Goal: Task Accomplishment & Management: Use online tool/utility

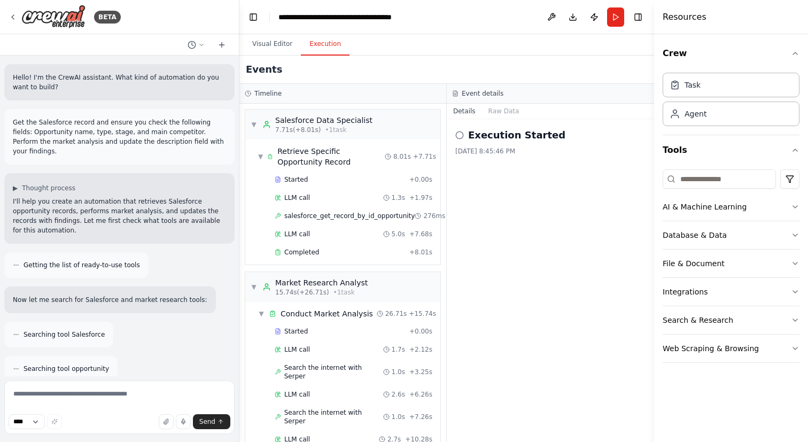
scroll to position [230, 0]
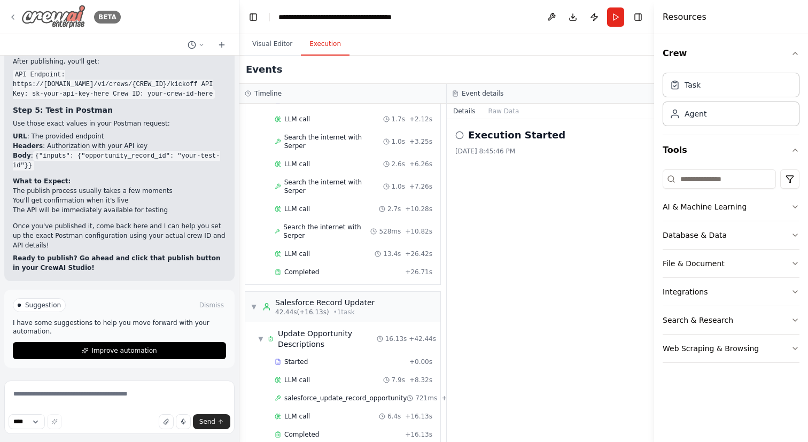
click at [11, 17] on icon at bounding box center [13, 17] width 9 height 9
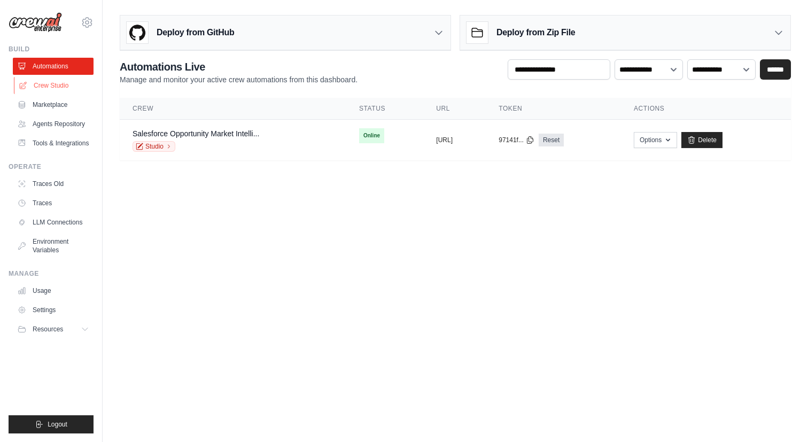
click at [59, 88] on link "Crew Studio" at bounding box center [54, 85] width 81 height 17
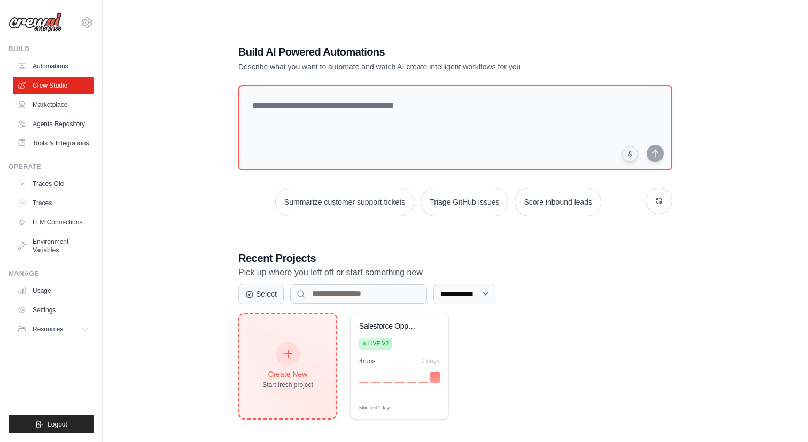
click at [278, 361] on div "Create New Start fresh project" at bounding box center [287, 366] width 51 height 46
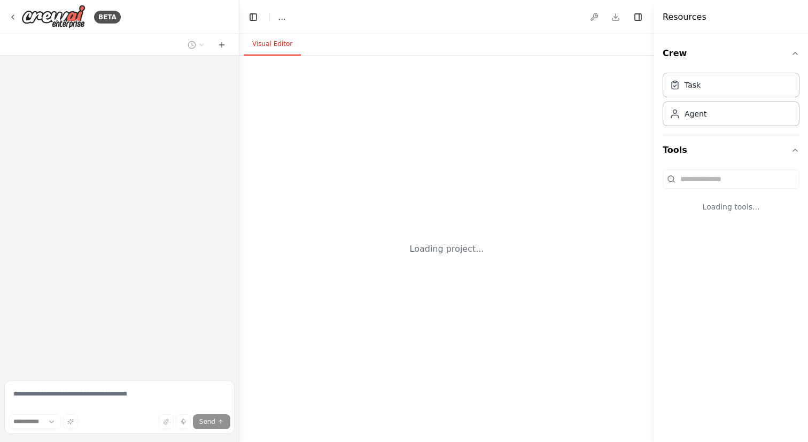
select select "****"
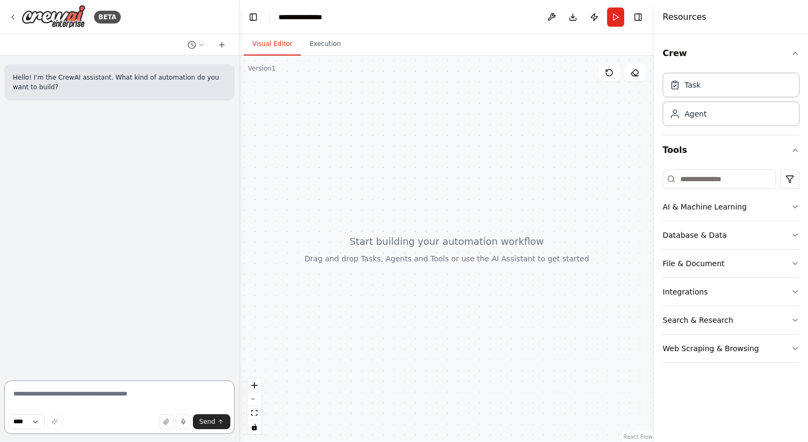
click at [81, 390] on textarea at bounding box center [119, 406] width 230 height 53
paste textarea "**********"
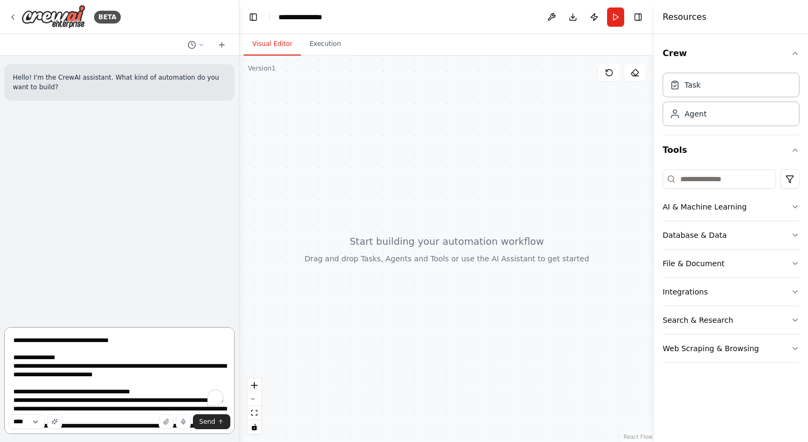
scroll to position [107, 0]
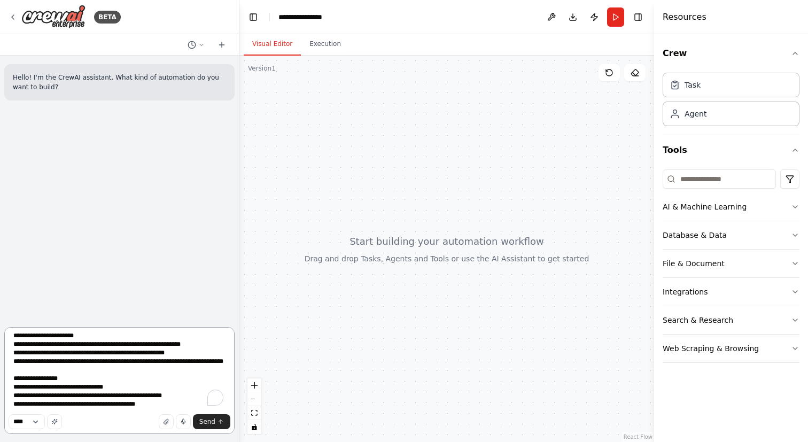
click at [108, 378] on textarea "**********" at bounding box center [119, 380] width 230 height 107
click at [113, 379] on textarea "**********" at bounding box center [119, 380] width 230 height 107
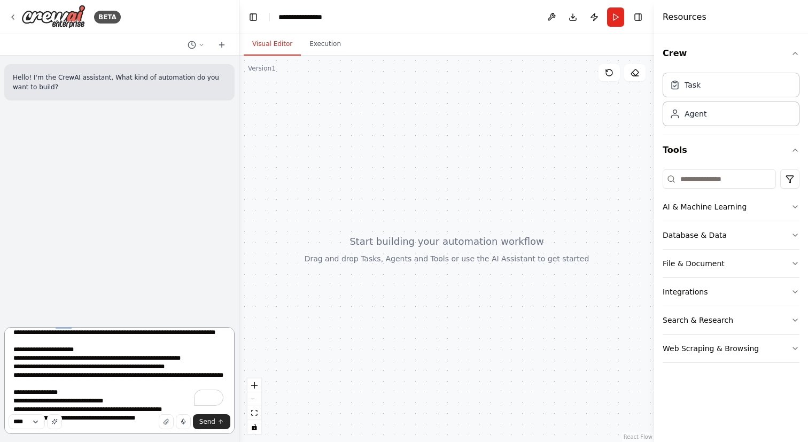
scroll to position [0, 0]
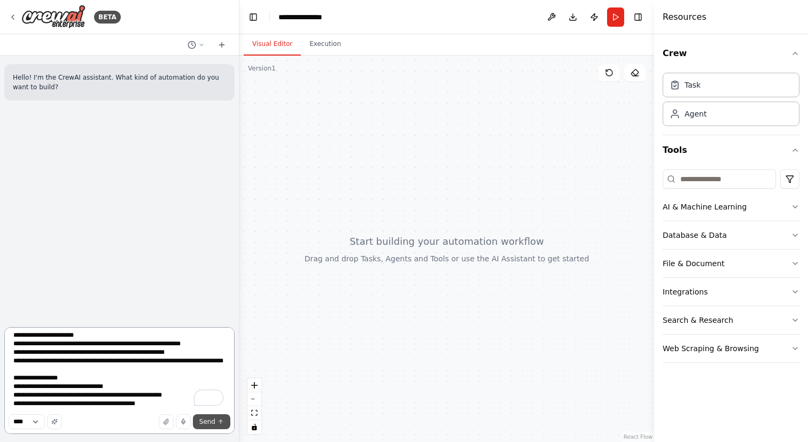
type textarea "**********"
click at [202, 422] on span "Send" at bounding box center [207, 421] width 16 height 9
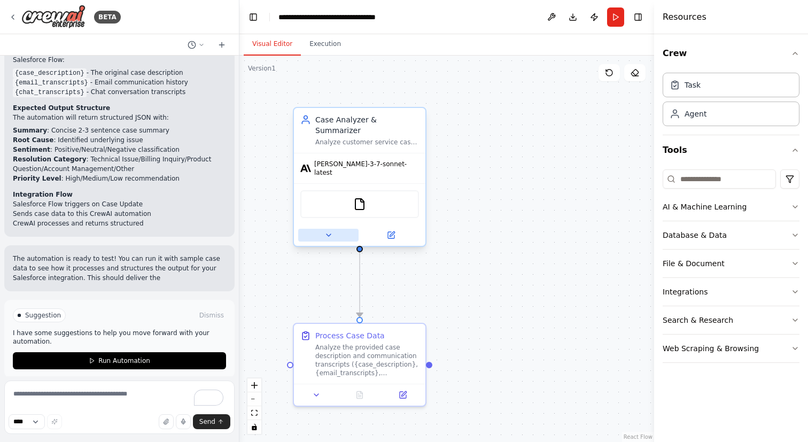
click at [321, 229] on button at bounding box center [328, 235] width 60 height 13
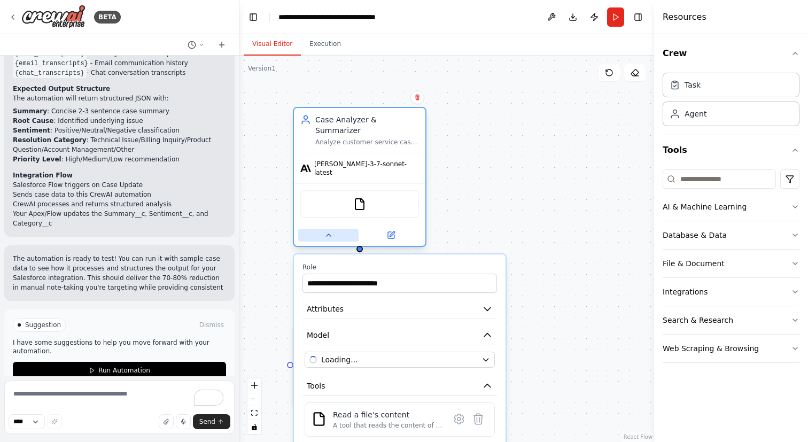
scroll to position [1126, 0]
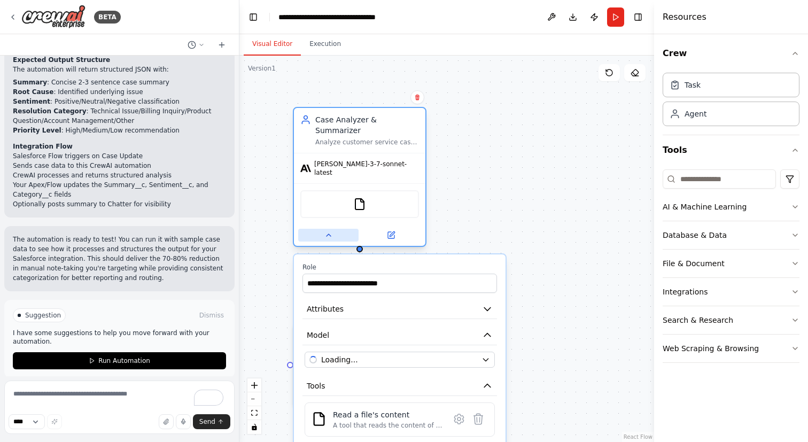
click at [321, 229] on button at bounding box center [328, 235] width 60 height 13
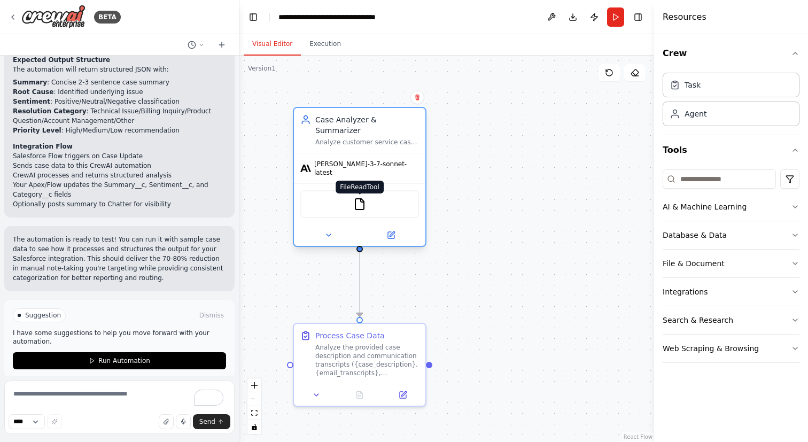
click at [354, 198] on img at bounding box center [359, 204] width 13 height 13
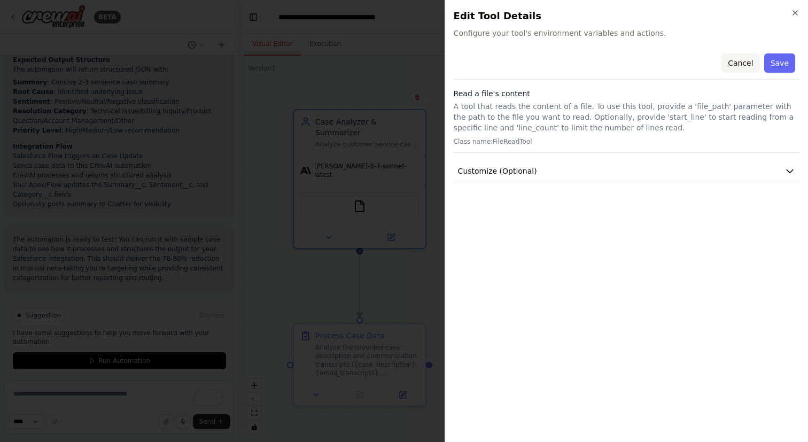
click at [745, 65] on button "Cancel" at bounding box center [740, 62] width 38 height 19
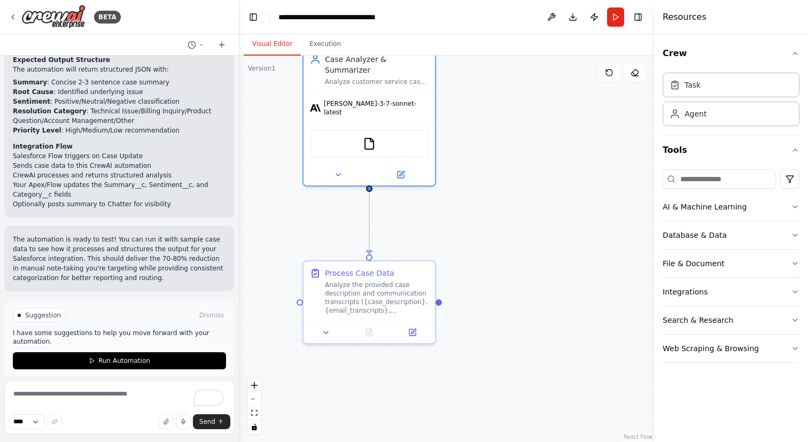
drag, startPoint x: 499, startPoint y: 249, endPoint x: 512, endPoint y: 177, distance: 72.8
click at [512, 177] on div ".deletable-edge-delete-btn { width: 20px; height: 20px; border: 0px solid #ffff…" at bounding box center [446, 249] width 415 height 386
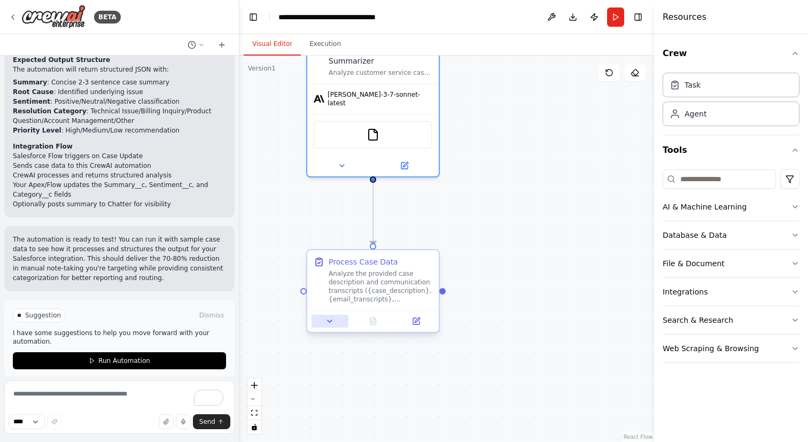
click at [327, 321] on icon at bounding box center [329, 321] width 9 height 9
click at [335, 323] on button at bounding box center [330, 321] width 37 height 13
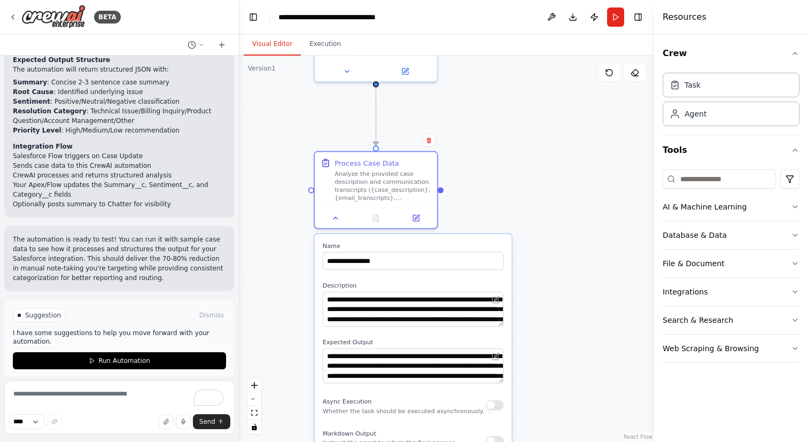
drag, startPoint x: 465, startPoint y: 305, endPoint x: 468, endPoint y: 161, distance: 143.2
click at [468, 161] on div ".deletable-edge-delete-btn { width: 20px; height: 20px; border: 0px solid #ffff…" at bounding box center [446, 249] width 415 height 386
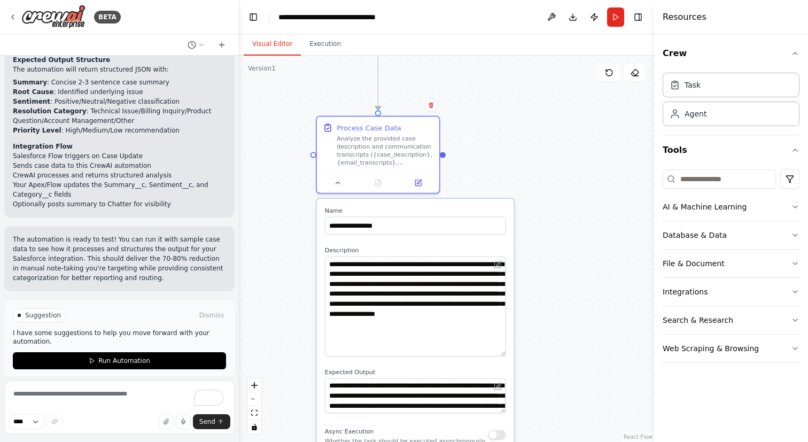
drag, startPoint x: 503, startPoint y: 287, endPoint x: 504, endPoint y: 353, distance: 65.7
click at [504, 353] on textarea "**********" at bounding box center [415, 306] width 181 height 100
click at [433, 326] on textarea "**********" at bounding box center [415, 306] width 181 height 100
click at [421, 336] on textarea "**********" at bounding box center [415, 306] width 181 height 100
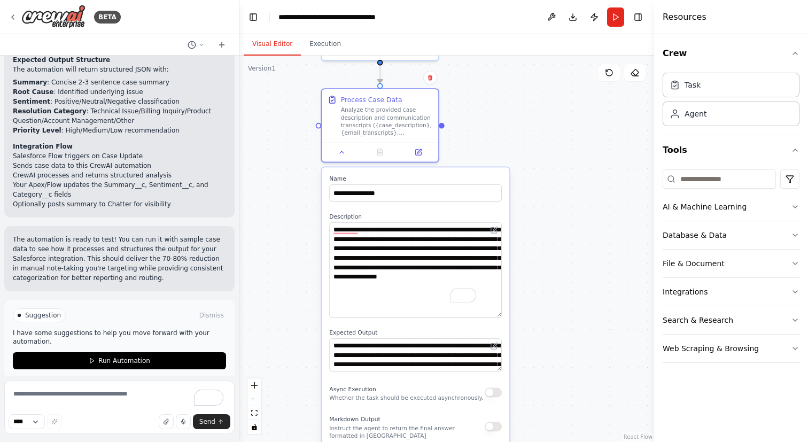
drag, startPoint x: 429, startPoint y: 362, endPoint x: 429, endPoint y: 305, distance: 56.6
click at [429, 305] on div "**********" at bounding box center [416, 381] width 188 height 429
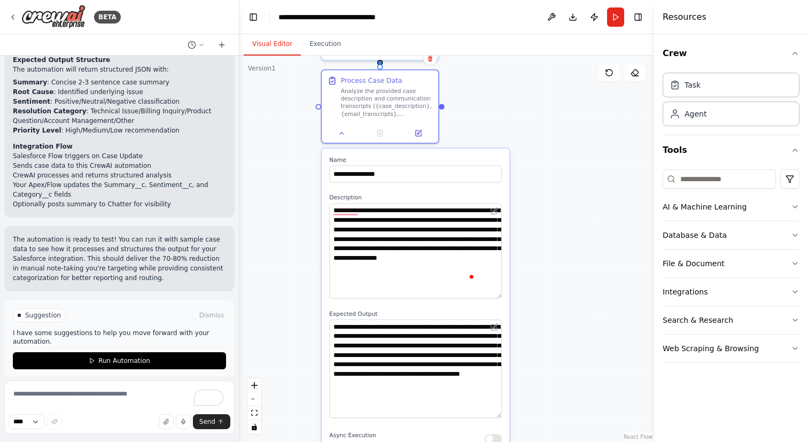
drag, startPoint x: 497, startPoint y: 351, endPoint x: 500, endPoint y: 417, distance: 66.3
click at [500, 417] on textarea "**********" at bounding box center [415, 369] width 173 height 98
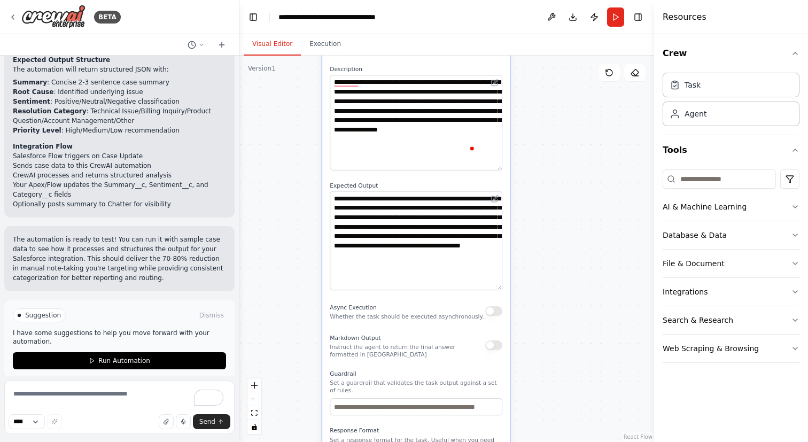
drag, startPoint x: 534, startPoint y: 346, endPoint x: 536, endPoint y: 213, distance: 133.1
click at [536, 213] on div ".deletable-edge-delete-btn { width: 20px; height: 20px; border: 0px solid #ffff…" at bounding box center [446, 249] width 415 height 386
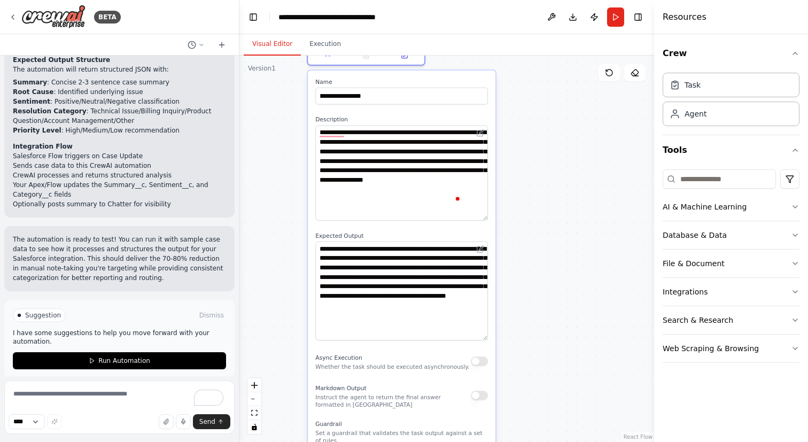
drag, startPoint x: 542, startPoint y: 260, endPoint x: 541, endPoint y: 217, distance: 42.8
click at [541, 217] on div ".deletable-edge-delete-btn { width: 20px; height: 20px; border: 0px solid #ffff…" at bounding box center [446, 249] width 415 height 386
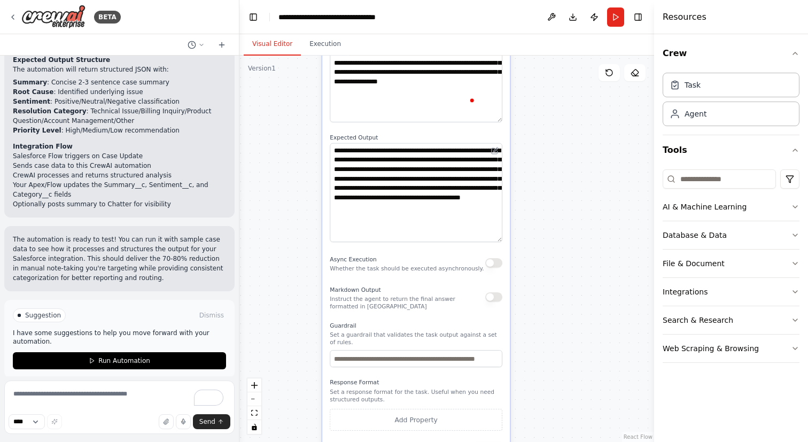
drag, startPoint x: 562, startPoint y: 338, endPoint x: 562, endPoint y: 241, distance: 96.7
click at [562, 241] on div ".deletable-edge-delete-btn { width: 20px; height: 20px; border: 0px solid #ffff…" at bounding box center [446, 249] width 415 height 386
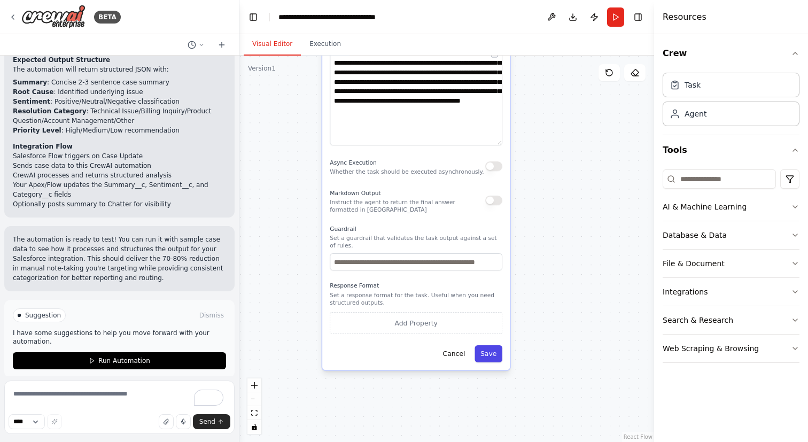
click at [495, 353] on button "Save" at bounding box center [489, 353] width 28 height 17
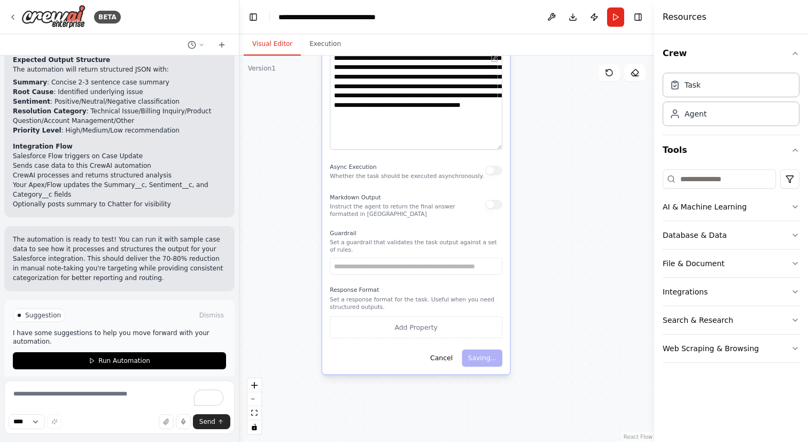
drag, startPoint x: 559, startPoint y: 198, endPoint x: 560, endPoint y: 412, distance: 213.7
click at [560, 412] on div ".deletable-edge-delete-btn { width: 20px; height: 20px; border: 0px solid #ffff…" at bounding box center [446, 249] width 415 height 386
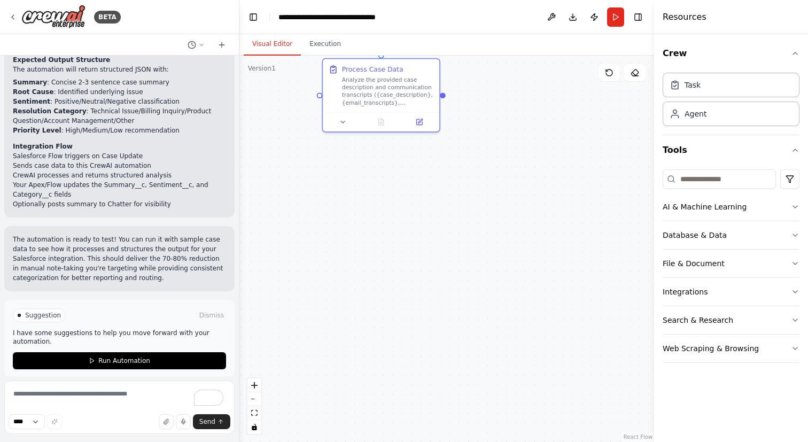
drag, startPoint x: 541, startPoint y: 164, endPoint x: 545, endPoint y: 322, distance: 158.7
click at [545, 322] on div ".deletable-edge-delete-btn { width: 20px; height: 20px; border: 0px solid #ffff…" at bounding box center [446, 249] width 415 height 386
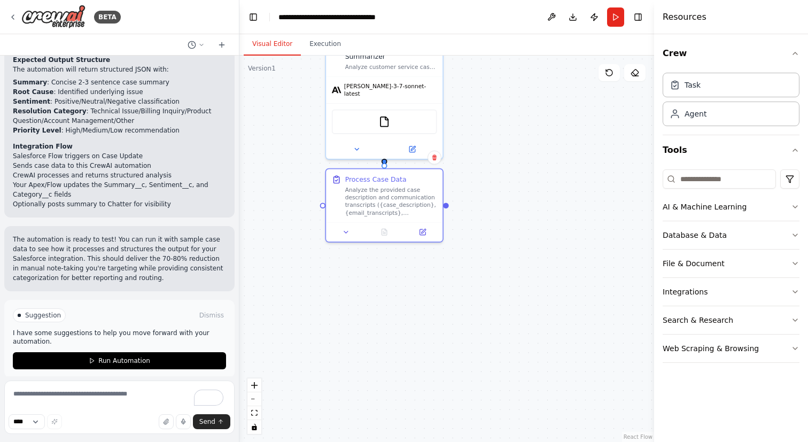
click at [524, 214] on div ".deletable-edge-delete-btn { width: 20px; height: 20px; border: 0px solid #ffff…" at bounding box center [446, 249] width 415 height 386
click at [349, 144] on button at bounding box center [356, 149] width 53 height 11
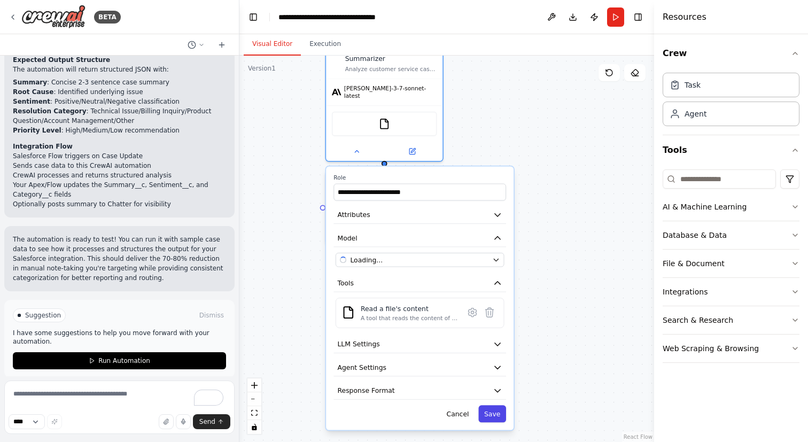
click at [501, 405] on button "Save" at bounding box center [492, 413] width 28 height 17
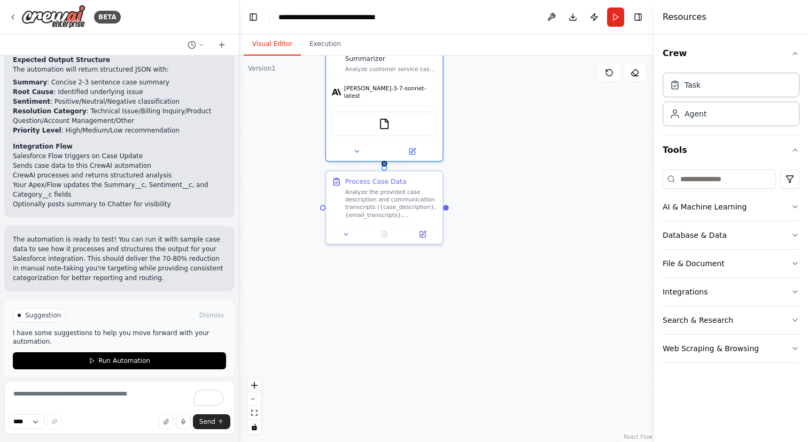
drag, startPoint x: 534, startPoint y: 169, endPoint x: 534, endPoint y: 238, distance: 69.5
click at [534, 238] on div ".deletable-edge-delete-btn { width: 20px; height: 20px; border: 0px solid #ffff…" at bounding box center [446, 249] width 415 height 386
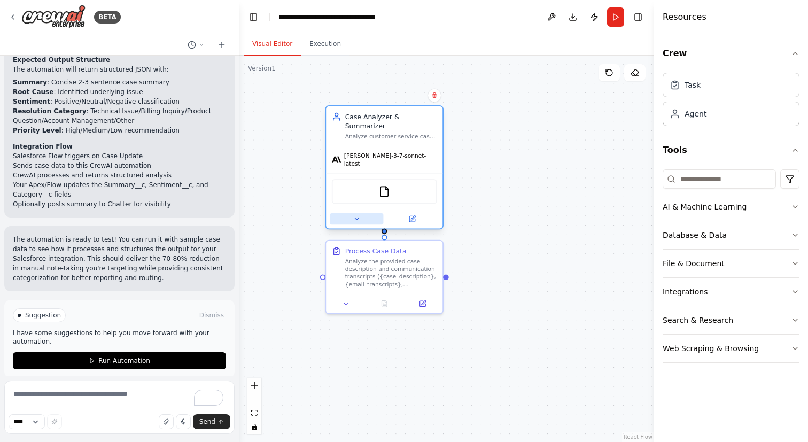
click at [355, 215] on icon at bounding box center [356, 218] width 7 height 7
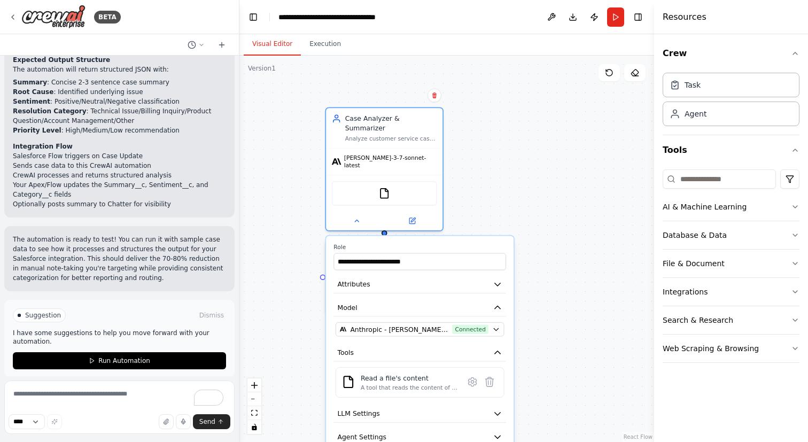
click at [555, 123] on div ".deletable-edge-delete-btn { width: 20px; height: 20px; border: 0px solid #ffff…" at bounding box center [446, 249] width 415 height 386
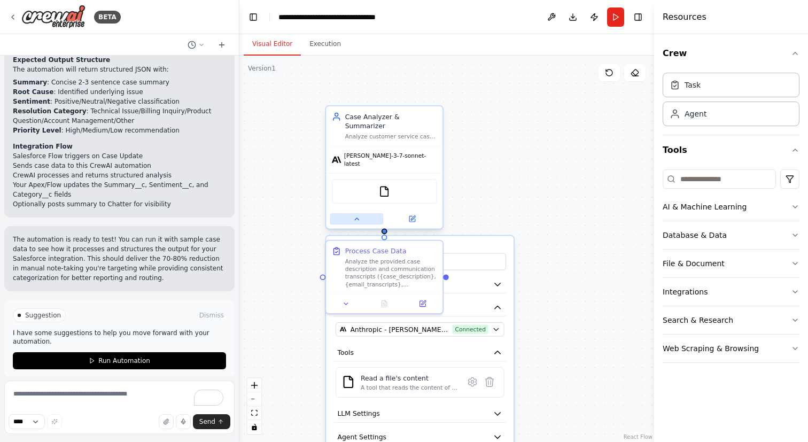
click at [364, 213] on button at bounding box center [356, 218] width 53 height 11
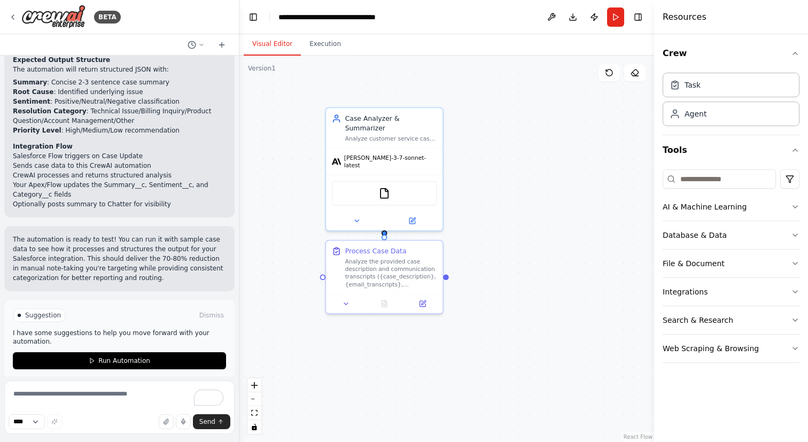
click at [526, 175] on div ".deletable-edge-delete-btn { width: 20px; height: 20px; border: 0px solid #ffff…" at bounding box center [446, 249] width 415 height 386
click at [614, 11] on button "Run" at bounding box center [615, 16] width 17 height 19
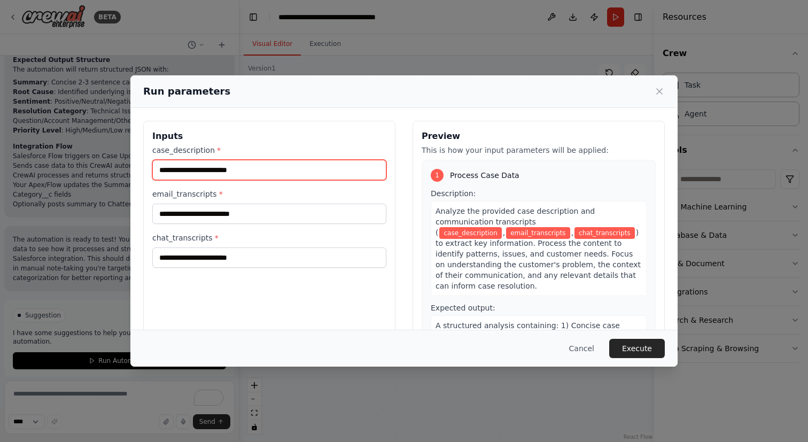
click at [296, 170] on input "case_description *" at bounding box center [269, 170] width 234 height 20
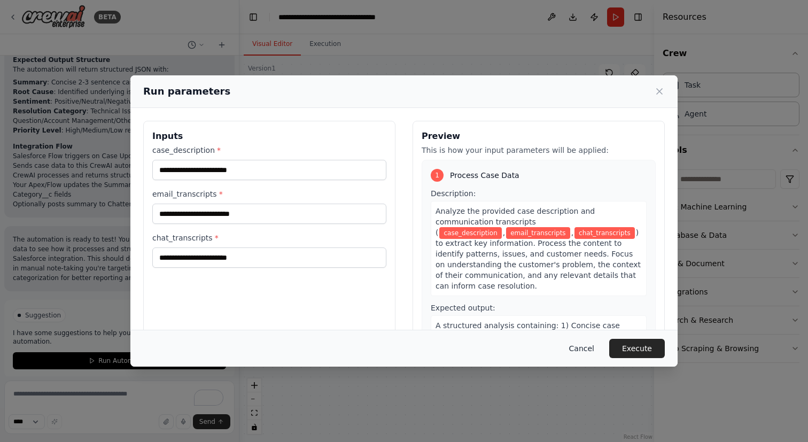
click at [578, 350] on button "Cancel" at bounding box center [582, 348] width 42 height 19
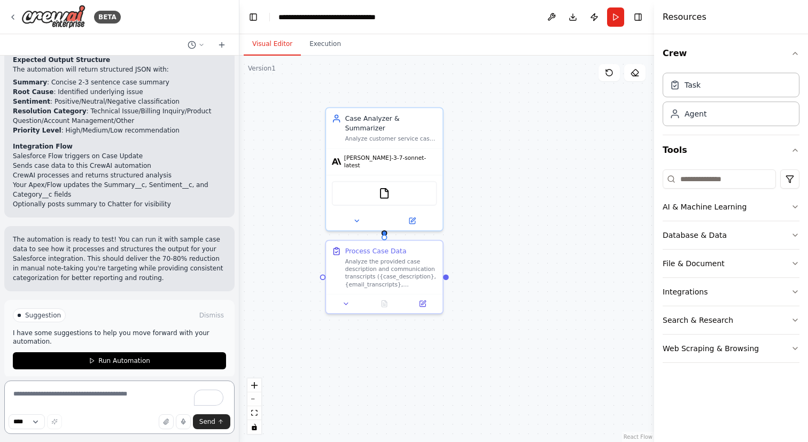
click at [176, 386] on textarea "To enrich screen reader interactions, please activate Accessibility in Grammarl…" at bounding box center [119, 406] width 230 height 53
paste textarea "**********"
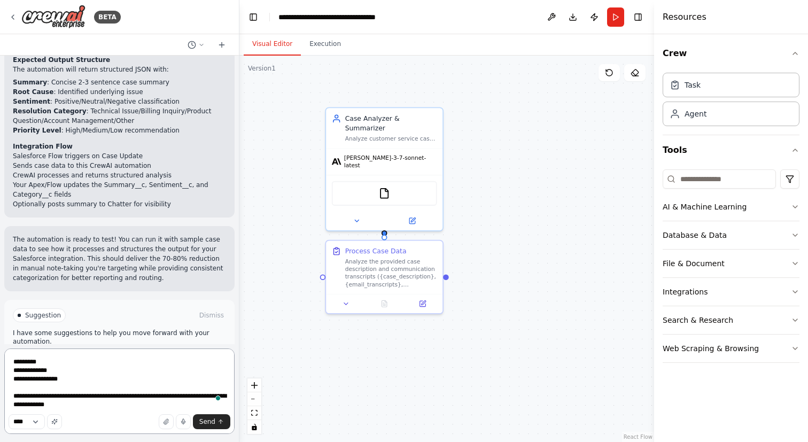
type textarea "**********"
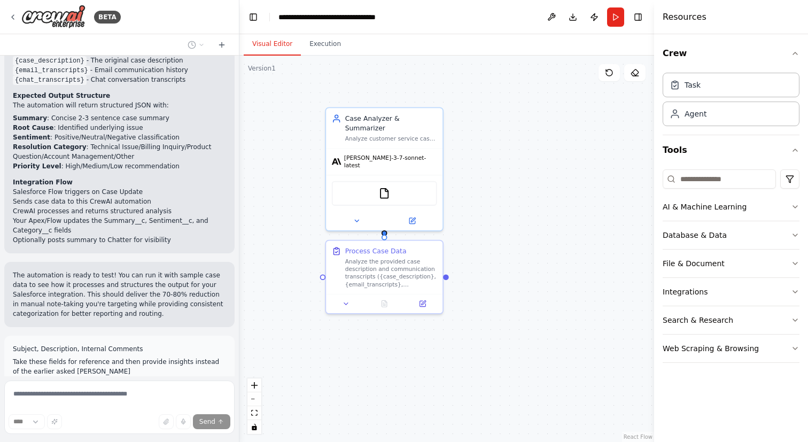
scroll to position [1133, 0]
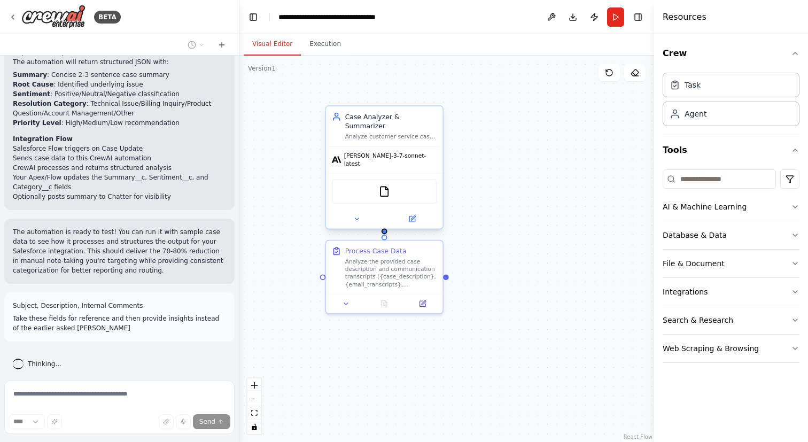
click at [372, 181] on div "FileReadTool" at bounding box center [384, 191] width 105 height 25
click at [359, 215] on icon at bounding box center [356, 218] width 7 height 7
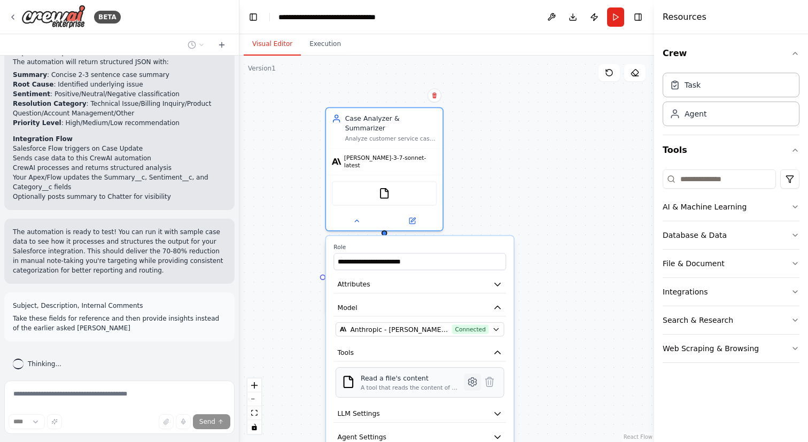
click at [469, 378] on icon at bounding box center [472, 382] width 8 height 9
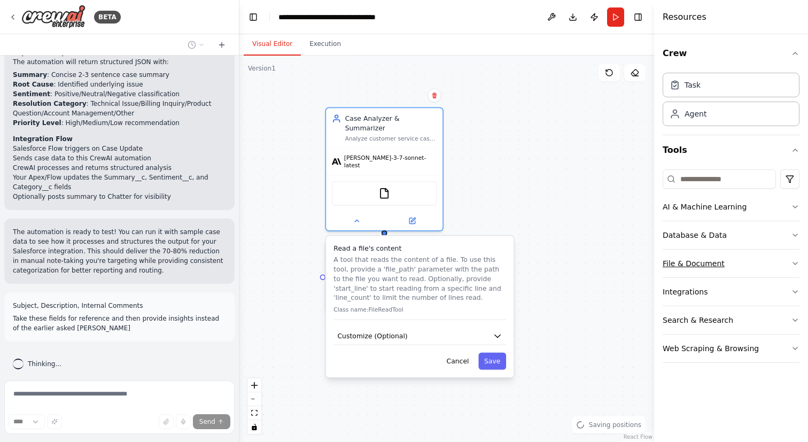
click at [690, 258] on div "File & Document" at bounding box center [694, 263] width 62 height 11
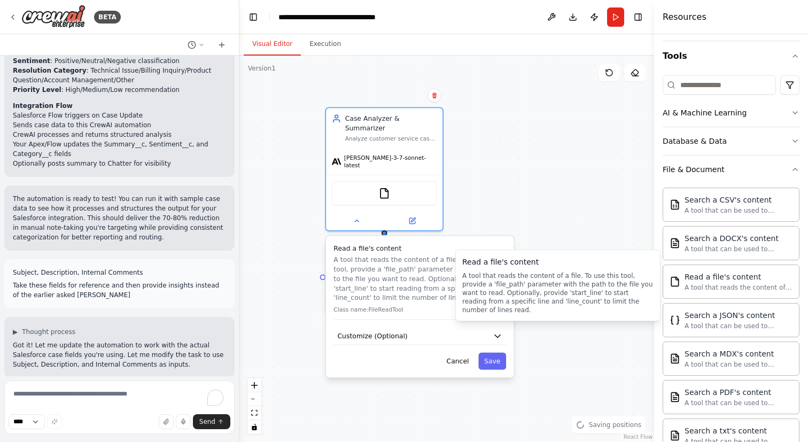
scroll to position [1246, 0]
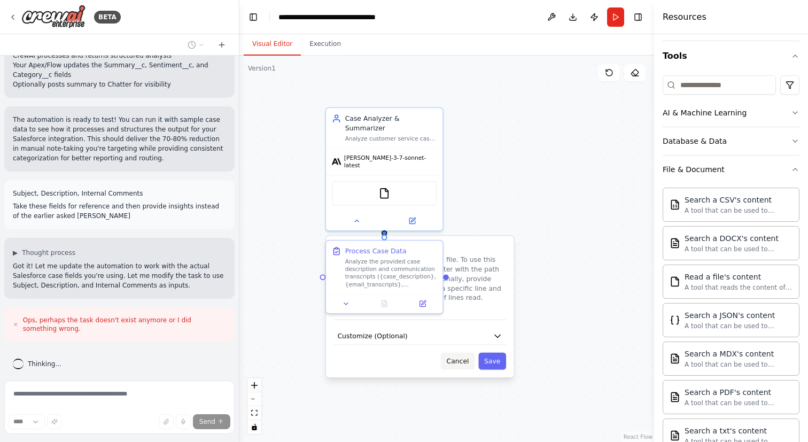
click at [455, 353] on button "Cancel" at bounding box center [458, 361] width 34 height 17
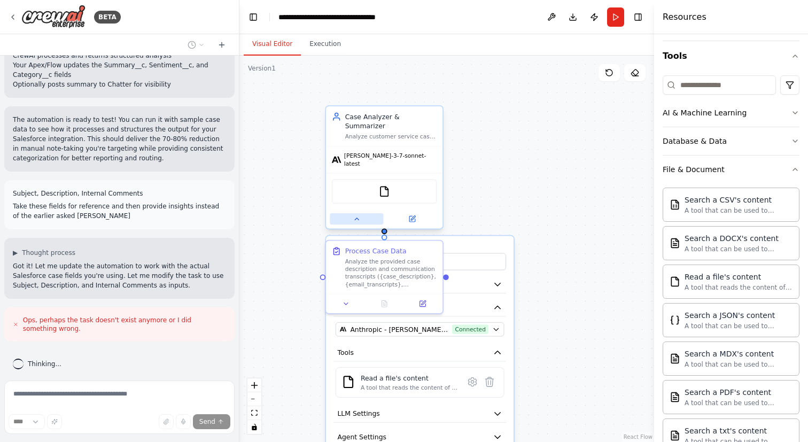
click at [355, 215] on icon at bounding box center [356, 218] width 7 height 7
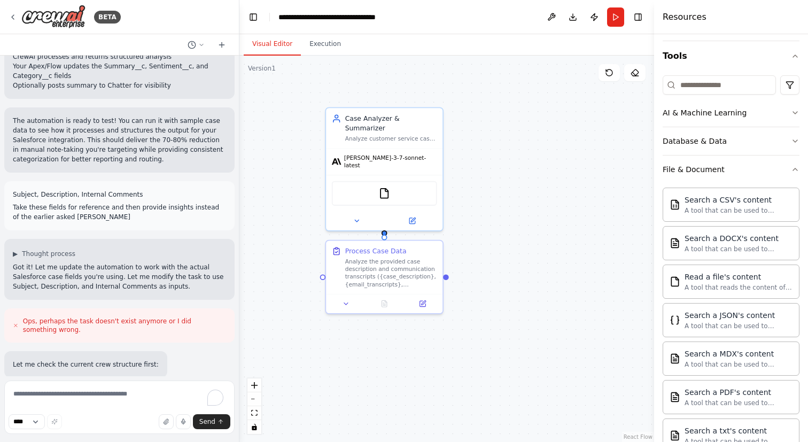
click at [546, 203] on div ".deletable-edge-delete-btn { width: 20px; height: 20px; border: 0px solid #ffff…" at bounding box center [446, 249] width 415 height 386
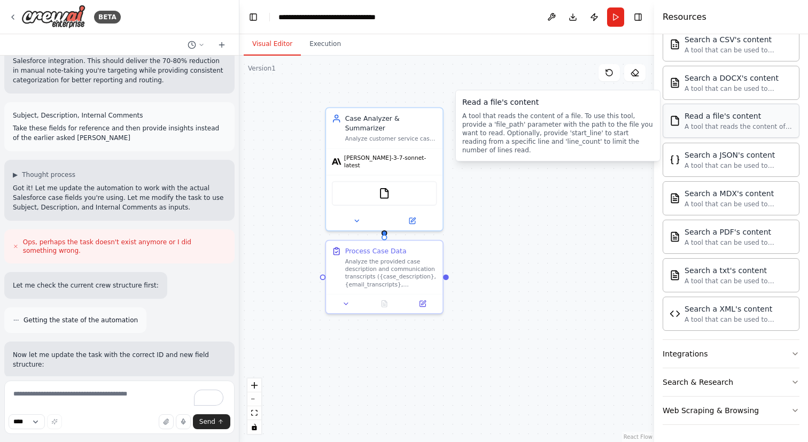
scroll to position [1394, 0]
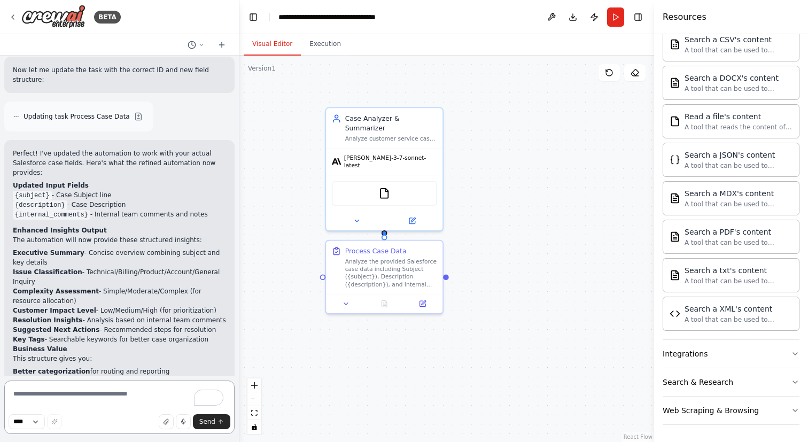
scroll to position [1811, 0]
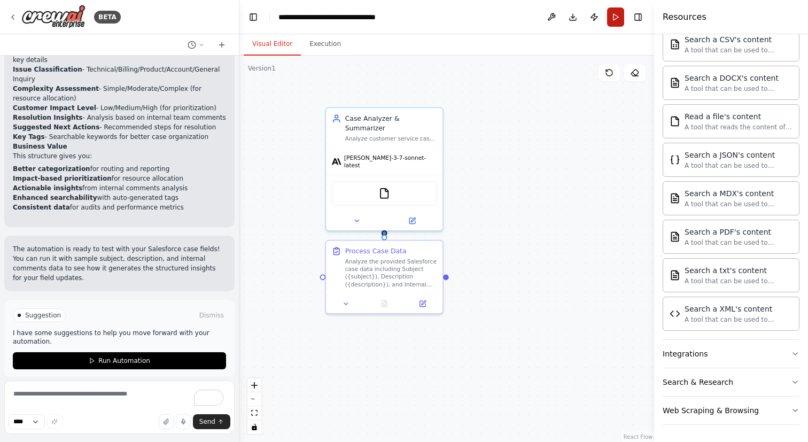
click at [618, 9] on button "Run" at bounding box center [615, 16] width 17 height 19
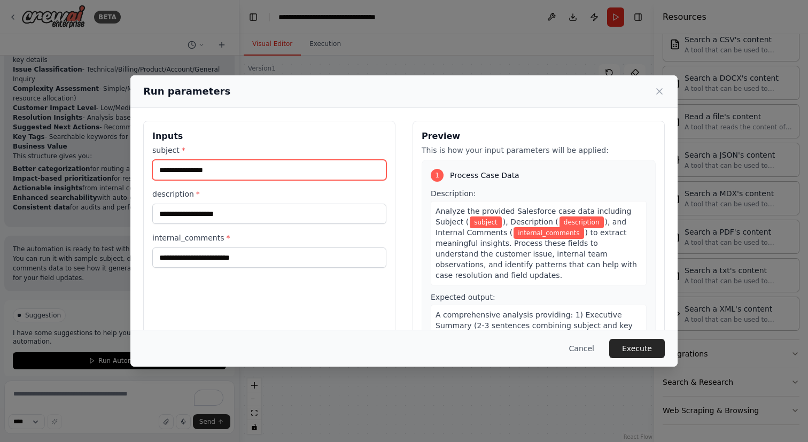
click at [256, 174] on input "subject *" at bounding box center [269, 170] width 234 height 20
paste input "**********"
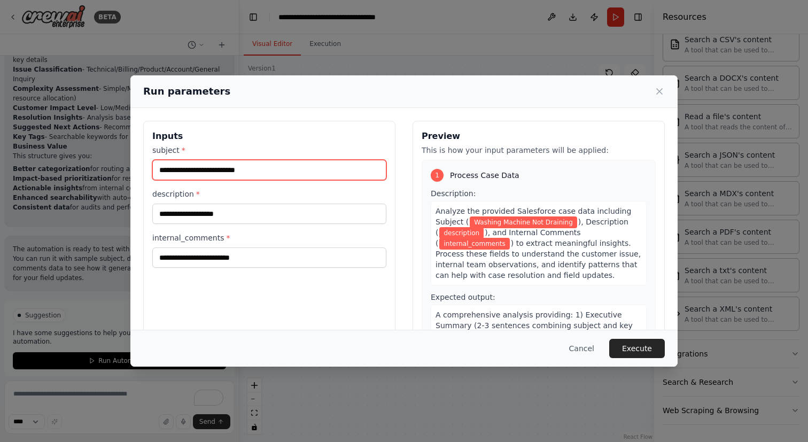
type input "**********"
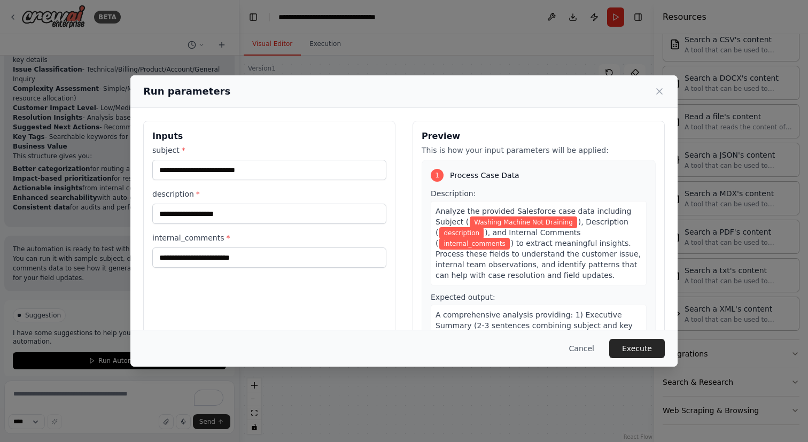
click at [273, 125] on div "**********" at bounding box center [269, 247] width 252 height 253
click at [259, 213] on input "description *" at bounding box center [269, 214] width 234 height 20
paste input "**********"
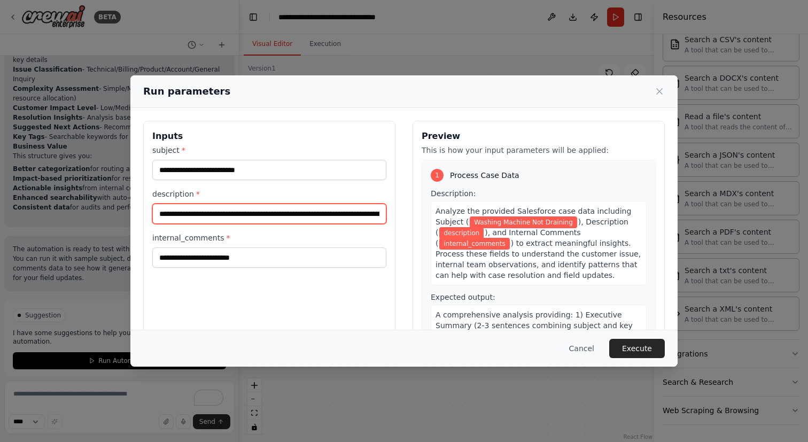
scroll to position [0, 76]
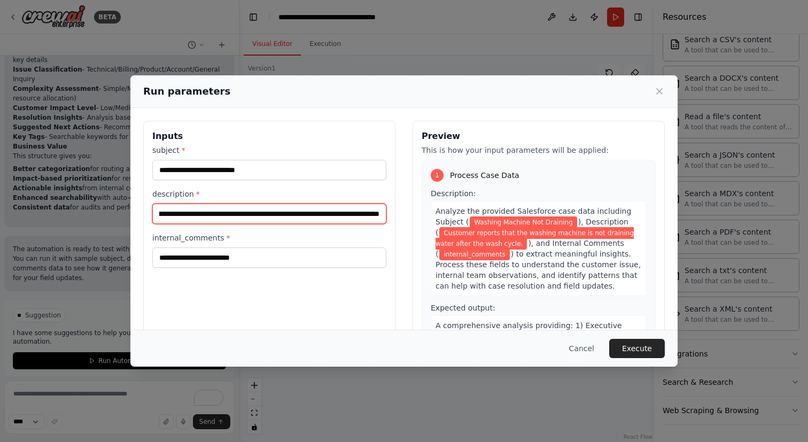
type input "**********"
click at [272, 227] on div "**********" at bounding box center [269, 206] width 234 height 123
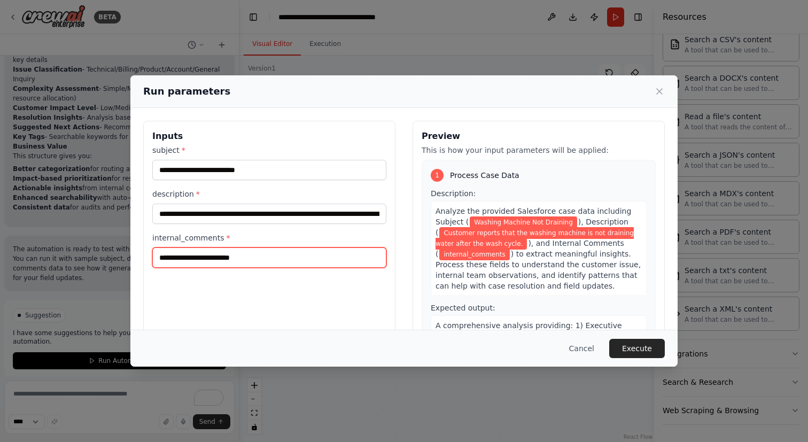
click at [204, 258] on input "internal_comments *" at bounding box center [269, 257] width 234 height 20
paste input "**********"
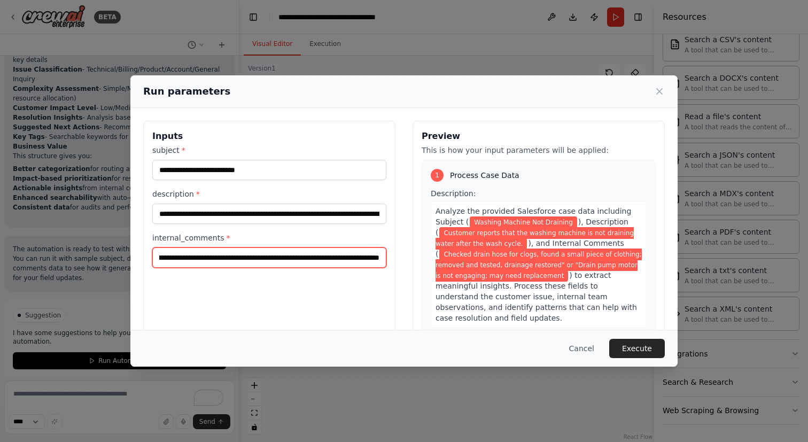
type input "**********"
click at [287, 289] on div "**********" at bounding box center [269, 247] width 252 height 253
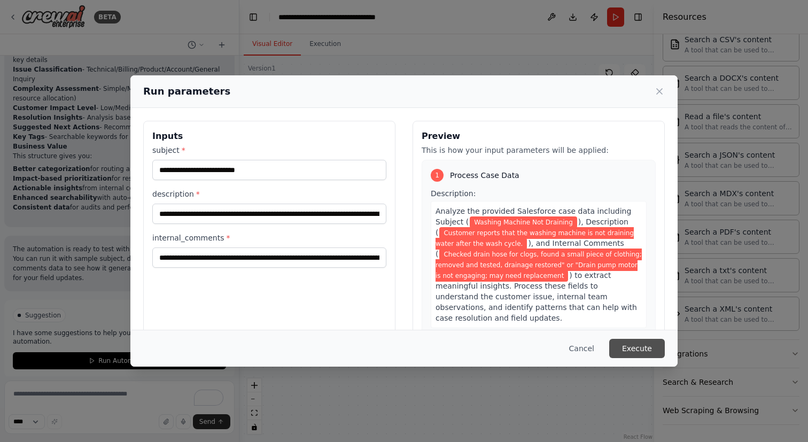
click at [642, 348] on button "Execute" at bounding box center [637, 348] width 56 height 19
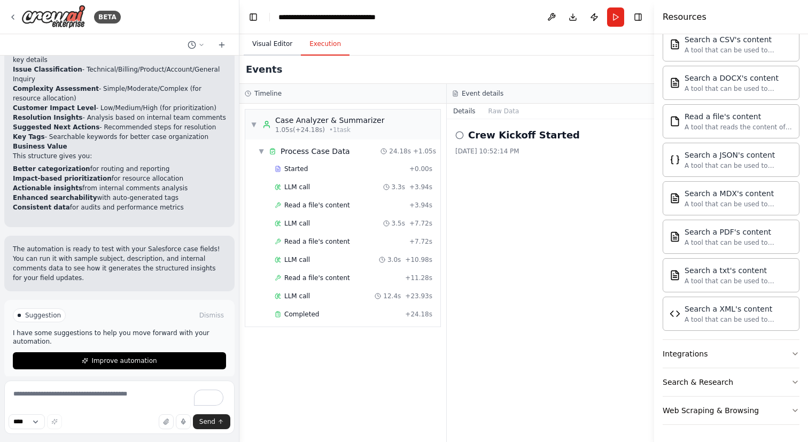
click at [274, 50] on button "Visual Editor" at bounding box center [272, 44] width 57 height 22
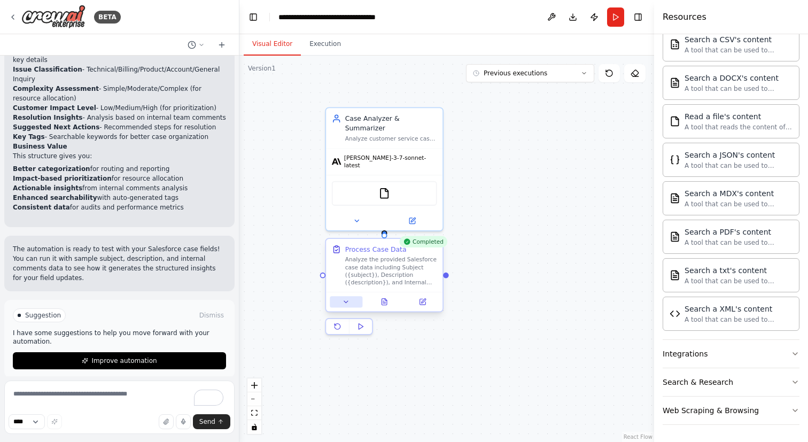
click at [351, 305] on button at bounding box center [346, 301] width 33 height 11
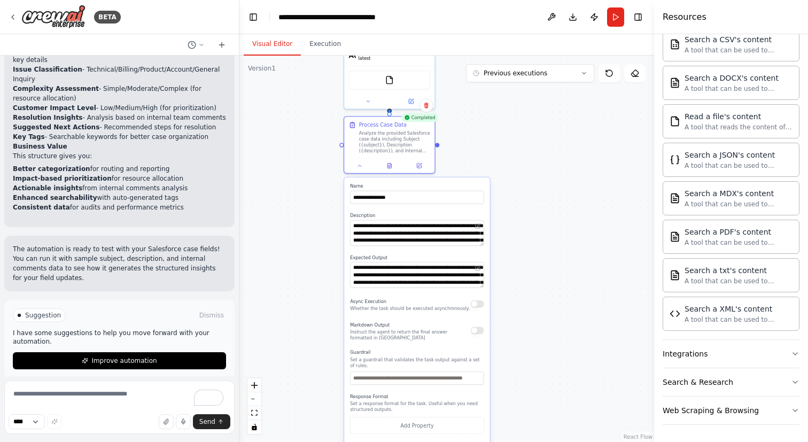
drag, startPoint x: 517, startPoint y: 277, endPoint x: 517, endPoint y: 125, distance: 152.8
click at [517, 125] on div ".deletable-edge-delete-btn { width: 20px; height: 20px; border: 0px solid #ffff…" at bounding box center [446, 249] width 415 height 386
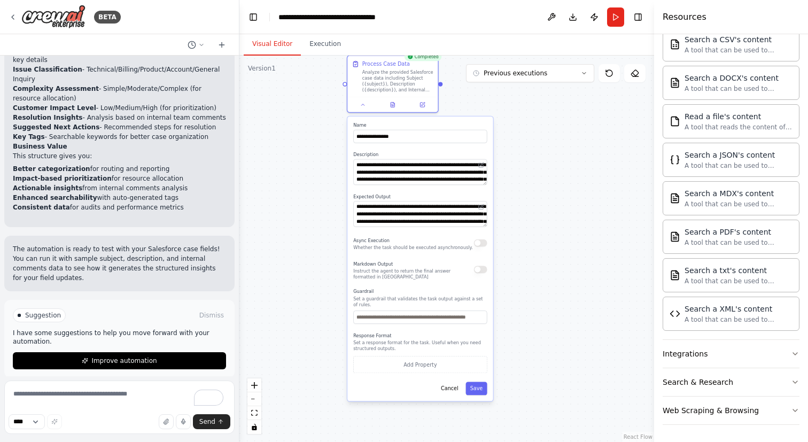
drag, startPoint x: 496, startPoint y: 268, endPoint x: 506, endPoint y: 235, distance: 35.0
click at [506, 235] on div ".deletable-edge-delete-btn { width: 20px; height: 20px; border: 0px solid #ffff…" at bounding box center [446, 249] width 415 height 386
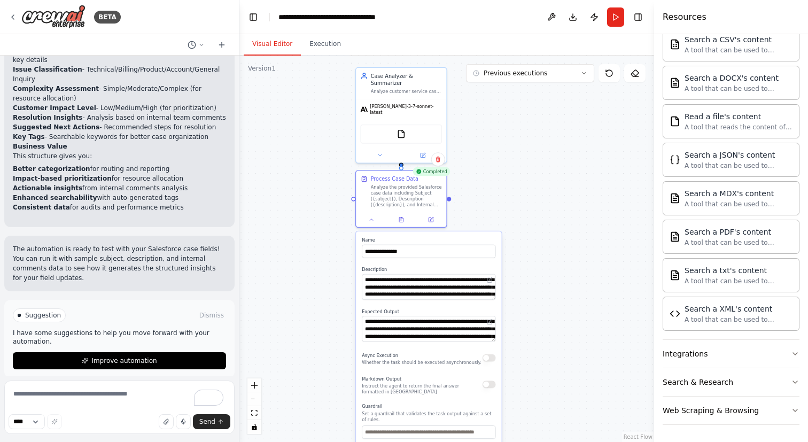
drag, startPoint x: 332, startPoint y: 232, endPoint x: 334, endPoint y: 324, distance: 91.4
click at [334, 324] on div ".deletable-edge-delete-btn { width: 20px; height: 20px; border: 0px solid #ffff…" at bounding box center [446, 249] width 415 height 386
click at [372, 224] on div at bounding box center [401, 218] width 90 height 15
click at [372, 223] on div at bounding box center [401, 218] width 90 height 15
click at [372, 221] on icon at bounding box center [372, 219] width 6 height 6
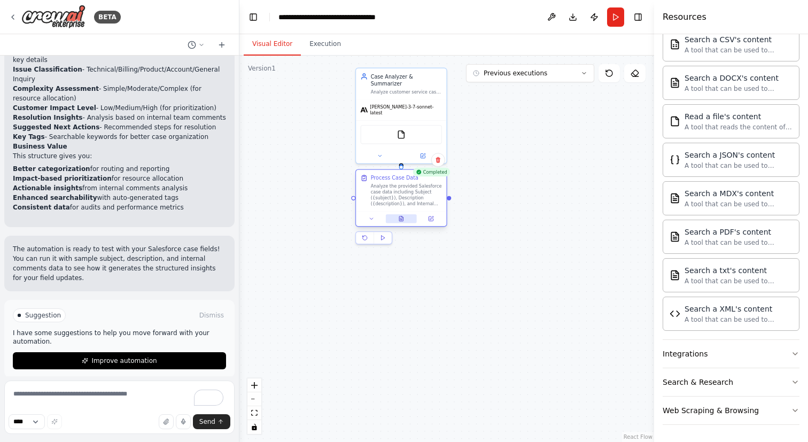
click at [399, 222] on button at bounding box center [401, 218] width 31 height 9
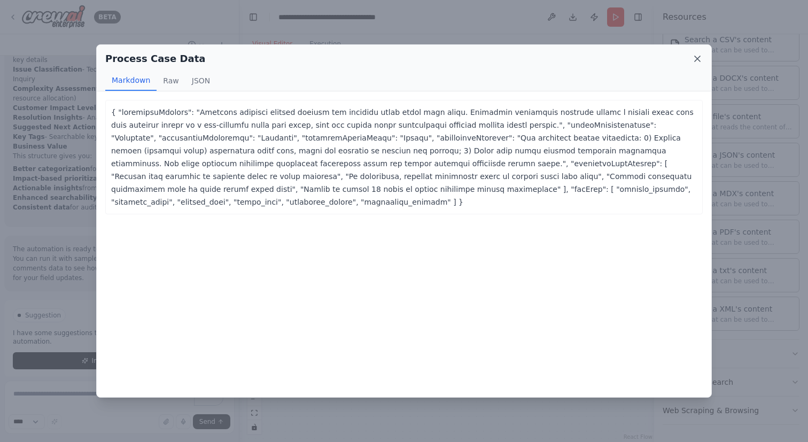
click at [698, 58] on icon at bounding box center [697, 58] width 5 height 5
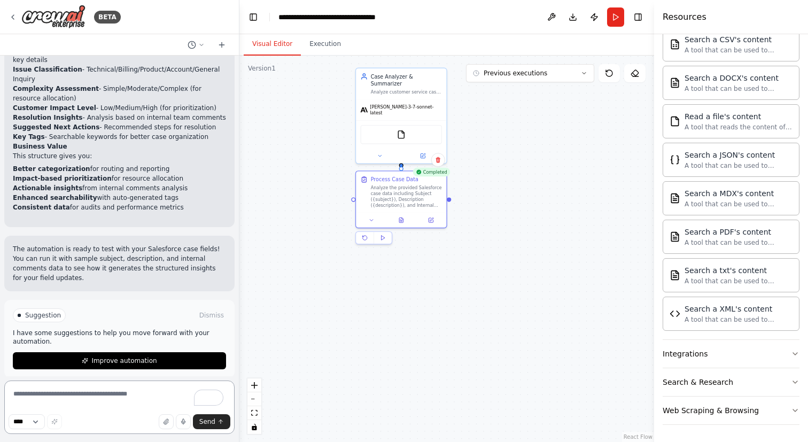
click at [92, 397] on textarea "To enrich screen reader interactions, please activate Accessibility in Grammarl…" at bounding box center [119, 406] width 230 height 53
type textarea "**********"
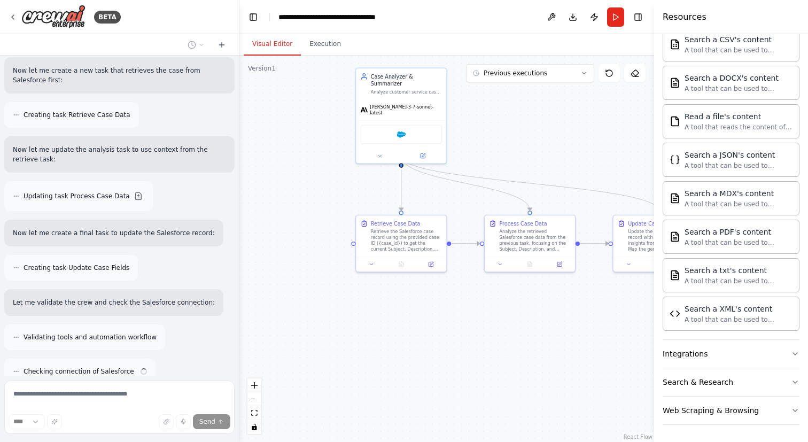
scroll to position [2421, 0]
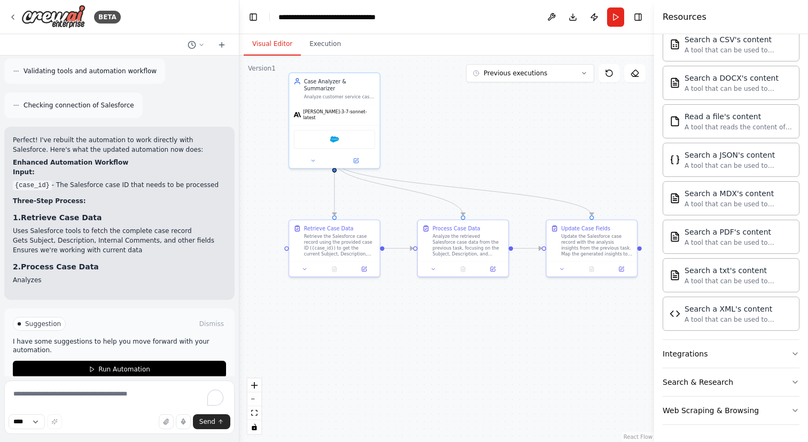
drag, startPoint x: 322, startPoint y: 291, endPoint x: 255, endPoint y: 296, distance: 67.0
click at [255, 296] on div ".deletable-edge-delete-btn { width: 20px; height: 20px; border: 0px solid #ffff…" at bounding box center [446, 249] width 415 height 386
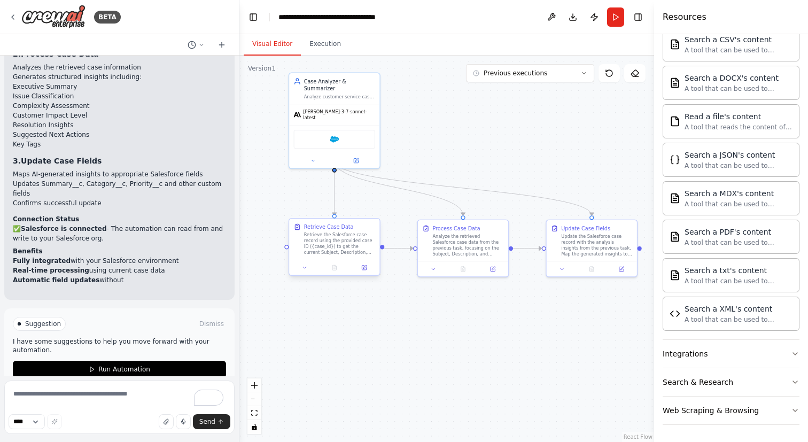
scroll to position [2875, 0]
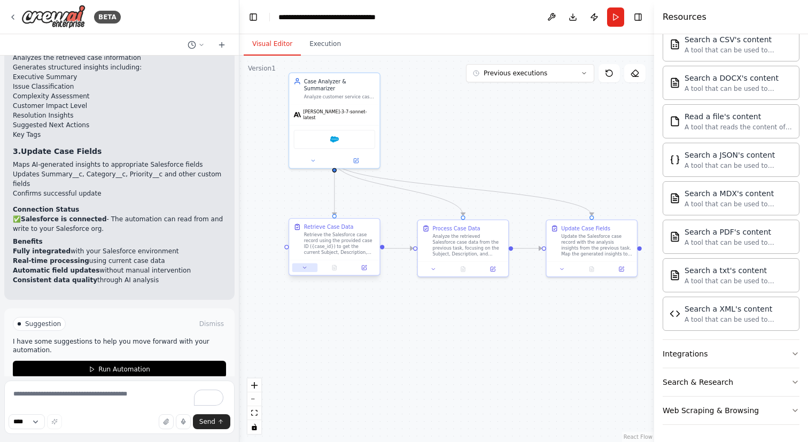
click at [309, 263] on button at bounding box center [304, 267] width 25 height 9
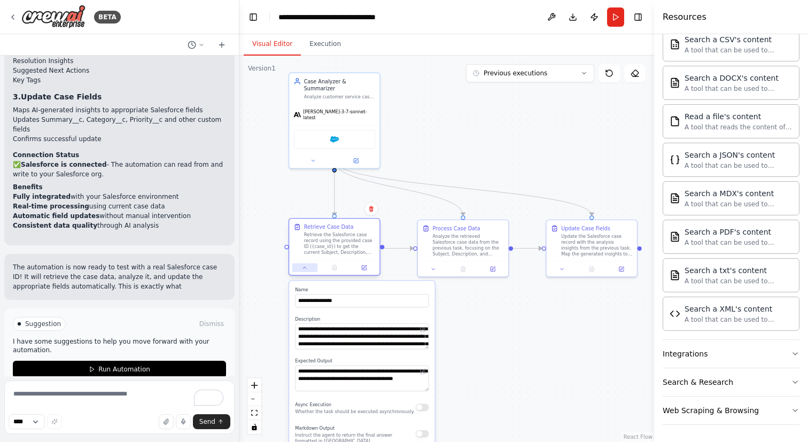
click at [309, 263] on button at bounding box center [304, 267] width 25 height 9
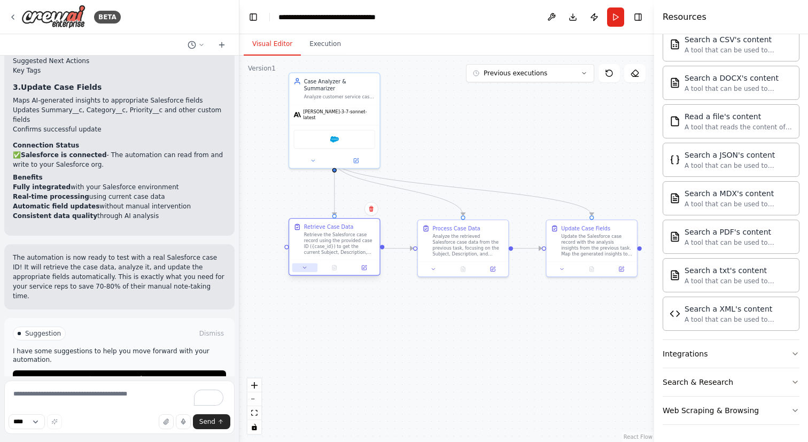
click at [309, 263] on button at bounding box center [304, 267] width 25 height 9
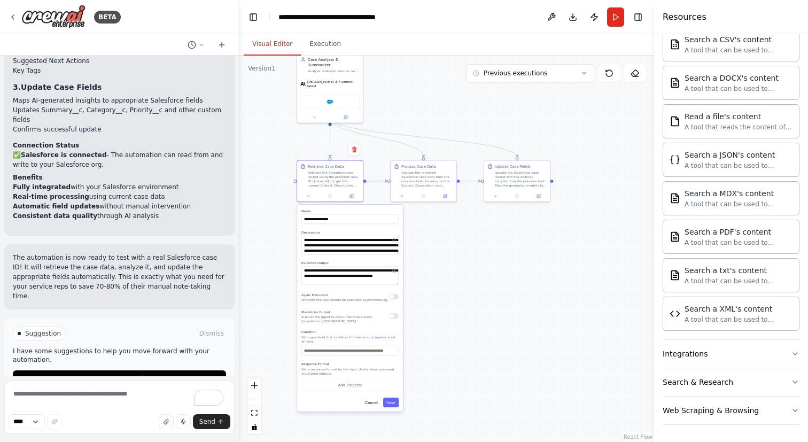
drag, startPoint x: 454, startPoint y: 365, endPoint x: 447, endPoint y: 277, distance: 88.5
click at [447, 277] on div ".deletable-edge-delete-btn { width: 20px; height: 20px; border: 0px solid #ffff…" at bounding box center [446, 249] width 415 height 386
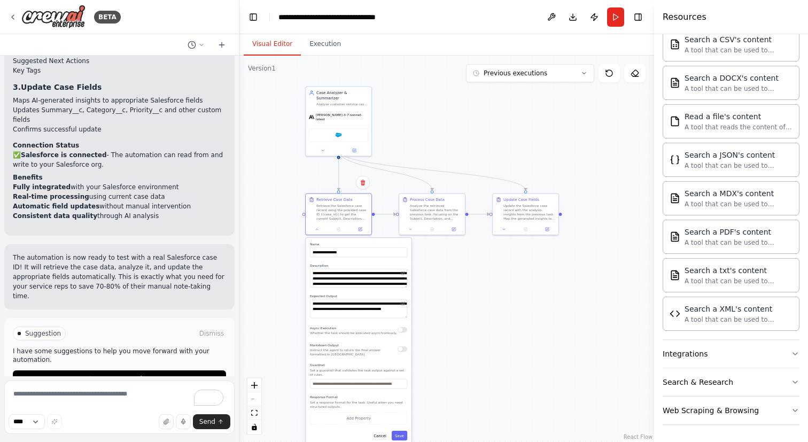
drag, startPoint x: 409, startPoint y: 110, endPoint x: 423, endPoint y: 153, distance: 45.0
click at [423, 153] on div ".deletable-edge-delete-btn { width: 20px; height: 20px; border: 0px solid #ffff…" at bounding box center [446, 249] width 415 height 386
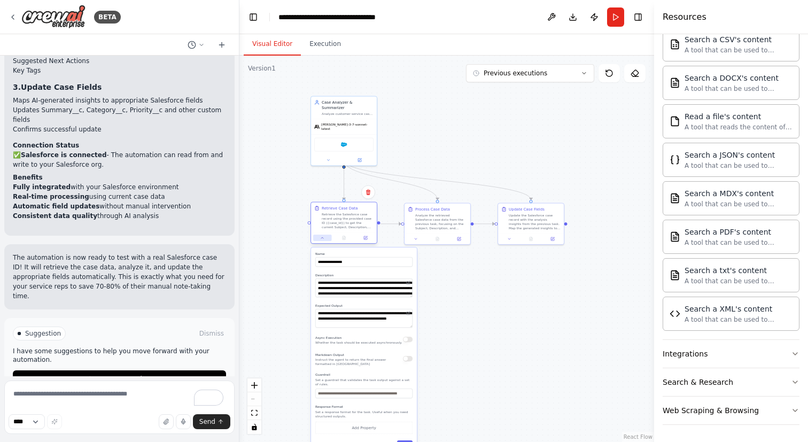
click at [328, 238] on button at bounding box center [322, 238] width 18 height 6
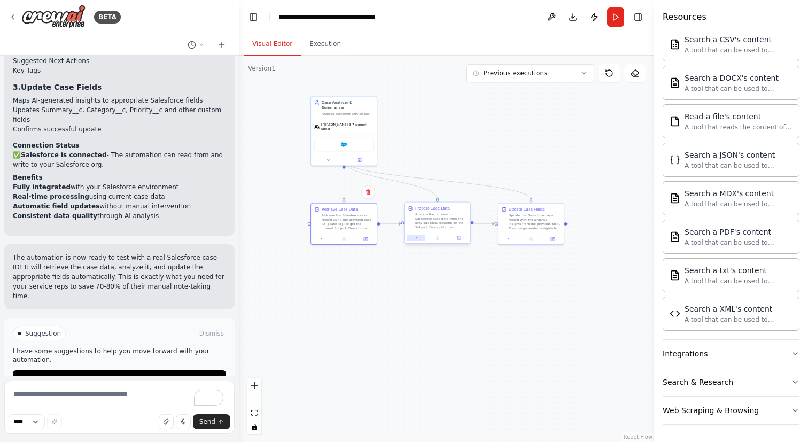
click at [416, 235] on button at bounding box center [416, 238] width 18 height 6
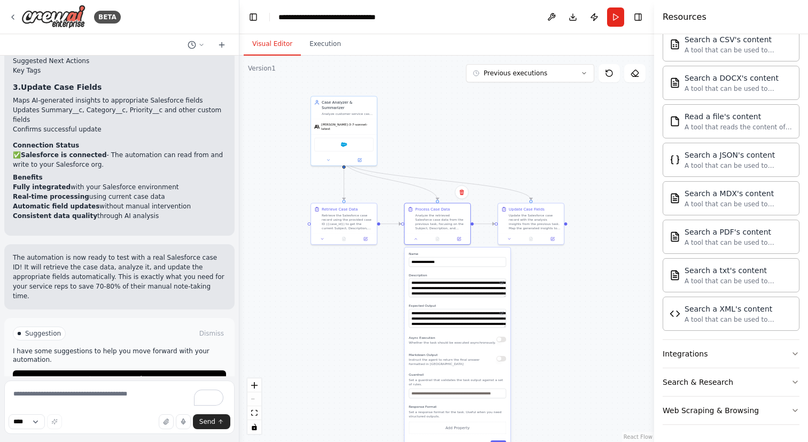
click at [502, 298] on div "**********" at bounding box center [458, 350] width 106 height 207
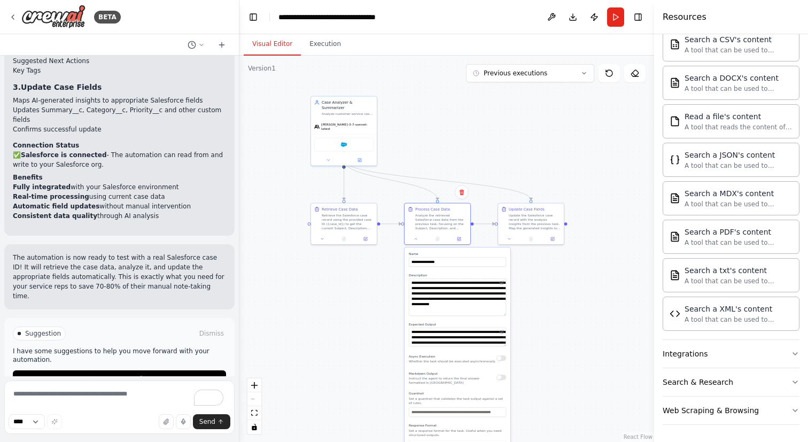
drag, startPoint x: 502, startPoint y: 296, endPoint x: 502, endPoint y: 314, distance: 18.2
click at [502, 314] on textarea "**********" at bounding box center [457, 296] width 97 height 37
click at [502, 313] on textarea "**********" at bounding box center [457, 295] width 97 height 35
click at [135, 393] on textarea "To enrich screen reader interactions, please activate Accessibility in Grammarl…" at bounding box center [119, 406] width 230 height 53
click at [94, 397] on textarea "To enrich screen reader interactions, please activate Accessibility in Grammarl…" at bounding box center [119, 406] width 230 height 53
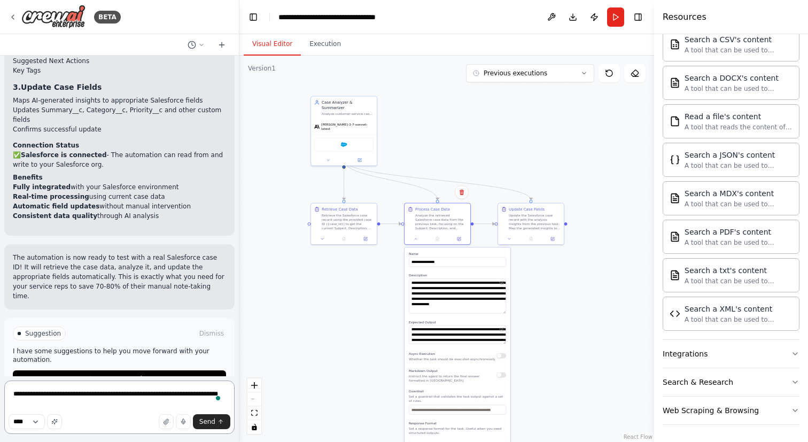
type textarea "**********"
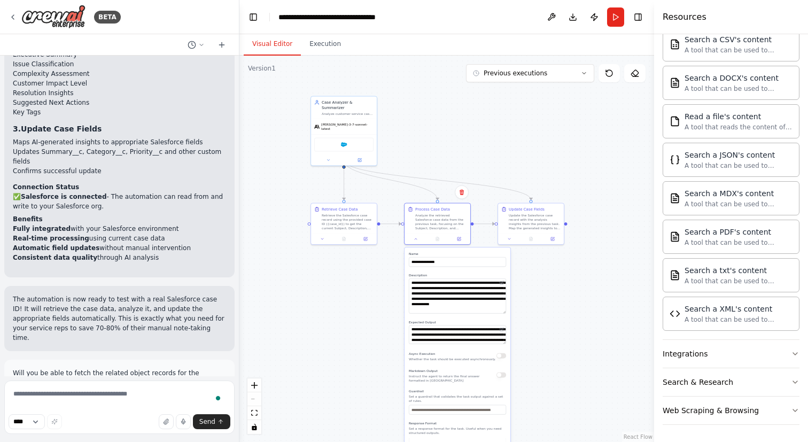
scroll to position [2934, 0]
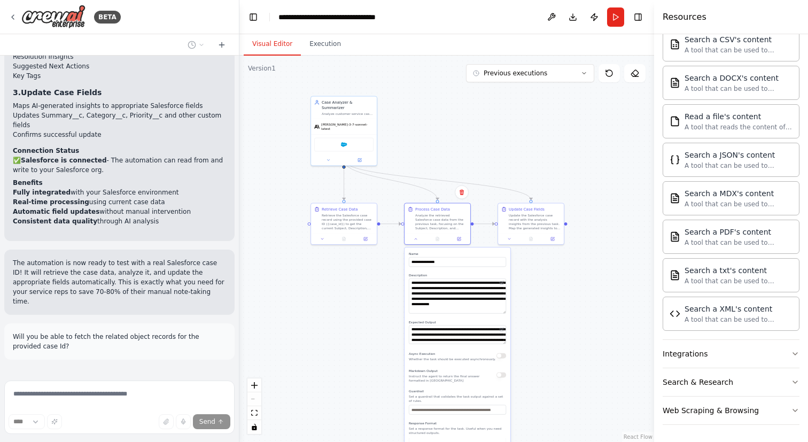
click at [256, 306] on div ".deletable-edge-delete-btn { width: 20px; height: 20px; border: 0px solid #ffff…" at bounding box center [446, 249] width 415 height 386
click at [415, 239] on icon at bounding box center [416, 238] width 4 height 4
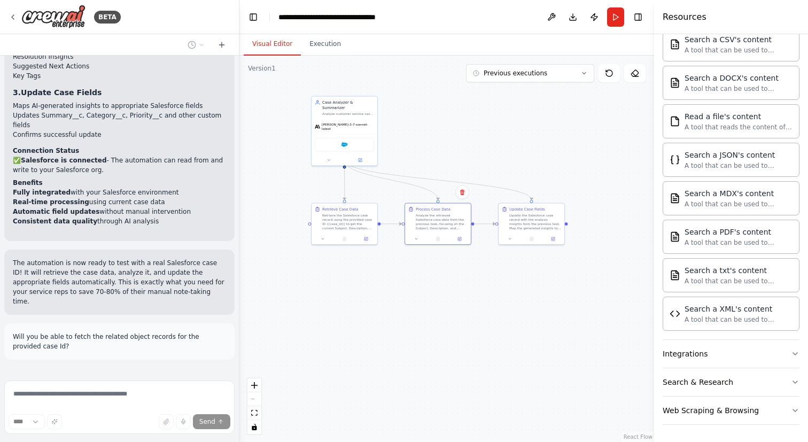
click at [387, 268] on div ".deletable-edge-delete-btn { width: 20px; height: 20px; border: 0px solid #ffff…" at bounding box center [446, 249] width 415 height 386
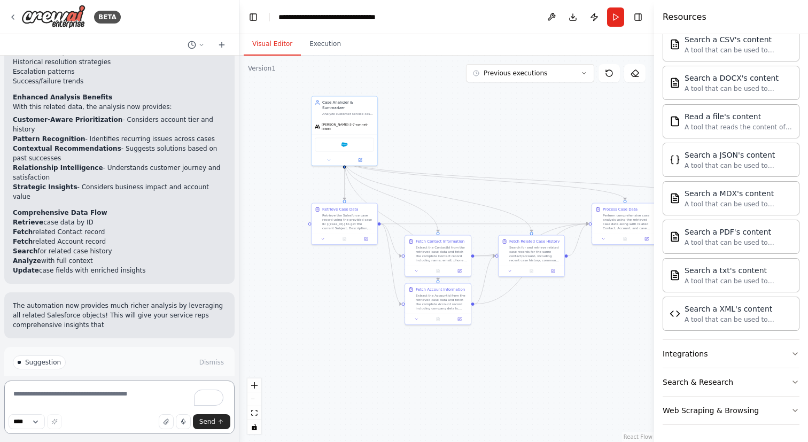
scroll to position [3842, 0]
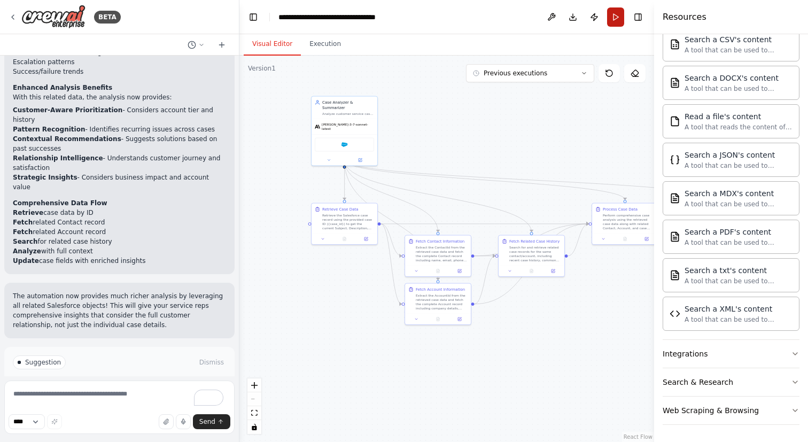
click at [616, 14] on button "Run" at bounding box center [615, 16] width 17 height 19
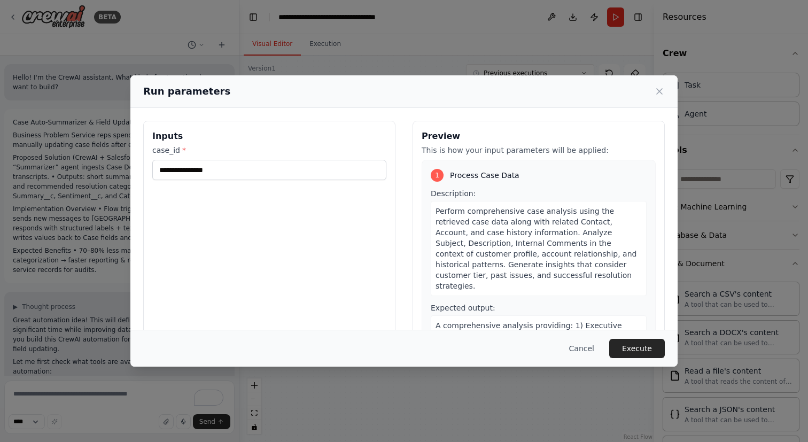
scroll to position [254, 0]
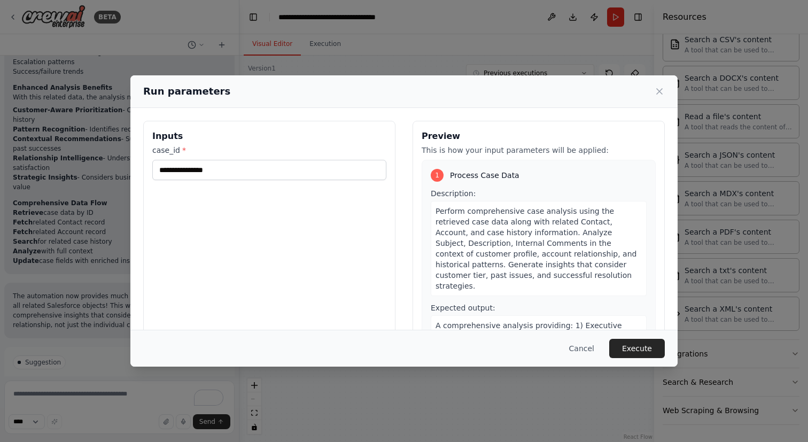
click at [222, 157] on div "case_id *" at bounding box center [269, 162] width 234 height 35
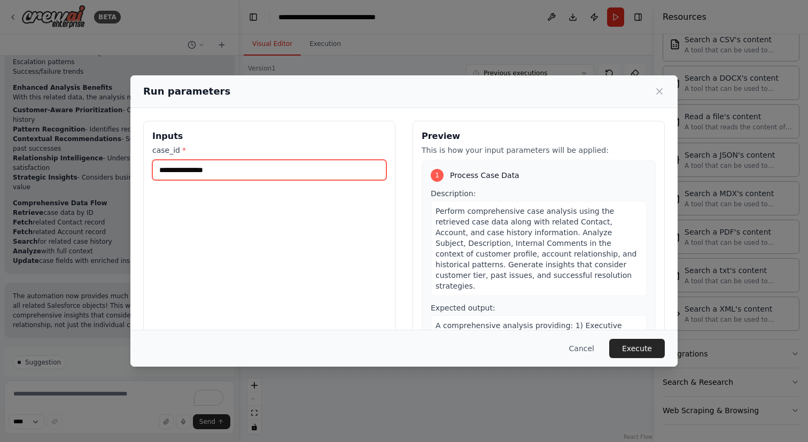
click at [221, 166] on input "case_id *" at bounding box center [269, 170] width 234 height 20
paste input "**********"
type input "**********"
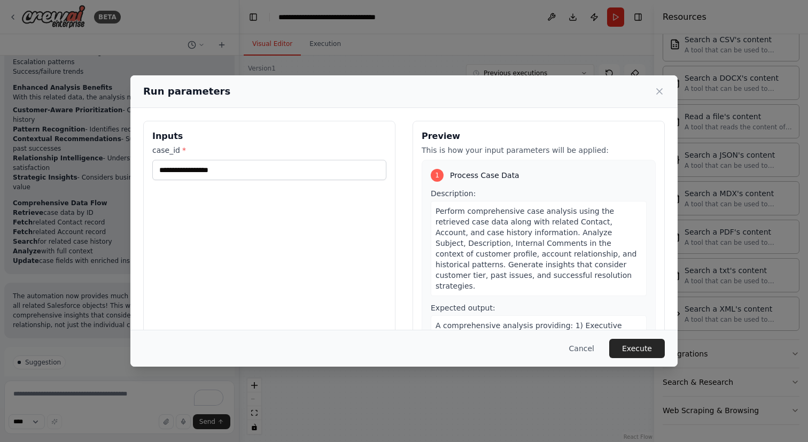
click at [244, 205] on div "**********" at bounding box center [269, 247] width 252 height 253
click at [640, 345] on button "Execute" at bounding box center [637, 348] width 56 height 19
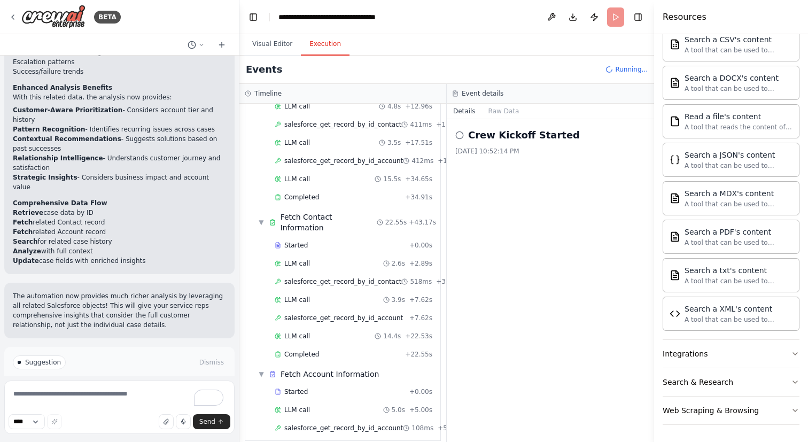
scroll to position [135, 0]
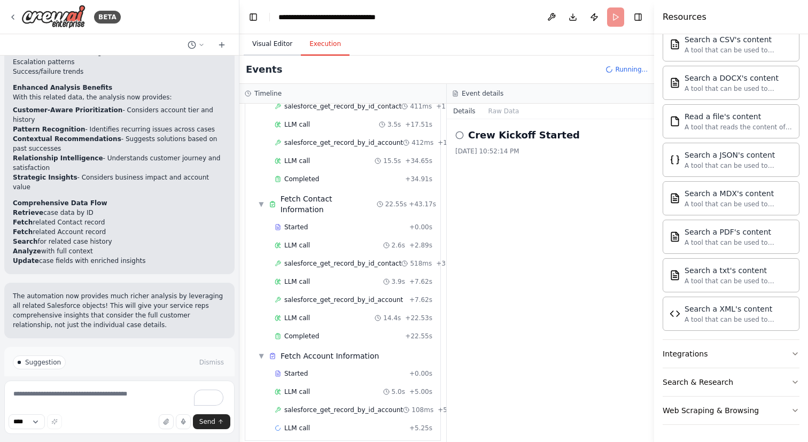
click at [277, 41] on button "Visual Editor" at bounding box center [272, 44] width 57 height 22
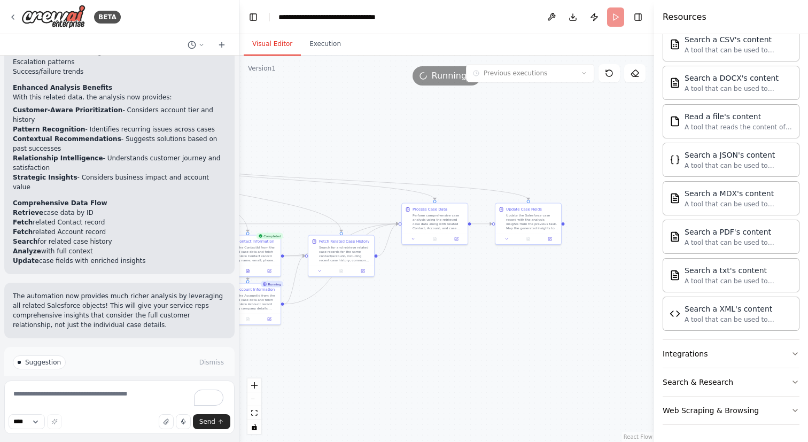
drag, startPoint x: 548, startPoint y: 141, endPoint x: 356, endPoint y: 141, distance: 191.3
click at [356, 141] on div ".deletable-edge-delete-btn { width: 20px; height: 20px; border: 0px solid #ffff…" at bounding box center [446, 249] width 415 height 386
click at [506, 243] on div "Update Case Fields Update the Salesforce case record with the analysis insights…" at bounding box center [527, 223] width 67 height 42
click at [507, 240] on button at bounding box center [505, 238] width 18 height 6
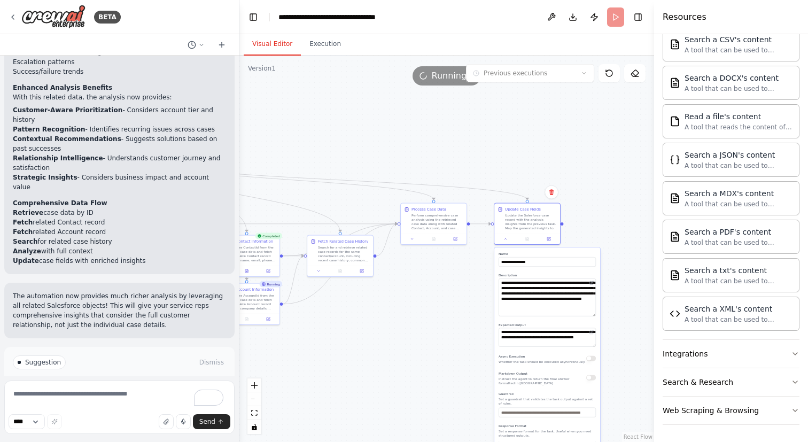
drag, startPoint x: 594, startPoint y: 296, endPoint x: 594, endPoint y: 313, distance: 17.6
click at [594, 313] on textarea "**********" at bounding box center [547, 297] width 97 height 38
click at [594, 346] on textarea "**********" at bounding box center [547, 338] width 97 height 22
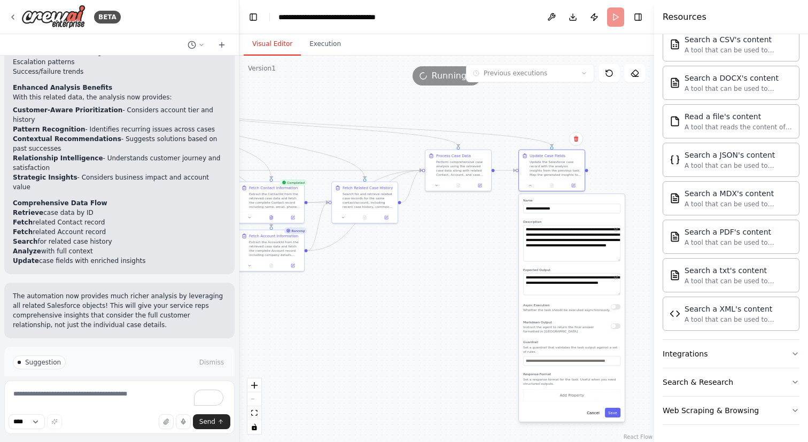
drag, startPoint x: 613, startPoint y: 258, endPoint x: 639, endPoint y: 203, distance: 60.7
click at [639, 203] on div ".deletable-edge-delete-btn { width: 20px; height: 20px; border: 0px solid #ffff…" at bounding box center [446, 249] width 415 height 386
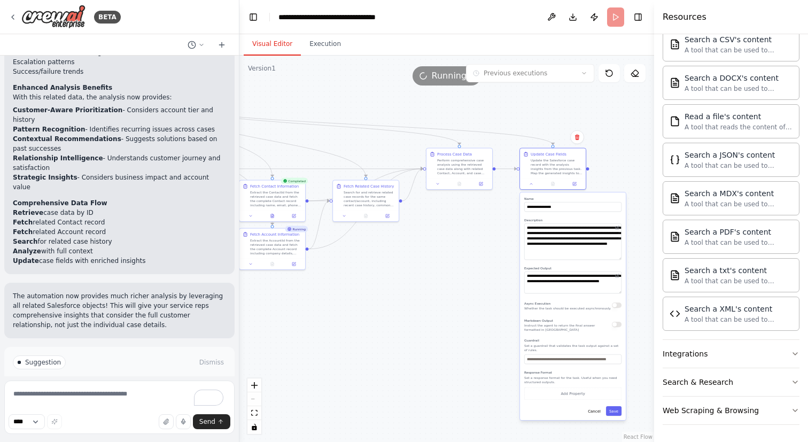
drag, startPoint x: 378, startPoint y: 320, endPoint x: 479, endPoint y: 362, distance: 108.8
click at [479, 362] on div ".deletable-edge-delete-btn { width: 20px; height: 20px; border: 0px solid #ffff…" at bounding box center [446, 249] width 415 height 386
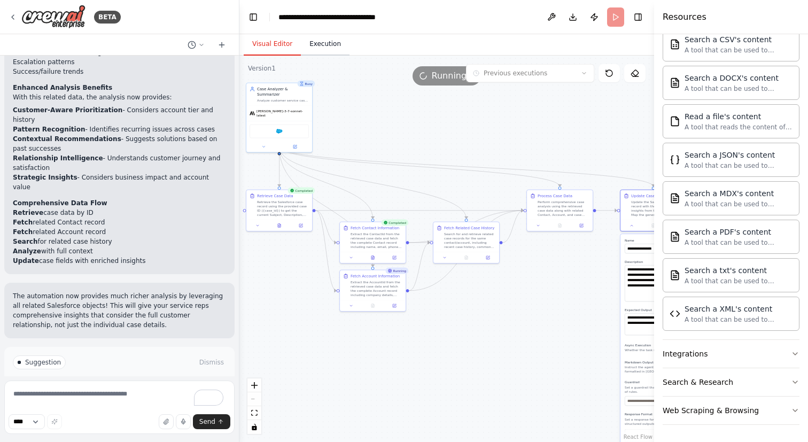
click at [340, 48] on button "Execution" at bounding box center [325, 44] width 49 height 22
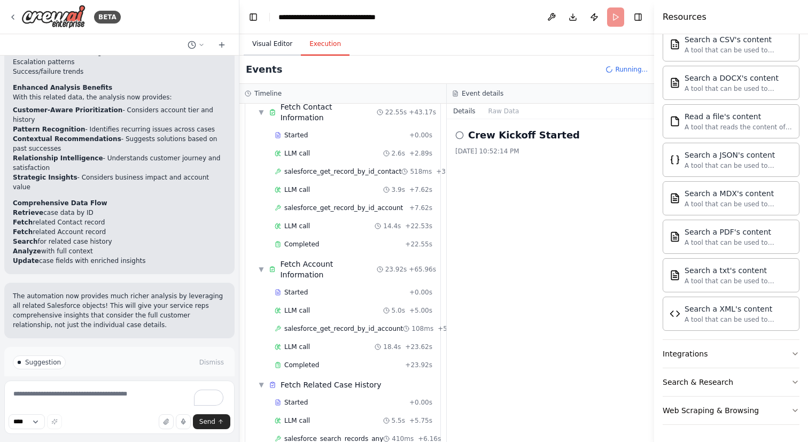
scroll to position [245, 0]
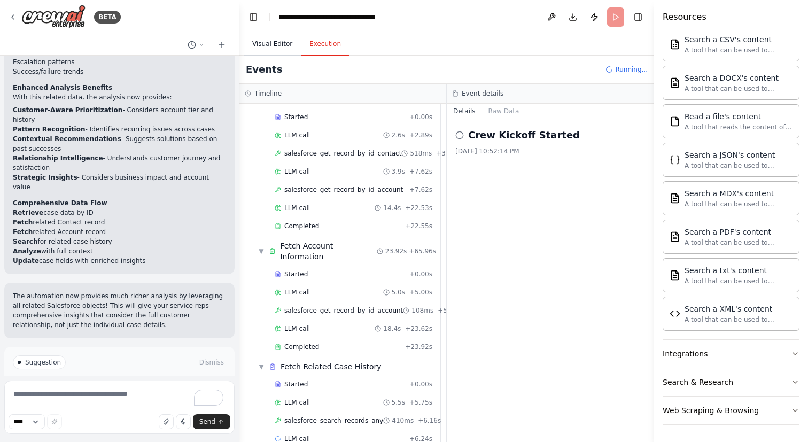
click at [278, 49] on button "Visual Editor" at bounding box center [272, 44] width 57 height 22
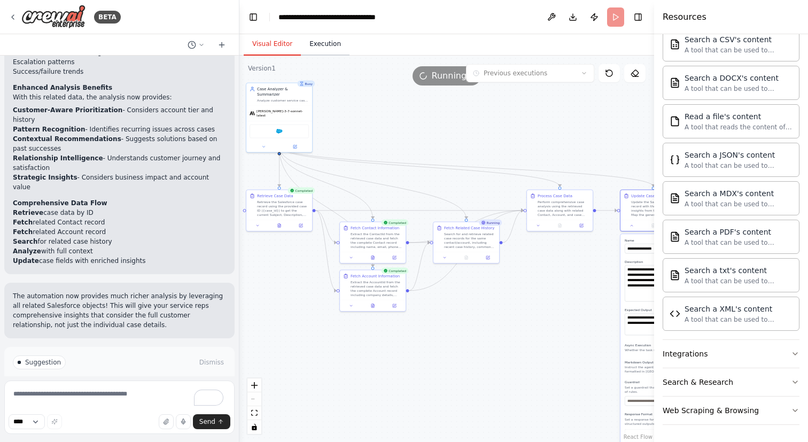
click at [319, 48] on button "Execution" at bounding box center [325, 44] width 49 height 22
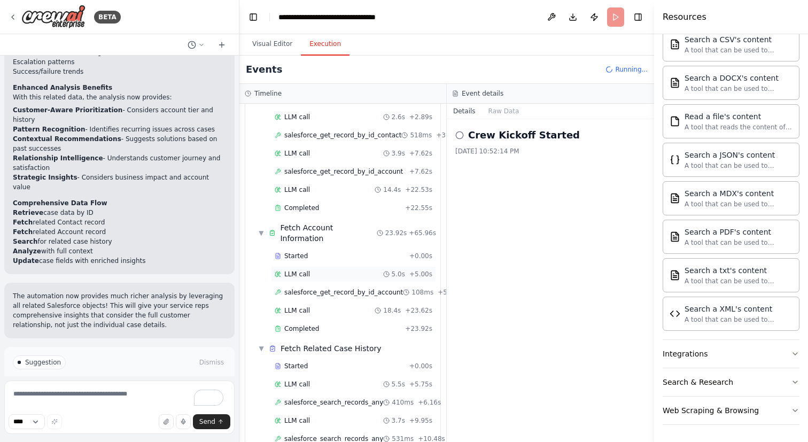
scroll to position [282, 0]
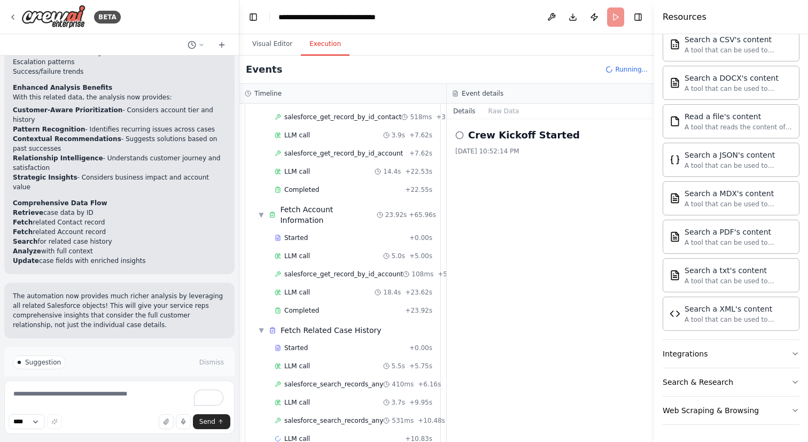
click at [520, 14] on header "**********" at bounding box center [446, 17] width 415 height 34
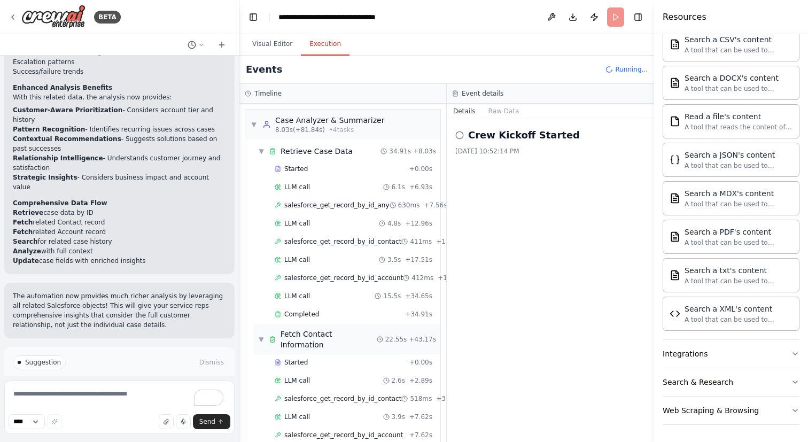
click at [259, 335] on span "▼" at bounding box center [261, 339] width 6 height 9
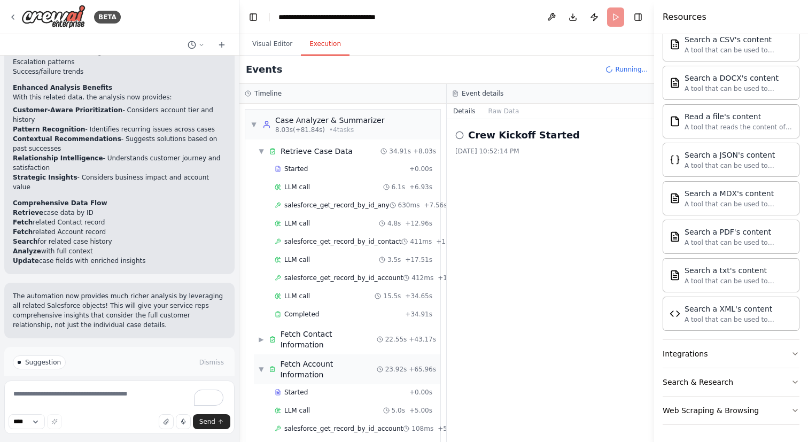
click at [259, 359] on div "▼ Fetch Account Information" at bounding box center [317, 369] width 119 height 21
click at [259, 390] on span "▼" at bounding box center [261, 394] width 6 height 9
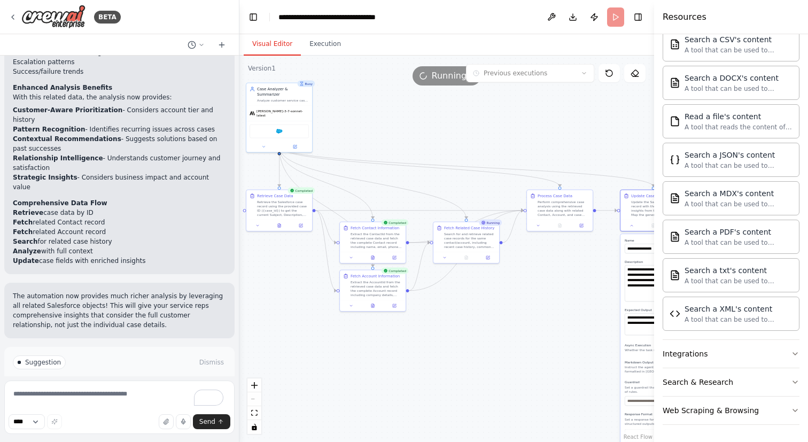
click at [278, 41] on button "Visual Editor" at bounding box center [272, 44] width 57 height 22
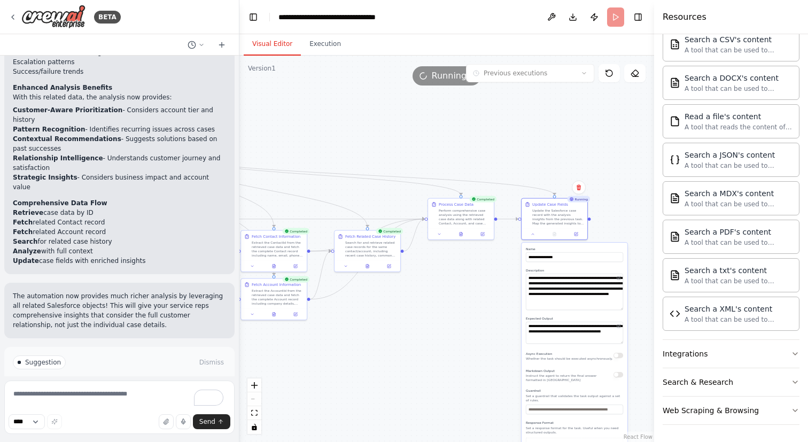
drag, startPoint x: 416, startPoint y: 104, endPoint x: 314, endPoint y: 113, distance: 103.0
click at [314, 113] on div ".deletable-edge-delete-btn { width: 20px; height: 20px; border: 0px solid #ffff…" at bounding box center [446, 249] width 415 height 386
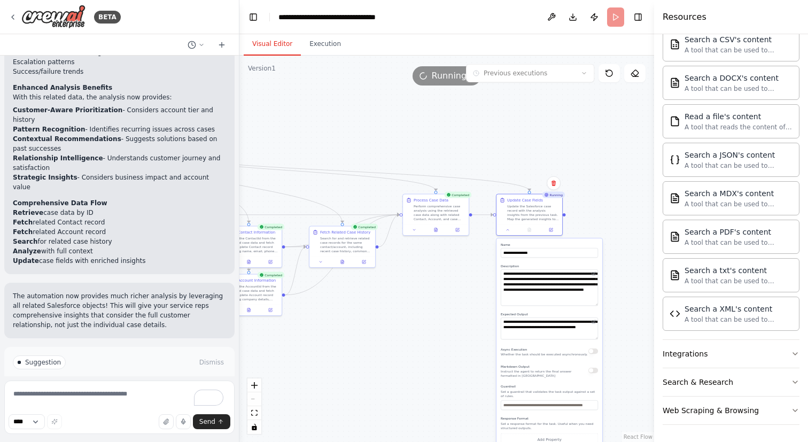
drag, startPoint x: 429, startPoint y: 134, endPoint x: 405, endPoint y: 128, distance: 25.2
click at [405, 128] on div ".deletable-edge-delete-btn { width: 20px; height: 20px; border: 0px solid #ffff…" at bounding box center [446, 249] width 415 height 386
click at [506, 227] on icon at bounding box center [504, 228] width 4 height 4
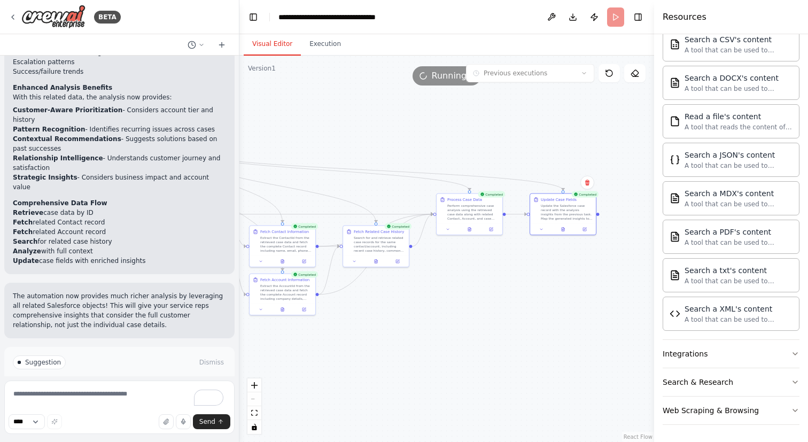
drag, startPoint x: 481, startPoint y: 141, endPoint x: 519, endPoint y: 141, distance: 37.4
click at [519, 141] on div ".deletable-edge-delete-btn { width: 20px; height: 20px; border: 0px solid #ffff…" at bounding box center [446, 249] width 415 height 386
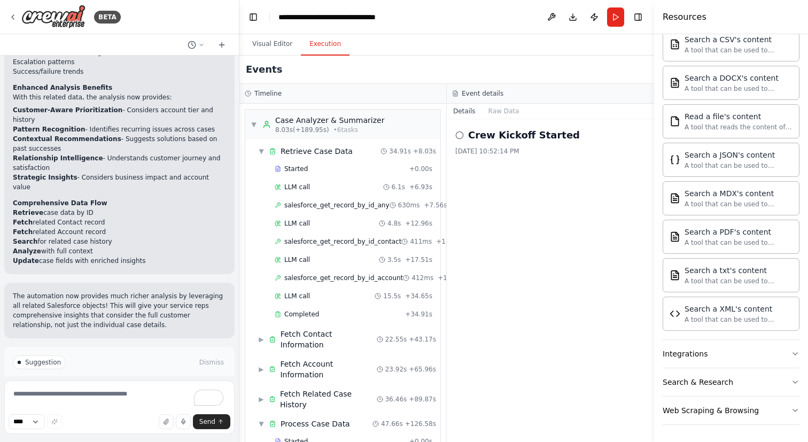
click at [338, 53] on button "Execution" at bounding box center [325, 44] width 49 height 22
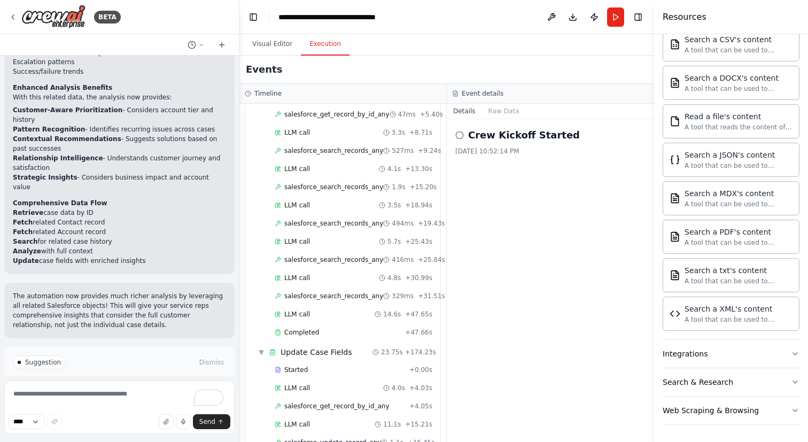
scroll to position [393, 0]
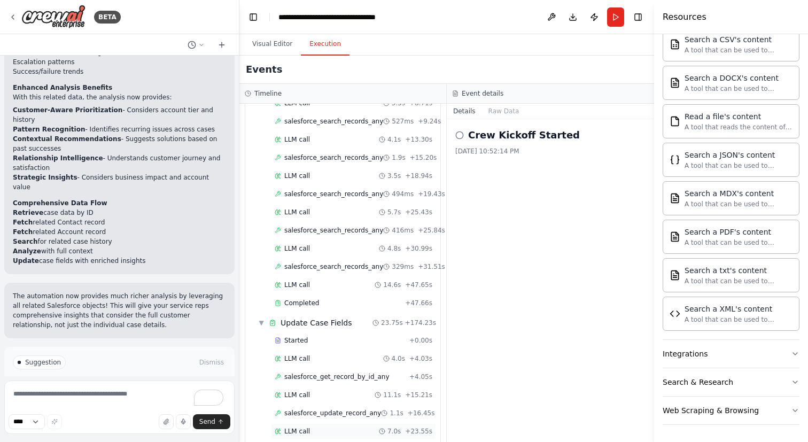
click at [297, 427] on span "LLM call" at bounding box center [297, 431] width 26 height 9
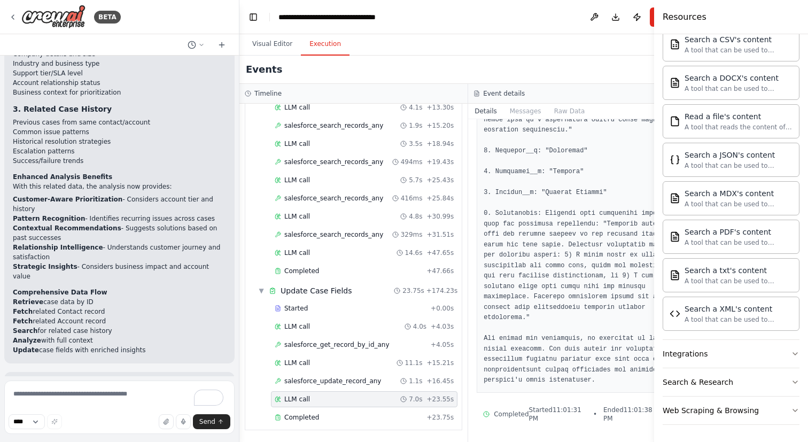
scroll to position [3842, 0]
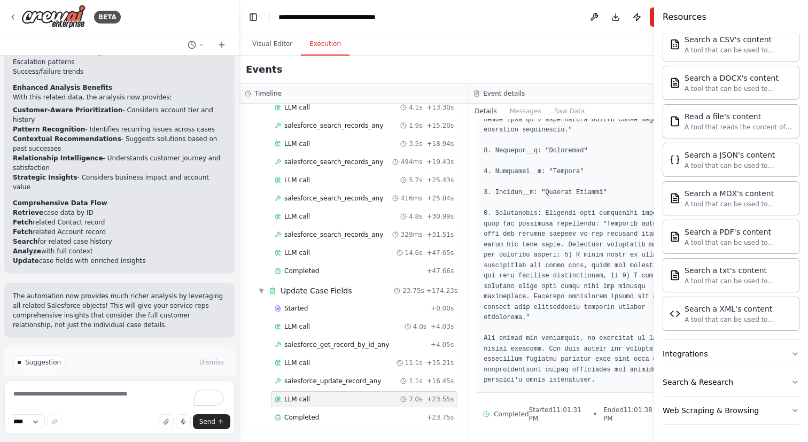
click at [144, 403] on span "Improve automation" at bounding box center [123, 407] width 65 height 9
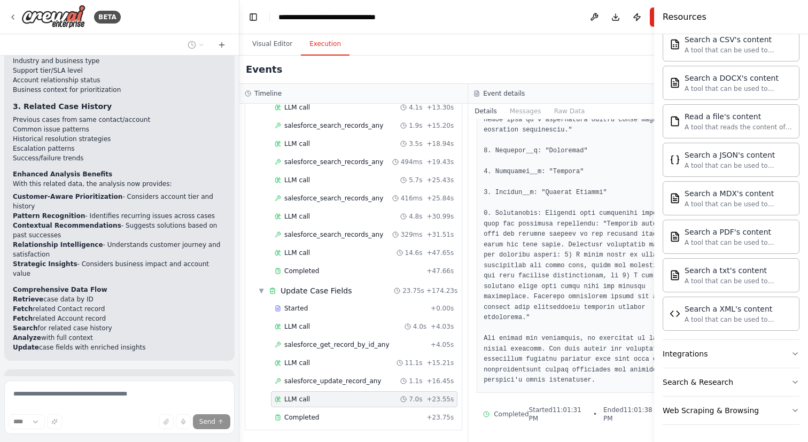
scroll to position [3791, 0]
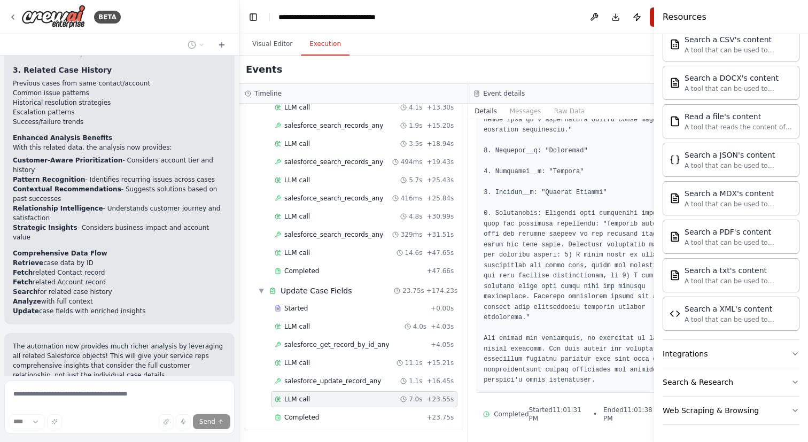
click at [650, 20] on button "Run" at bounding box center [658, 16] width 17 height 19
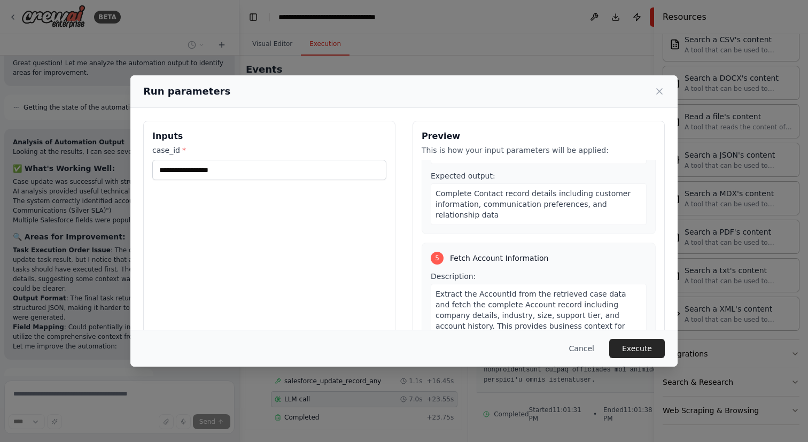
scroll to position [990, 0]
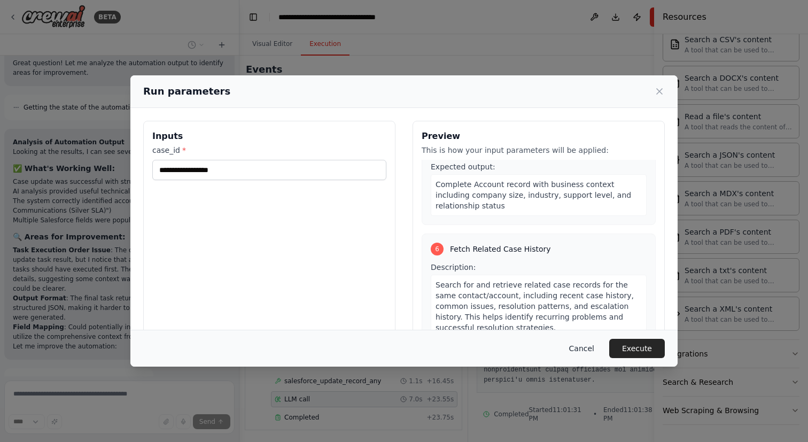
click at [586, 346] on button "Cancel" at bounding box center [582, 348] width 42 height 19
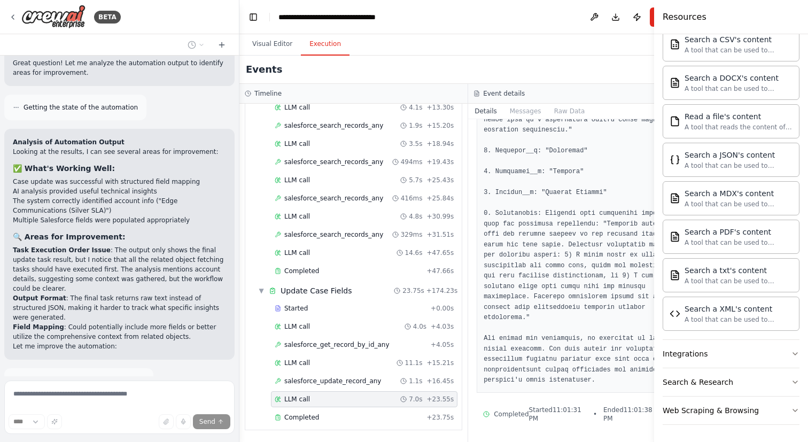
scroll to position [4188, 0]
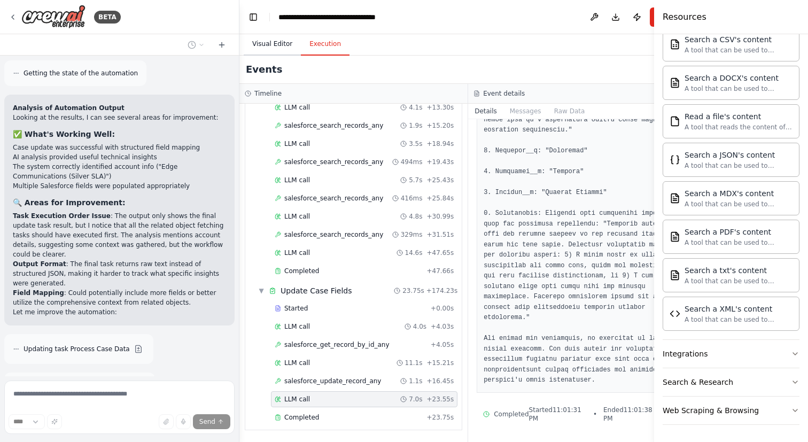
click at [269, 48] on button "Visual Editor" at bounding box center [272, 44] width 57 height 22
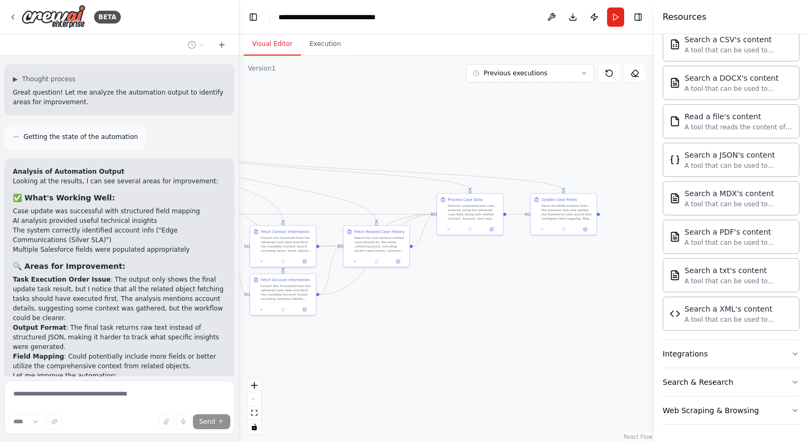
scroll to position [4226, 0]
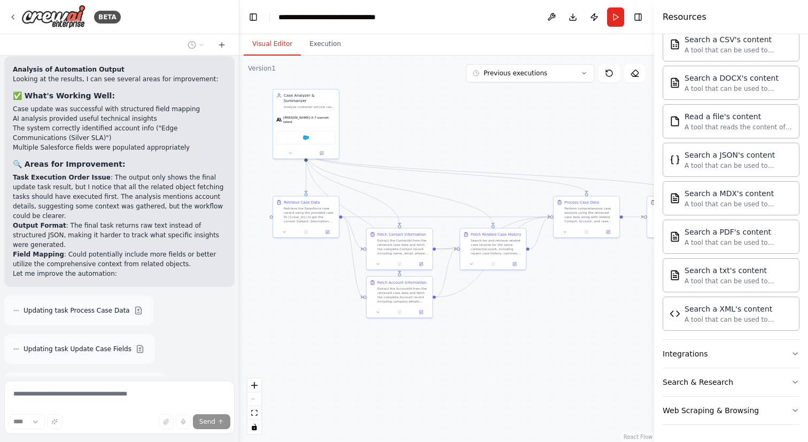
drag, startPoint x: 390, startPoint y: 325, endPoint x: 506, endPoint y: 328, distance: 116.5
click at [506, 328] on div ".deletable-edge-delete-btn { width: 20px; height: 20px; border: 0px solid #ffff…" at bounding box center [446, 249] width 415 height 386
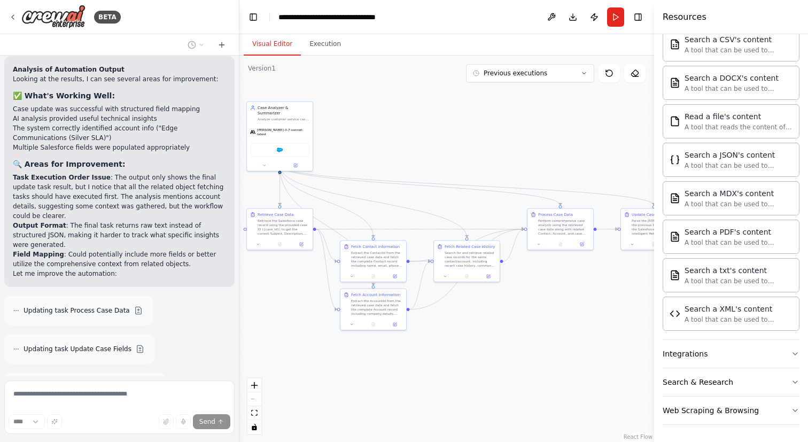
drag, startPoint x: 506, startPoint y: 328, endPoint x: 480, endPoint y: 339, distance: 28.7
click at [480, 339] on div ".deletable-edge-delete-btn { width: 20px; height: 20px; border: 0px solid #ffff…" at bounding box center [446, 249] width 415 height 386
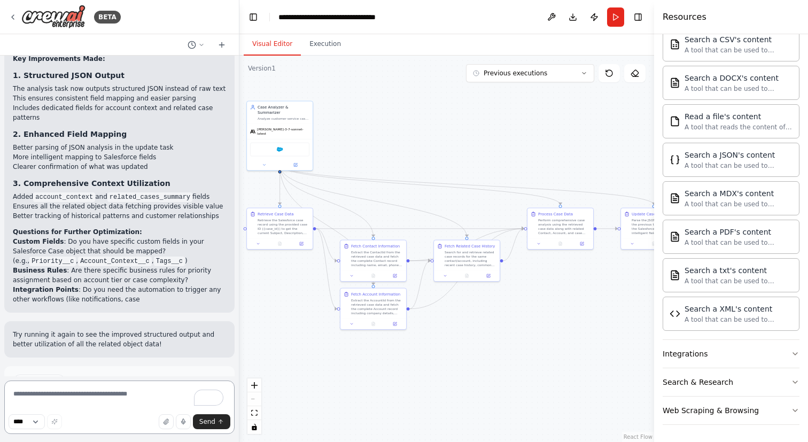
scroll to position [4597, 0]
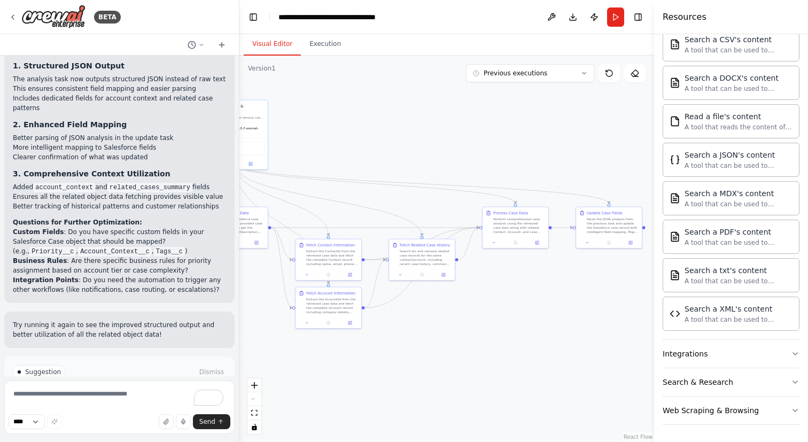
drag, startPoint x: 447, startPoint y: 312, endPoint x: 402, endPoint y: 310, distance: 44.9
click at [402, 310] on div ".deletable-edge-delete-btn { width: 20px; height: 20px; border: 0px solid #ffff…" at bounding box center [446, 249] width 415 height 386
click at [586, 243] on icon at bounding box center [587, 241] width 4 height 4
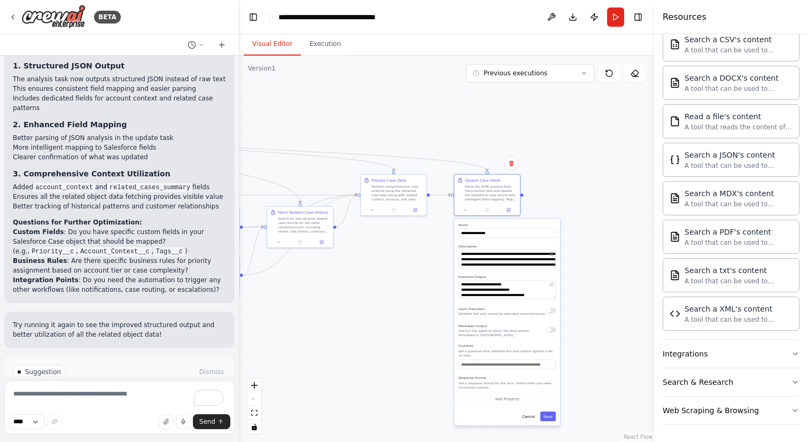
drag, startPoint x: 545, startPoint y: 299, endPoint x: 424, endPoint y: 267, distance: 125.1
click at [424, 267] on div ".deletable-edge-delete-btn { width: 20px; height: 20px; border: 0px solid #ffff…" at bounding box center [446, 249] width 415 height 386
click at [463, 209] on button at bounding box center [465, 209] width 18 height 6
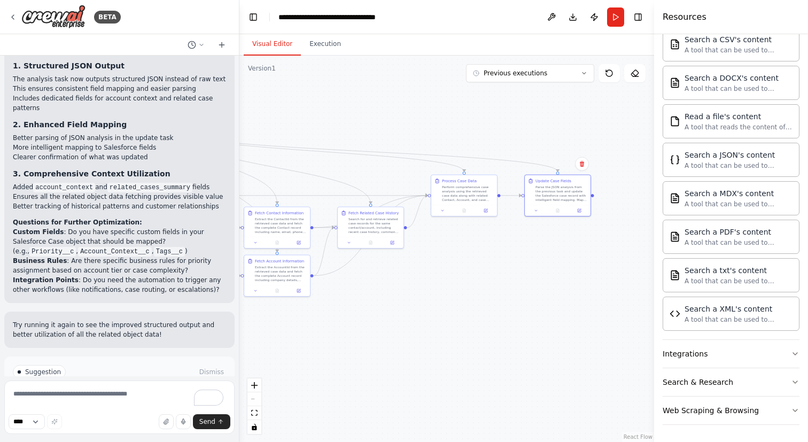
drag, startPoint x: 464, startPoint y: 264, endPoint x: 535, endPoint y: 265, distance: 70.5
click at [535, 265] on div ".deletable-edge-delete-btn { width: 20px; height: 20px; border: 0px solid #ffff…" at bounding box center [446, 249] width 415 height 386
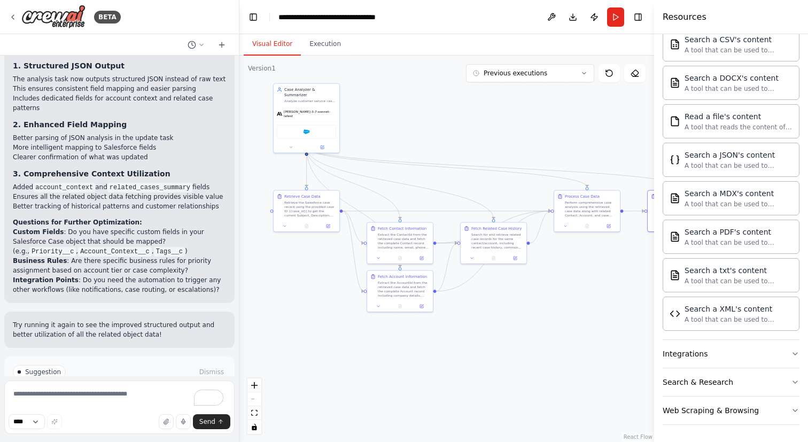
drag, startPoint x: 535, startPoint y: 265, endPoint x: 658, endPoint y: 280, distance: 123.9
click at [658, 280] on div "BETA Hello! I'm the CrewAI assistant. What kind of automation do you want to bu…" at bounding box center [404, 221] width 808 height 442
click at [403, 138] on div ".deletable-edge-delete-btn { width: 20px; height: 20px; border: 0px solid #ffff…" at bounding box center [446, 249] width 415 height 386
click at [291, 142] on div at bounding box center [307, 146] width 66 height 11
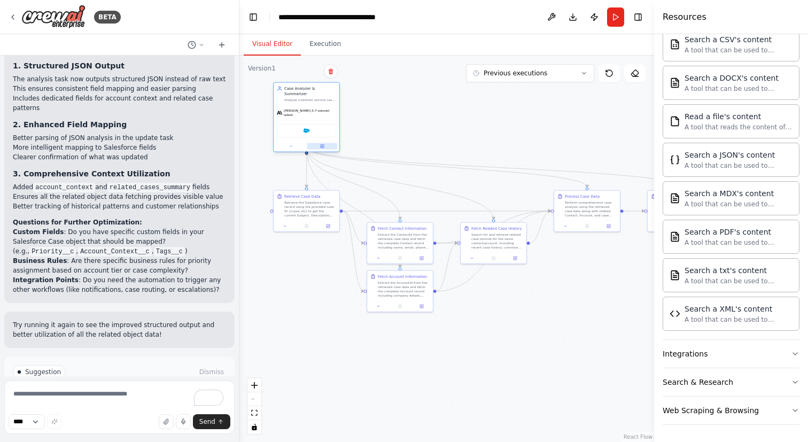
click at [318, 143] on button at bounding box center [322, 146] width 30 height 6
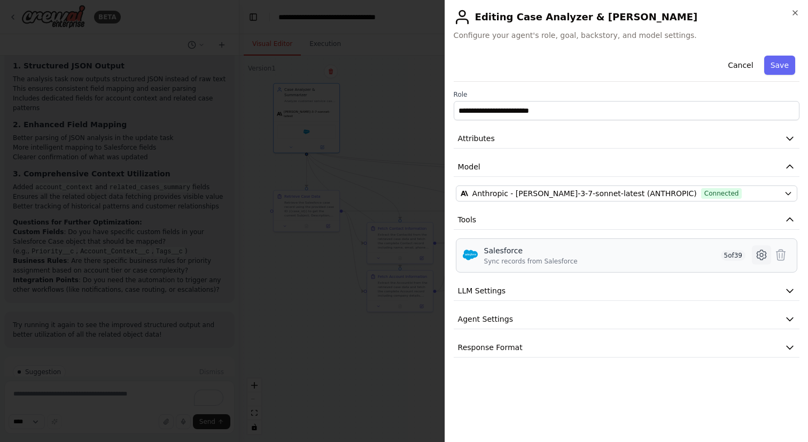
click at [757, 258] on icon at bounding box center [761, 254] width 13 height 13
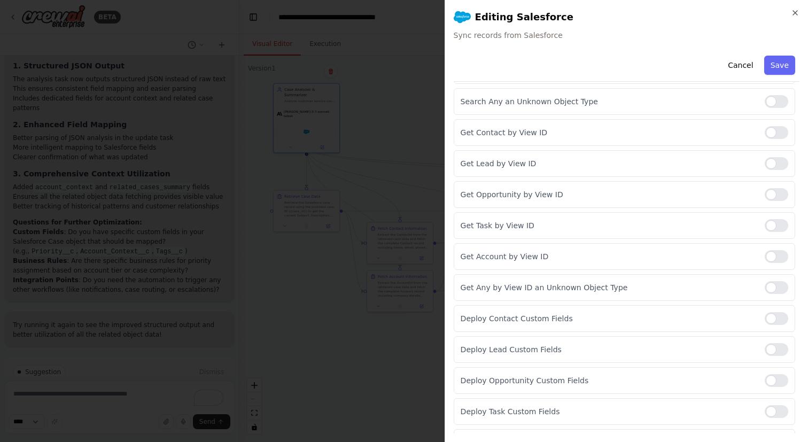
scroll to position [1000, 0]
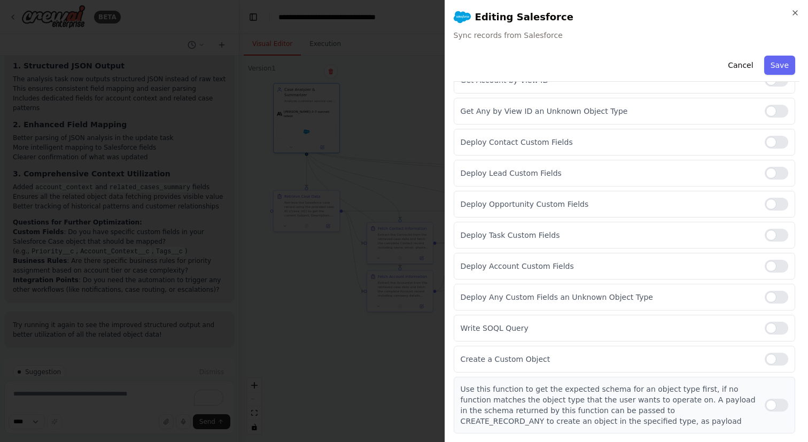
click at [769, 408] on div at bounding box center [777, 405] width 24 height 13
click at [735, 69] on button "Cancel" at bounding box center [740, 65] width 38 height 19
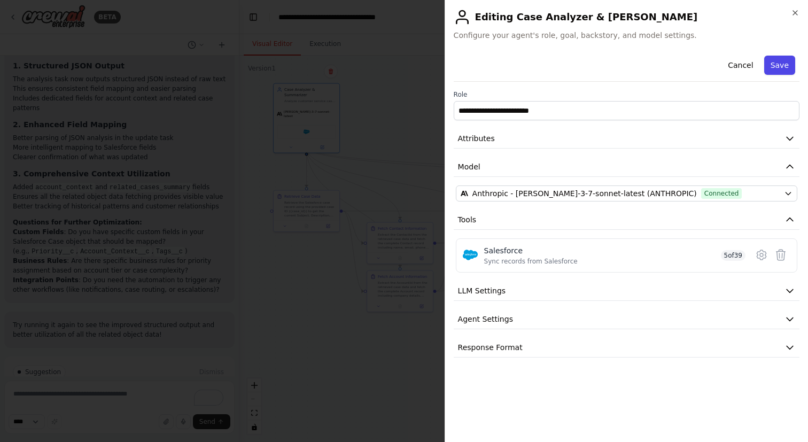
click at [780, 66] on button "Save" at bounding box center [779, 65] width 31 height 19
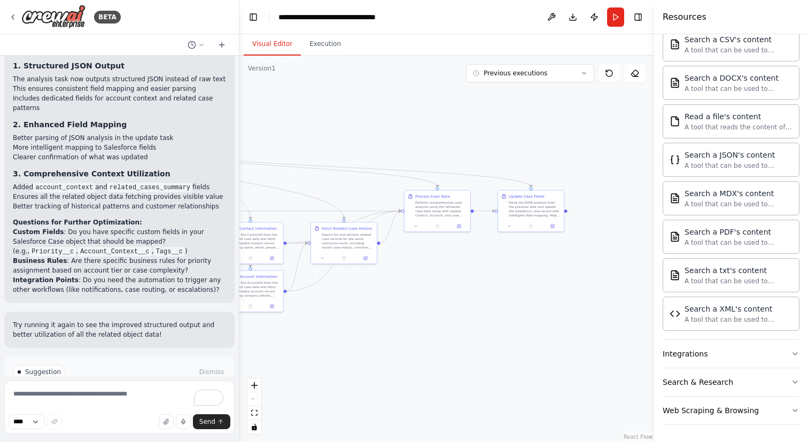
drag, startPoint x: 590, startPoint y: 133, endPoint x: 437, endPoint y: 133, distance: 153.9
click at [437, 133] on div ".deletable-edge-delete-btn { width: 20px; height: 20px; border: 0px solid #ffff…" at bounding box center [446, 249] width 415 height 386
click at [510, 224] on button at bounding box center [505, 225] width 18 height 6
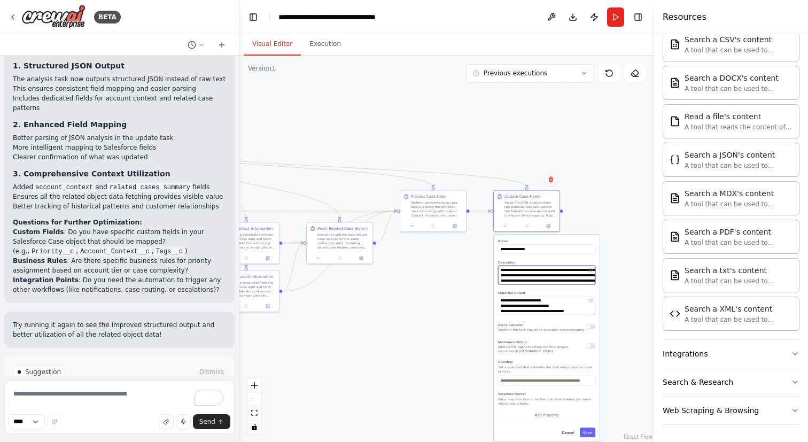
click at [551, 279] on textarea "**********" at bounding box center [546, 275] width 97 height 19
click at [592, 289] on div "**********" at bounding box center [547, 338] width 106 height 207
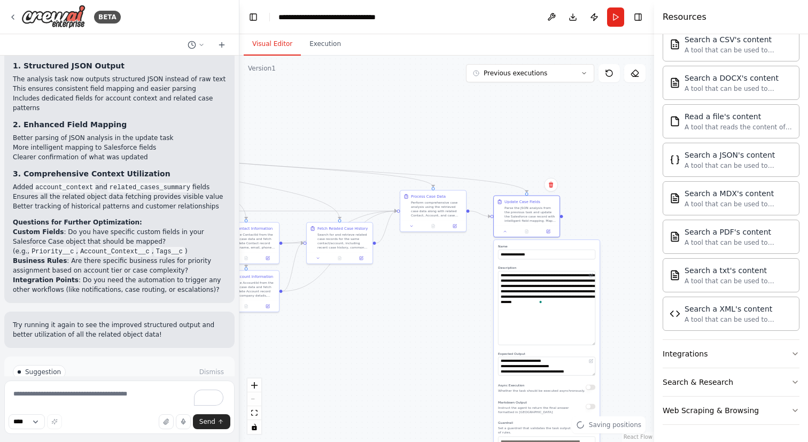
drag, startPoint x: 592, startPoint y: 289, endPoint x: 586, endPoint y: 344, distance: 55.4
click at [586, 344] on textarea "**********" at bounding box center [546, 308] width 97 height 74
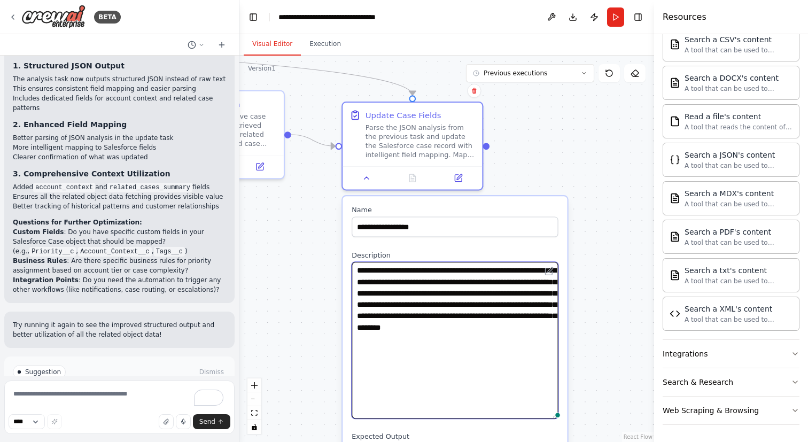
click at [400, 304] on textarea "**********" at bounding box center [455, 340] width 206 height 157
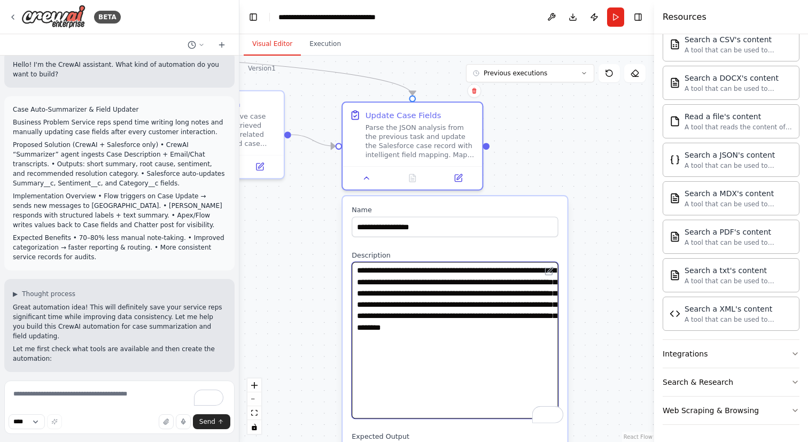
scroll to position [14, 0]
click at [452, 305] on textarea "**********" at bounding box center [455, 340] width 206 height 157
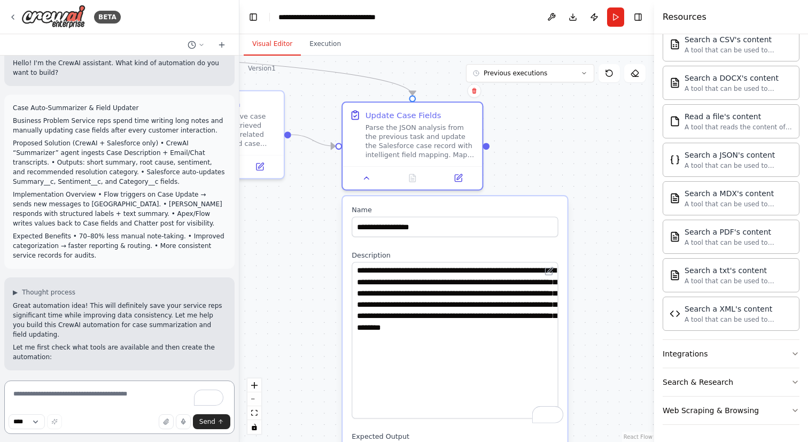
click at [131, 397] on textarea "To enrich screen reader interactions, please activate Accessibility in Grammarl…" at bounding box center [119, 406] width 230 height 53
type textarea "**********"
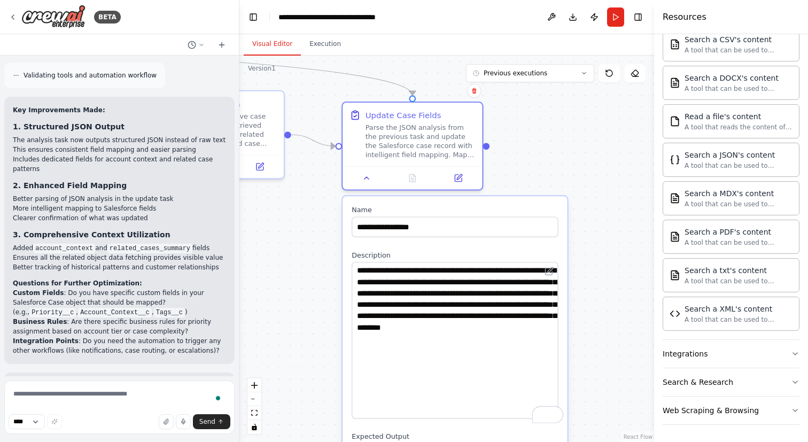
scroll to position [4592, 0]
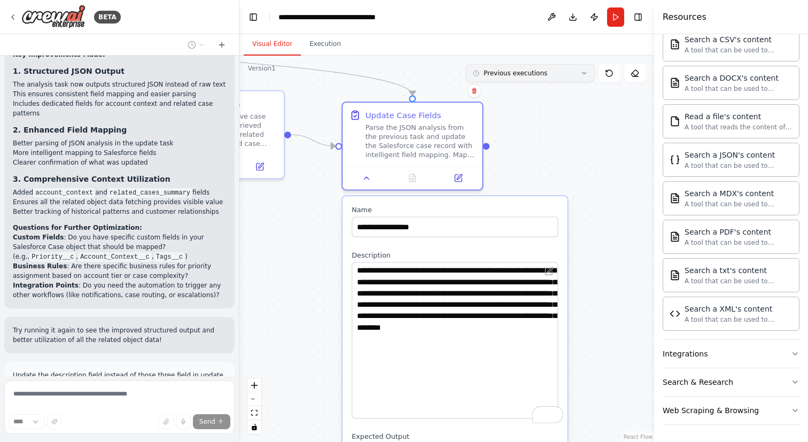
click at [548, 80] on button "Previous executions" at bounding box center [530, 73] width 128 height 18
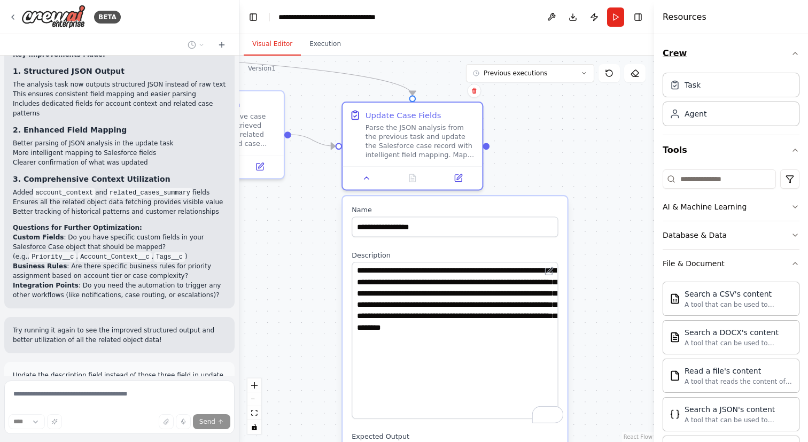
click at [784, 54] on button "Crew" at bounding box center [731, 53] width 137 height 30
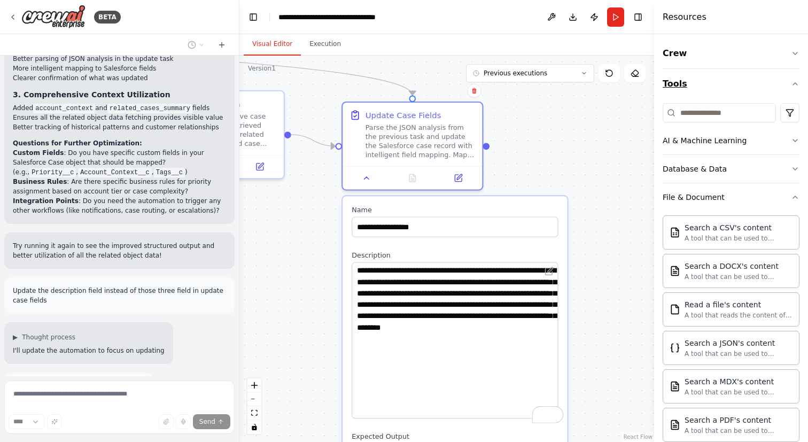
click at [791, 81] on icon "button" at bounding box center [795, 84] width 9 height 9
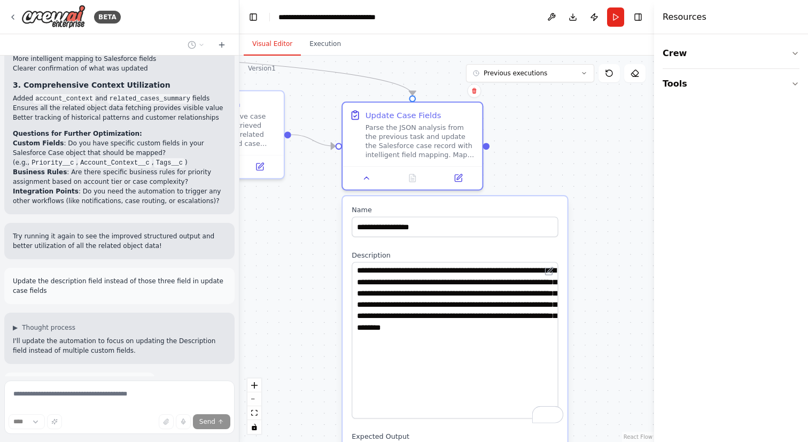
type textarea "**********"
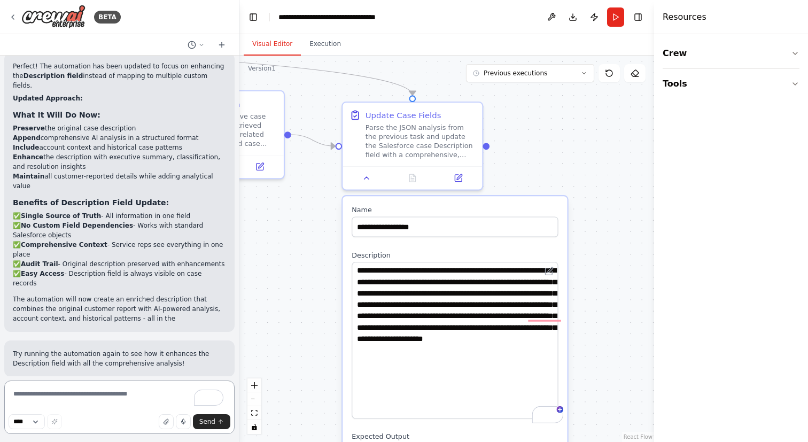
scroll to position [5054, 0]
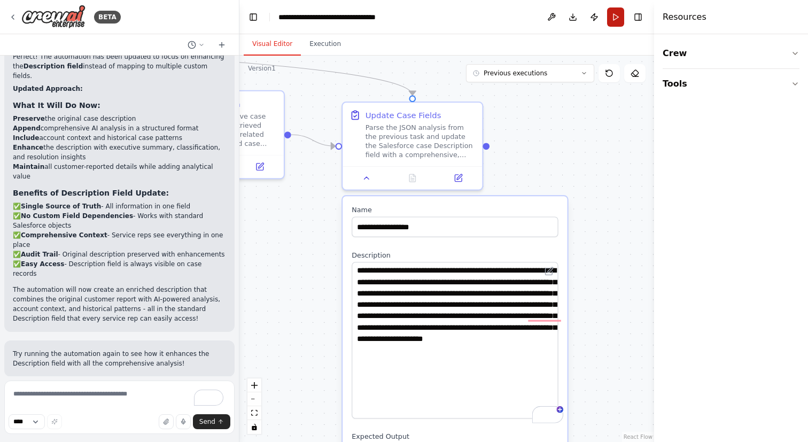
click at [616, 20] on button "Run" at bounding box center [615, 16] width 17 height 19
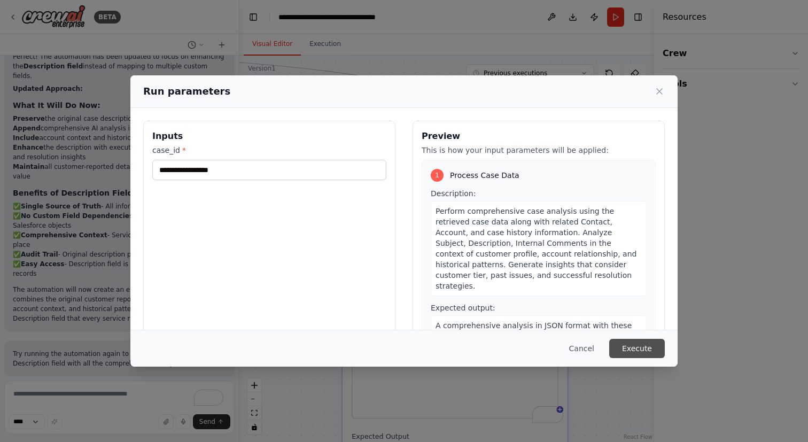
click at [637, 352] on button "Execute" at bounding box center [637, 348] width 56 height 19
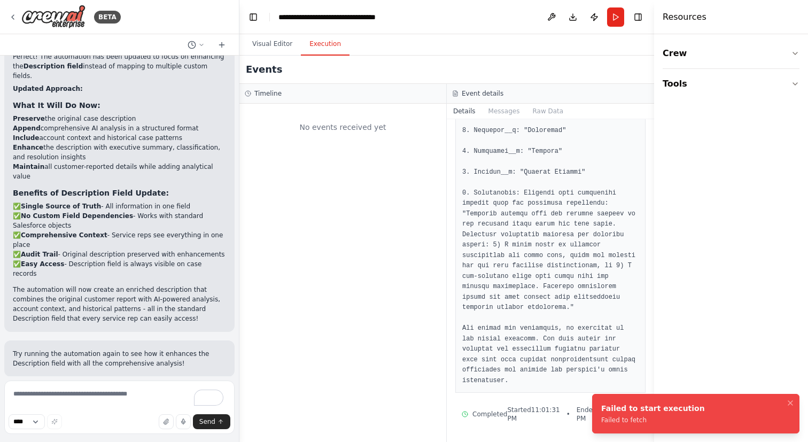
drag, startPoint x: 321, startPoint y: 220, endPoint x: 372, endPoint y: 261, distance: 66.2
click at [372, 261] on div "No events received yet" at bounding box center [342, 273] width 207 height 338
click at [621, 408] on div "Failed to start execution" at bounding box center [653, 408] width 104 height 11
click at [791, 401] on icon "Notifications (F8)" at bounding box center [790, 403] width 4 height 4
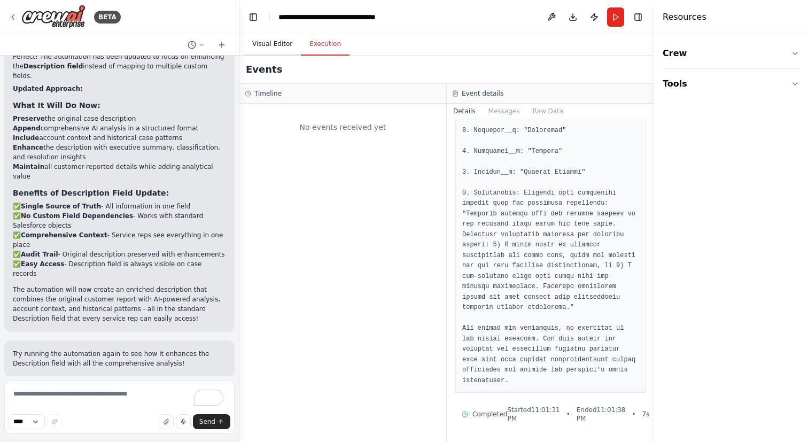
click at [268, 49] on button "Visual Editor" at bounding box center [272, 44] width 57 height 22
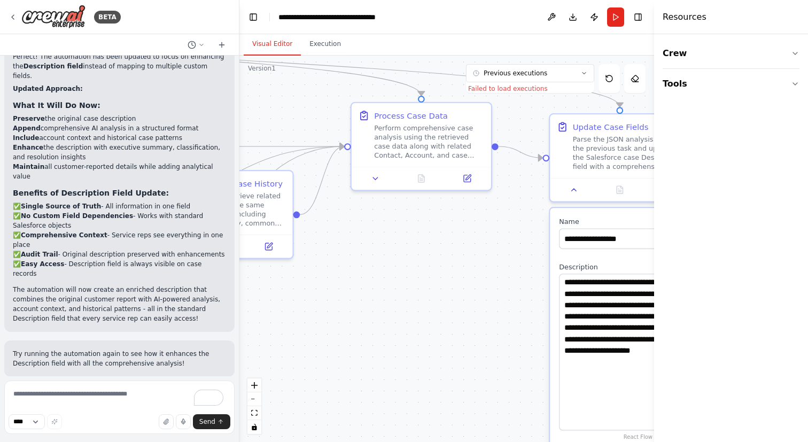
drag, startPoint x: 315, startPoint y: 246, endPoint x: 613, endPoint y: 266, distance: 298.9
click at [613, 266] on div ".deletable-edge-delete-btn { width: 20px; height: 20px; border: 0px solid #ffff…" at bounding box center [446, 249] width 415 height 386
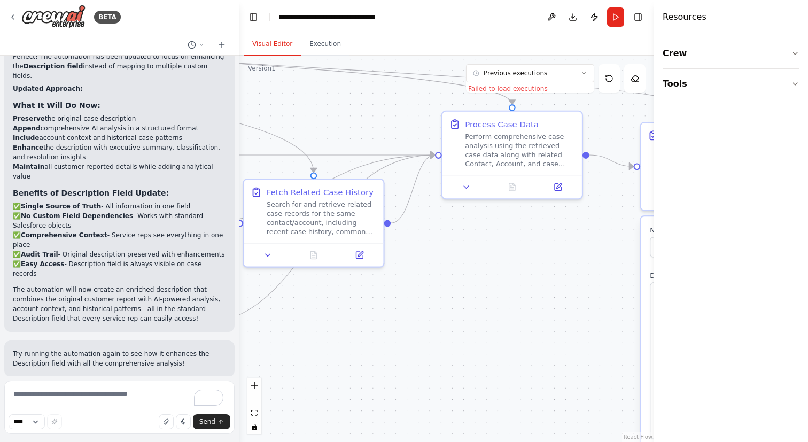
drag, startPoint x: 450, startPoint y: 273, endPoint x: 626, endPoint y: 338, distance: 187.5
click at [626, 338] on div ".deletable-edge-delete-btn { width: 20px; height: 20px; border: 0px solid #ffff…" at bounding box center [446, 249] width 415 height 386
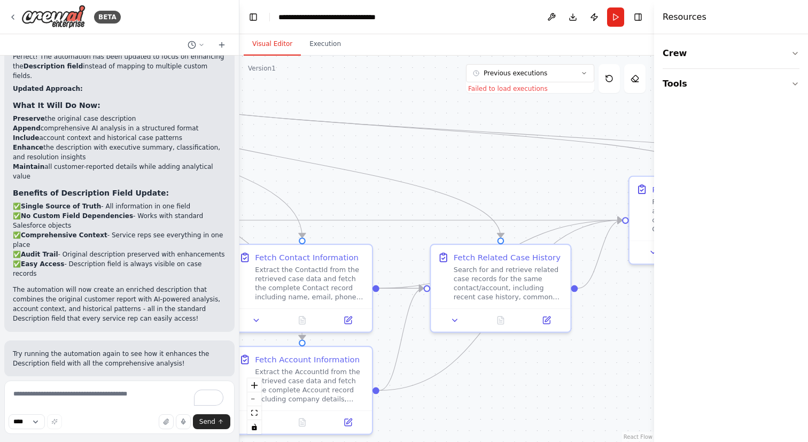
drag, startPoint x: 469, startPoint y: 203, endPoint x: 643, endPoint y: 213, distance: 174.0
click at [643, 213] on div ".deletable-edge-delete-btn { width: 20px; height: 20px; border: 0px solid #ffff…" at bounding box center [446, 249] width 415 height 386
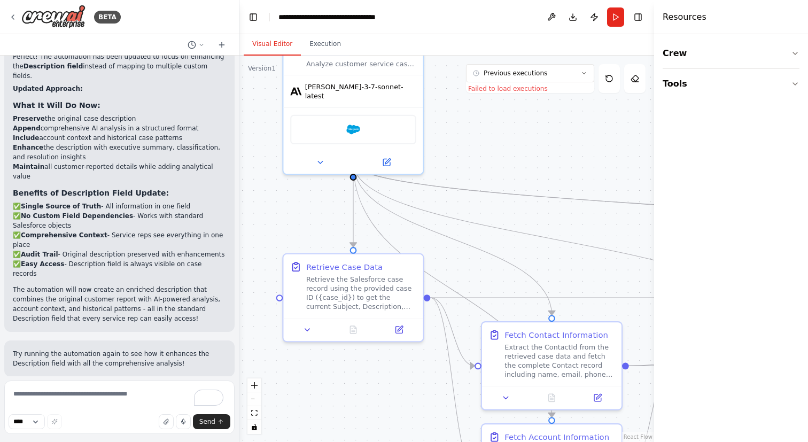
drag, startPoint x: 455, startPoint y: 181, endPoint x: 546, endPoint y: 250, distance: 114.0
click at [546, 250] on div ".deletable-edge-delete-btn { width: 20px; height: 20px; border: 0px solid #ffff…" at bounding box center [446, 249] width 415 height 386
click at [558, 275] on div ".deletable-edge-delete-btn { width: 20px; height: 20px; border: 0px solid #ffff…" at bounding box center [446, 249] width 415 height 386
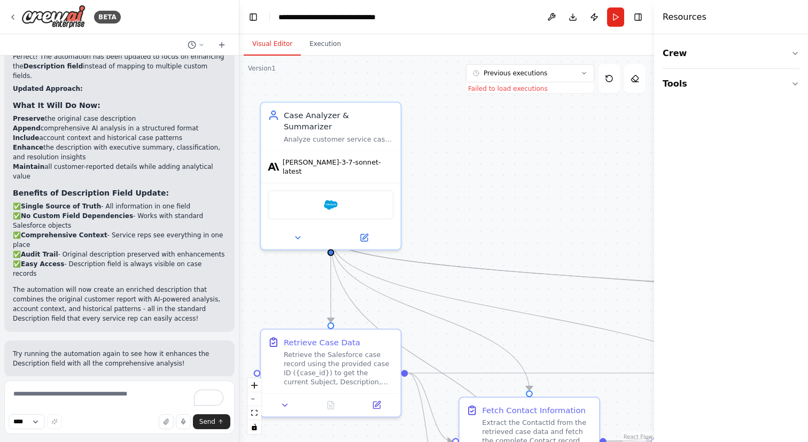
drag, startPoint x: 563, startPoint y: 120, endPoint x: 537, endPoint y: 193, distance: 78.4
click at [537, 193] on div ".deletable-edge-delete-btn { width: 20px; height: 20px; border: 0px solid #ffff…" at bounding box center [446, 249] width 415 height 386
click at [617, 19] on button "Run" at bounding box center [615, 16] width 17 height 19
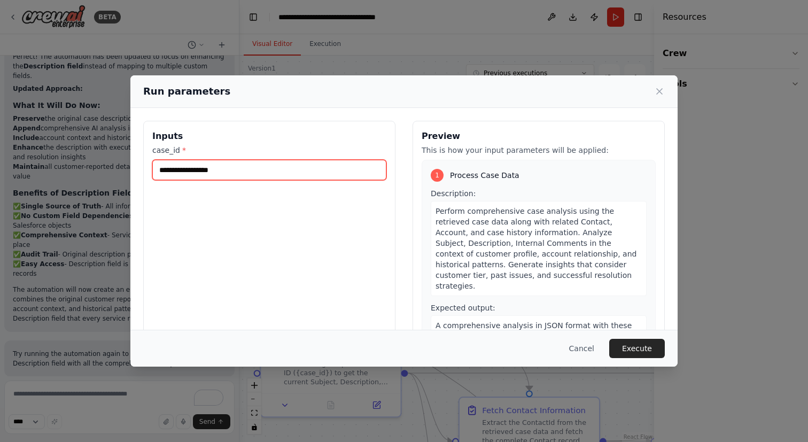
click at [329, 173] on input "**********" at bounding box center [269, 170] width 234 height 20
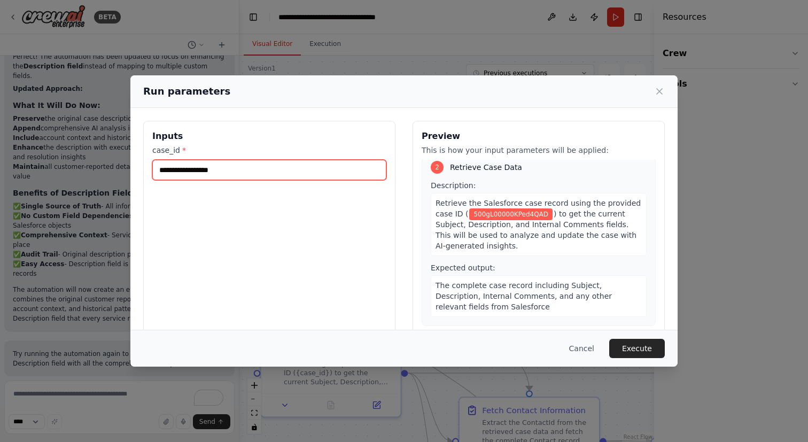
scroll to position [343, 0]
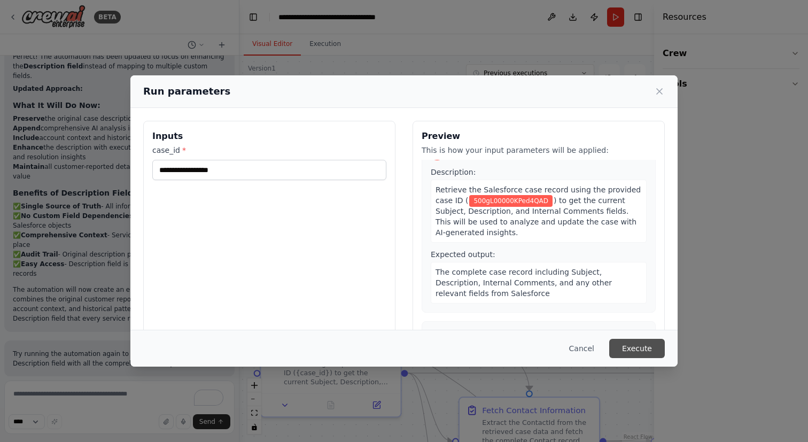
click at [644, 355] on button "Execute" at bounding box center [637, 348] width 56 height 19
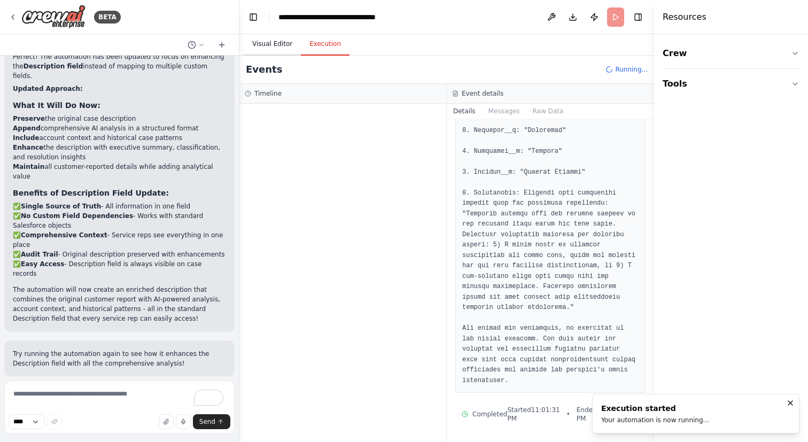
click at [262, 49] on button "Visual Editor" at bounding box center [272, 44] width 57 height 22
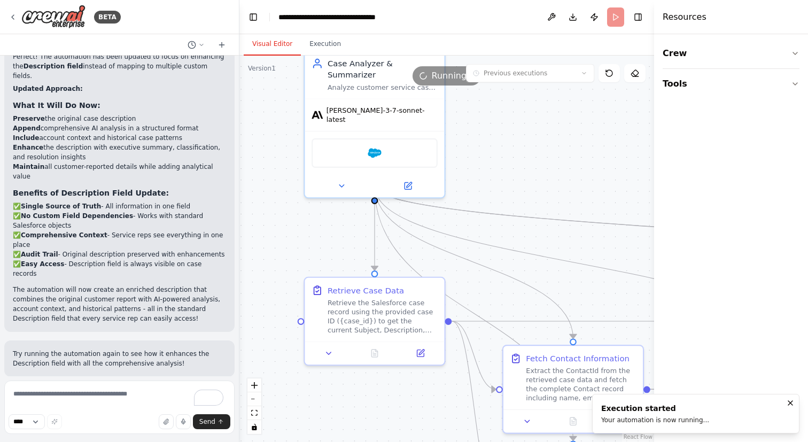
drag, startPoint x: 467, startPoint y: 181, endPoint x: 510, endPoint y: 128, distance: 67.9
click at [511, 128] on div ".deletable-edge-delete-btn { width: 20px; height: 20px; border: 0px solid #ffff…" at bounding box center [446, 249] width 415 height 386
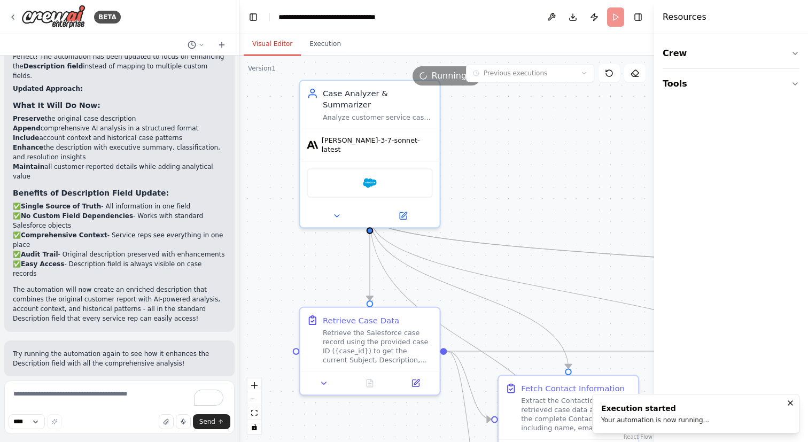
drag, startPoint x: 486, startPoint y: 155, endPoint x: 479, endPoint y: 198, distance: 43.3
click at [479, 198] on div ".deletable-edge-delete-btn { width: 20px; height: 20px; border: 0px solid #ffff…" at bounding box center [446, 249] width 415 height 386
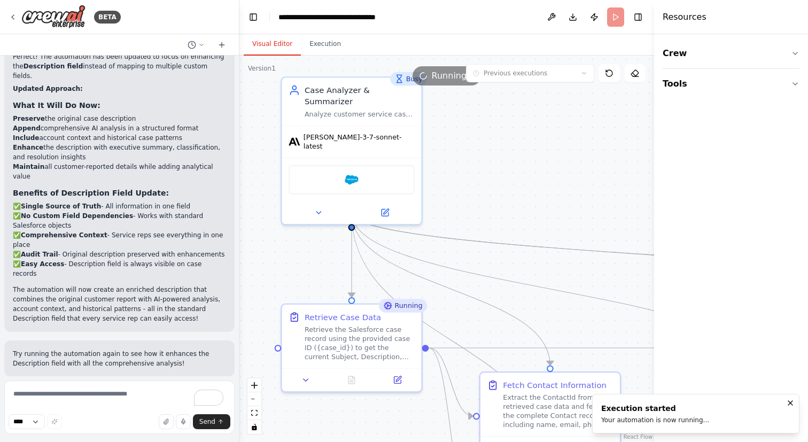
drag, startPoint x: 466, startPoint y: 180, endPoint x: 426, endPoint y: 141, distance: 55.5
click at [426, 141] on div ".deletable-edge-delete-btn { width: 20px; height: 20px; border: 0px solid #ffff…" at bounding box center [446, 249] width 415 height 386
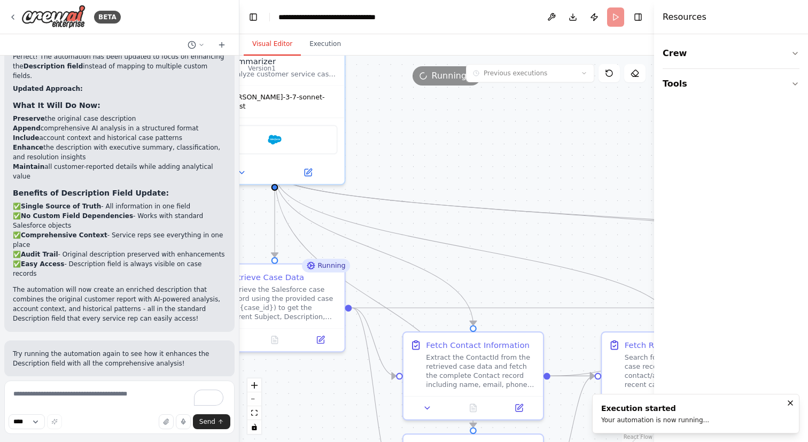
drag, startPoint x: 503, startPoint y: 200, endPoint x: 445, endPoint y: 182, distance: 61.2
click at [445, 182] on div ".deletable-edge-delete-btn { width: 20px; height: 20px; border: 0px solid #ffff…" at bounding box center [446, 249] width 415 height 386
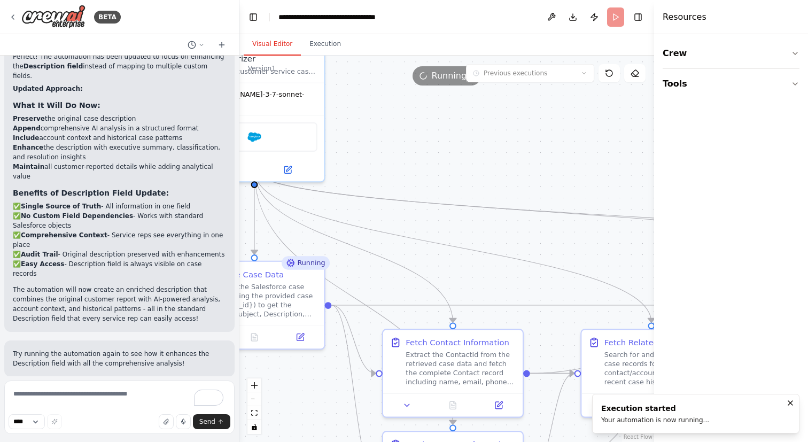
drag, startPoint x: 531, startPoint y: 189, endPoint x: 456, endPoint y: 180, distance: 75.4
click at [456, 180] on div ".deletable-edge-delete-btn { width: 20px; height: 20px; border: 0px solid #ffff…" at bounding box center [446, 249] width 415 height 386
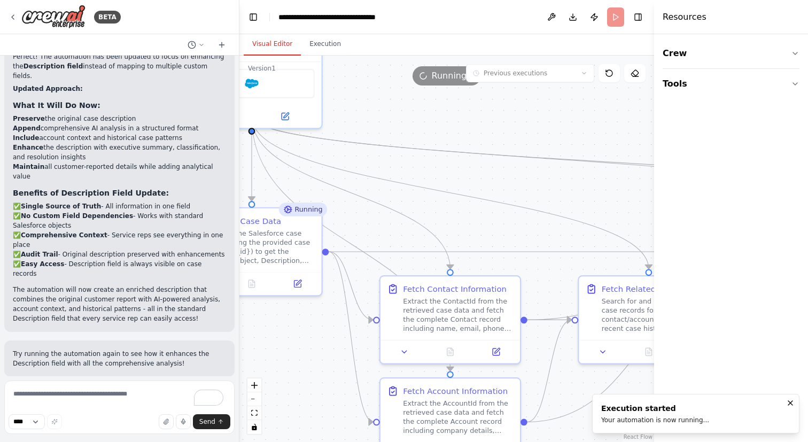
drag, startPoint x: 461, startPoint y: 219, endPoint x: 518, endPoint y: 174, distance: 73.0
click at [518, 174] on div ".deletable-edge-delete-btn { width: 20px; height: 20px; border: 0px solid #ffff…" at bounding box center [446, 249] width 415 height 386
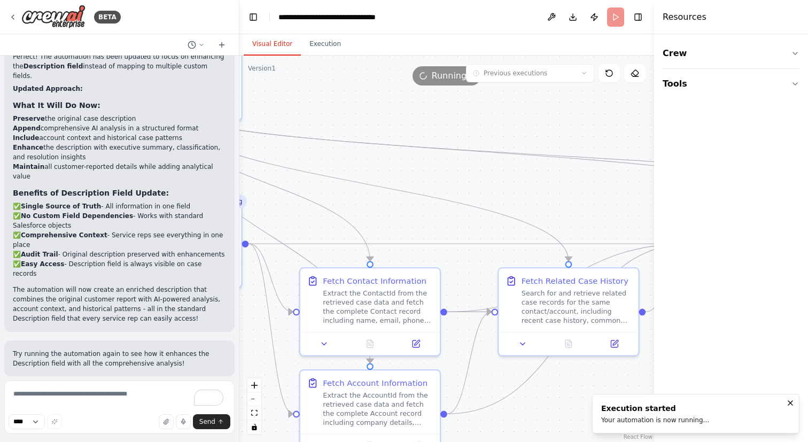
drag, startPoint x: 518, startPoint y: 174, endPoint x: 433, endPoint y: 165, distance: 86.0
click at [433, 165] on div ".deletable-edge-delete-btn { width: 20px; height: 20px; border: 0px solid #ffff…" at bounding box center [446, 249] width 415 height 386
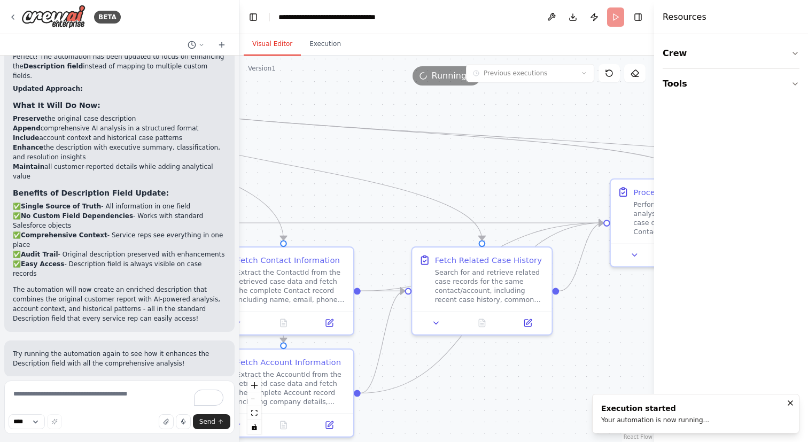
drag, startPoint x: 514, startPoint y: 191, endPoint x: 427, endPoint y: 171, distance: 88.9
click at [427, 171] on div ".deletable-edge-delete-btn { width: 20px; height: 20px; border: 0px solid #ffff…" at bounding box center [446, 249] width 415 height 386
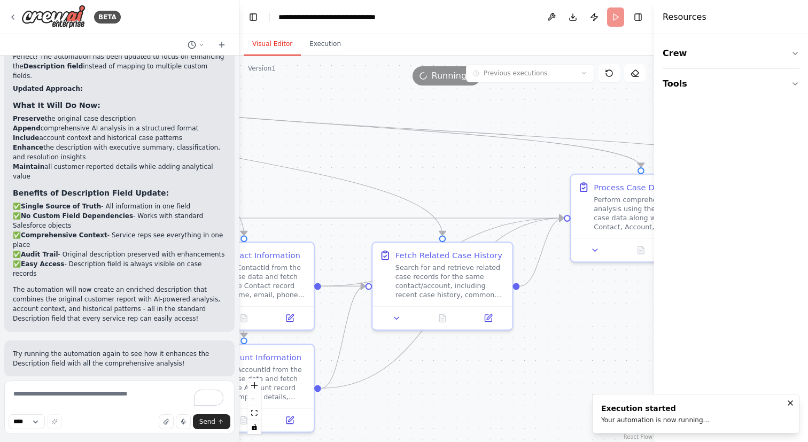
drag, startPoint x: 489, startPoint y: 192, endPoint x: 409, endPoint y: 182, distance: 80.3
click at [410, 182] on div ".deletable-edge-delete-btn { width: 20px; height: 20px; border: 0px solid #ffff…" at bounding box center [446, 249] width 415 height 386
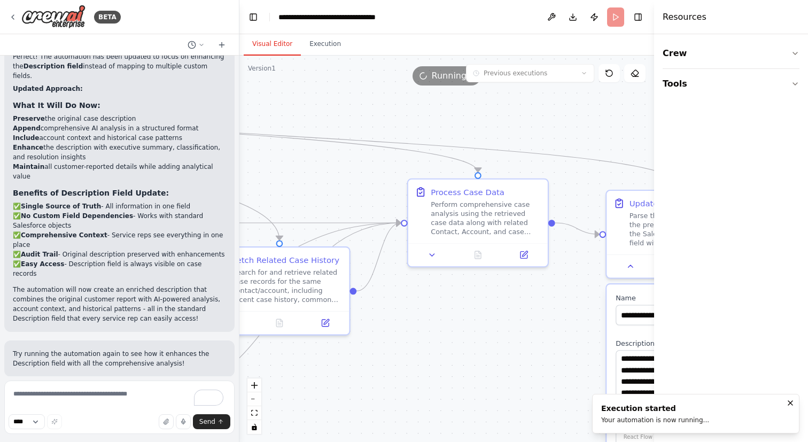
drag, startPoint x: 493, startPoint y: 167, endPoint x: 374, endPoint y: 178, distance: 120.3
click at [374, 178] on div ".deletable-edge-delete-btn { width: 20px; height: 20px; border: 0px solid #ffff…" at bounding box center [446, 249] width 415 height 386
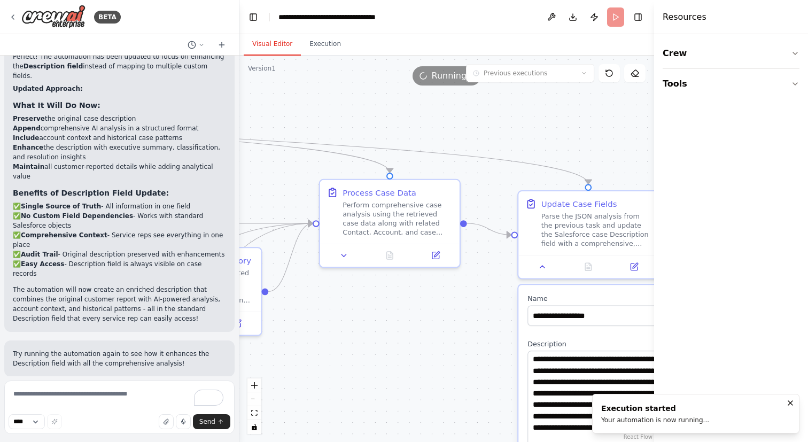
drag, startPoint x: 556, startPoint y: 130, endPoint x: 427, endPoint y: 131, distance: 128.8
click at [427, 131] on div ".deletable-edge-delete-btn { width: 20px; height: 20px; border: 0px solid #ffff…" at bounding box center [446, 249] width 415 height 386
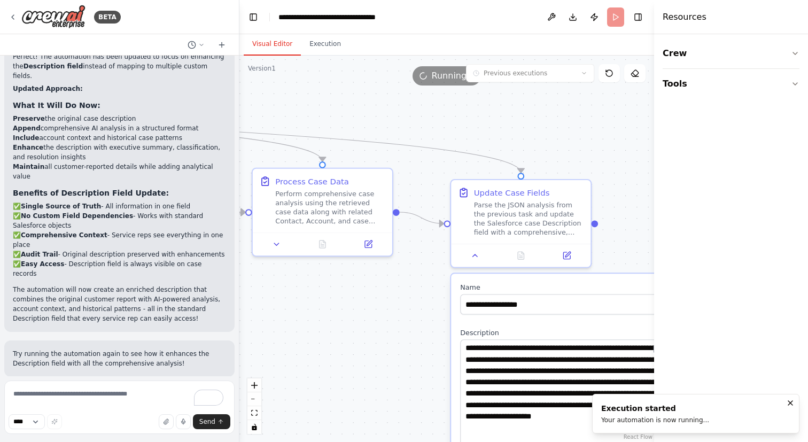
drag, startPoint x: 544, startPoint y: 149, endPoint x: 480, endPoint y: 127, distance: 67.1
click at [480, 128] on div ".deletable-edge-delete-btn { width: 20px; height: 20px; border: 0px solid #ffff…" at bounding box center [446, 249] width 415 height 386
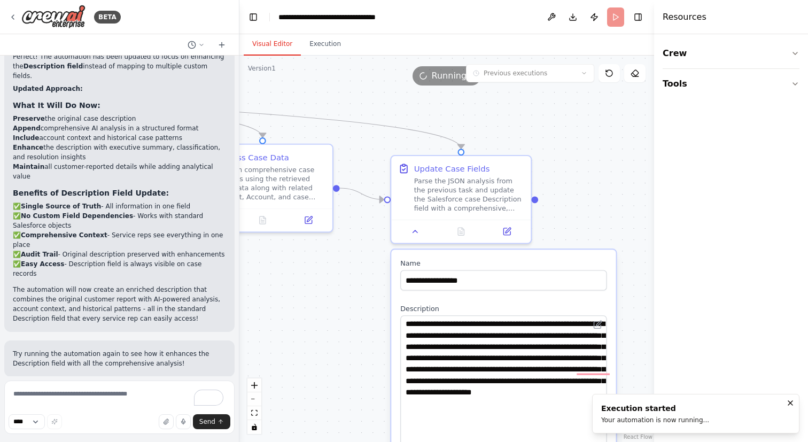
drag, startPoint x: 573, startPoint y: 176, endPoint x: 529, endPoint y: 140, distance: 57.0
click at [529, 140] on div ".deletable-edge-delete-btn { width: 20px; height: 20px; border: 0px solid #ffff…" at bounding box center [446, 249] width 415 height 386
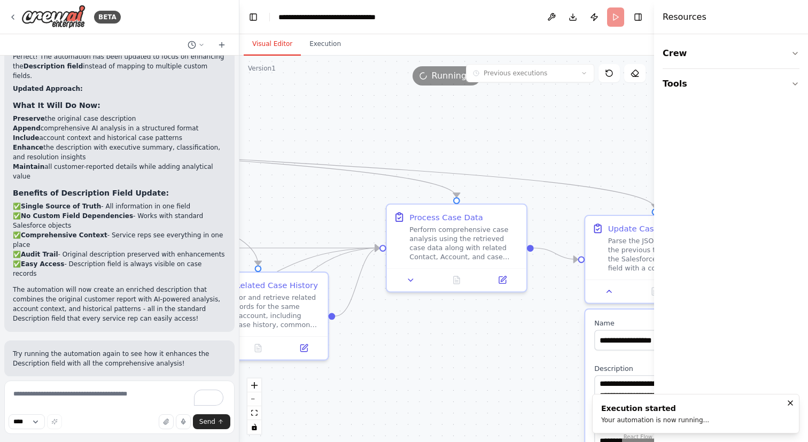
drag, startPoint x: 393, startPoint y: 98, endPoint x: 626, endPoint y: 182, distance: 248.3
click at [626, 182] on div ".deletable-edge-delete-btn { width: 20px; height: 20px; border: 0px solid #ffff…" at bounding box center [446, 249] width 415 height 386
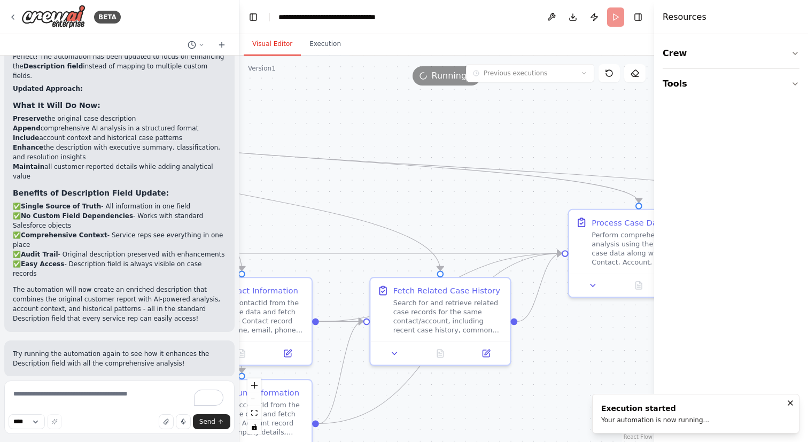
drag, startPoint x: 408, startPoint y: 137, endPoint x: 616, endPoint y: 137, distance: 208.4
click at [616, 137] on div ".deletable-edge-delete-btn { width: 20px; height: 20px; border: 0px solid #ffff…" at bounding box center [446, 249] width 415 height 386
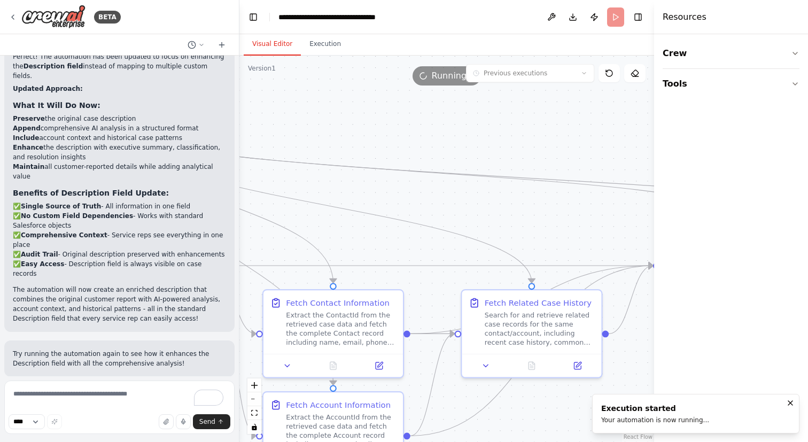
drag, startPoint x: 393, startPoint y: 121, endPoint x: 595, endPoint y: 174, distance: 209.2
click at [595, 174] on div ".deletable-edge-delete-btn { width: 20px; height: 20px; border: 0px solid #ffff…" at bounding box center [446, 249] width 415 height 386
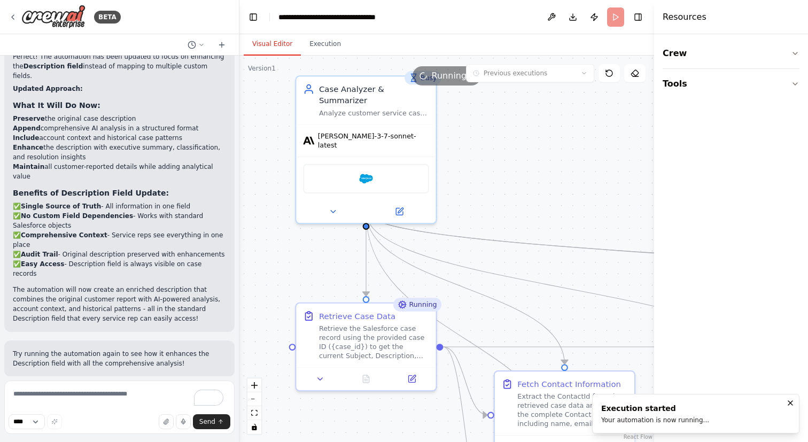
drag, startPoint x: 411, startPoint y: 135, endPoint x: 488, endPoint y: 176, distance: 87.3
click at [488, 177] on div ".deletable-edge-delete-btn { width: 20px; height: 20px; border: 0px solid #ffff…" at bounding box center [446, 249] width 415 height 386
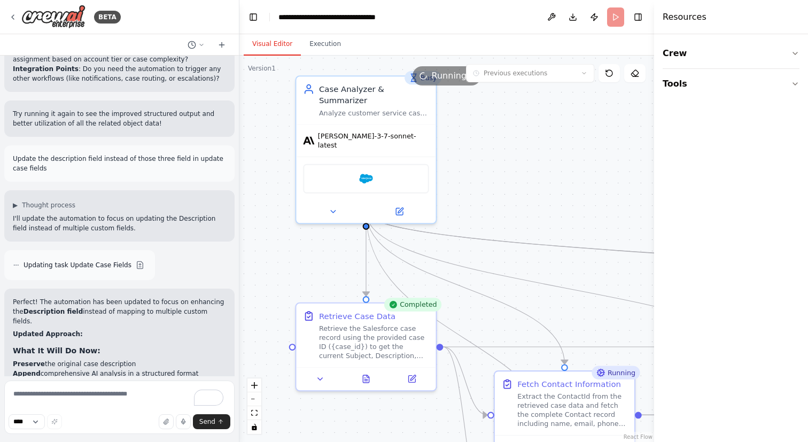
scroll to position [5054, 0]
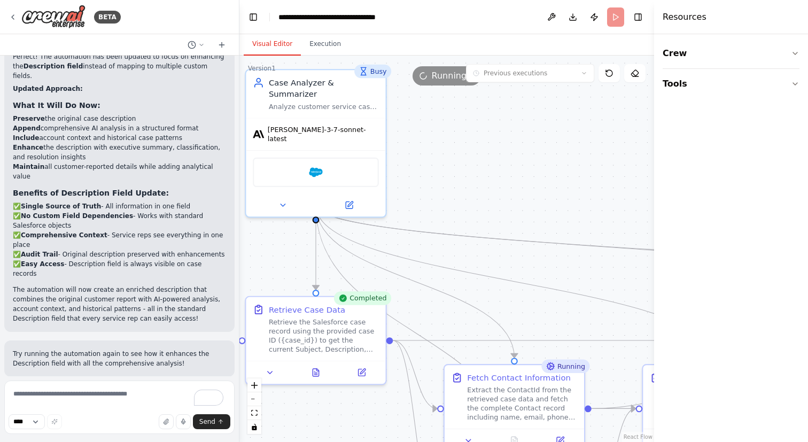
drag, startPoint x: 301, startPoint y: 256, endPoint x: 251, endPoint y: 250, distance: 50.6
click at [251, 250] on div ".deletable-edge-delete-btn { width: 20px; height: 20px; border: 0px solid #ffff…" at bounding box center [446, 249] width 415 height 386
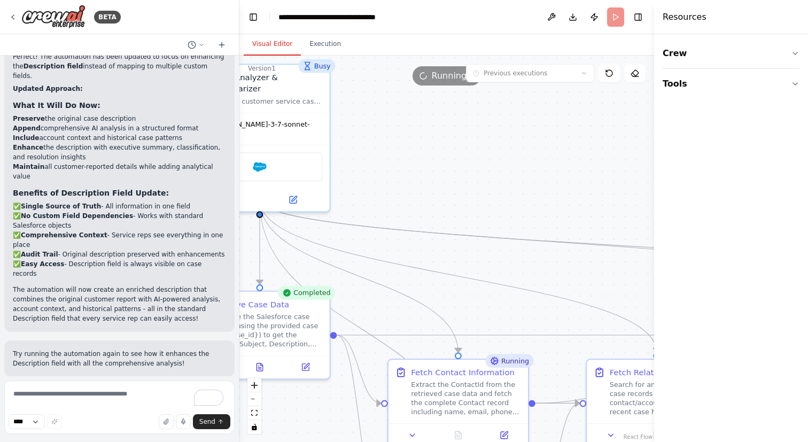
drag, startPoint x: 479, startPoint y: 193, endPoint x: 413, endPoint y: 184, distance: 66.9
click at [413, 184] on div ".deletable-edge-delete-btn { width: 20px; height: 20px; border: 0px solid #ffff…" at bounding box center [446, 249] width 415 height 386
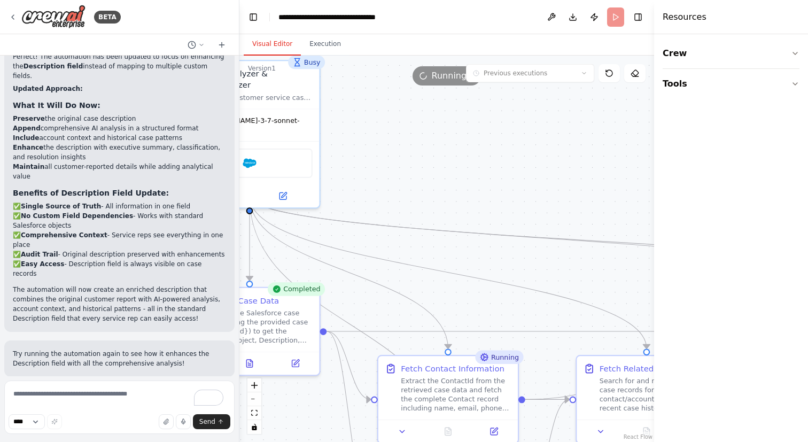
click at [413, 184] on div ".deletable-edge-delete-btn { width: 20px; height: 20px; border: 0px solid #ffff…" at bounding box center [446, 249] width 415 height 386
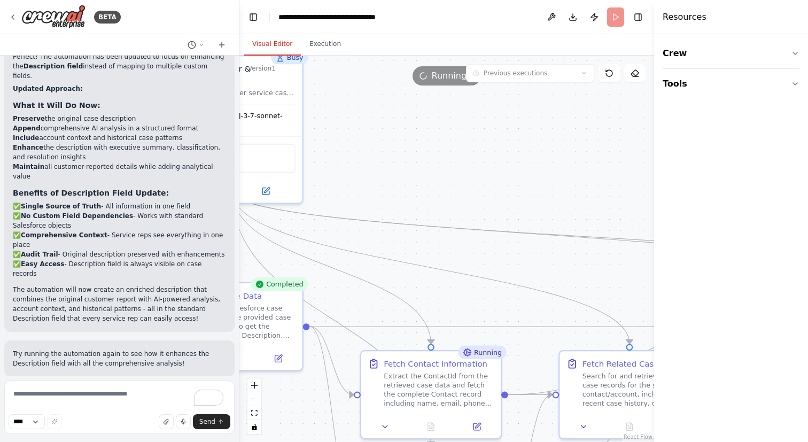
drag, startPoint x: 413, startPoint y: 184, endPoint x: 347, endPoint y: 157, distance: 71.4
click at [347, 157] on div ".deletable-edge-delete-btn { width: 20px; height: 20px; border: 0px solid #ffff…" at bounding box center [446, 249] width 415 height 386
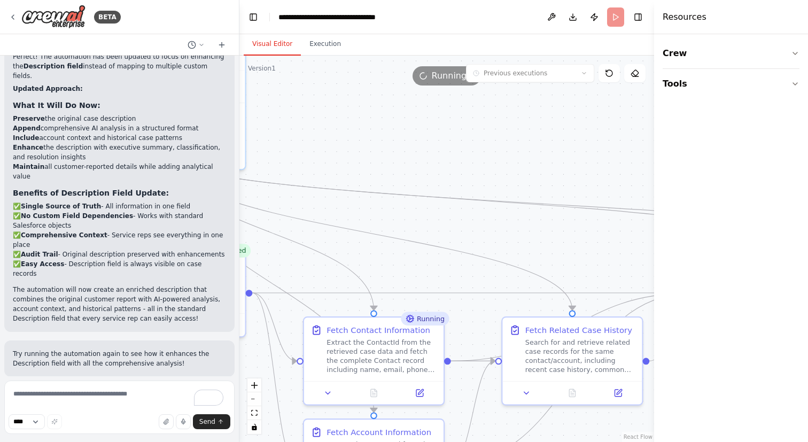
drag, startPoint x: 417, startPoint y: 184, endPoint x: 404, endPoint y: 135, distance: 50.9
click at [404, 135] on div ".deletable-edge-delete-btn { width: 20px; height: 20px; border: 0px solid #ffff…" at bounding box center [446, 249] width 415 height 386
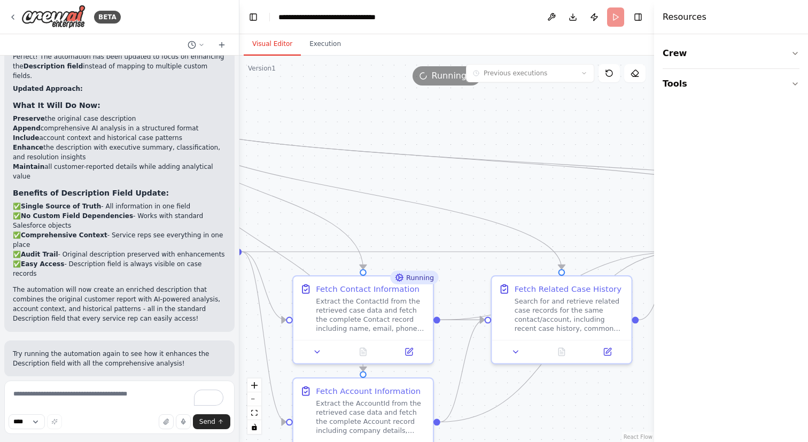
drag, startPoint x: 475, startPoint y: 136, endPoint x: 458, endPoint y: 124, distance: 20.3
click at [458, 124] on div ".deletable-edge-delete-btn { width: 20px; height: 20px; border: 0px solid #ffff…" at bounding box center [446, 249] width 415 height 386
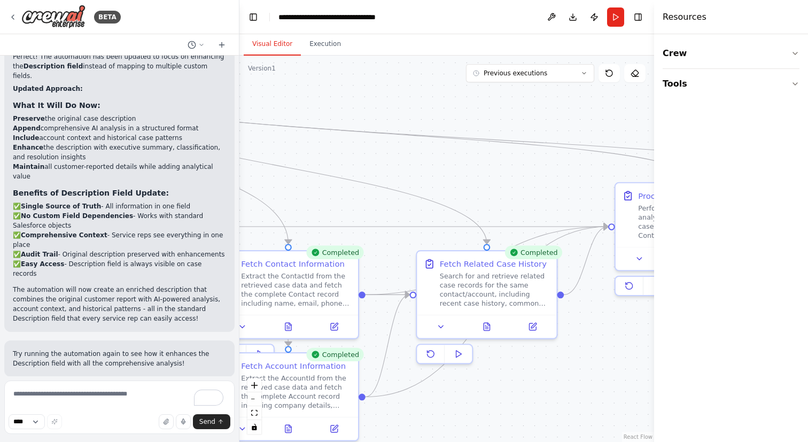
drag, startPoint x: 374, startPoint y: 138, endPoint x: 251, endPoint y: 99, distance: 129.5
click at [251, 99] on div ".deletable-edge-delete-btn { width: 20px; height: 20px; border: 0px solid #ffff…" at bounding box center [446, 249] width 415 height 386
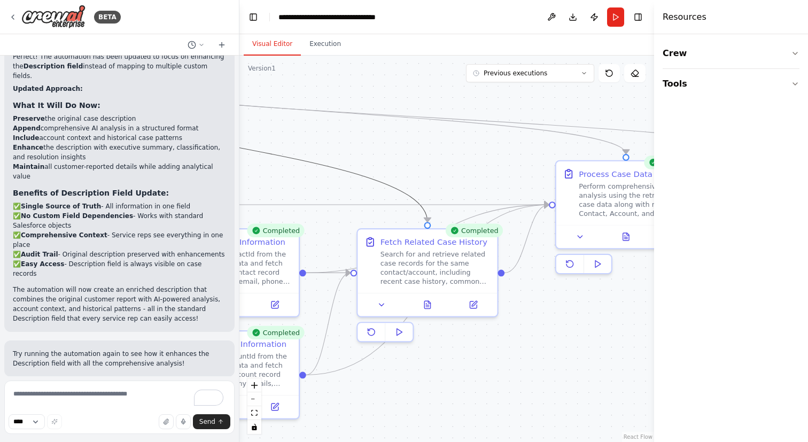
drag, startPoint x: 398, startPoint y: 185, endPoint x: 294, endPoint y: 159, distance: 107.4
click at [294, 159] on icon "Edge from 3711f9ad-ffce-4584-83c9-070d0773aa7d to bf050993-6d4d-447c-94c0-a5134…" at bounding box center [228, 145] width 397 height 152
drag, startPoint x: 397, startPoint y: 146, endPoint x: 298, endPoint y: 146, distance: 98.9
click at [298, 146] on div ".deletable-edge-delete-btn { width: 20px; height: 20px; border: 0px solid #ffff…" at bounding box center [446, 249] width 415 height 386
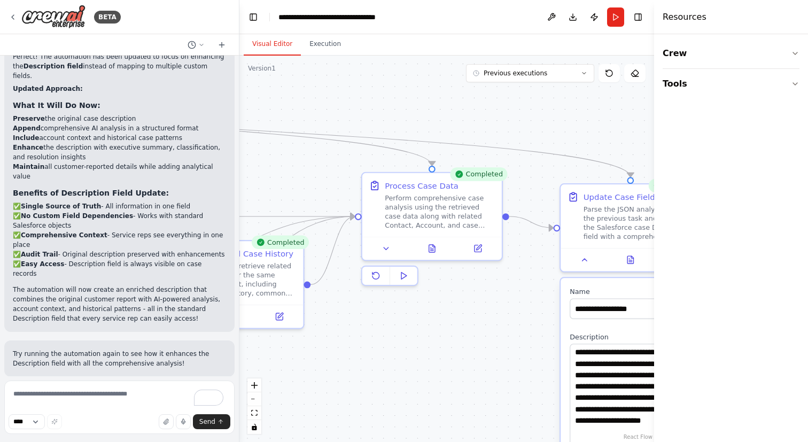
drag, startPoint x: 394, startPoint y: 150, endPoint x: 285, endPoint y: 162, distance: 109.6
click at [285, 162] on div ".deletable-edge-delete-btn { width: 20px; height: 20px; border: 0px solid #ffff…" at bounding box center [446, 249] width 415 height 386
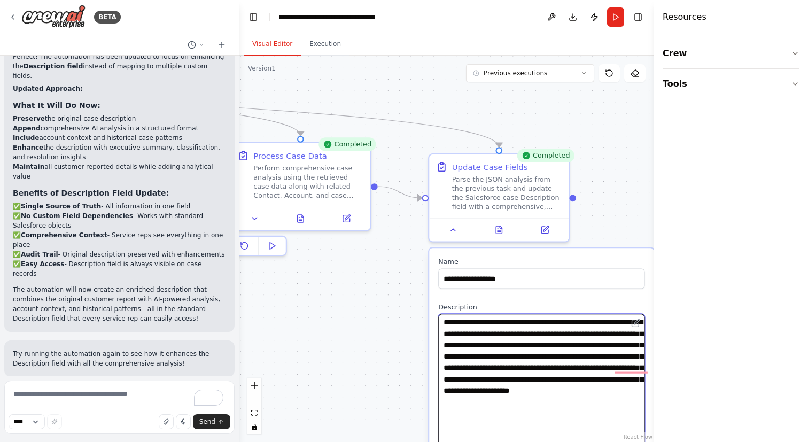
drag, startPoint x: 479, startPoint y: 317, endPoint x: 336, endPoint y: 226, distance: 170.6
click at [336, 226] on div ".deletable-edge-delete-btn { width: 20px; height: 20px; border: 0px solid #ffff…" at bounding box center [446, 249] width 415 height 386
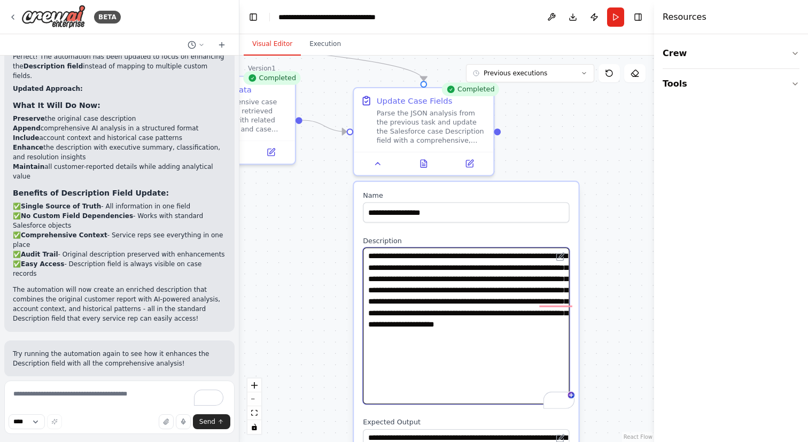
click at [391, 281] on textarea "**********" at bounding box center [466, 325] width 206 height 157
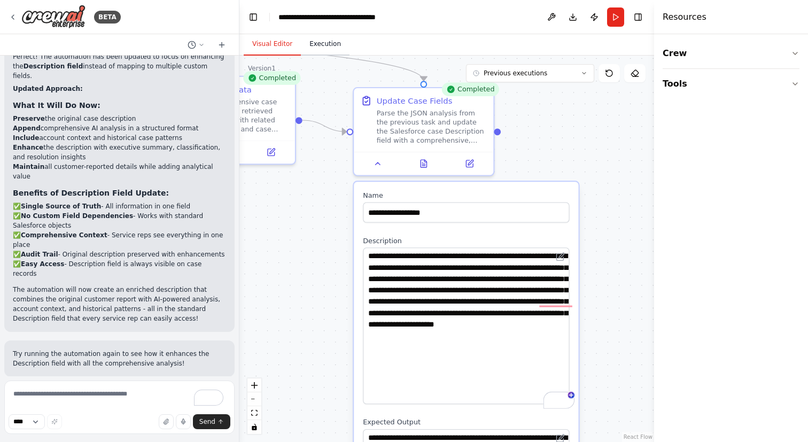
click at [321, 40] on button "Execution" at bounding box center [325, 44] width 49 height 22
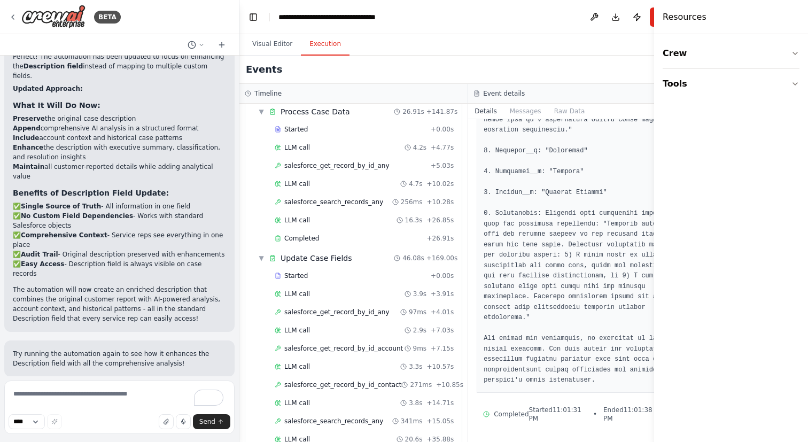
scroll to position [738, 0]
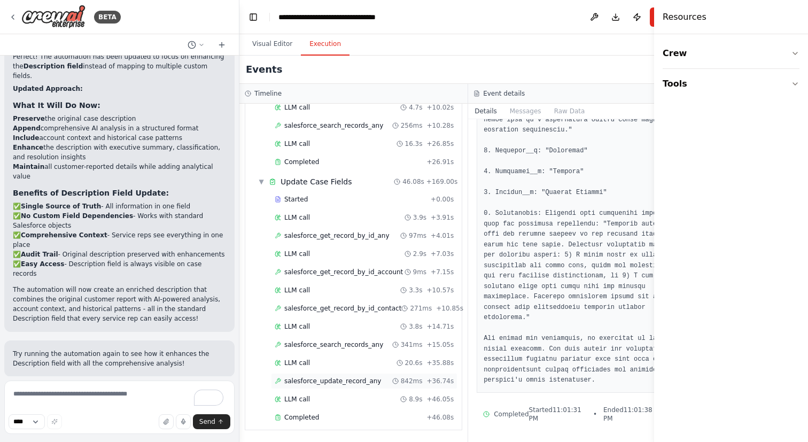
click at [333, 374] on div "salesforce_update_record_any 842ms + 36.74s" at bounding box center [364, 381] width 186 height 16
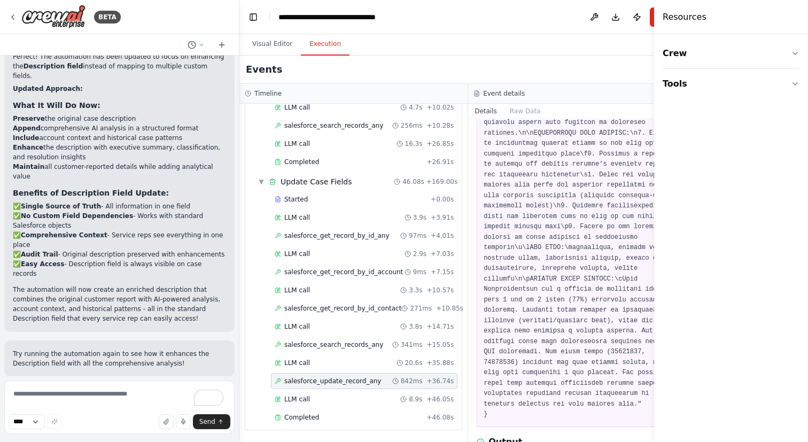
scroll to position [592, 0]
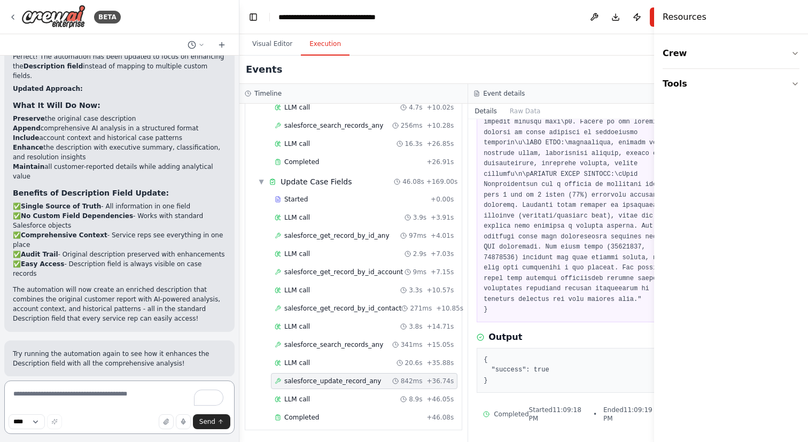
click at [69, 405] on textarea "To enrich screen reader interactions, please activate Accessibility in Grammarl…" at bounding box center [119, 406] width 230 height 53
type textarea "**********"
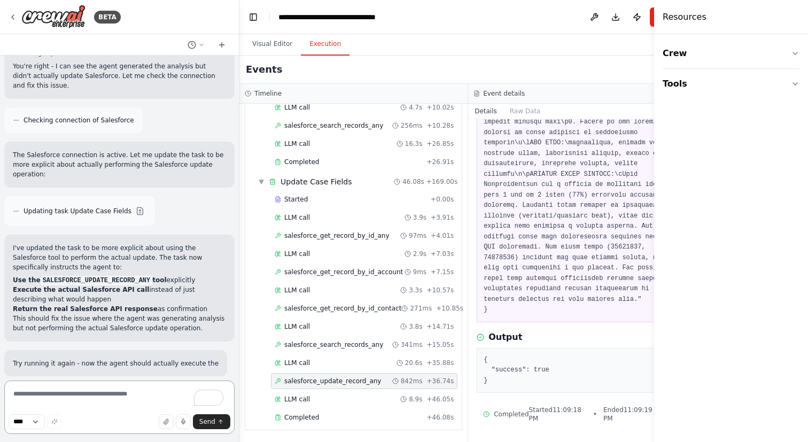
scroll to position [5446, 0]
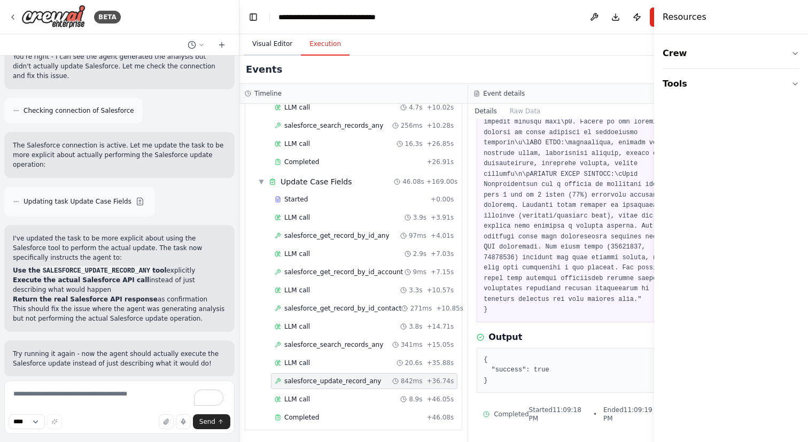
click at [278, 49] on button "Visual Editor" at bounding box center [272, 44] width 57 height 22
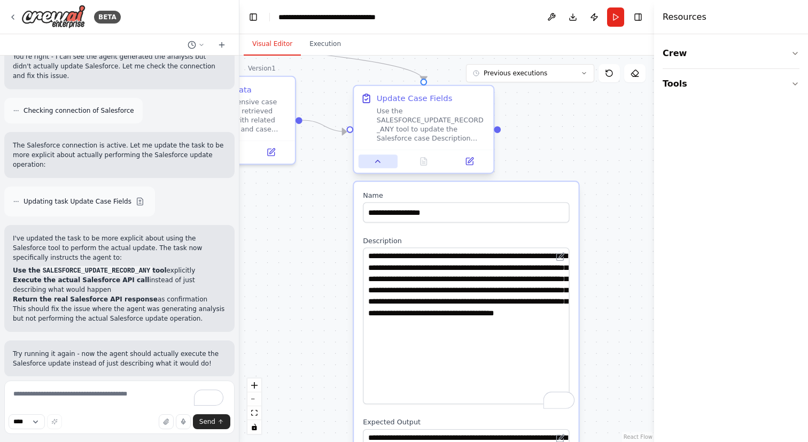
click at [376, 159] on icon at bounding box center [378, 161] width 9 height 9
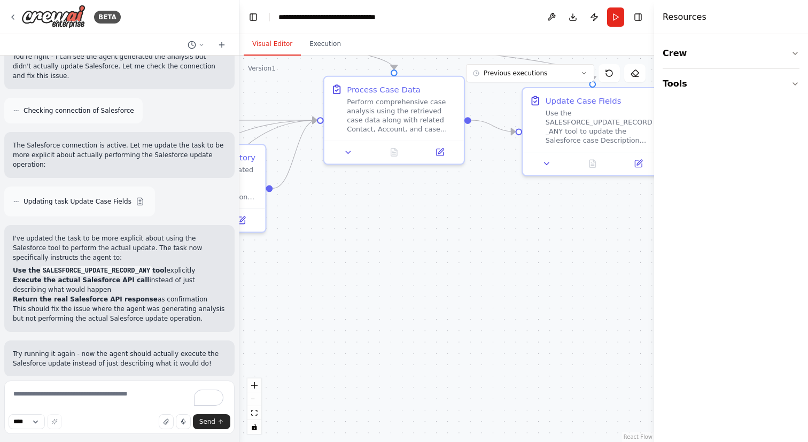
drag, startPoint x: 335, startPoint y: 240, endPoint x: 506, endPoint y: 240, distance: 171.0
click at [506, 240] on div ".deletable-edge-delete-btn { width: 20px; height: 20px; border: 0px solid #ffff…" at bounding box center [446, 249] width 415 height 386
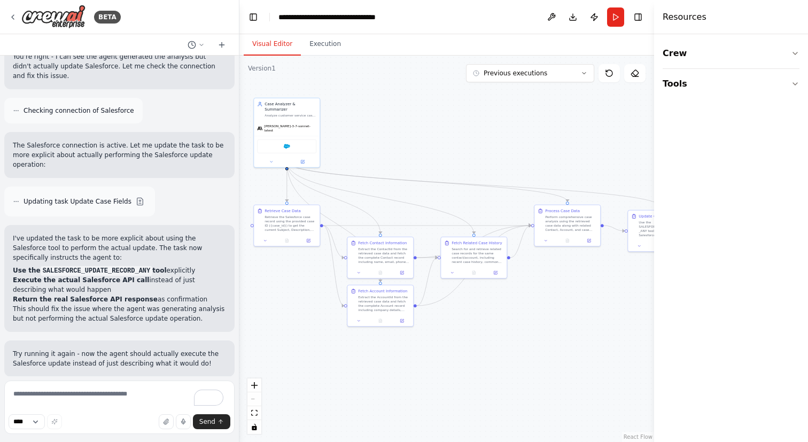
drag, startPoint x: 454, startPoint y: 129, endPoint x: 589, endPoint y: 166, distance: 140.6
click at [589, 166] on div ".deletable-edge-delete-btn { width: 20px; height: 20px; border: 0px solid #ffff…" at bounding box center [446, 249] width 415 height 386
click at [126, 441] on span "Run Automation" at bounding box center [124, 446] width 52 height 9
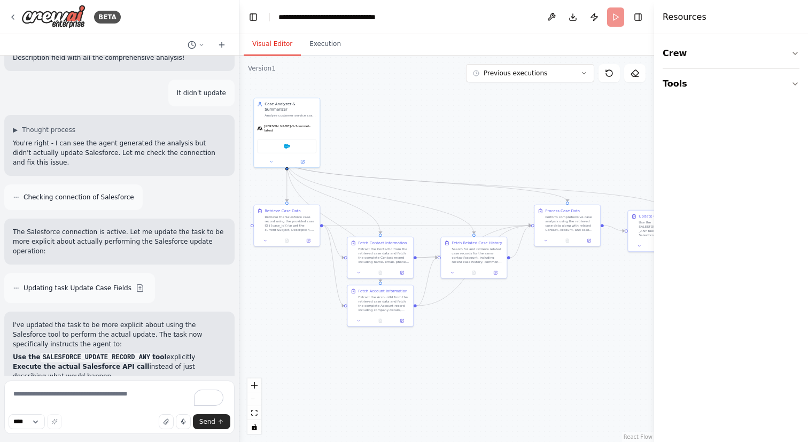
click at [126, 436] on p "Try running it again - now the agent should actually execute the Salesforce upd…" at bounding box center [119, 445] width 213 height 19
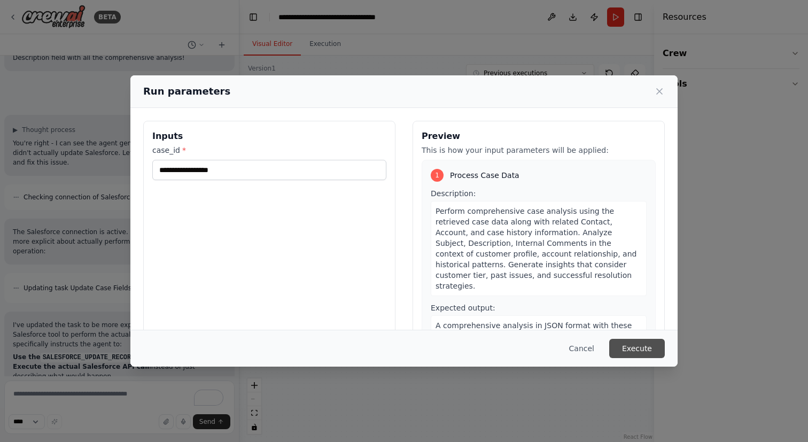
click at [631, 353] on button "Execute" at bounding box center [637, 348] width 56 height 19
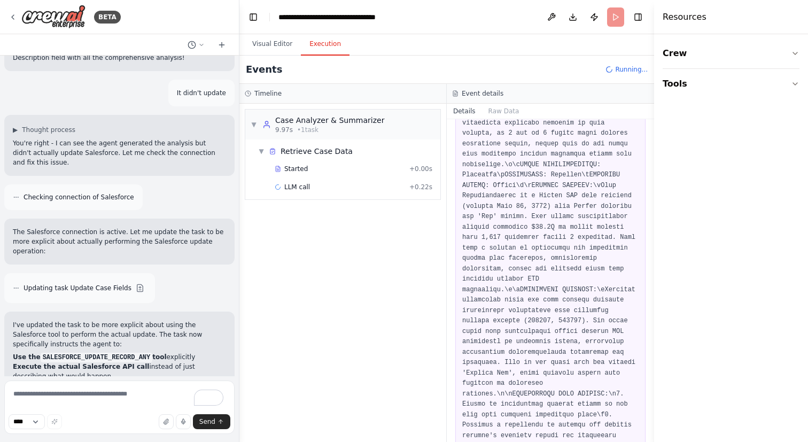
scroll to position [0, 0]
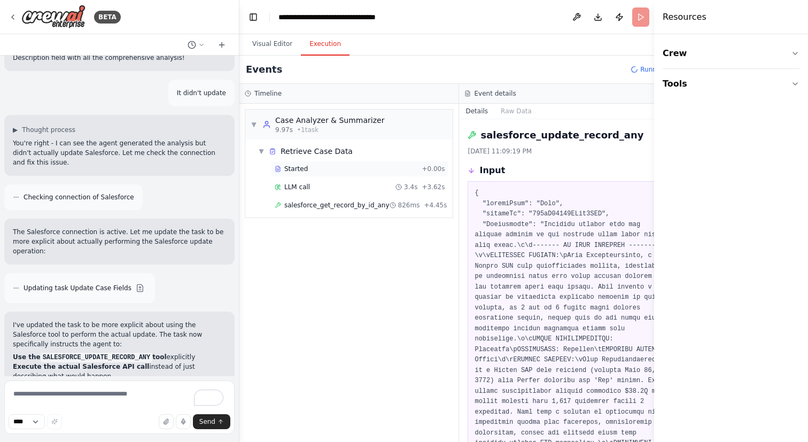
click at [376, 174] on div "Started + 0.00s" at bounding box center [359, 169] width 177 height 16
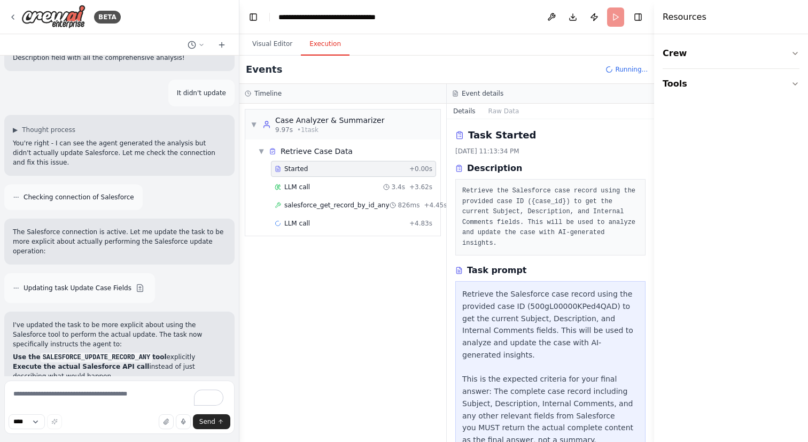
scroll to position [16, 0]
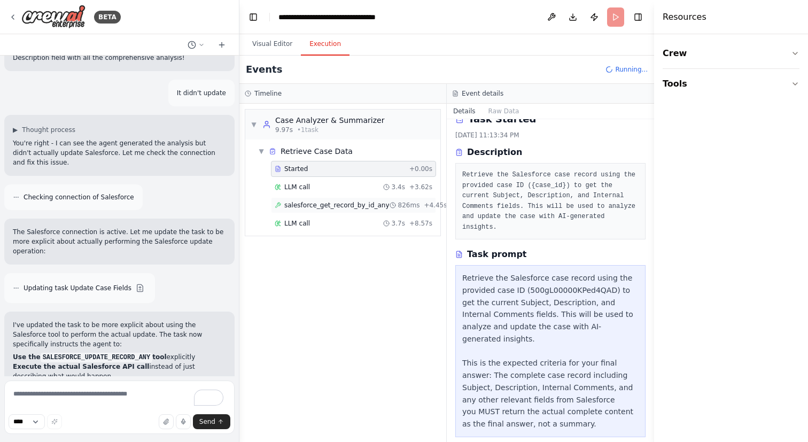
click at [390, 204] on icon at bounding box center [393, 205] width 6 height 6
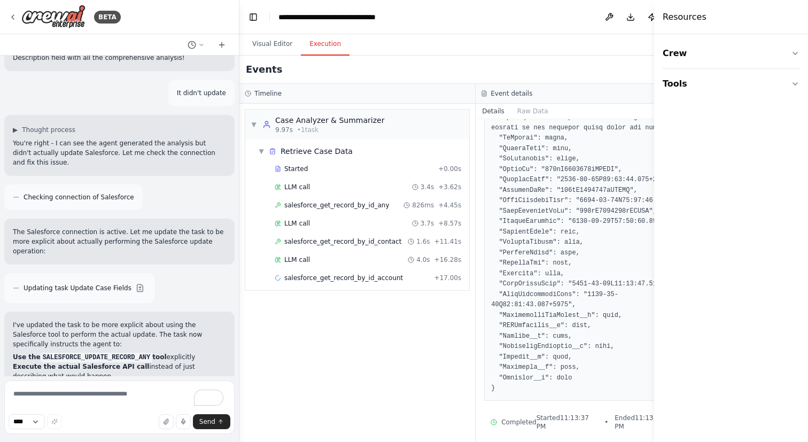
scroll to position [448, 0]
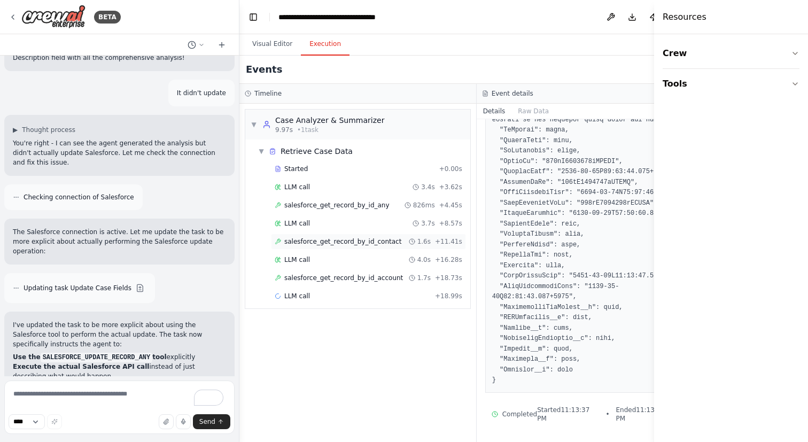
click at [372, 246] on div "salesforce_get_record_by_id_contact 1.6s + 11.41s" at bounding box center [368, 242] width 195 height 16
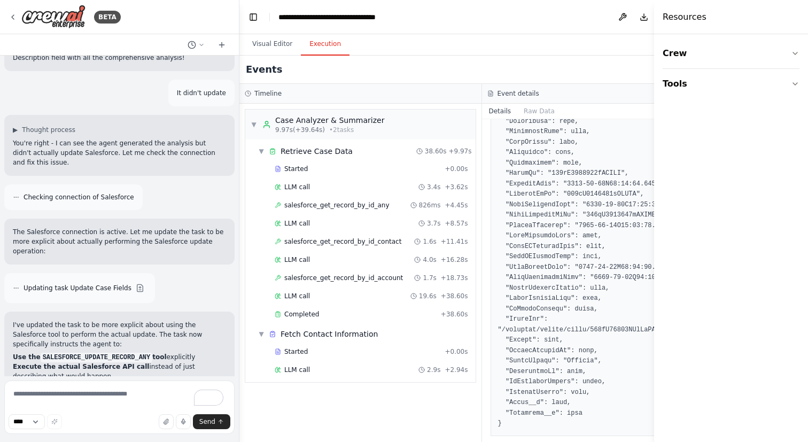
scroll to position [667, 0]
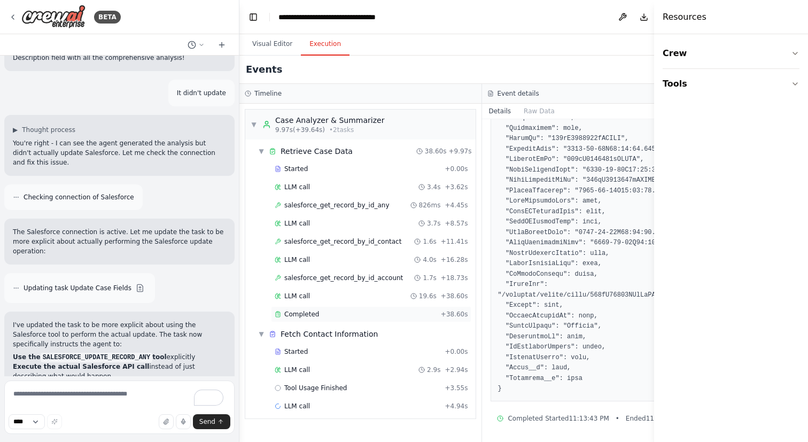
click at [354, 314] on div "Completed" at bounding box center [356, 314] width 162 height 9
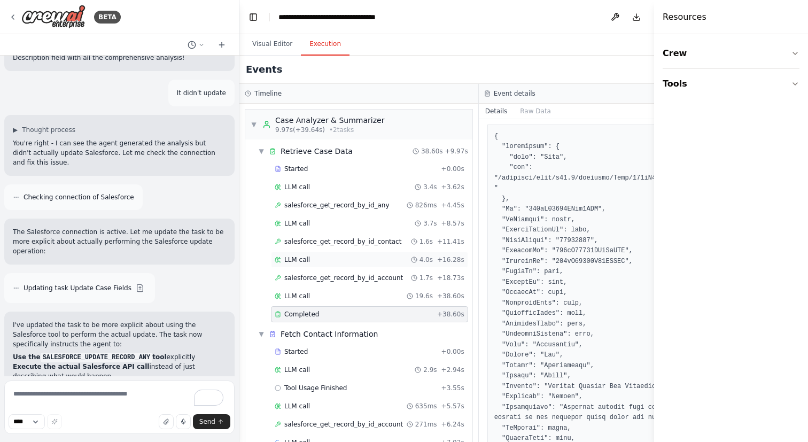
scroll to position [43, 0]
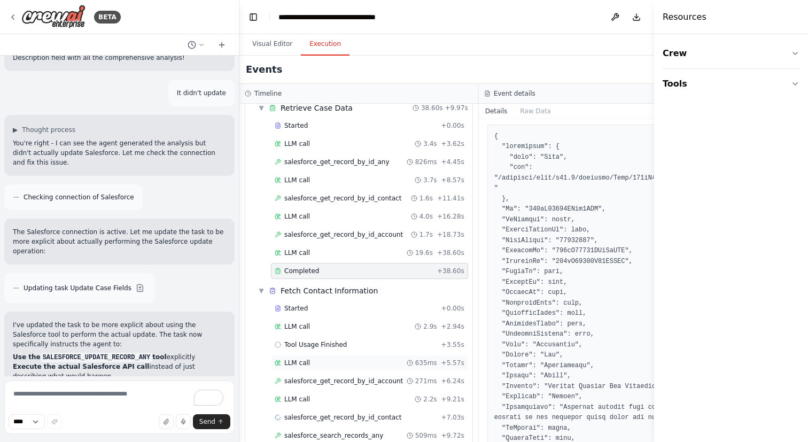
click at [349, 363] on div "LLM call 635ms + 5.57s" at bounding box center [370, 363] width 190 height 9
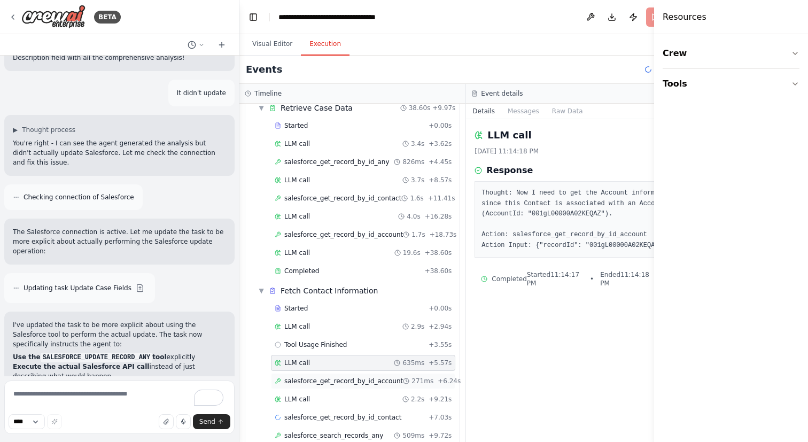
click at [359, 379] on span "salesforce_get_record_by_id_account" at bounding box center [343, 381] width 119 height 9
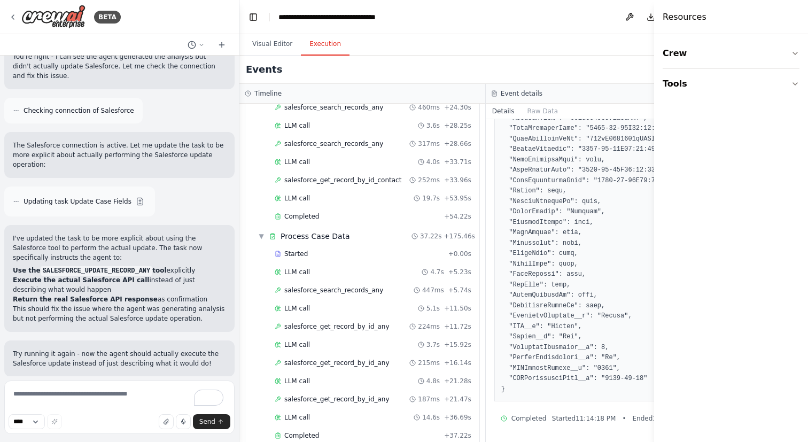
scroll to position [901, 0]
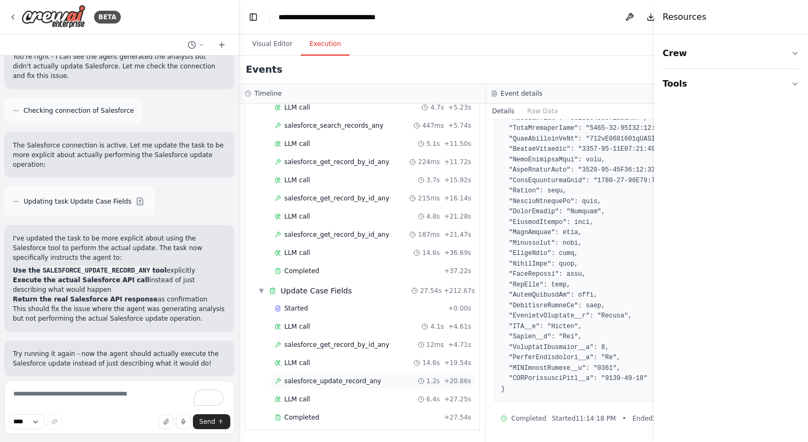
click at [343, 382] on span "salesforce_update_record_any" at bounding box center [332, 381] width 97 height 9
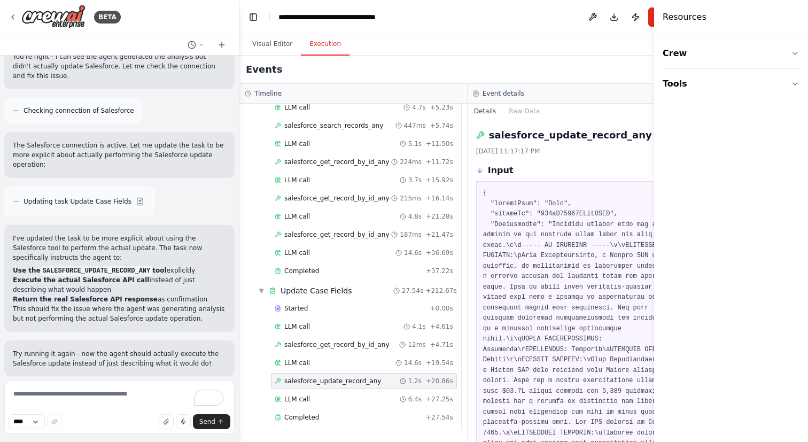
scroll to position [477, 0]
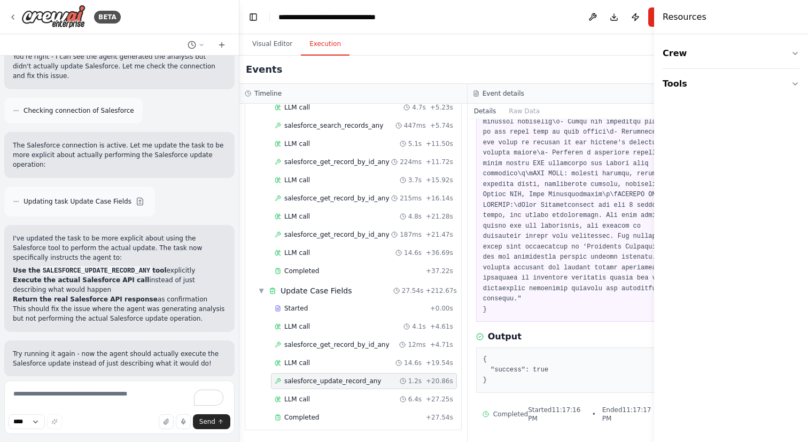
click at [106, 441] on span "Improve automation" at bounding box center [123, 446] width 65 height 9
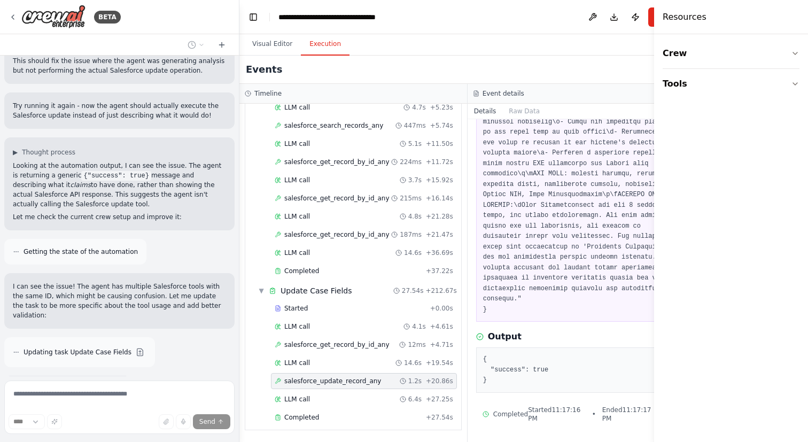
scroll to position [5703, 0]
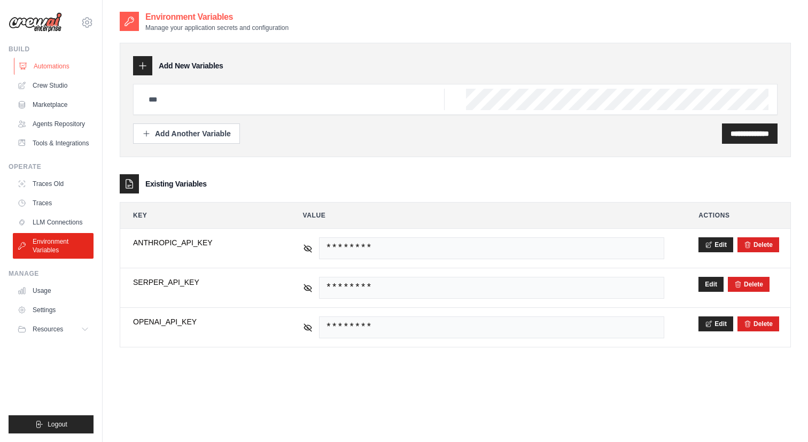
click at [58, 62] on link "Automations" at bounding box center [54, 66] width 81 height 17
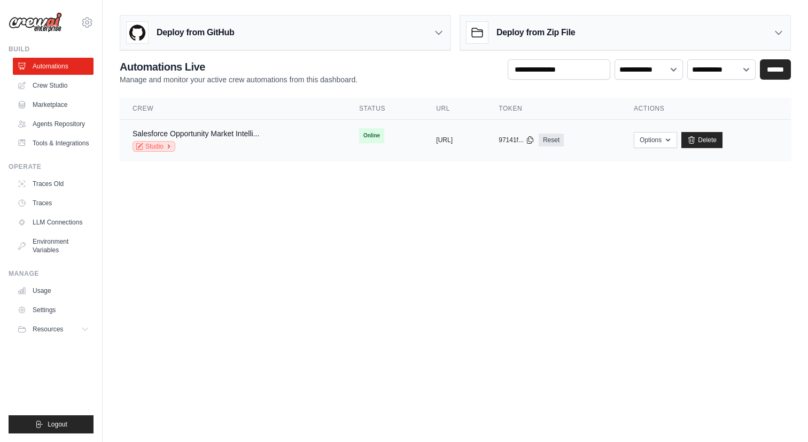
click at [170, 147] on icon at bounding box center [169, 146] width 2 height 3
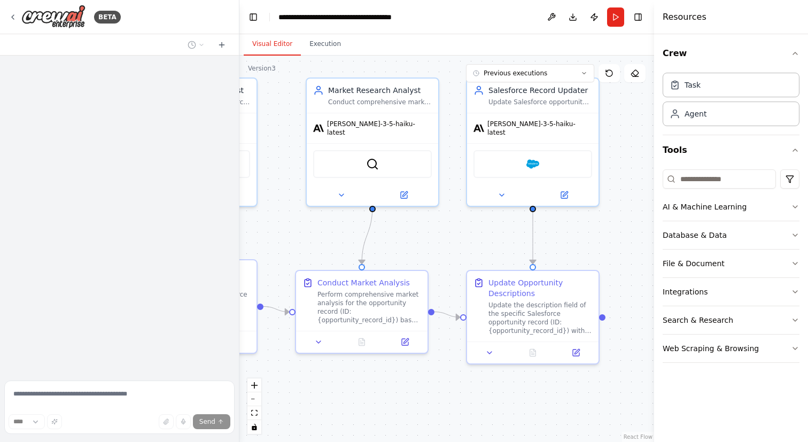
drag, startPoint x: 454, startPoint y: 191, endPoint x: 285, endPoint y: 235, distance: 174.3
click at [285, 235] on div ".deletable-edge-delete-btn { width: 20px; height: 20px; border: 0px solid #ffff…" at bounding box center [446, 249] width 415 height 386
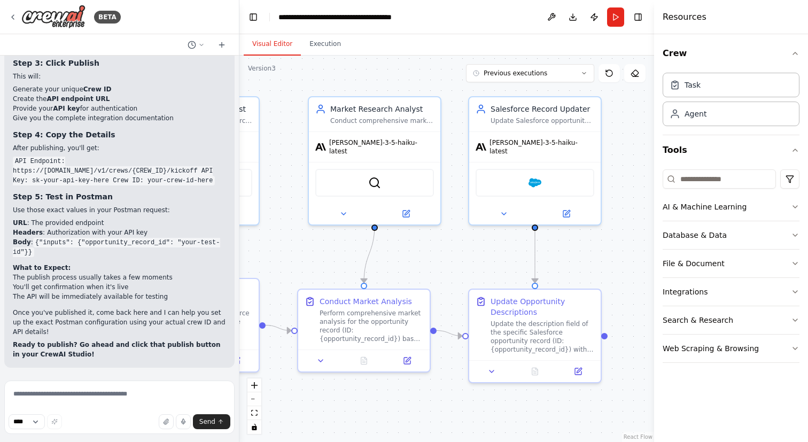
drag, startPoint x: 437, startPoint y: 235, endPoint x: 439, endPoint y: 254, distance: 18.8
click at [439, 254] on div ".deletable-edge-delete-btn { width: 20px; height: 20px; border: 0px solid #ffff…" at bounding box center [446, 249] width 415 height 386
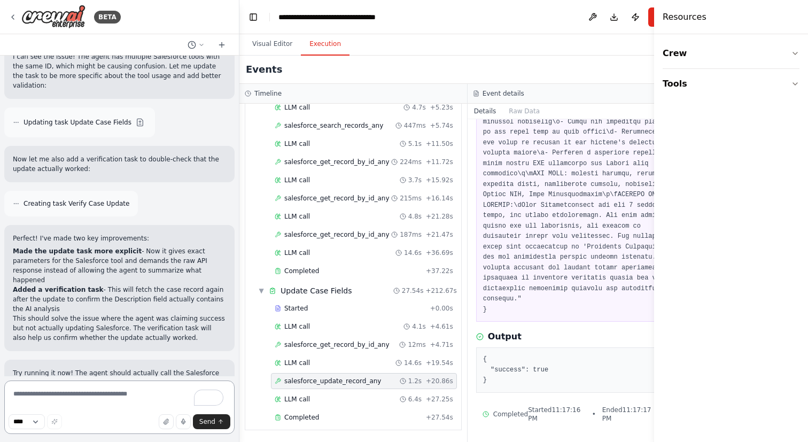
scroll to position [5933, 0]
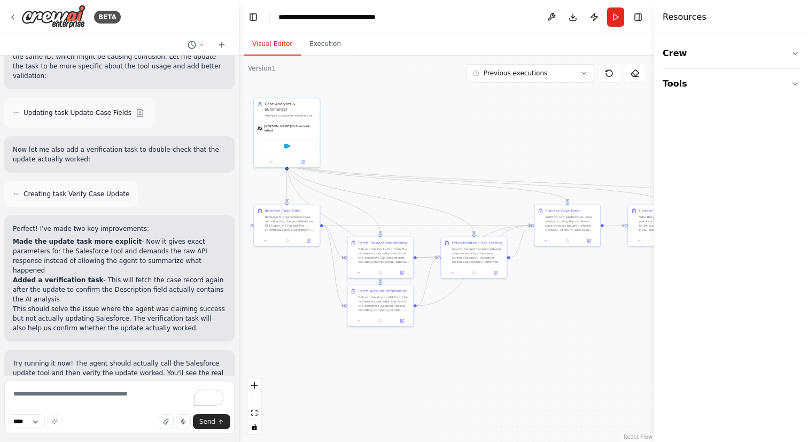
click at [266, 49] on button "Visual Editor" at bounding box center [272, 44] width 57 height 22
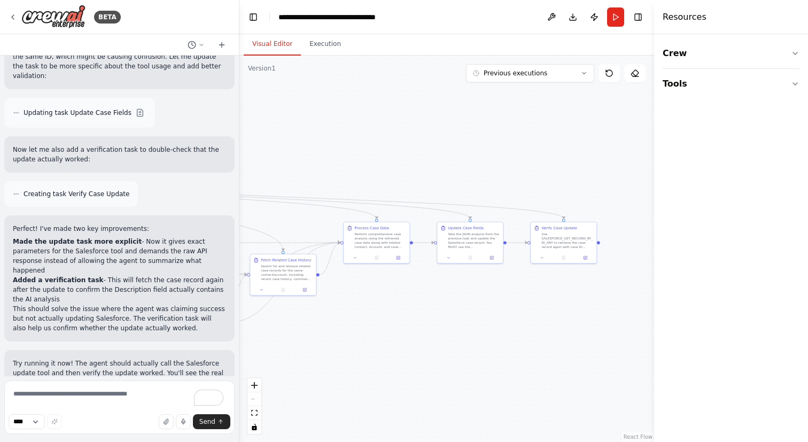
drag, startPoint x: 447, startPoint y: 156, endPoint x: 256, endPoint y: 173, distance: 191.5
click at [256, 173] on div ".deletable-edge-delete-btn { width: 20px; height: 20px; border: 0px solid #ffff…" at bounding box center [446, 249] width 415 height 386
click at [375, 183] on div ".deletable-edge-delete-btn { width: 20px; height: 20px; border: 0px solid #ffff…" at bounding box center [446, 249] width 415 height 386
click at [541, 255] on icon at bounding box center [542, 256] width 4 height 4
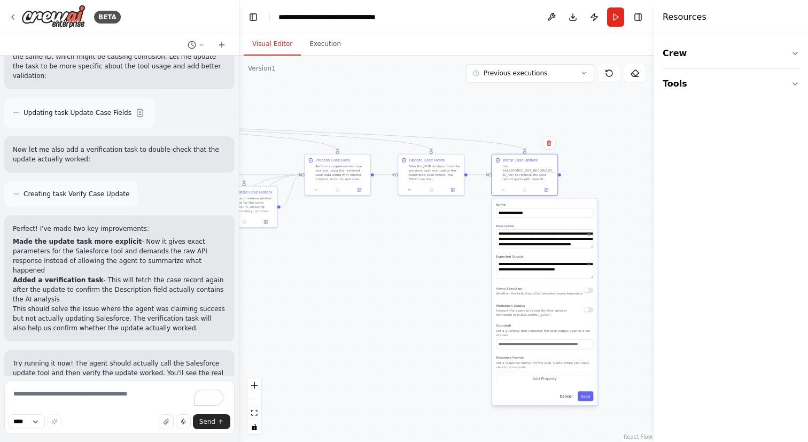
drag, startPoint x: 486, startPoint y: 312, endPoint x: 447, endPoint y: 243, distance: 78.7
click at [447, 243] on div ".deletable-edge-delete-btn { width: 20px; height: 20px; border: 0px solid #ffff…" at bounding box center [446, 249] width 415 height 386
click at [411, 188] on icon at bounding box center [409, 188] width 4 height 4
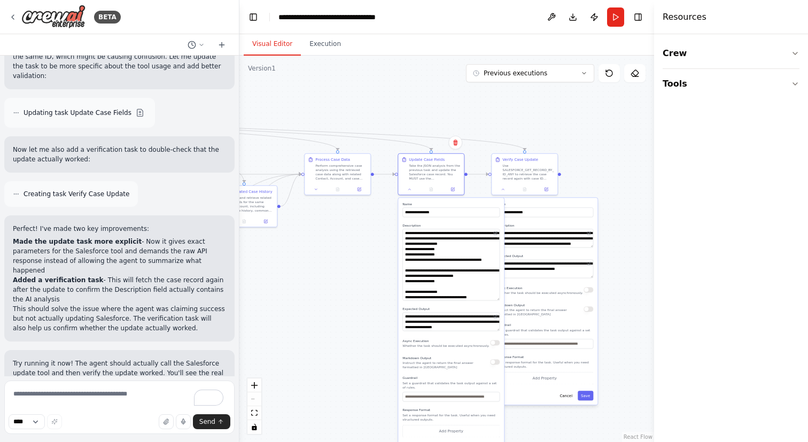
drag, startPoint x: 496, startPoint y: 246, endPoint x: 489, endPoint y: 299, distance: 53.4
click at [489, 299] on textarea "**********" at bounding box center [450, 265] width 97 height 72
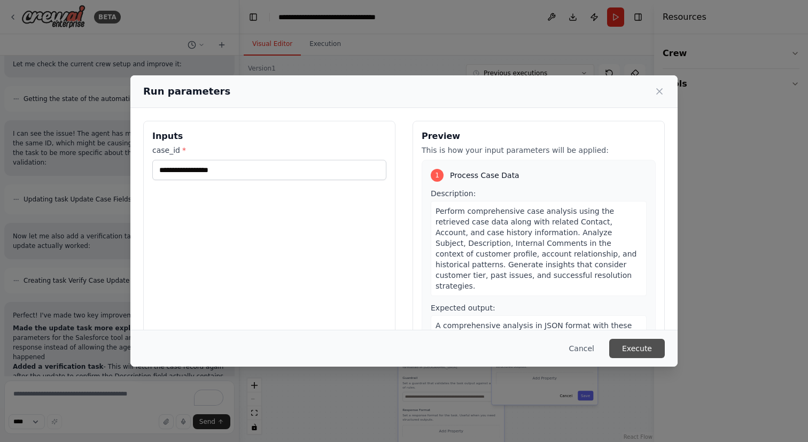
click at [647, 339] on button "Execute" at bounding box center [637, 348] width 56 height 19
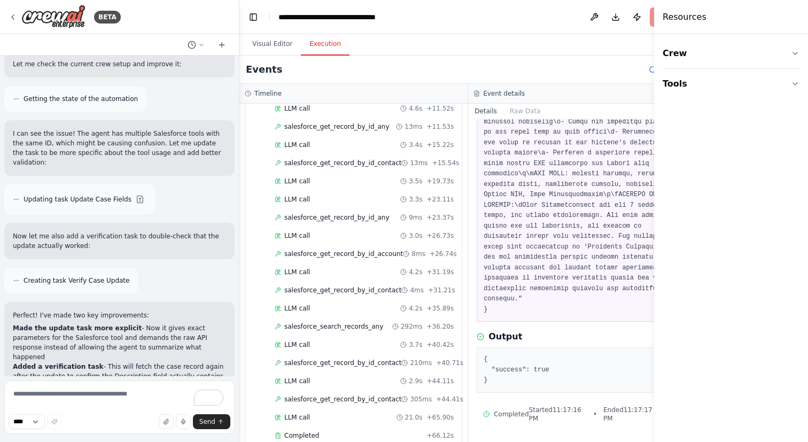
scroll to position [1047, 0]
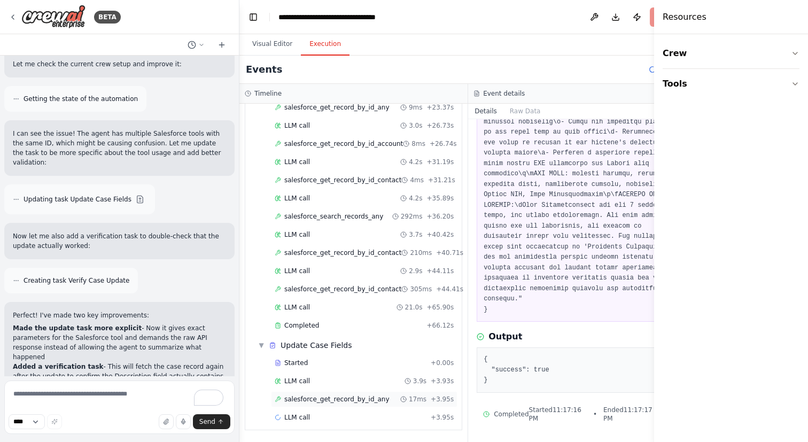
click at [311, 398] on span "salesforce_get_record_by_id_any" at bounding box center [336, 399] width 105 height 9
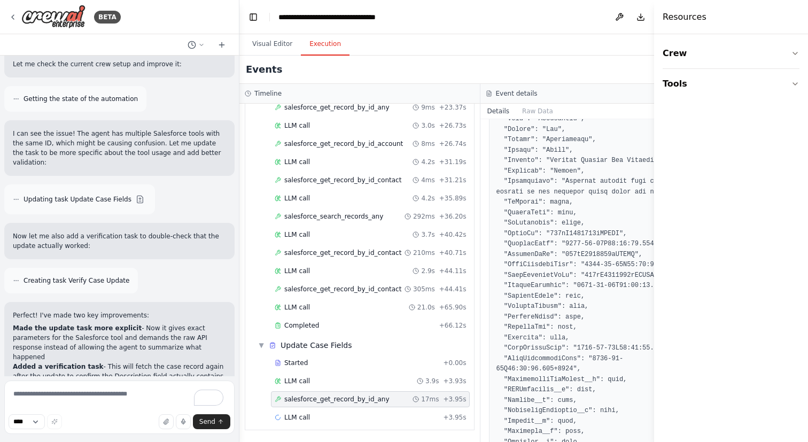
scroll to position [360, 0]
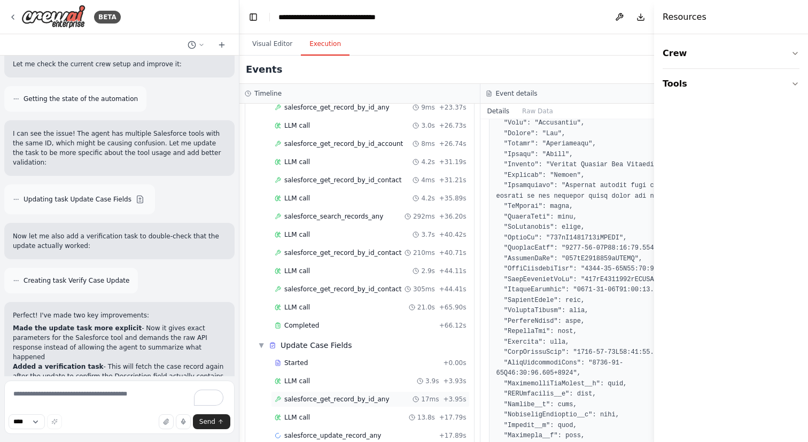
click at [356, 407] on div "salesforce_get_record_by_id_any 17ms + 3.95s" at bounding box center [370, 399] width 199 height 16
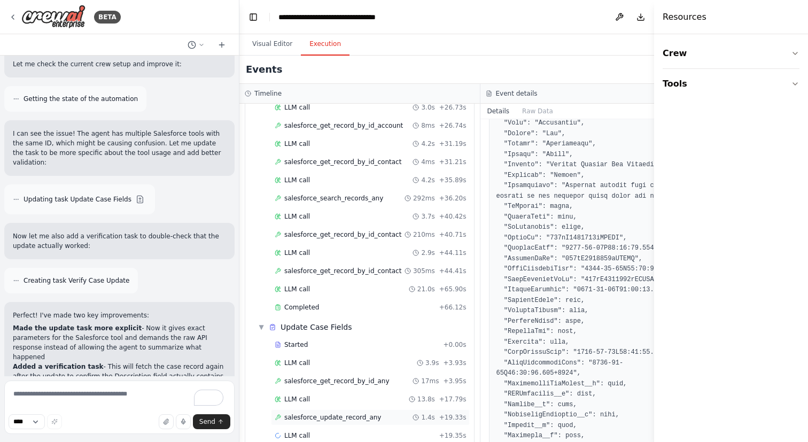
click at [341, 415] on span "salesforce_update_record_any" at bounding box center [332, 417] width 97 height 9
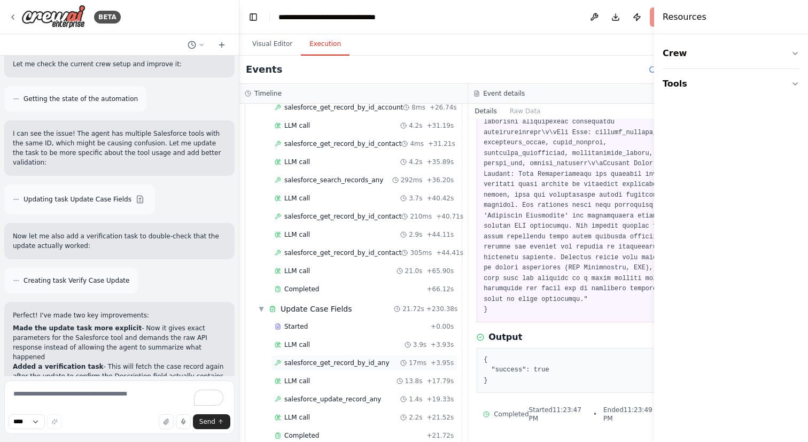
scroll to position [1157, 0]
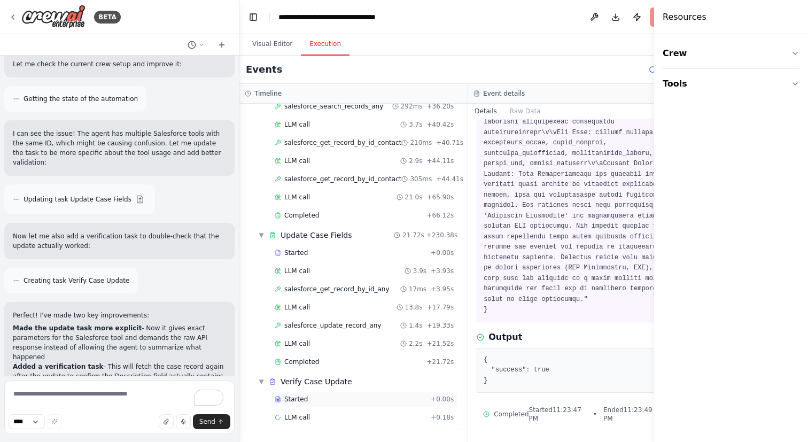
click at [328, 398] on div "Started" at bounding box center [351, 399] width 152 height 9
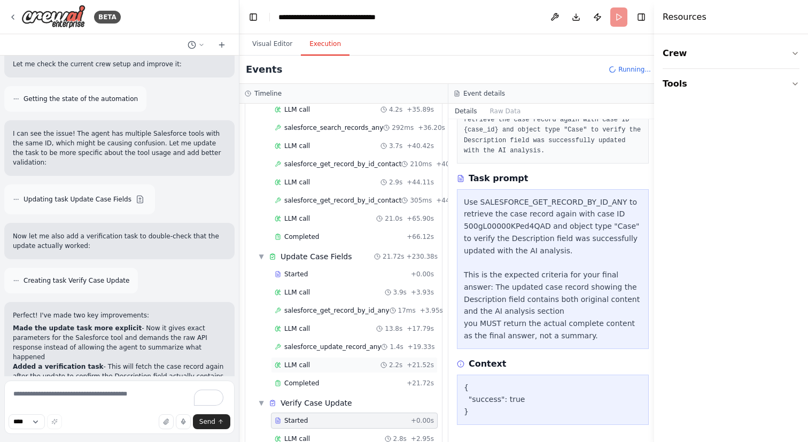
scroll to position [1193, 0]
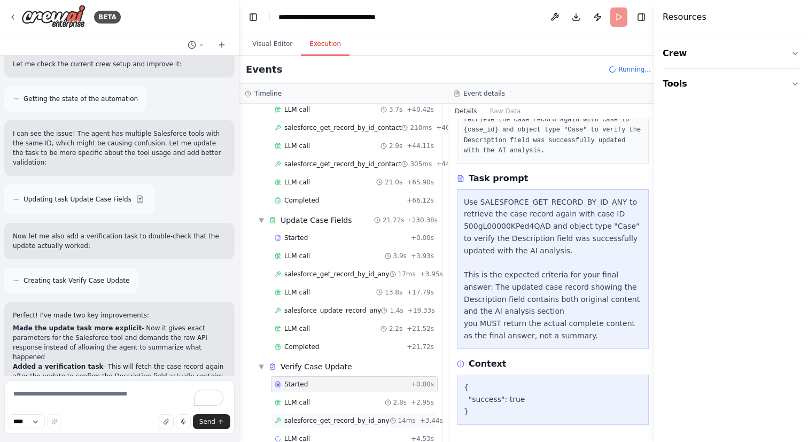
click at [325, 416] on span "salesforce_get_record_by_id_any" at bounding box center [336, 420] width 105 height 9
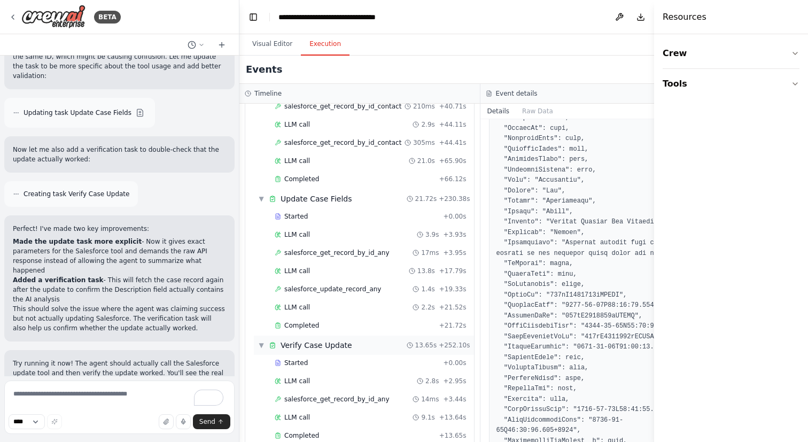
scroll to position [1211, 0]
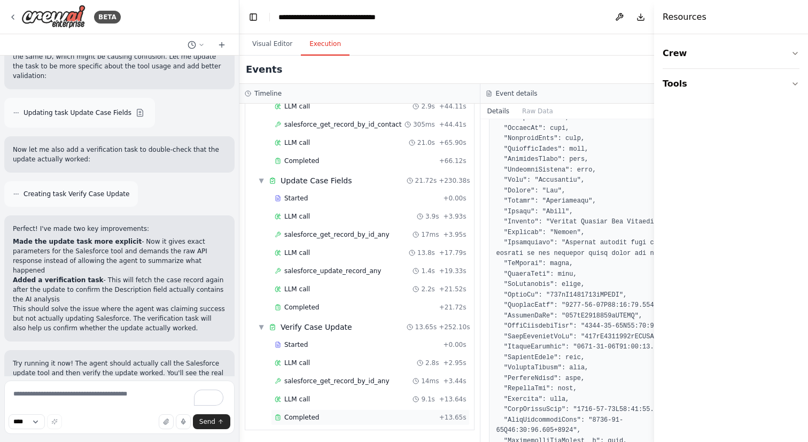
click at [347, 413] on div "Completed" at bounding box center [355, 417] width 160 height 9
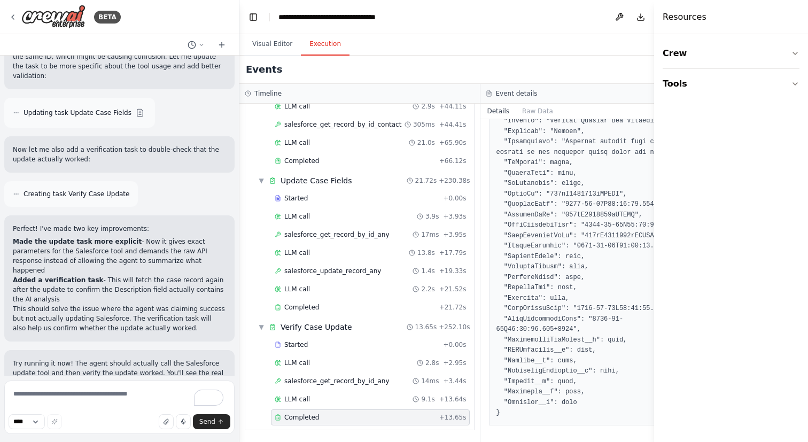
scroll to position [386, 0]
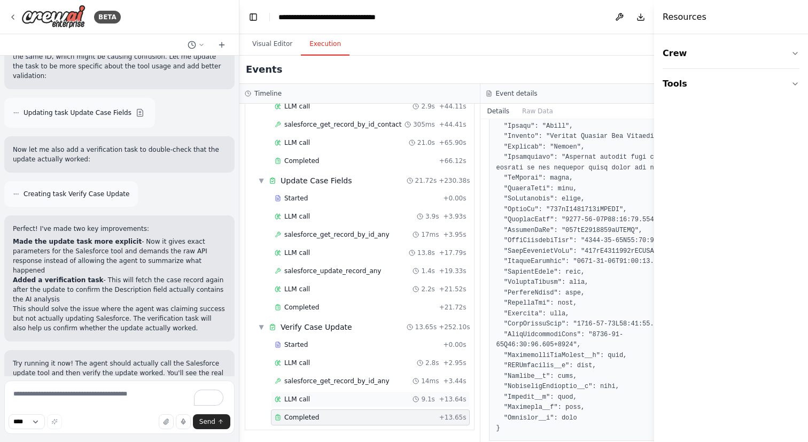
click at [366, 397] on div "LLM call 9.1s + 13.64s" at bounding box center [370, 399] width 191 height 9
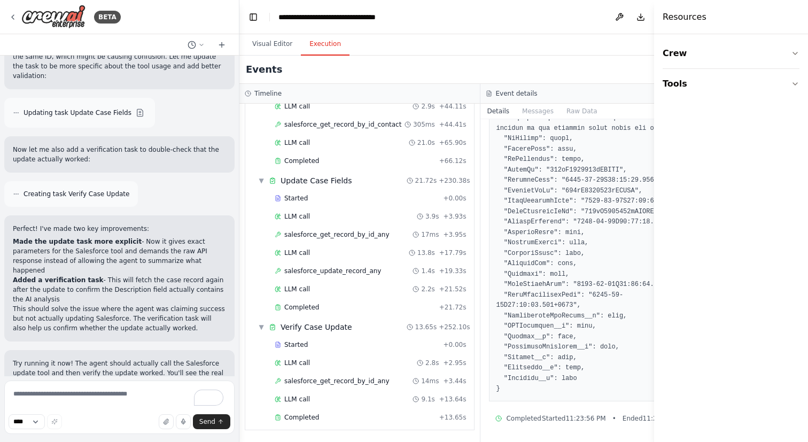
scroll to position [387, 0]
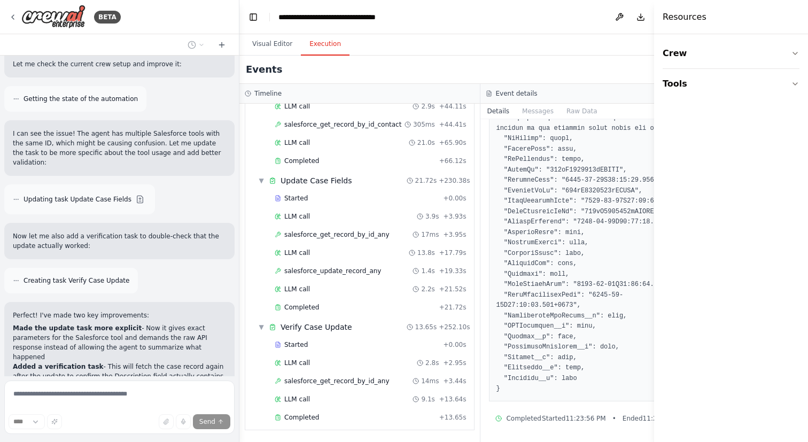
scroll to position [5883, 0]
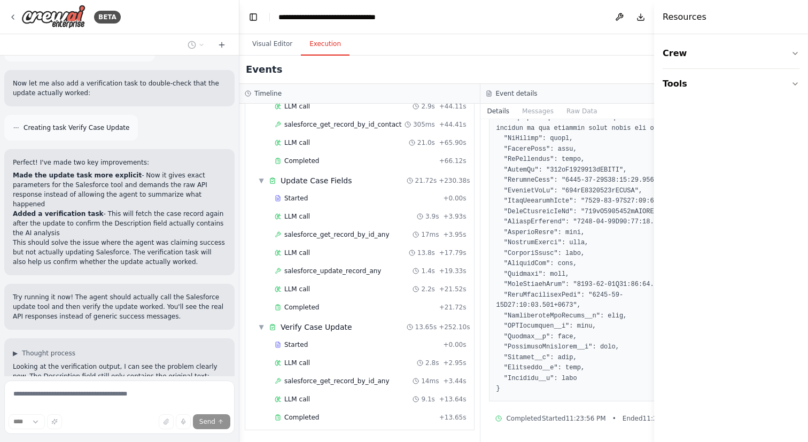
type textarea "**********"
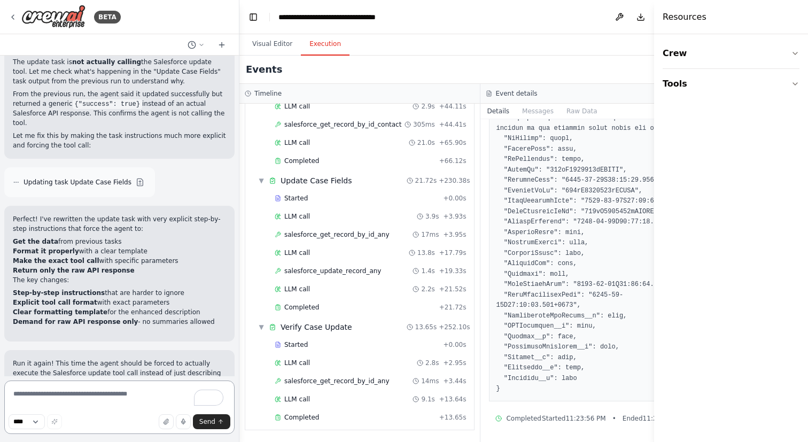
scroll to position [6359, 0]
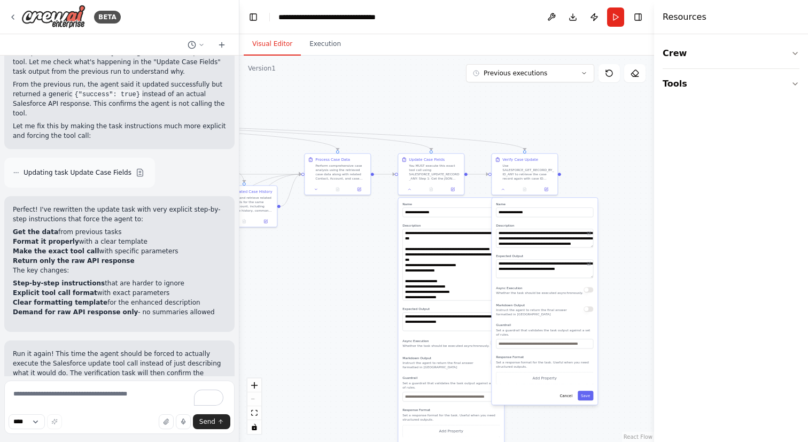
click at [284, 48] on button "Visual Editor" at bounding box center [272, 44] width 57 height 22
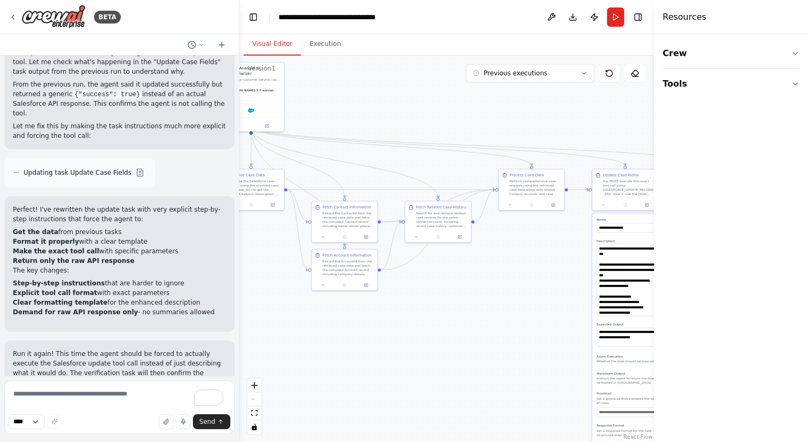
drag, startPoint x: 301, startPoint y: 267, endPoint x: 495, endPoint y: 281, distance: 194.5
click at [495, 281] on div ".deletable-edge-delete-btn { width: 20px; height: 20px; border: 0px solid #ffff…" at bounding box center [446, 249] width 415 height 386
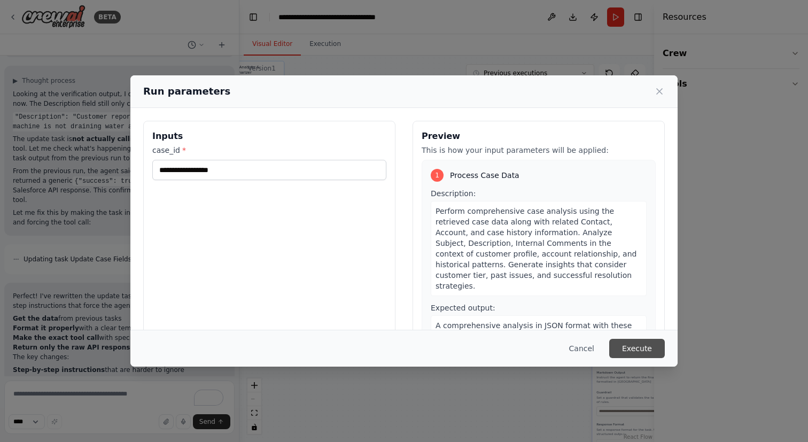
click at [636, 342] on button "Execute" at bounding box center [637, 348] width 56 height 19
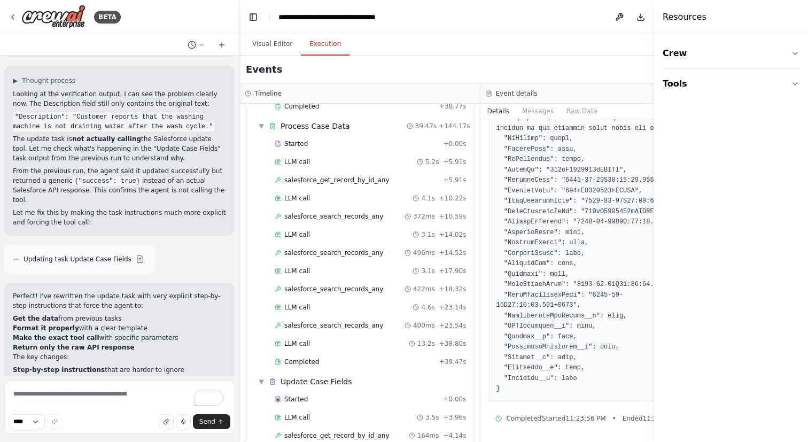
scroll to position [811, 0]
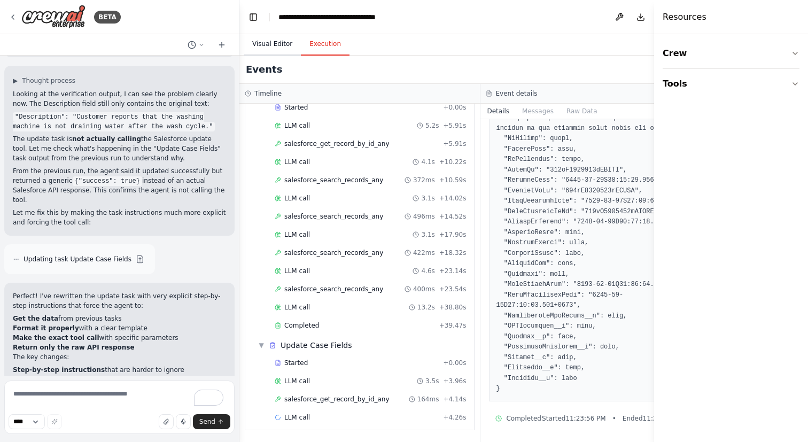
click at [273, 36] on button "Visual Editor" at bounding box center [272, 44] width 57 height 22
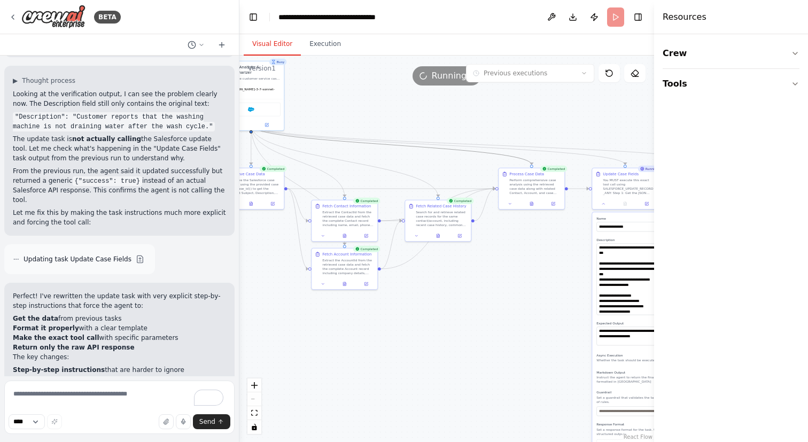
drag, startPoint x: 372, startPoint y: 144, endPoint x: 243, endPoint y: 152, distance: 130.1
click at [243, 152] on div ".deletable-edge-delete-btn { width: 20px; height: 20px; border: 0px solid #ffff…" at bounding box center [446, 249] width 415 height 386
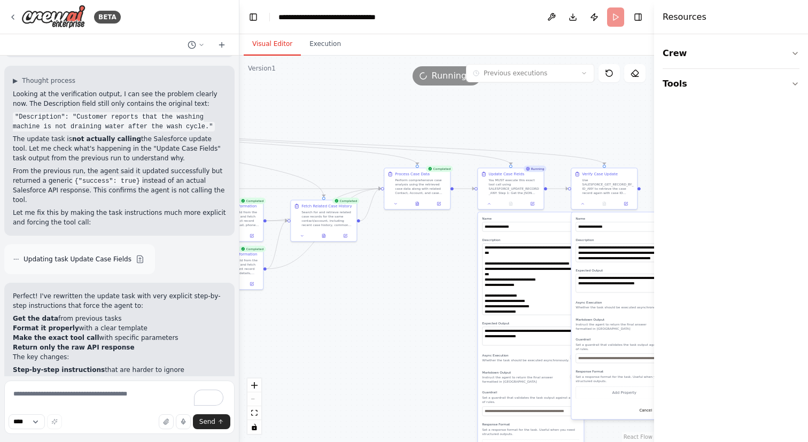
drag, startPoint x: 377, startPoint y: 131, endPoint x: 262, endPoint y: 131, distance: 114.4
click at [262, 131] on div ".deletable-edge-delete-btn { width: 20px; height: 20px; border: 0px solid #ffff…" at bounding box center [446, 249] width 415 height 386
click at [332, 49] on button "Execution" at bounding box center [325, 44] width 49 height 22
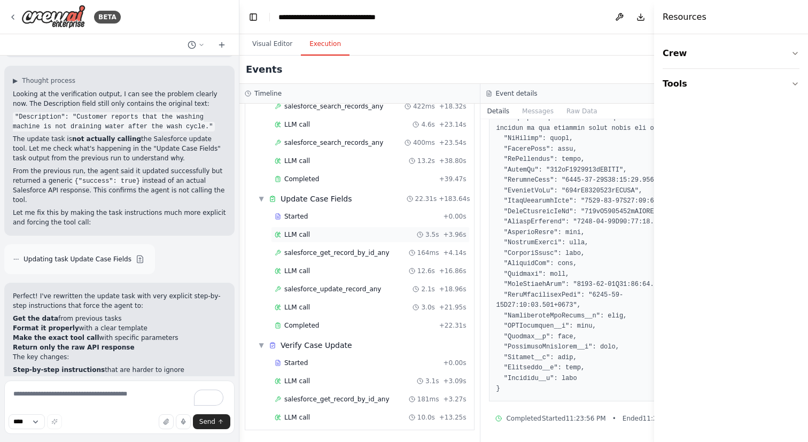
scroll to position [6359, 0]
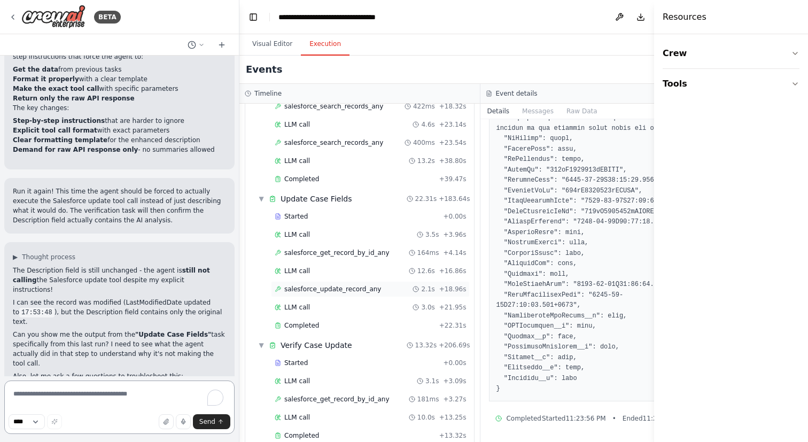
scroll to position [975, 0]
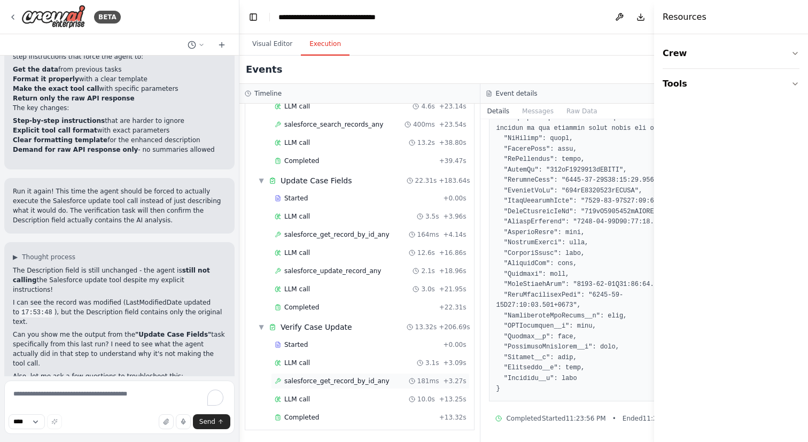
click at [314, 384] on span "salesforce_get_record_by_id_any" at bounding box center [336, 381] width 105 height 9
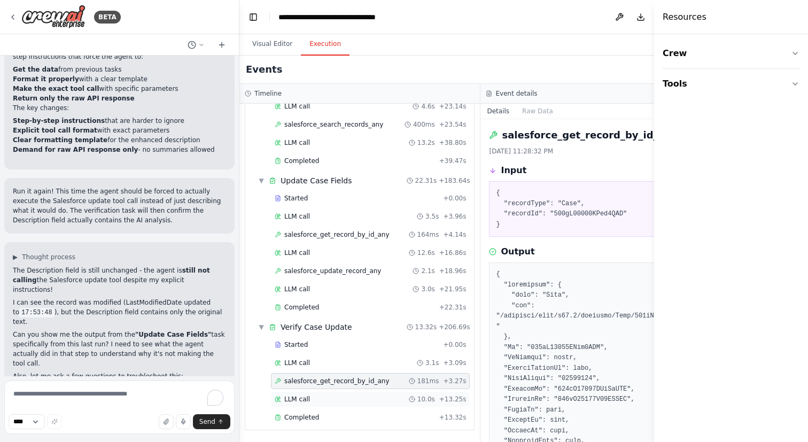
click at [317, 400] on div "LLM call 10.0s + 13.25s" at bounding box center [370, 399] width 191 height 9
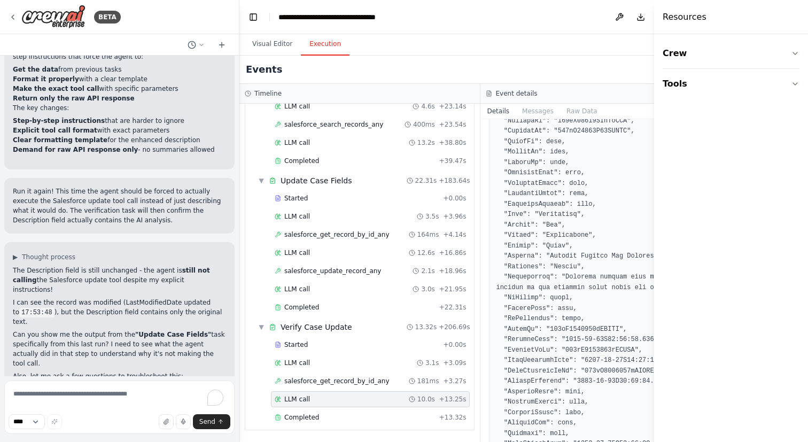
scroll to position [387, 0]
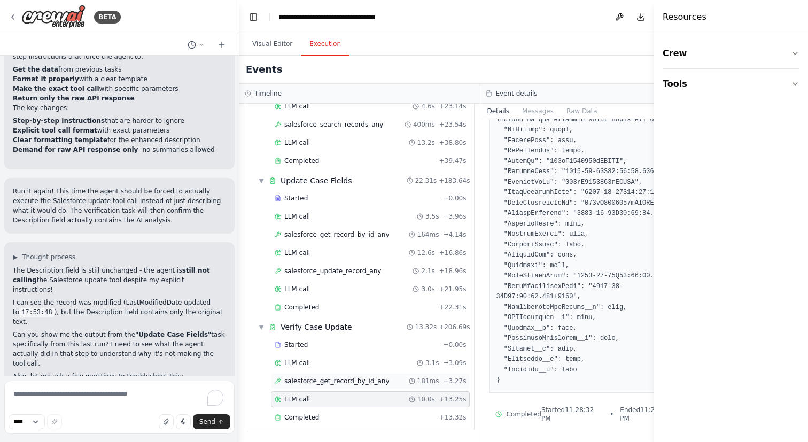
click at [358, 380] on span "salesforce_get_record_by_id_any" at bounding box center [336, 381] width 105 height 9
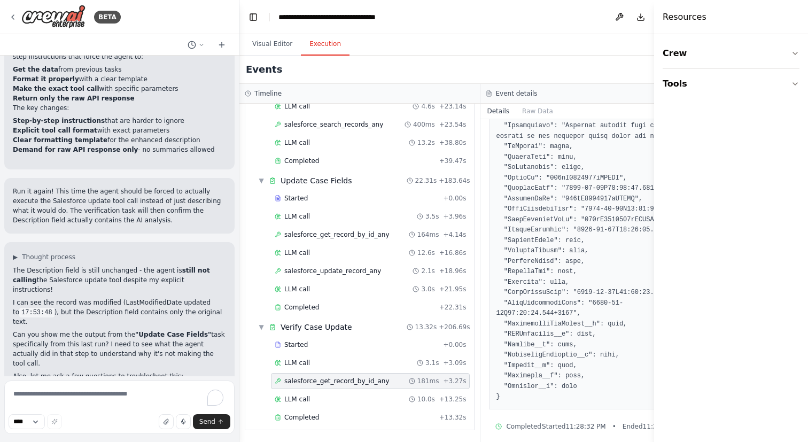
scroll to position [427, 0]
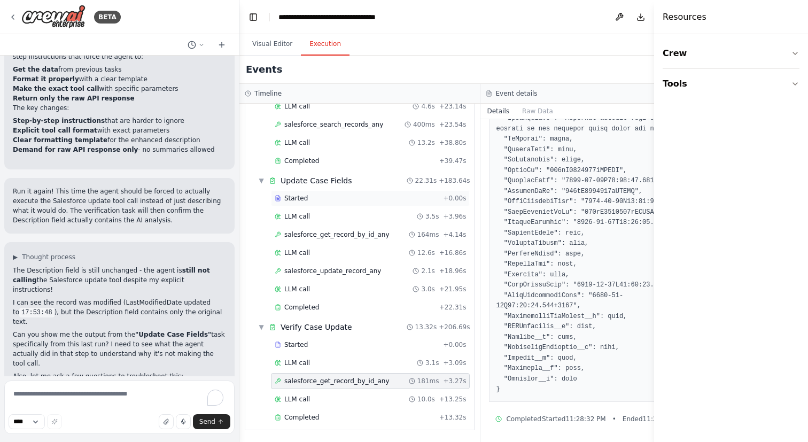
click at [303, 205] on div "Started + 0.00s" at bounding box center [370, 198] width 199 height 16
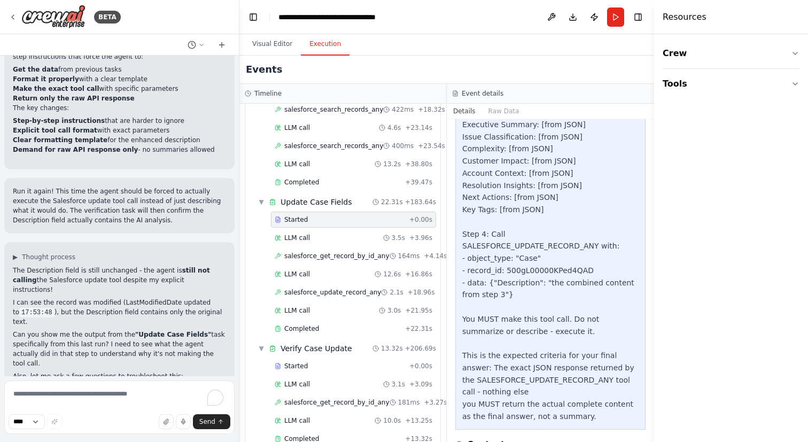
scroll to position [545, 0]
click at [308, 234] on span "LLM call" at bounding box center [297, 238] width 26 height 9
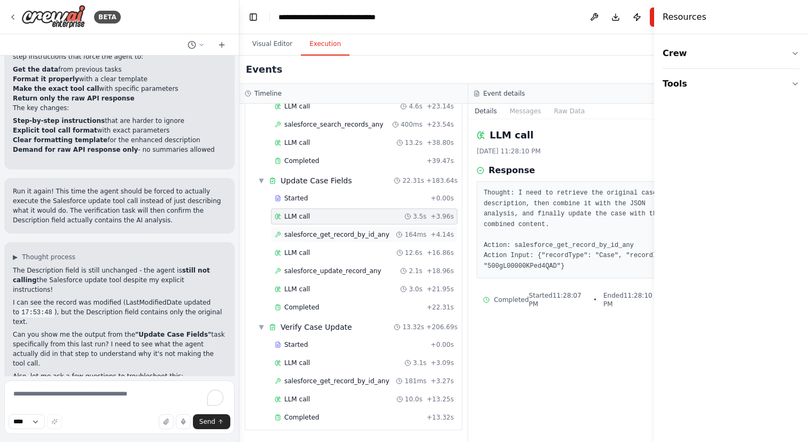
click at [326, 237] on span "salesforce_get_record_by_id_any" at bounding box center [336, 234] width 105 height 9
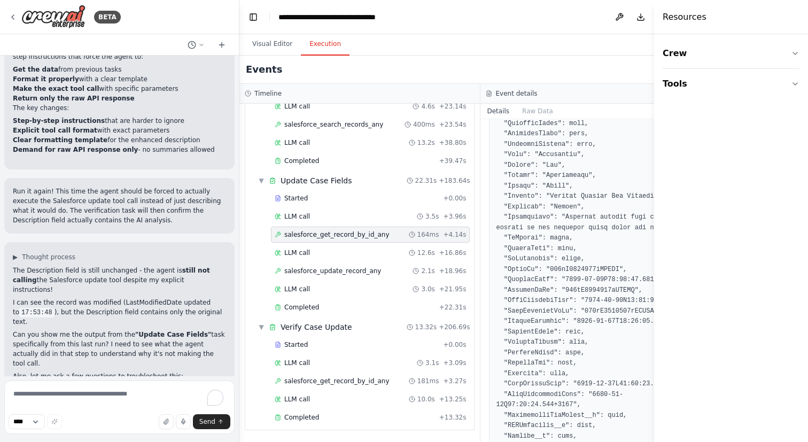
scroll to position [320, 0]
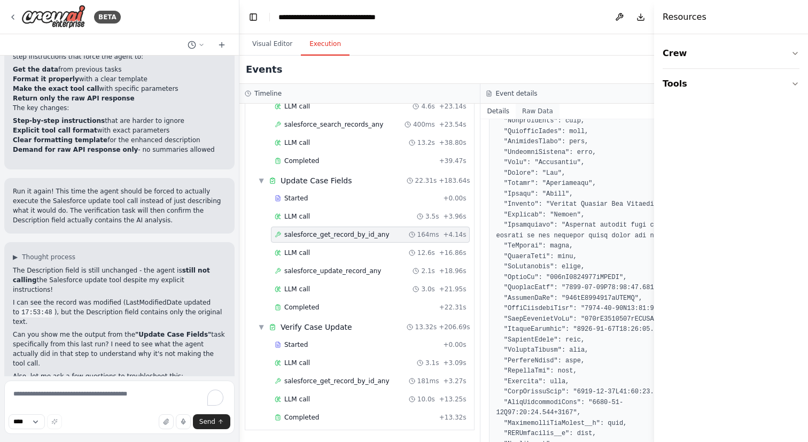
click at [529, 104] on button "Raw Data" at bounding box center [538, 111] width 44 height 15
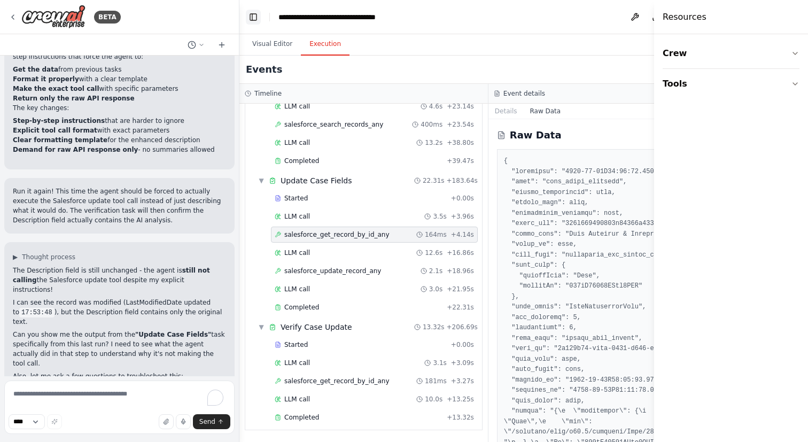
click at [252, 13] on button "Toggle Left Sidebar" at bounding box center [253, 17] width 15 height 15
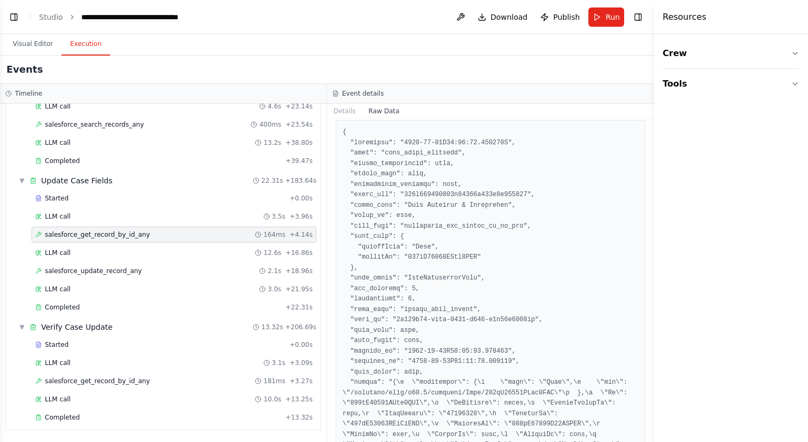
scroll to position [0, 0]
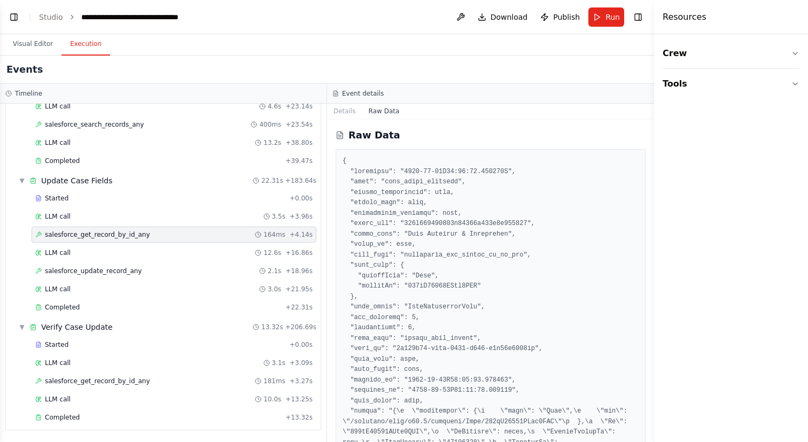
click at [335, 130] on div "Raw Data" at bounding box center [490, 280] width 327 height 323
click at [342, 107] on button "Details" at bounding box center [344, 111] width 35 height 15
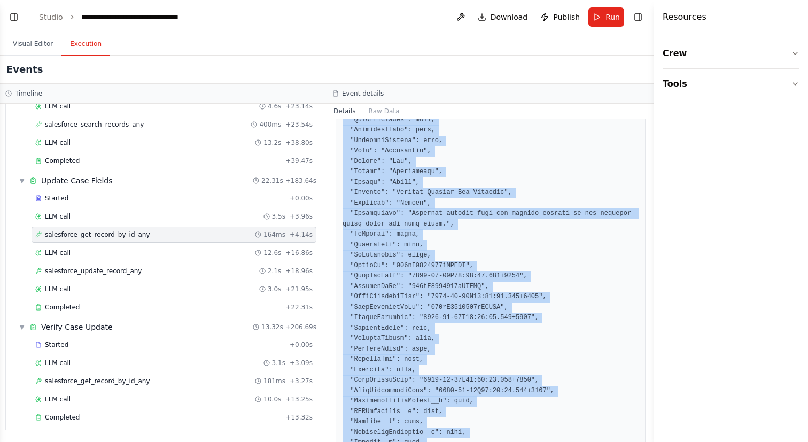
scroll to position [396, 0]
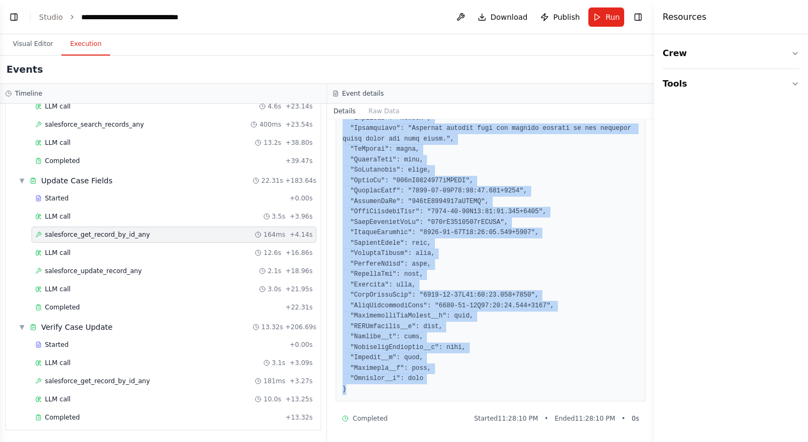
drag, startPoint x: 341, startPoint y: 200, endPoint x: 389, endPoint y: 392, distance: 198.3
click at [389, 392] on div at bounding box center [491, 133] width 310 height 535
copy pre "{ "attributes": { "type": "Case", "url": "/services/data/v64.0/sobjects/Case/50…"
click at [17, 17] on button "Toggle Left Sidebar" at bounding box center [13, 17] width 15 height 15
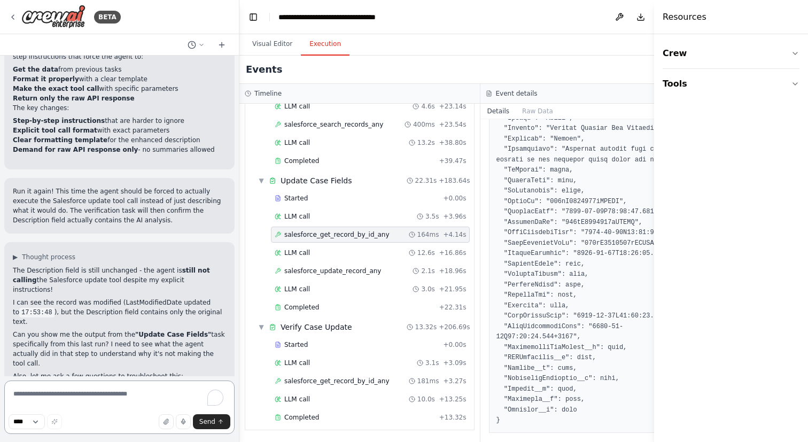
click at [120, 395] on textarea "To enrich screen reader interactions, please activate Accessibility in Grammarl…" at bounding box center [119, 406] width 230 height 53
paste textarea "**********"
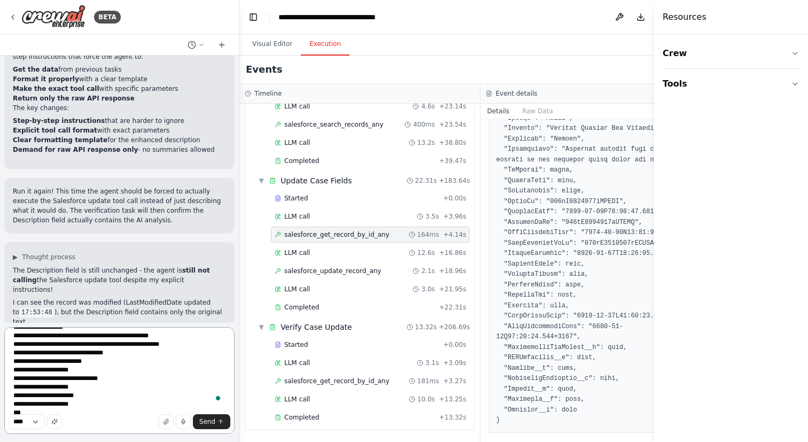
scroll to position [355, 0]
type textarea "**********"
click at [317, 275] on span "salesforce_update_record_any" at bounding box center [332, 271] width 97 height 9
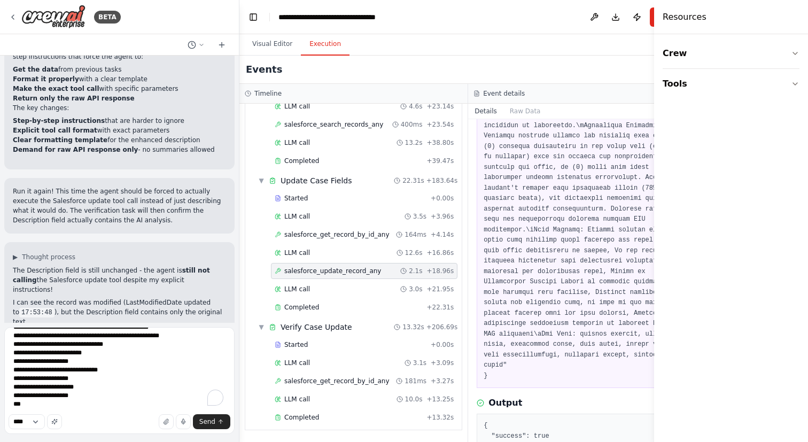
scroll to position [436, 0]
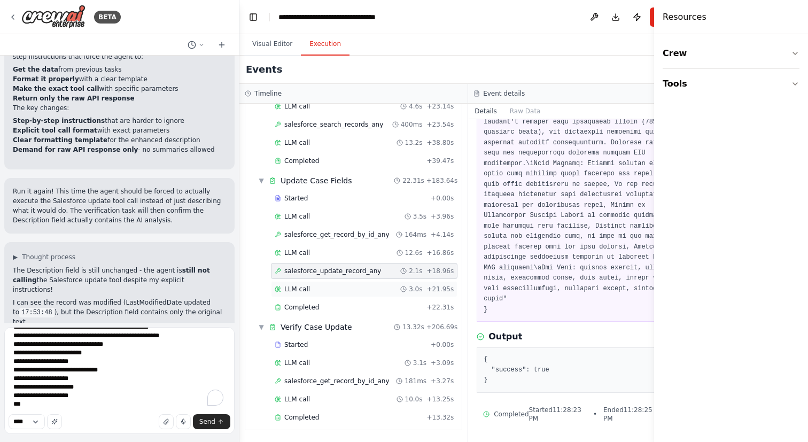
click at [309, 290] on span "LLM call" at bounding box center [297, 289] width 26 height 9
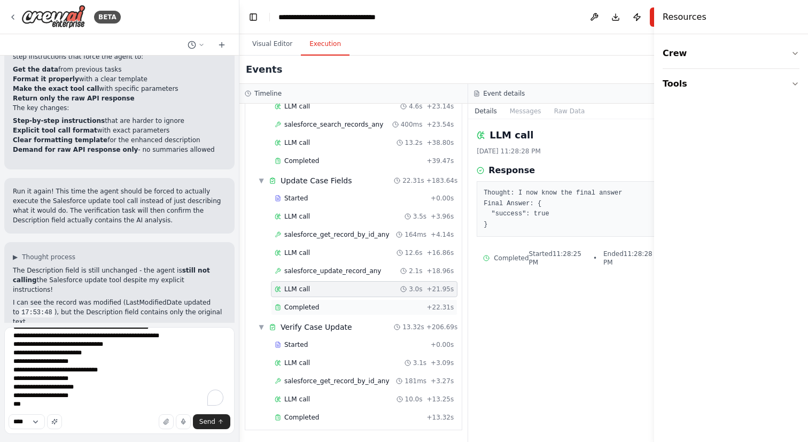
click at [308, 312] on div "Completed + 22.31s" at bounding box center [364, 307] width 186 height 16
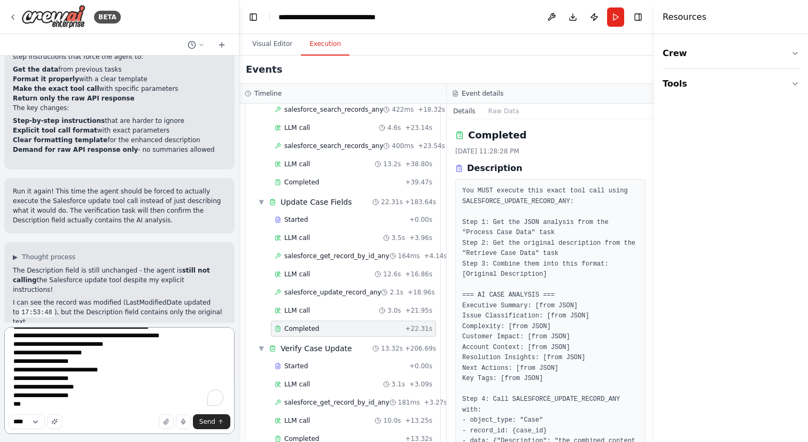
click at [127, 368] on textarea "To enrich screen reader interactions, please activate Accessibility in Grammarl…" at bounding box center [119, 380] width 230 height 107
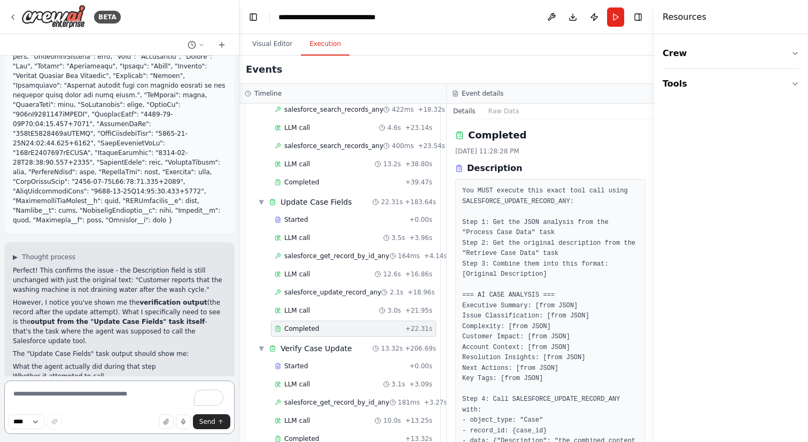
scroll to position [7084, 0]
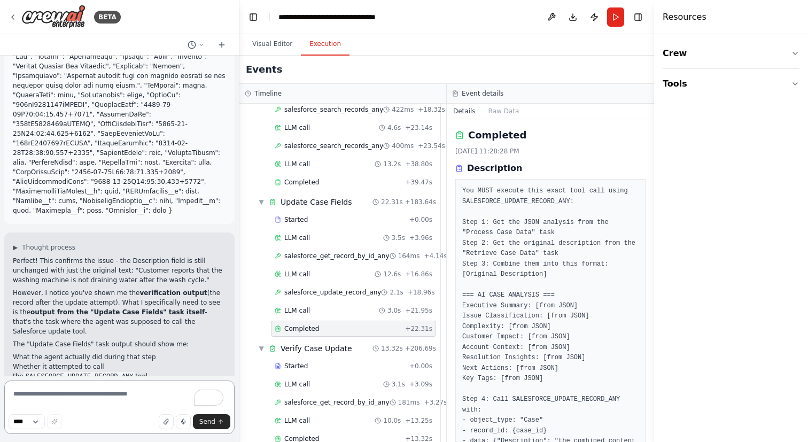
click at [130, 391] on textarea "To enrich screen reader interactions, please activate Accessibility in Grammarl…" at bounding box center [119, 406] width 230 height 53
type textarea "**********"
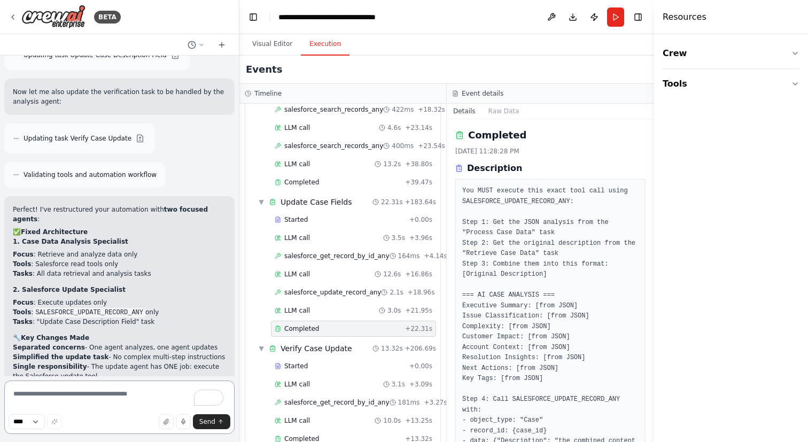
scroll to position [8002, 0]
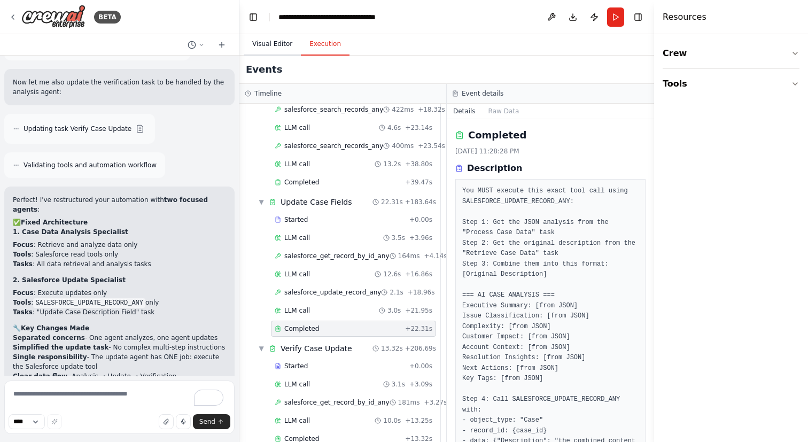
click at [292, 52] on button "Visual Editor" at bounding box center [272, 44] width 57 height 22
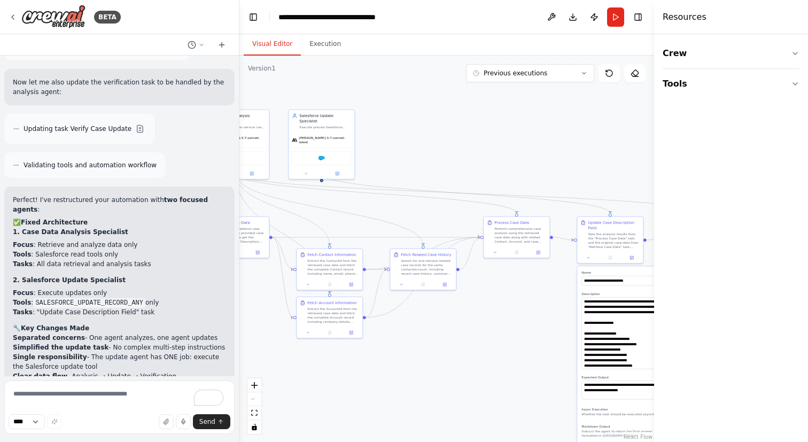
drag, startPoint x: 379, startPoint y: 111, endPoint x: 478, endPoint y: 158, distance: 110.2
click at [478, 158] on div ".deletable-edge-delete-btn { width: 20px; height: 20px; border: 0px solid #ffff…" at bounding box center [446, 249] width 415 height 386
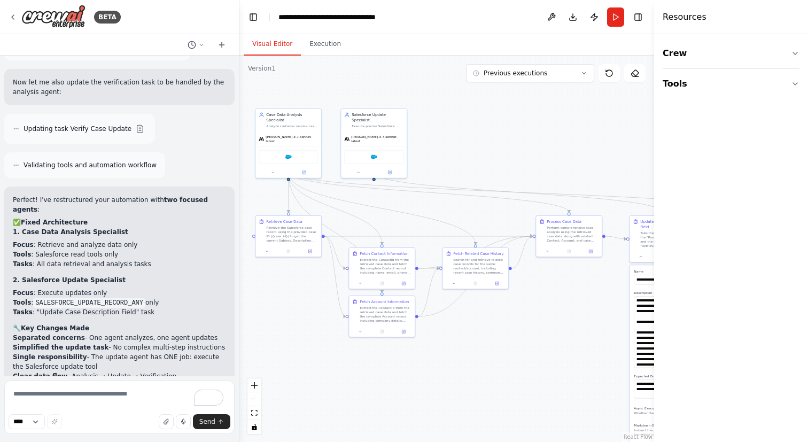
drag, startPoint x: 478, startPoint y: 158, endPoint x: 530, endPoint y: 157, distance: 51.3
click at [530, 157] on div ".deletable-edge-delete-btn { width: 20px; height: 20px; border: 0px solid #ffff…" at bounding box center [446, 249] width 415 height 386
click at [254, 409] on button "fit view" at bounding box center [254, 413] width 14 height 14
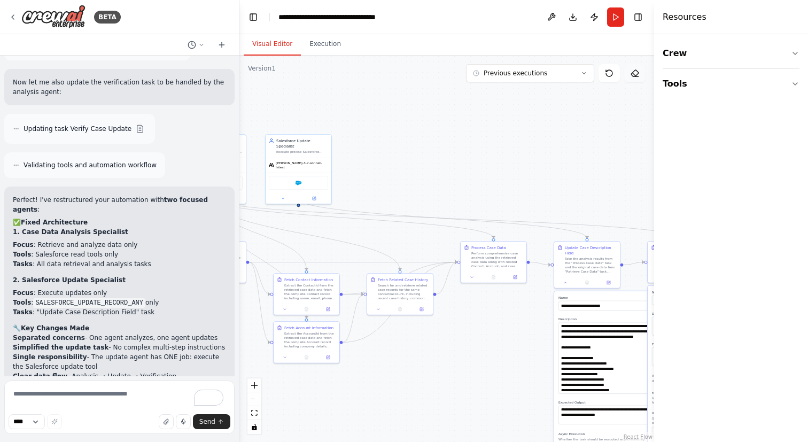
click at [632, 72] on icon at bounding box center [635, 73] width 9 height 9
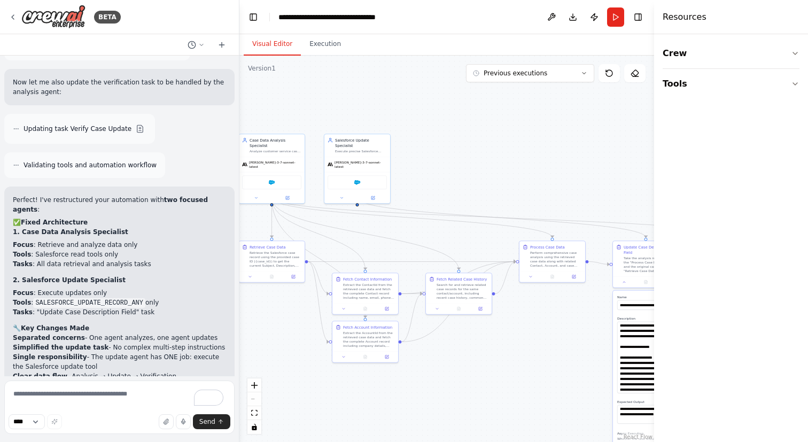
drag, startPoint x: 571, startPoint y: 141, endPoint x: 634, endPoint y: 140, distance: 63.6
click at [634, 140] on div ".deletable-edge-delete-btn { width: 20px; height: 20px; border: 0px solid #ffff…" at bounding box center [446, 249] width 415 height 386
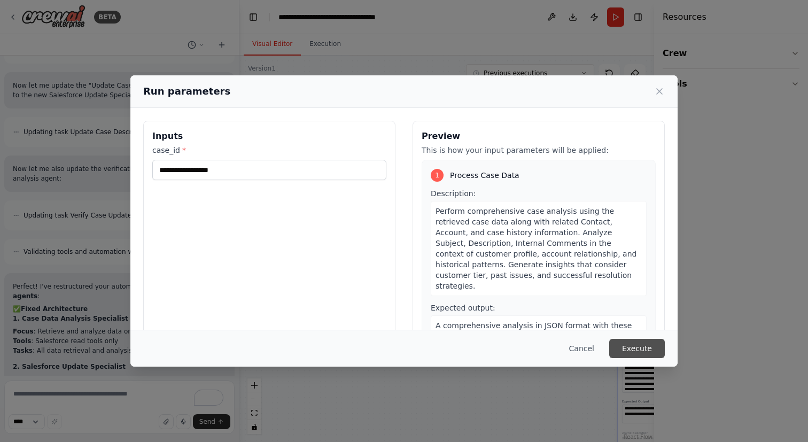
click at [632, 344] on button "Execute" at bounding box center [637, 348] width 56 height 19
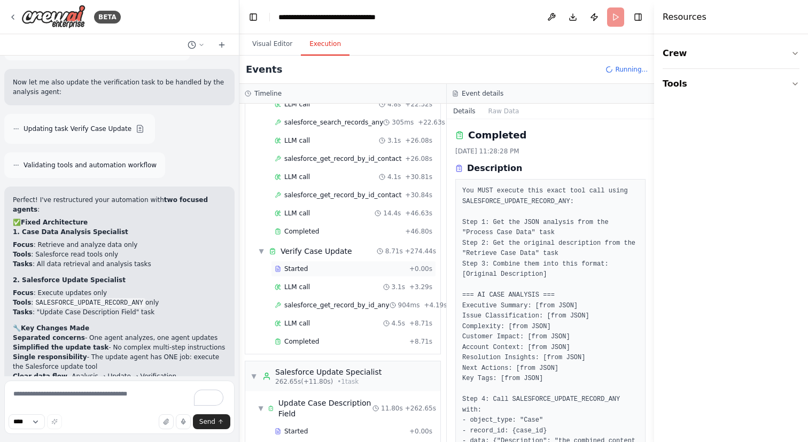
scroll to position [1536, 0]
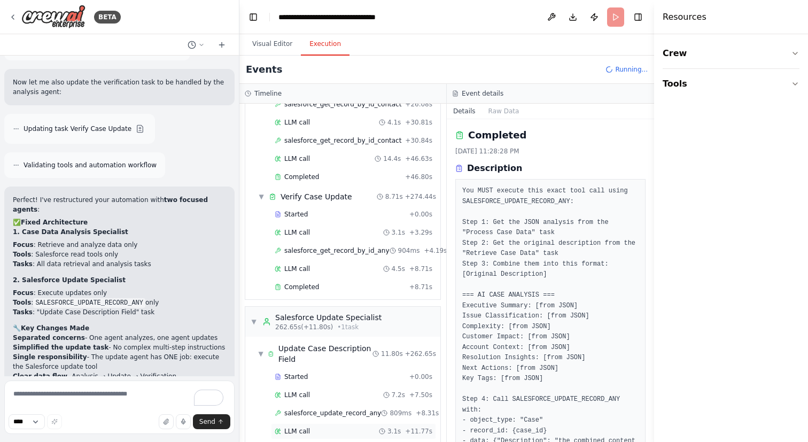
click at [310, 427] on div "LLM call 3.1s + 11.77s" at bounding box center [354, 431] width 158 height 9
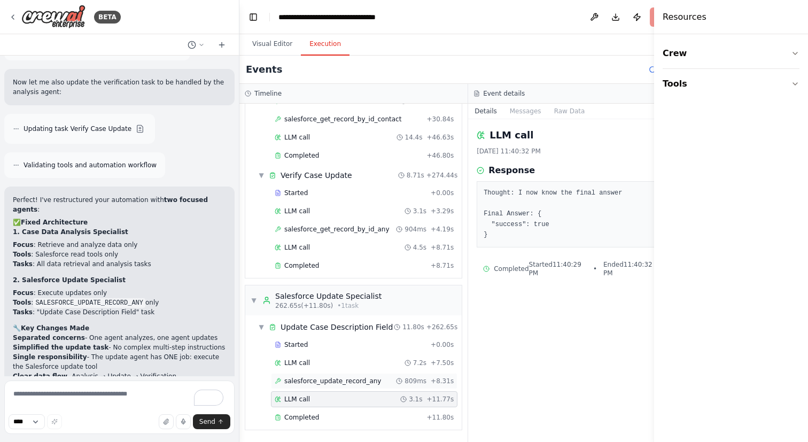
click at [318, 382] on span "salesforce_update_record_any" at bounding box center [332, 381] width 97 height 9
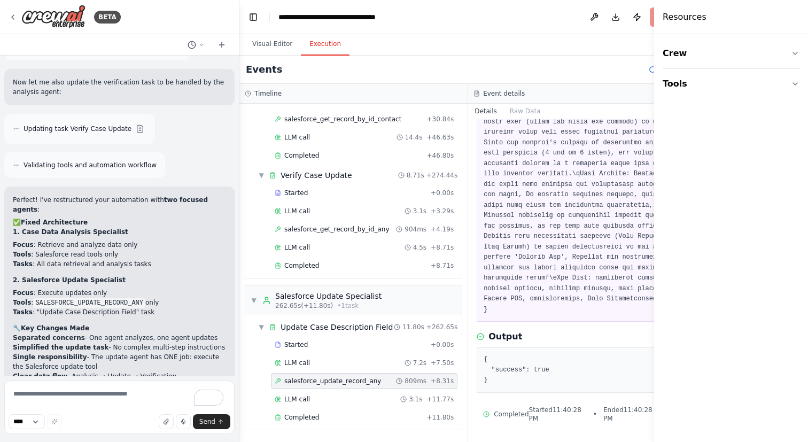
scroll to position [405, 0]
click at [336, 417] on div "Completed" at bounding box center [348, 417] width 147 height 9
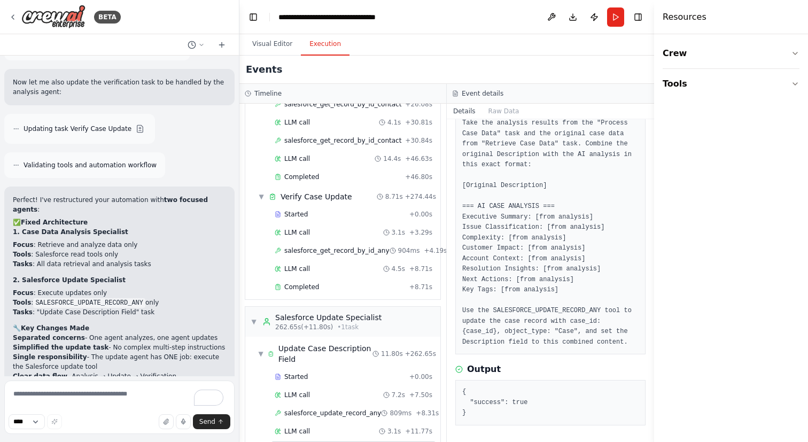
scroll to position [0, 0]
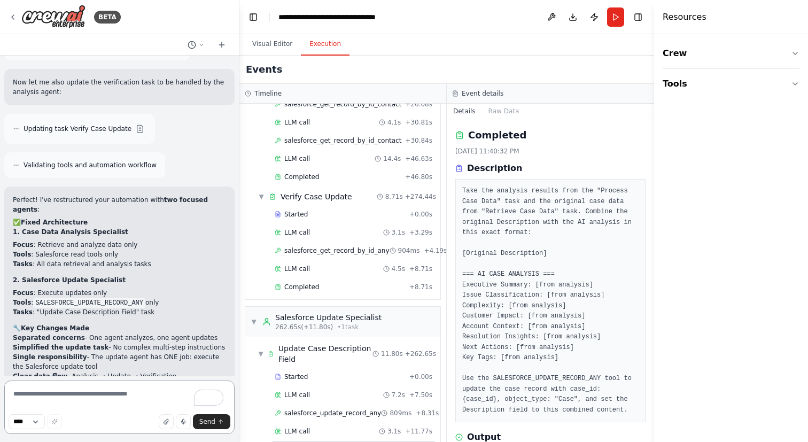
click at [100, 411] on textarea "To enrich screen reader interactions, please activate Accessibility in Grammarl…" at bounding box center [119, 406] width 230 height 53
click at [270, 38] on button "Visual Editor" at bounding box center [272, 44] width 57 height 22
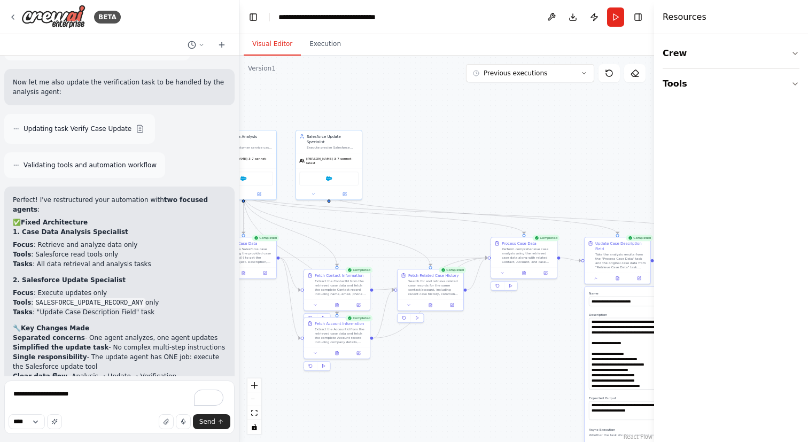
drag, startPoint x: 469, startPoint y: 159, endPoint x: 435, endPoint y: 155, distance: 33.9
click at [435, 155] on div ".deletable-edge-delete-btn { width: 20px; height: 20px; border: 0px solid #ffff…" at bounding box center [446, 249] width 415 height 386
click at [337, 189] on button at bounding box center [344, 192] width 30 height 6
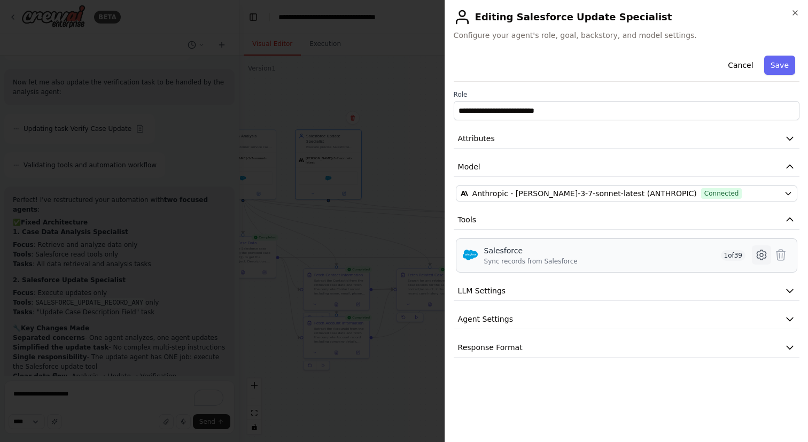
click at [765, 255] on icon at bounding box center [761, 254] width 13 height 13
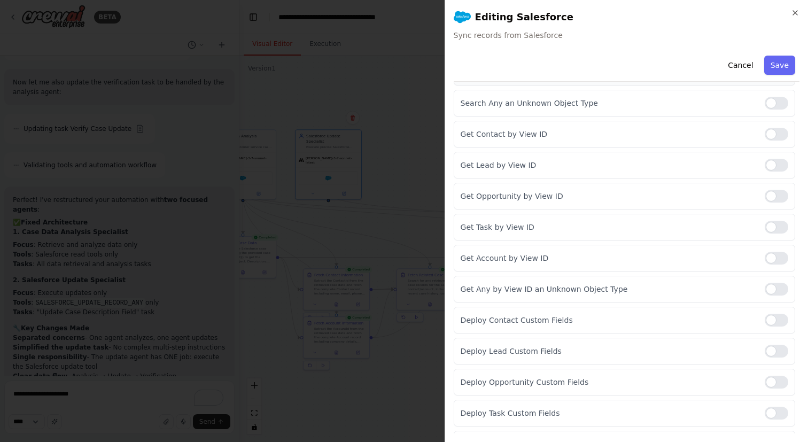
scroll to position [760, 0]
click at [733, 67] on button "Cancel" at bounding box center [740, 65] width 38 height 19
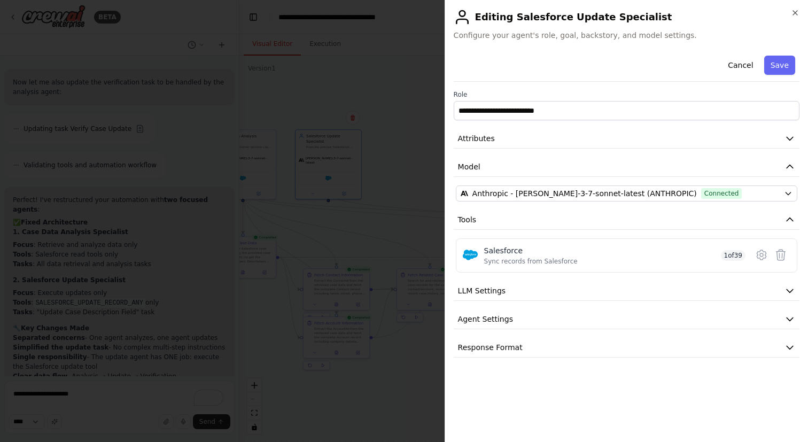
scroll to position [0, 0]
click at [743, 57] on button "Cancel" at bounding box center [740, 65] width 38 height 19
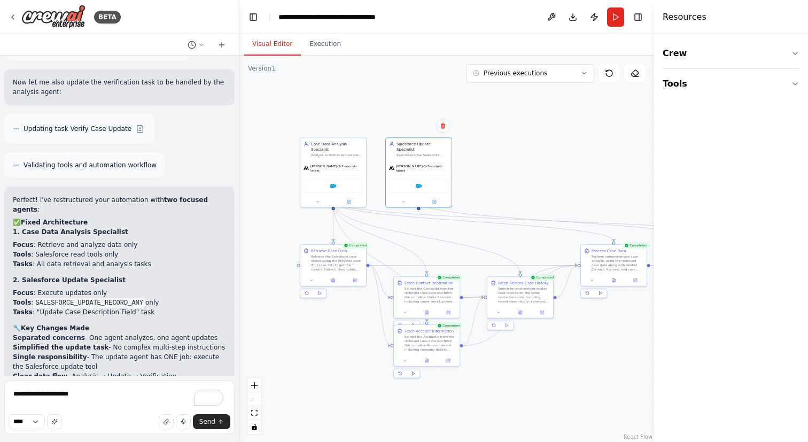
drag, startPoint x: 498, startPoint y: 133, endPoint x: 591, endPoint y: 142, distance: 93.4
click at [591, 142] on div ".deletable-edge-delete-btn { width: 20px; height: 20px; border: 0px solid #ffff…" at bounding box center [446, 249] width 415 height 386
click at [351, 199] on icon at bounding box center [351, 201] width 4 height 4
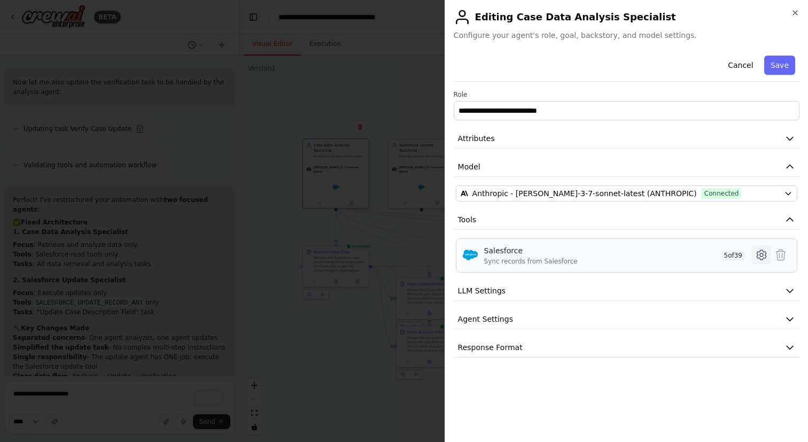
click at [756, 254] on icon at bounding box center [761, 254] width 13 height 13
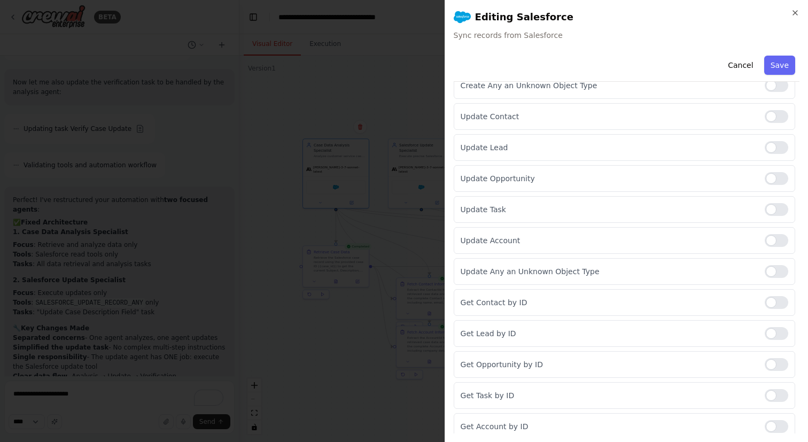
scroll to position [288, 0]
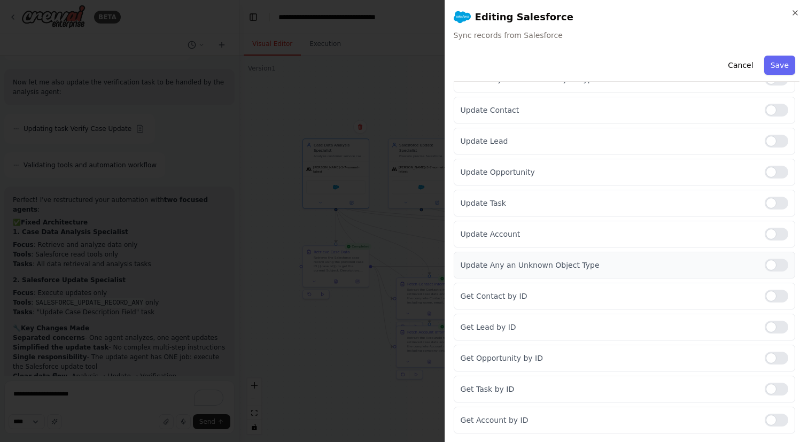
click at [775, 259] on div at bounding box center [777, 265] width 24 height 13
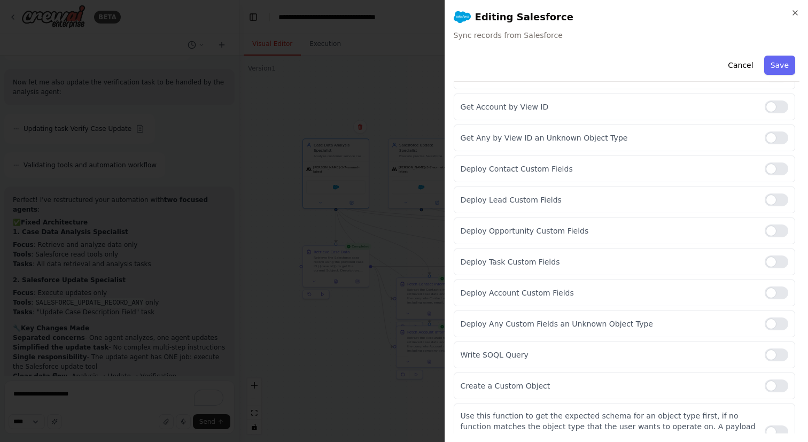
scroll to position [1000, 0]
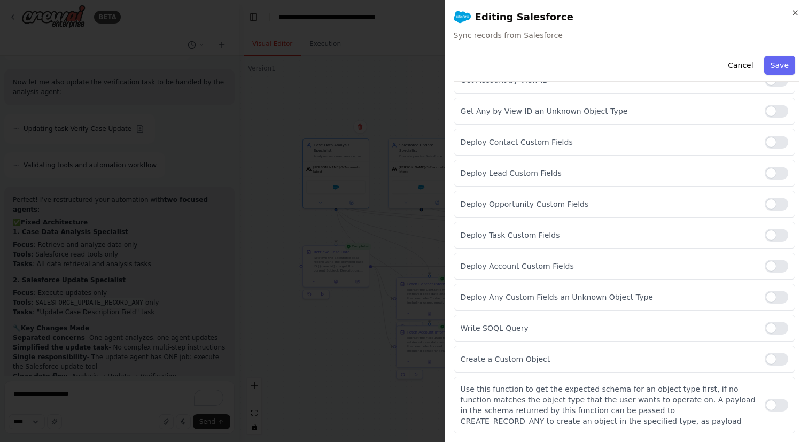
click at [780, 53] on div "Cancel Save" at bounding box center [627, 66] width 346 height 30
click at [780, 57] on button "Save" at bounding box center [779, 65] width 31 height 19
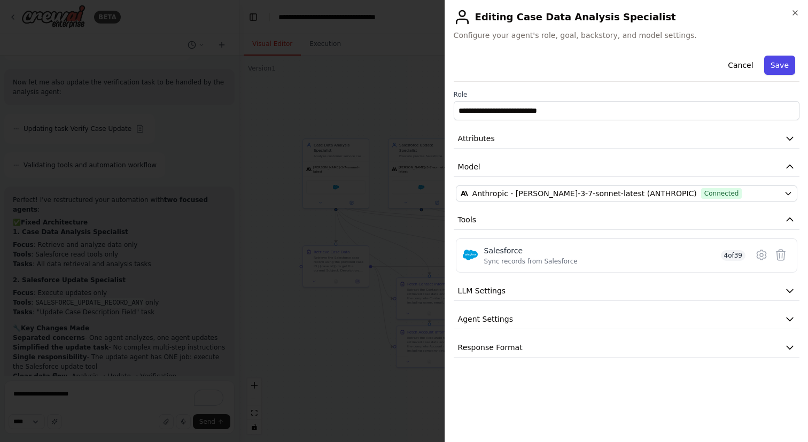
click at [782, 62] on button "Save" at bounding box center [779, 65] width 31 height 19
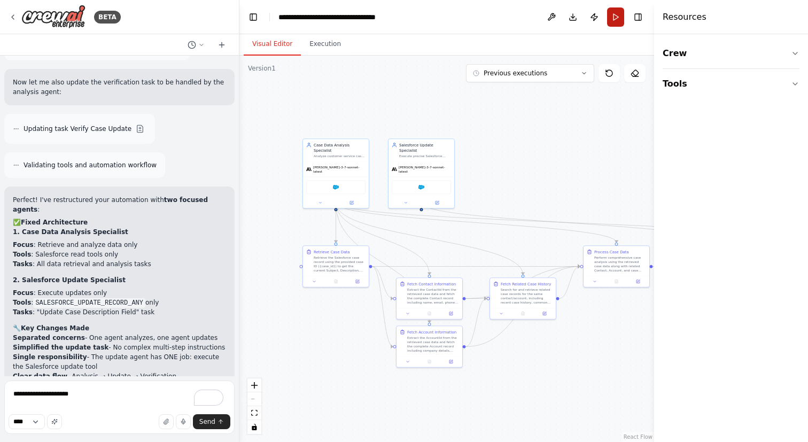
click at [616, 14] on button "Run" at bounding box center [615, 16] width 17 height 19
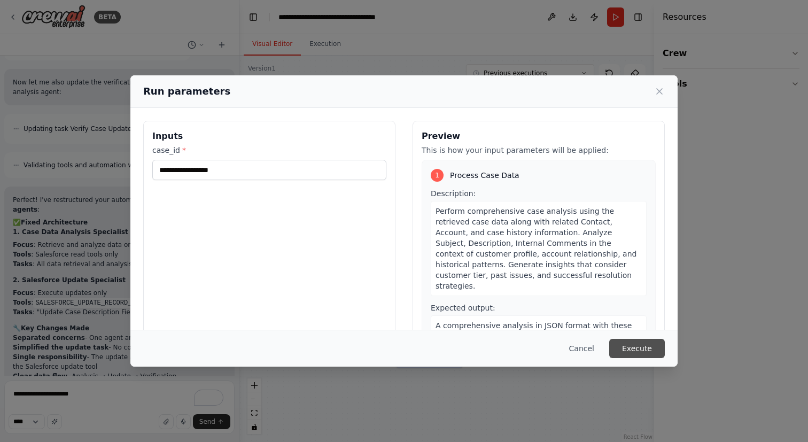
click at [638, 344] on button "Execute" at bounding box center [637, 348] width 56 height 19
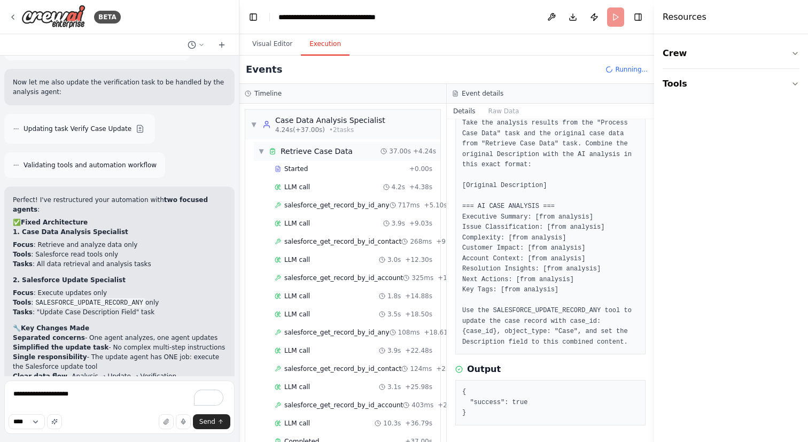
click at [262, 154] on span "▼" at bounding box center [261, 151] width 6 height 9
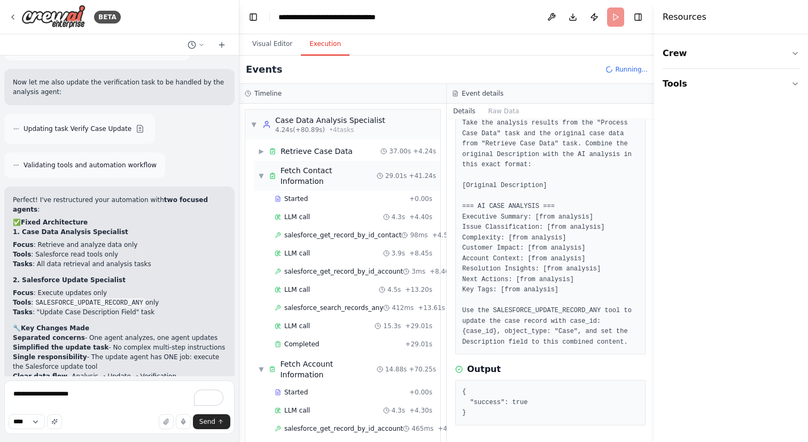
click at [262, 173] on span "▼" at bounding box center [261, 176] width 6 height 9
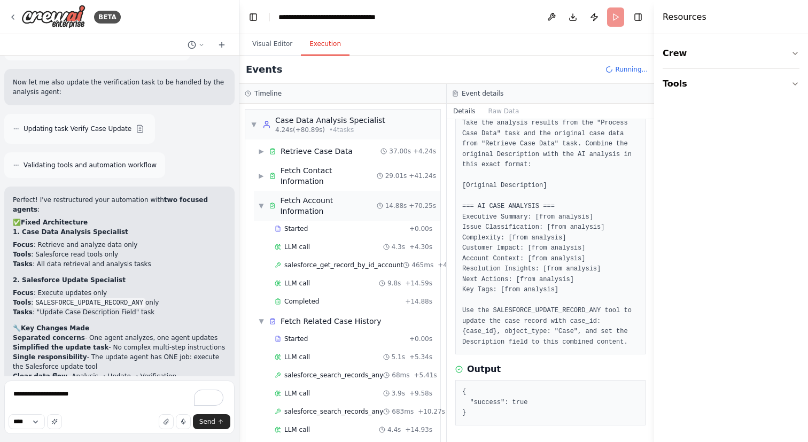
click at [258, 201] on span "▼" at bounding box center [261, 205] width 6 height 9
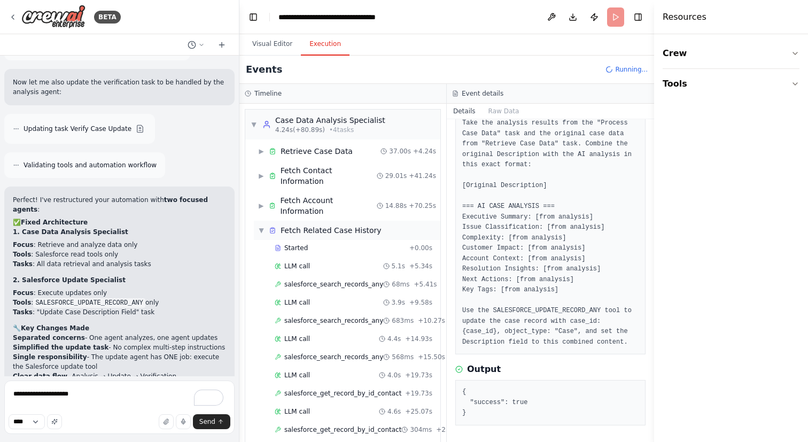
click at [258, 226] on span "▼" at bounding box center [261, 230] width 6 height 9
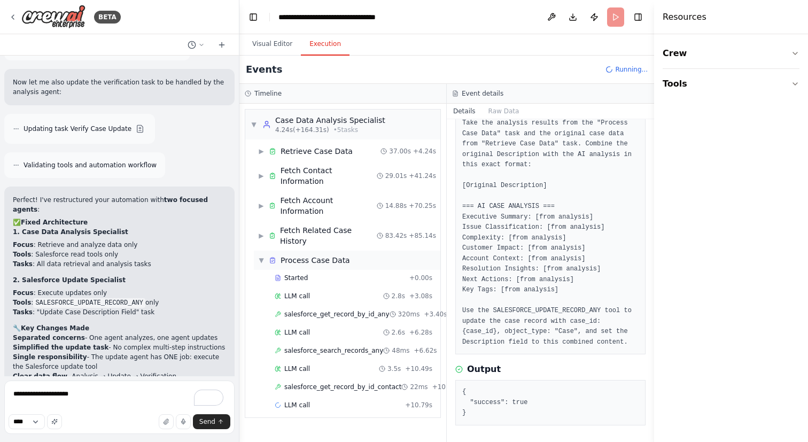
click at [263, 256] on span "▼" at bounding box center [261, 260] width 6 height 9
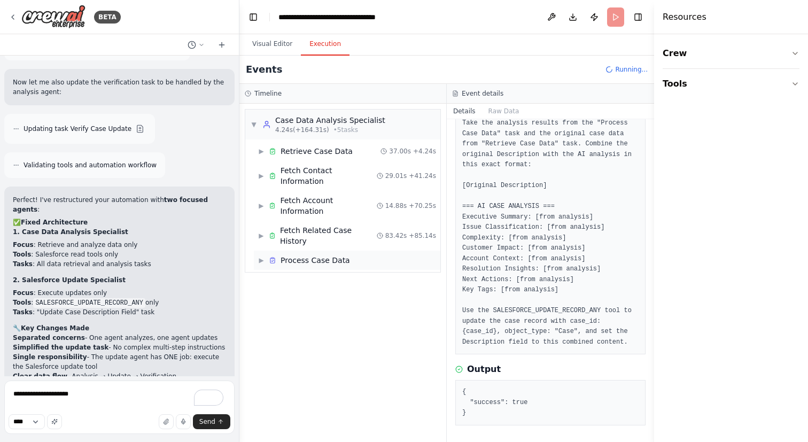
click at [263, 256] on span "▶" at bounding box center [261, 260] width 6 height 9
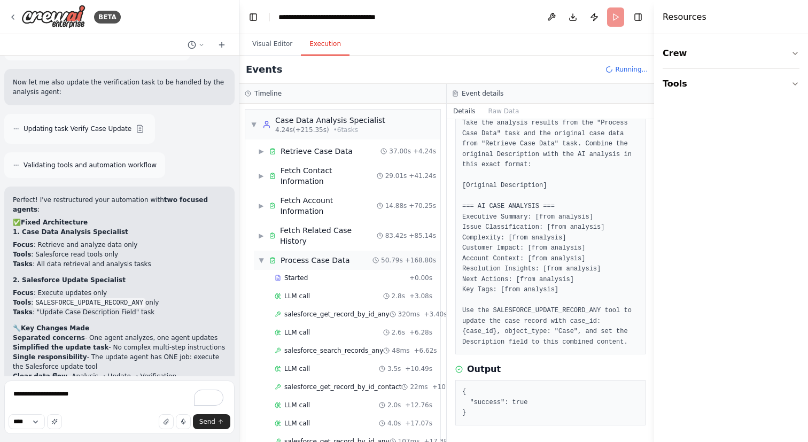
click at [263, 256] on span "▼" at bounding box center [261, 260] width 6 height 9
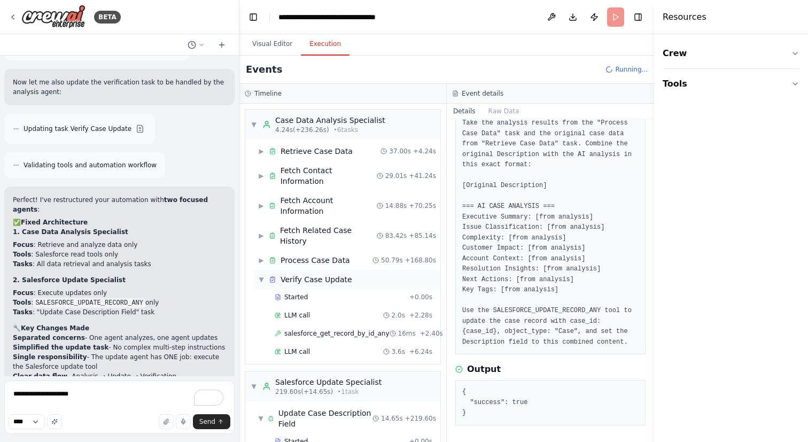
click at [262, 275] on span "▼" at bounding box center [261, 279] width 6 height 9
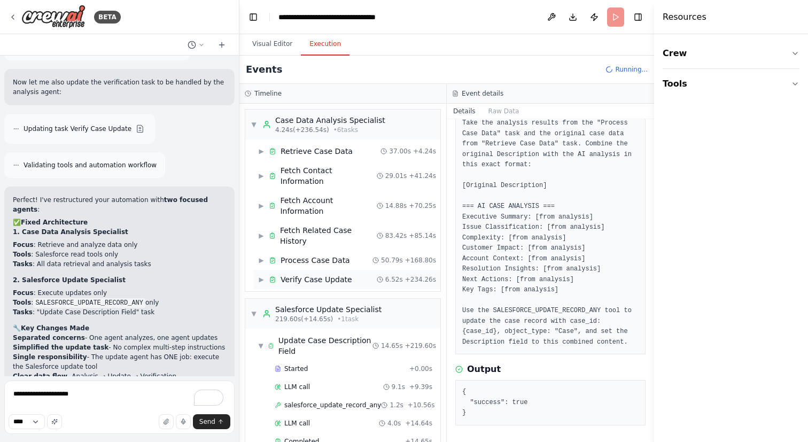
click at [262, 275] on span "▶" at bounding box center [261, 279] width 6 height 9
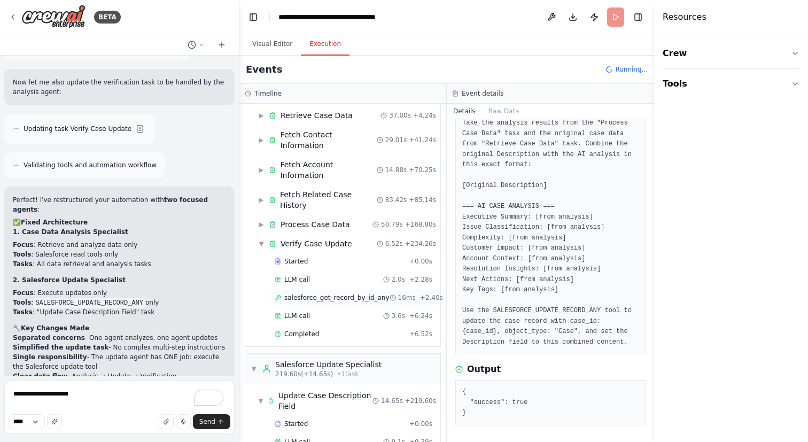
scroll to position [83, 0]
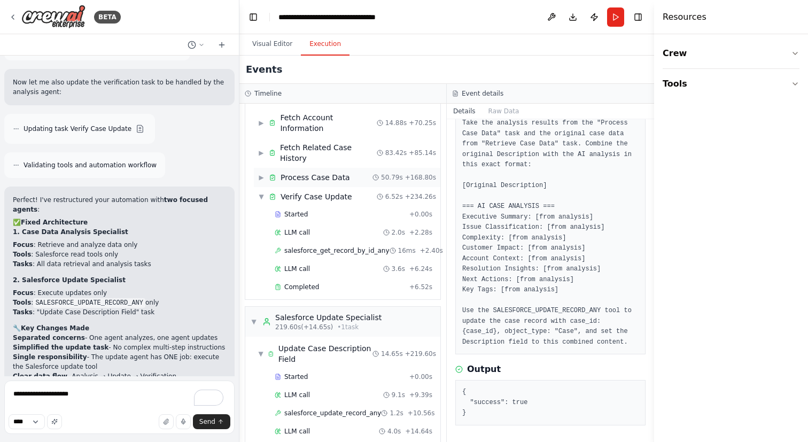
click at [267, 172] on div "▶ Process Case Data" at bounding box center [304, 177] width 92 height 11
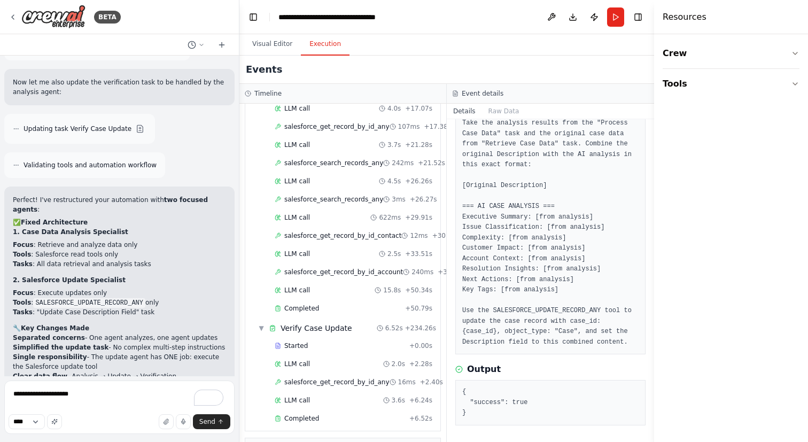
scroll to position [0, 0]
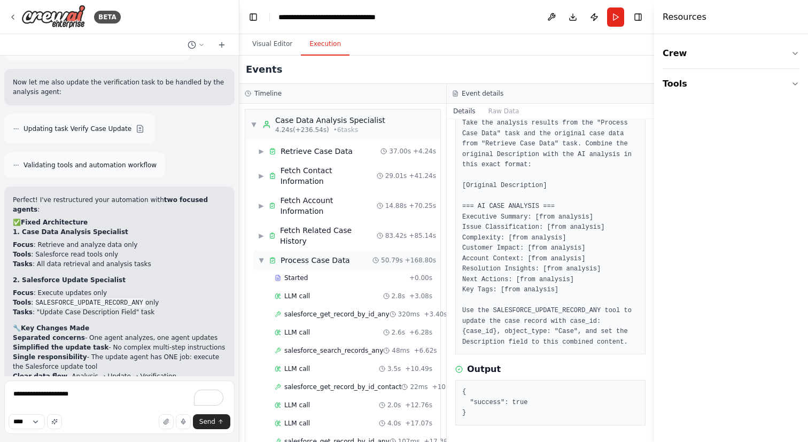
click at [258, 256] on span "▼" at bounding box center [261, 260] width 6 height 9
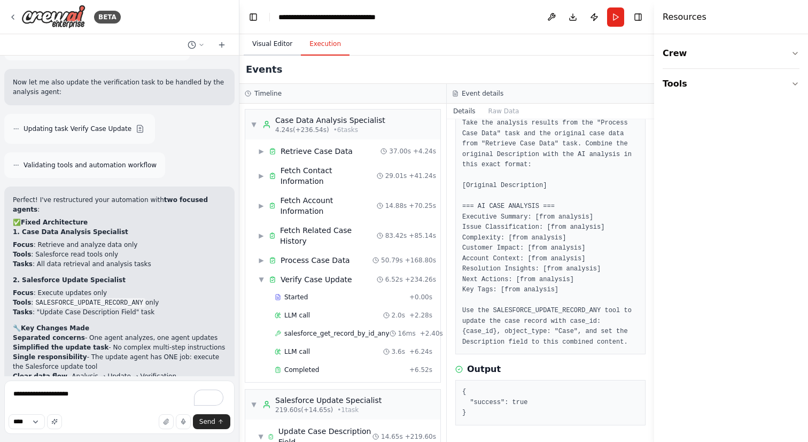
click at [269, 43] on button "Visual Editor" at bounding box center [272, 44] width 57 height 22
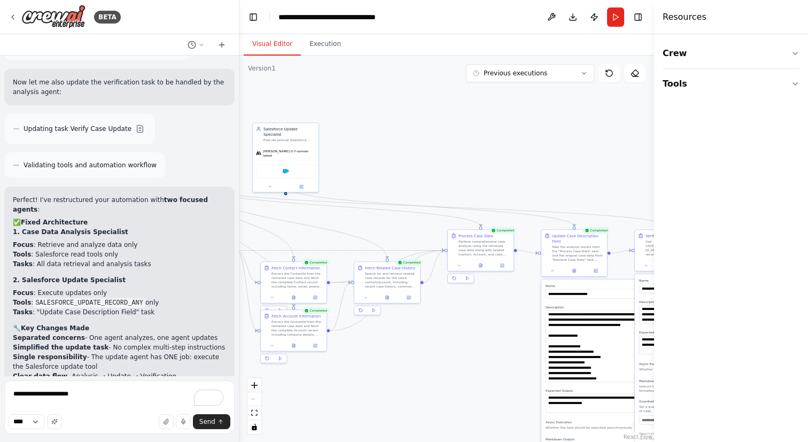
drag, startPoint x: 552, startPoint y: 173, endPoint x: 416, endPoint y: 157, distance: 136.7
click at [416, 157] on div ".deletable-edge-delete-btn { width: 20px; height: 20px; border: 0px solid #ffff…" at bounding box center [446, 249] width 415 height 386
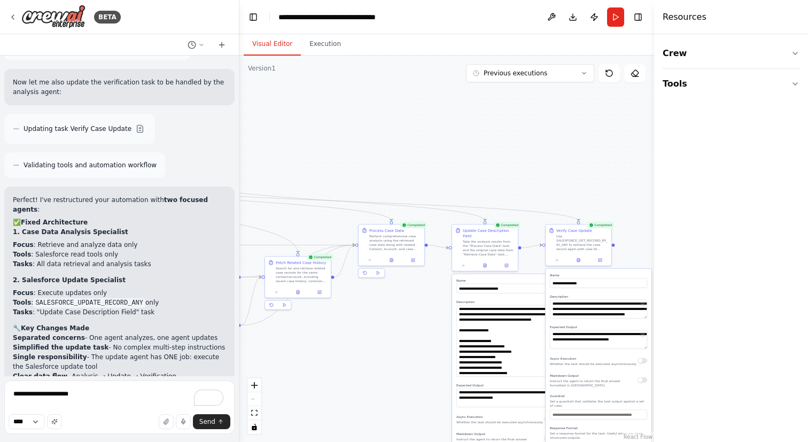
drag, startPoint x: 416, startPoint y: 157, endPoint x: 327, endPoint y: 151, distance: 89.4
click at [327, 151] on div ".deletable-edge-delete-btn { width: 20px; height: 20px; border: 0px solid #ffff…" at bounding box center [446, 249] width 415 height 386
click at [476, 238] on div "Update Case Description Field Take the analysis results from the "Process Case …" at bounding box center [489, 241] width 52 height 29
click at [510, 214] on icon at bounding box center [509, 214] width 4 height 6
click at [489, 214] on button "Confirm" at bounding box center [479, 213] width 38 height 13
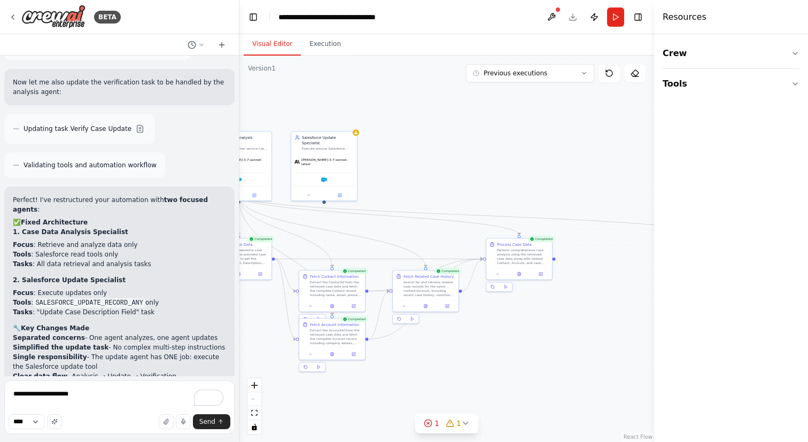
drag, startPoint x: 442, startPoint y: 176, endPoint x: 628, endPoint y: 196, distance: 187.0
click at [628, 196] on div ".deletable-edge-delete-btn { width: 20px; height: 20px; border: 0px solid #ffff…" at bounding box center [446, 249] width 415 height 386
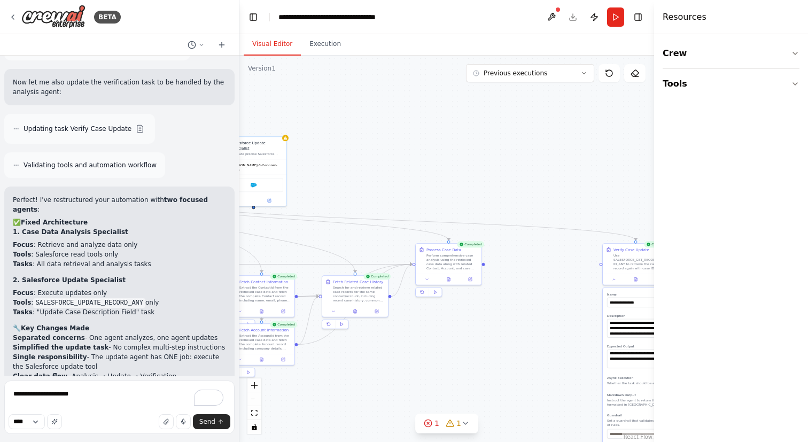
drag, startPoint x: 479, startPoint y: 178, endPoint x: 588, endPoint y: 277, distance: 147.2
click at [588, 277] on div ".deletable-edge-delete-btn { width: 20px; height: 20px; border: 0px solid #ffff…" at bounding box center [446, 249] width 415 height 386
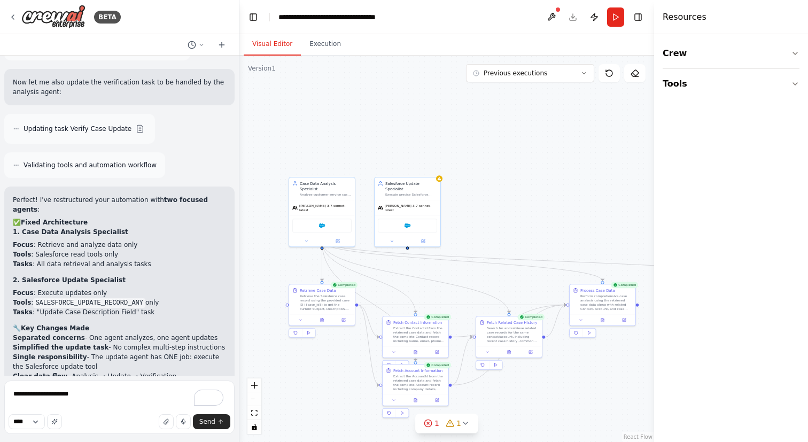
drag, startPoint x: 588, startPoint y: 278, endPoint x: 462, endPoint y: 196, distance: 150.6
click at [462, 196] on div ".deletable-edge-delete-btn { width: 20px; height: 20px; border: 0px solid #ffff…" at bounding box center [446, 249] width 415 height 386
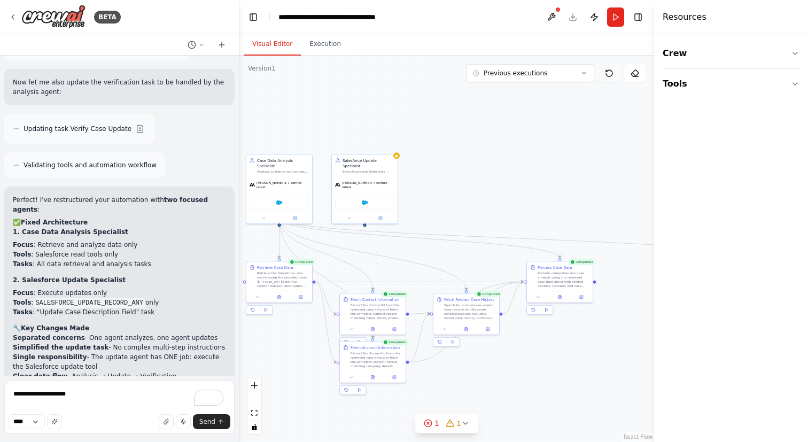
click at [609, 72] on icon at bounding box center [609, 73] width 9 height 9
click at [609, 78] on button at bounding box center [608, 73] width 21 height 18
click at [461, 421] on icon at bounding box center [465, 423] width 9 height 9
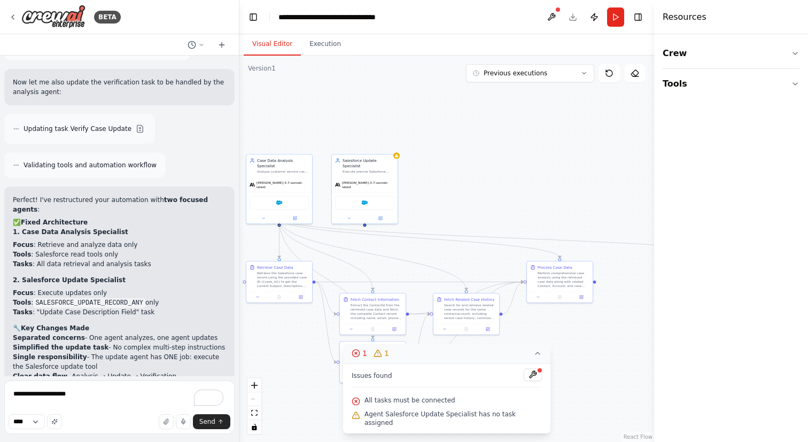
click at [536, 357] on icon at bounding box center [537, 353] width 9 height 9
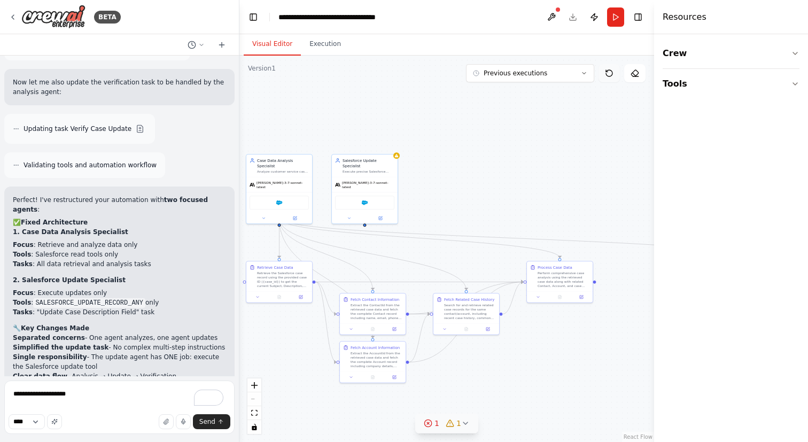
click at [613, 82] on button at bounding box center [608, 73] width 21 height 18
click at [612, 79] on button at bounding box center [608, 73] width 21 height 18
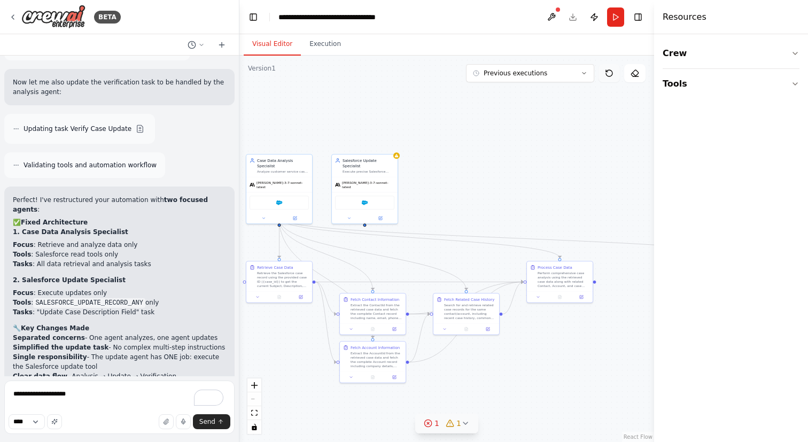
click at [612, 79] on button at bounding box center [608, 73] width 21 height 18
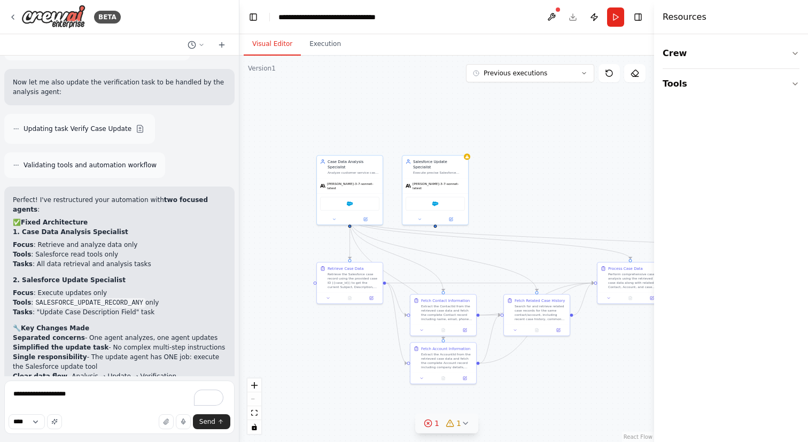
drag, startPoint x: 365, startPoint y: 217, endPoint x: 436, endPoint y: 219, distance: 71.1
click at [436, 219] on div ".deletable-edge-delete-btn { width: 20px; height: 20px; border: 0px solid #ffff…" at bounding box center [446, 249] width 415 height 386
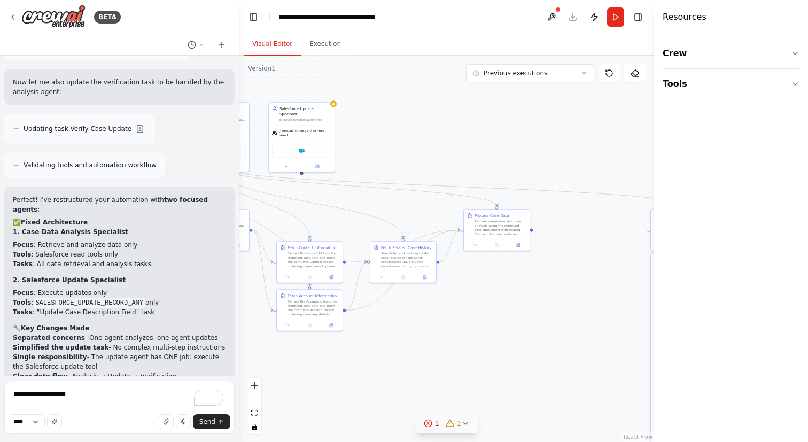
drag, startPoint x: 548, startPoint y: 205, endPoint x: 408, endPoint y: 150, distance: 150.6
click at [408, 150] on div ".deletable-edge-delete-btn { width: 20px; height: 20px; border: 0px solid #ffff…" at bounding box center [446, 249] width 415 height 386
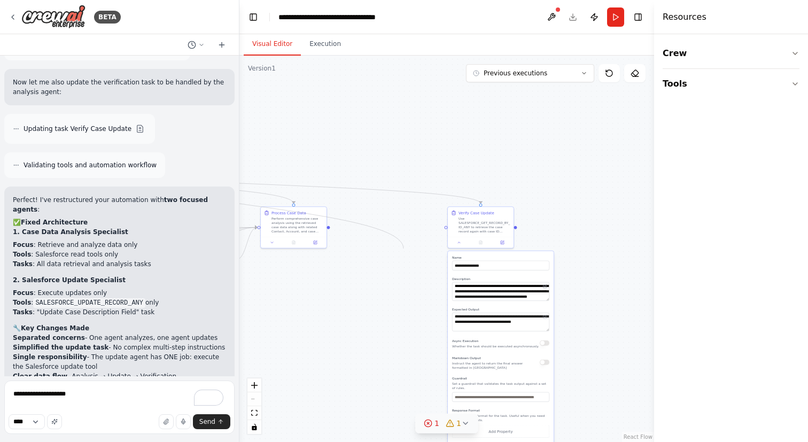
drag, startPoint x: 297, startPoint y: 160, endPoint x: 403, endPoint y: 253, distance: 140.5
click at [403, 253] on div ".deletable-edge-delete-btn { width: 20px; height: 20px; border: 0px solid #ffff…" at bounding box center [446, 249] width 415 height 386
type textarea "**"
click at [143, 387] on textarea "To enrich screen reader interactions, please activate Accessibility in Grammarl…" at bounding box center [119, 406] width 230 height 53
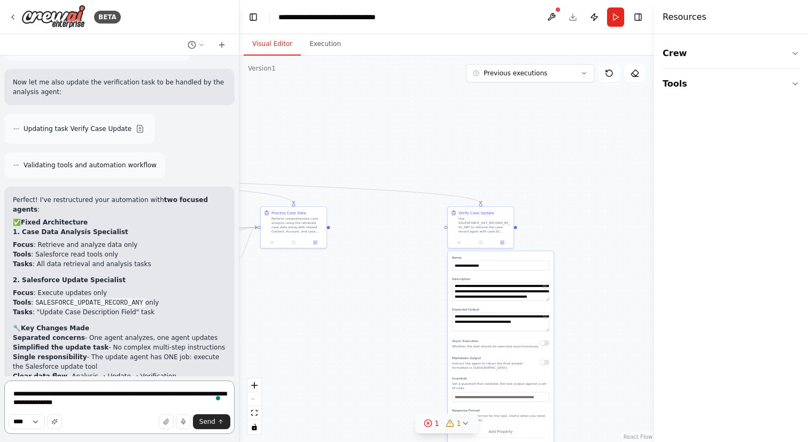
type textarea "**********"
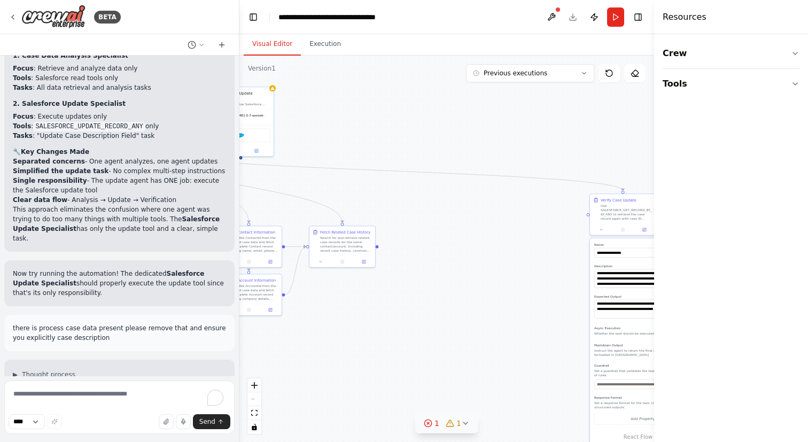
scroll to position [8259, 0]
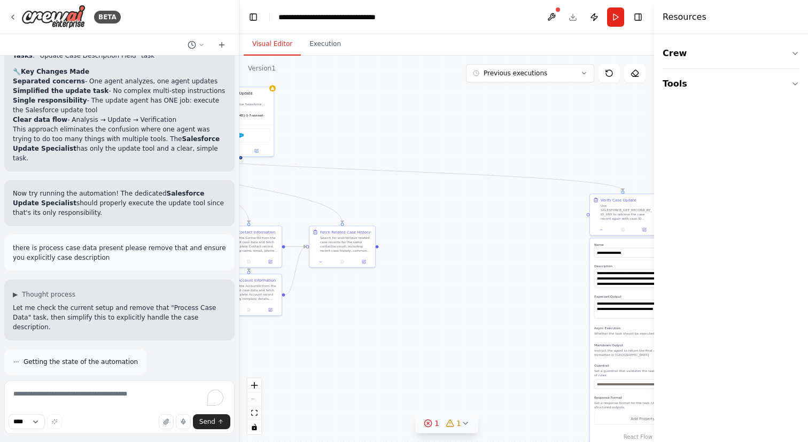
drag, startPoint x: 366, startPoint y: 237, endPoint x: 508, endPoint y: 222, distance: 142.4
click at [508, 222] on div ".deletable-edge-delete-btn { width: 20px; height: 20px; border: 0px solid #ffff…" at bounding box center [446, 249] width 415 height 386
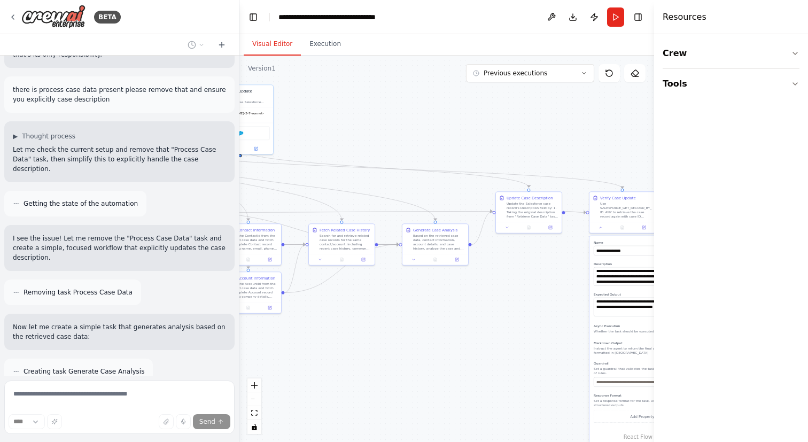
scroll to position [8455, 0]
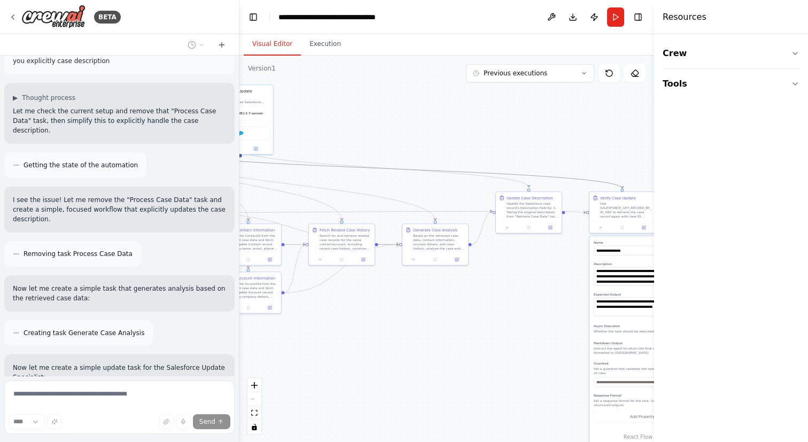
click at [575, 181] on icon "Edge from 3711f9ad-ffce-4584-83c9-070d0773aa7d to a048654d-6bd1-4e85-b767-18852…" at bounding box center [389, 169] width 468 height 40
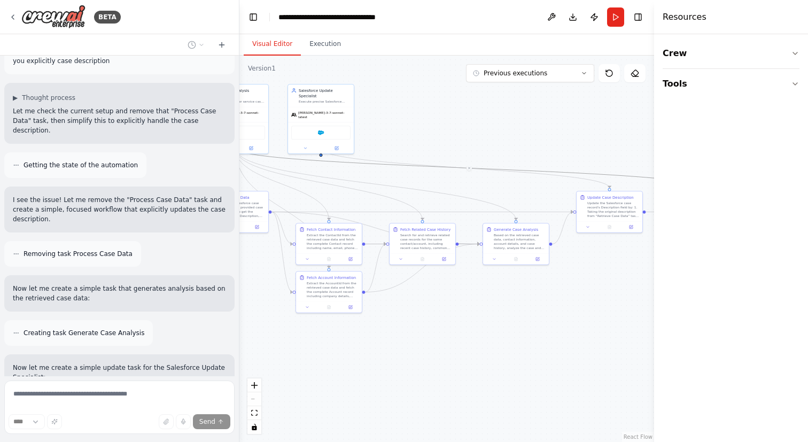
drag, startPoint x: 549, startPoint y: 140, endPoint x: 629, endPoint y: 139, distance: 80.7
click at [629, 139] on div ".deletable-edge-delete-btn { width: 20px; height: 20px; border: 0px solid #ffff…" at bounding box center [446, 249] width 415 height 386
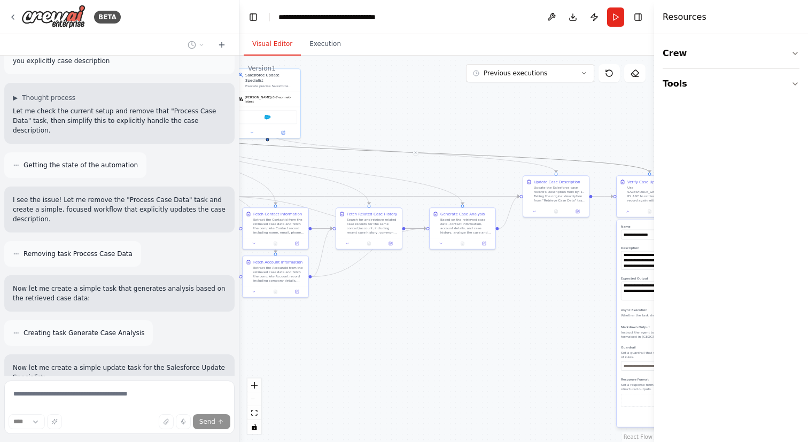
drag, startPoint x: 568, startPoint y: 153, endPoint x: 510, endPoint y: 136, distance: 60.0
click at [510, 136] on div ".deletable-edge-delete-btn { width: 20px; height: 20px; border: 0px solid #ffff…" at bounding box center [446, 249] width 415 height 386
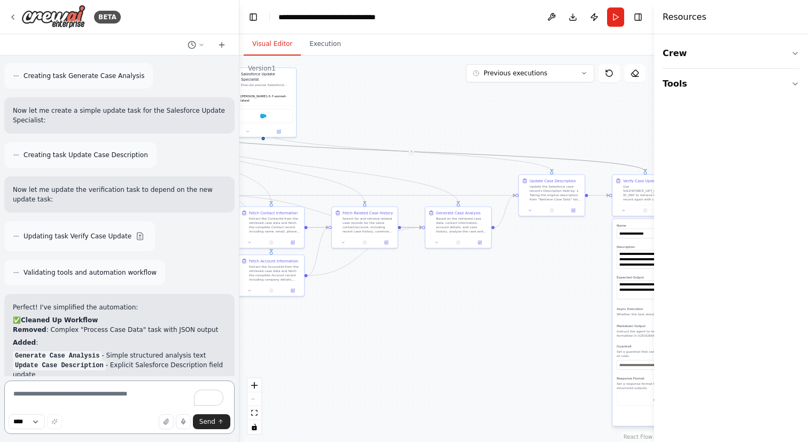
scroll to position [8708, 0]
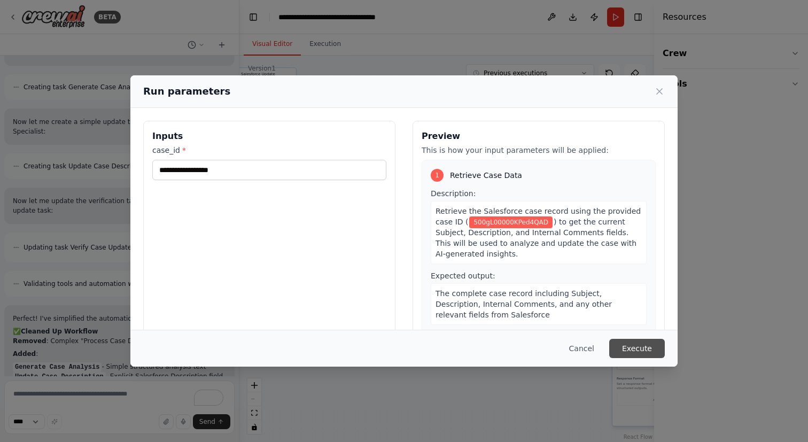
click at [624, 349] on button "Execute" at bounding box center [637, 348] width 56 height 19
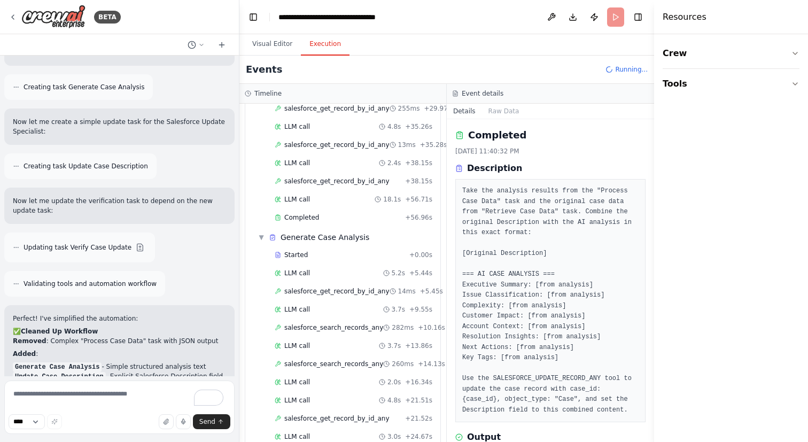
scroll to position [820, 0]
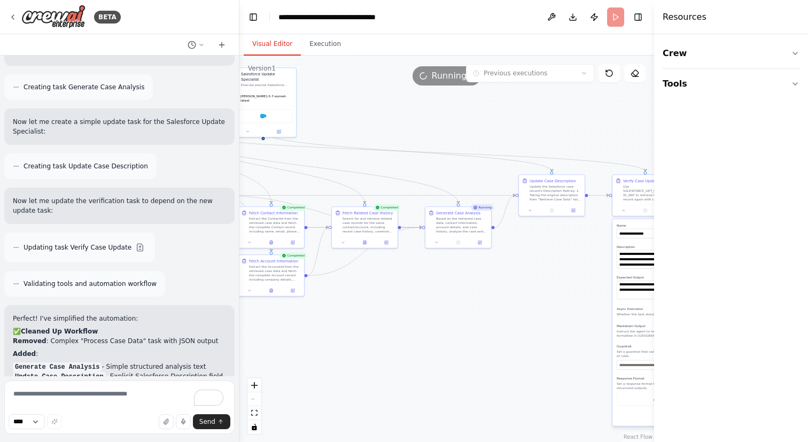
click at [258, 45] on button "Visual Editor" at bounding box center [272, 44] width 57 height 22
drag, startPoint x: 476, startPoint y: 157, endPoint x: 382, endPoint y: 153, distance: 94.1
click at [382, 153] on div ".deletable-edge-delete-btn { width: 20px; height: 20px; border: 0px solid #ffff…" at bounding box center [446, 249] width 415 height 386
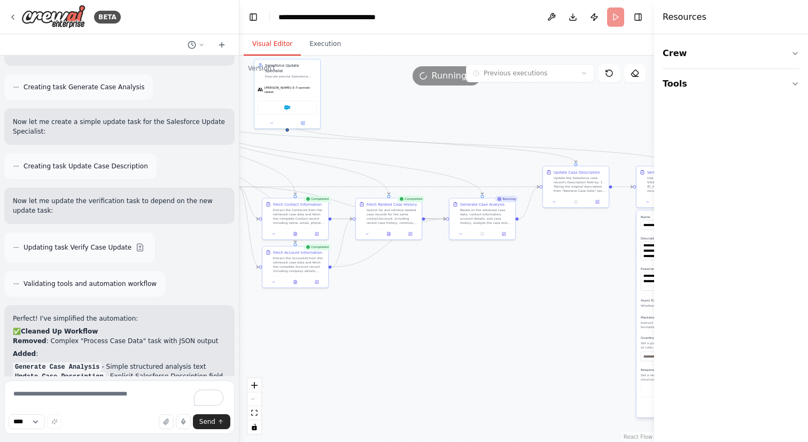
drag, startPoint x: 455, startPoint y: 175, endPoint x: 478, endPoint y: 166, distance: 25.0
click at [479, 166] on div ".deletable-edge-delete-btn { width: 20px; height: 20px; border: 0px solid #ffff…" at bounding box center [446, 249] width 415 height 386
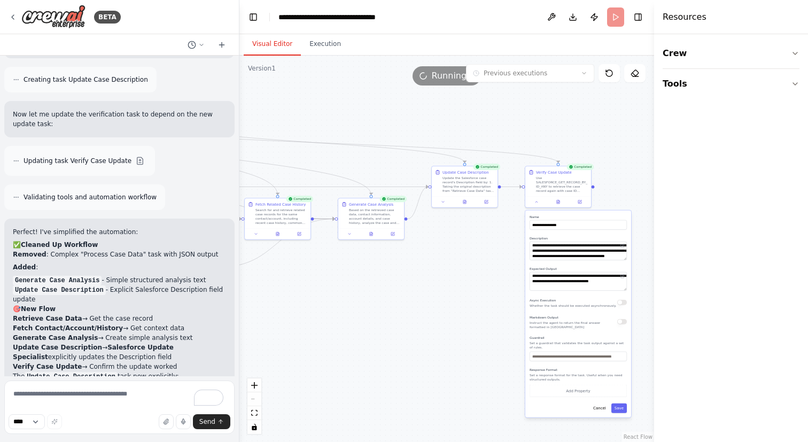
drag, startPoint x: 470, startPoint y: 161, endPoint x: 339, endPoint y: 161, distance: 131.5
click at [339, 161] on div ".deletable-edge-delete-btn { width: 20px; height: 20px; border: 0px solid #ffff…" at bounding box center [446, 249] width 415 height 386
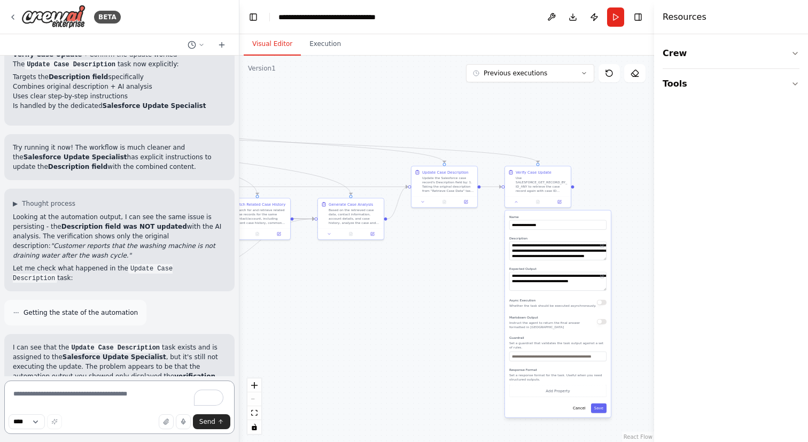
scroll to position [9109, 0]
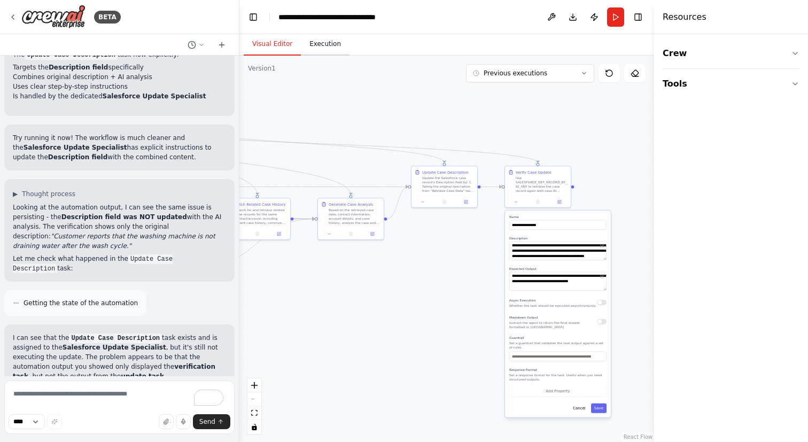
click at [323, 38] on button "Execution" at bounding box center [325, 44] width 49 height 22
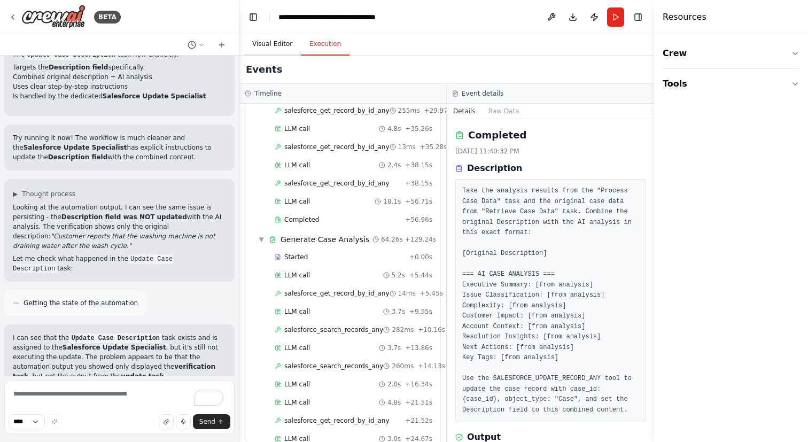
click at [273, 46] on button "Visual Editor" at bounding box center [272, 44] width 57 height 22
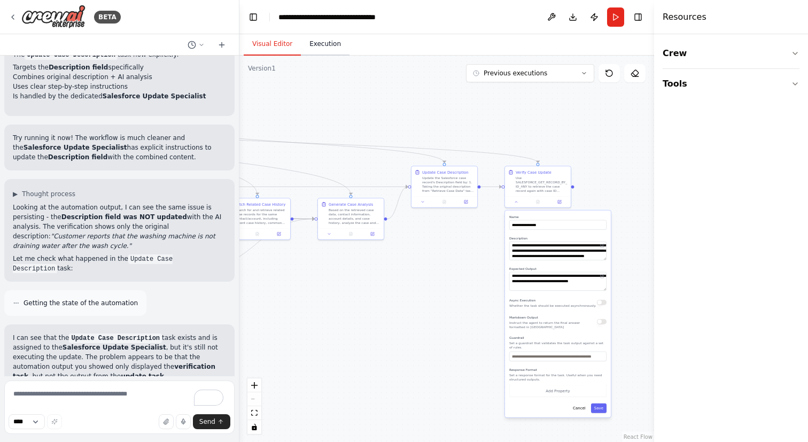
click at [317, 47] on button "Execution" at bounding box center [325, 44] width 49 height 22
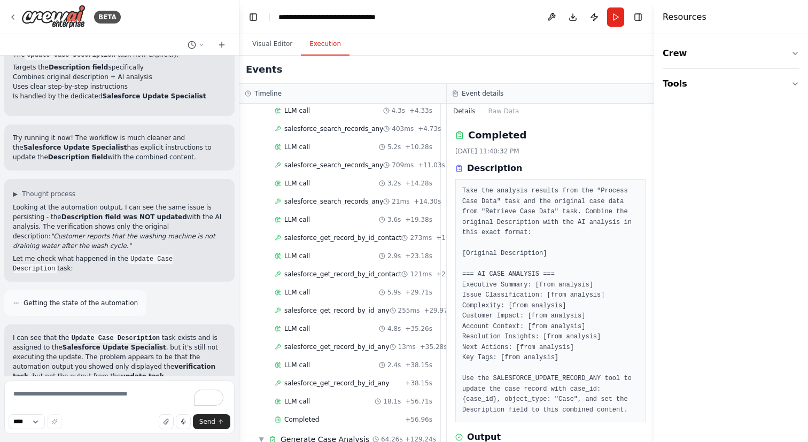
scroll to position [494, 0]
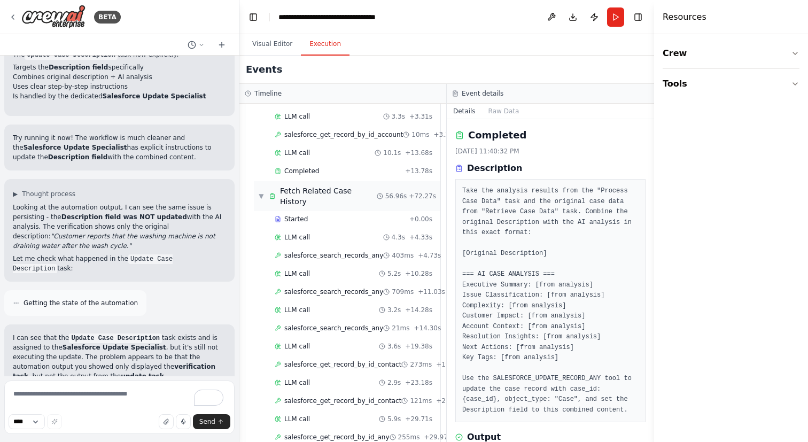
click at [262, 192] on span "▼" at bounding box center [261, 196] width 6 height 9
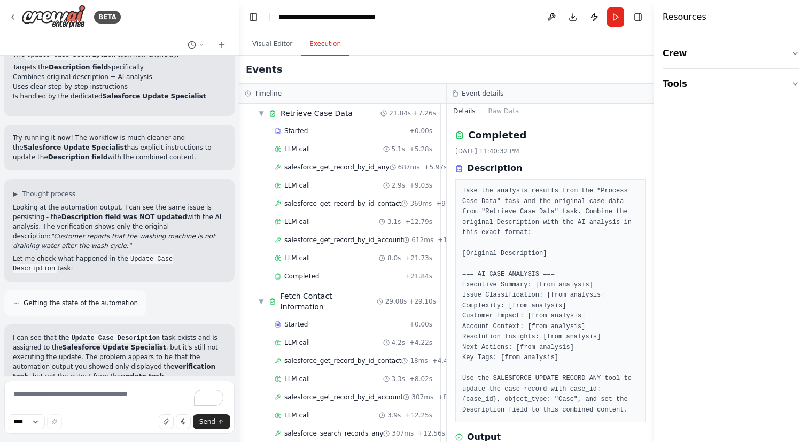
scroll to position [0, 0]
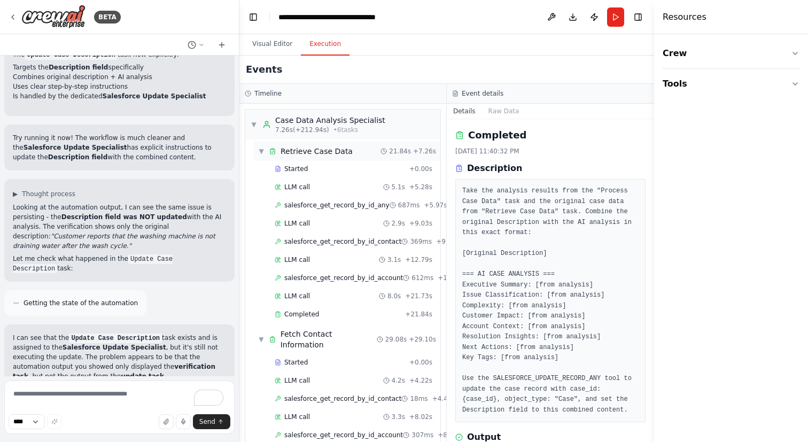
click at [265, 151] on div "▼ Retrieve Case Data" at bounding box center [305, 151] width 95 height 11
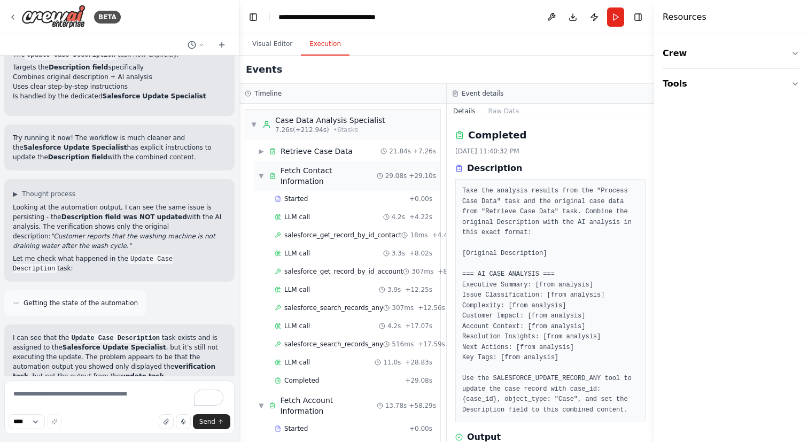
click at [264, 172] on span "▼" at bounding box center [261, 176] width 6 height 9
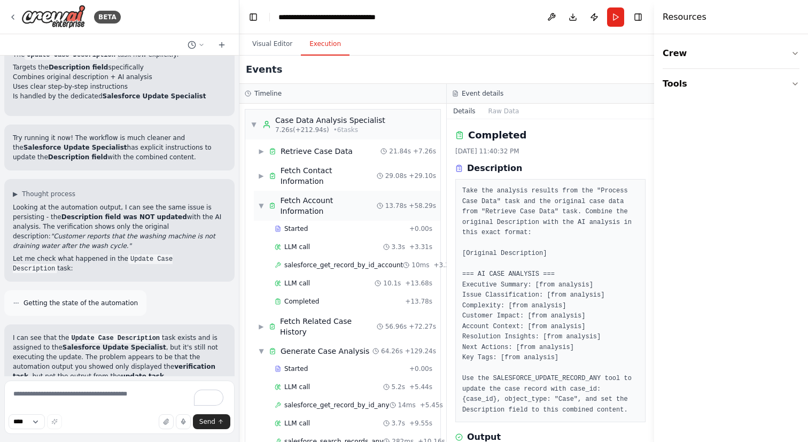
click at [262, 201] on span "▼" at bounding box center [261, 205] width 6 height 9
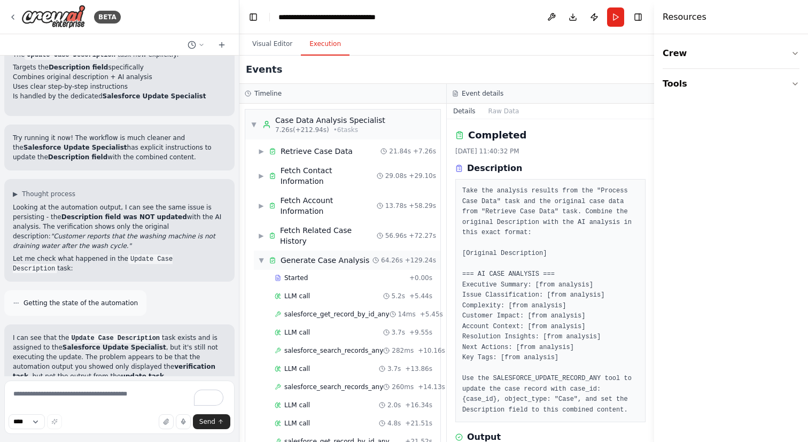
click at [261, 256] on span "▼" at bounding box center [261, 260] width 6 height 9
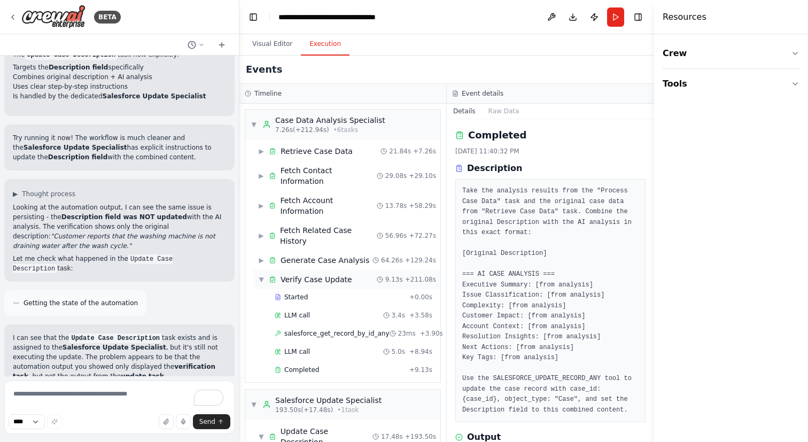
click at [260, 275] on span "▼" at bounding box center [261, 279] width 6 height 9
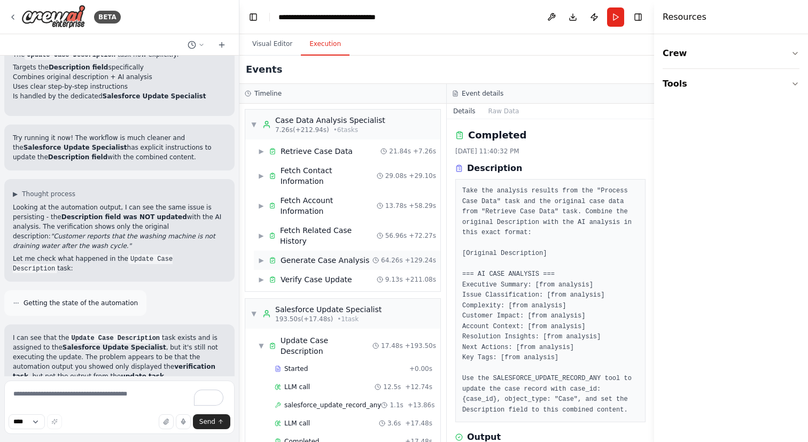
click at [260, 256] on span "▶" at bounding box center [261, 260] width 6 height 9
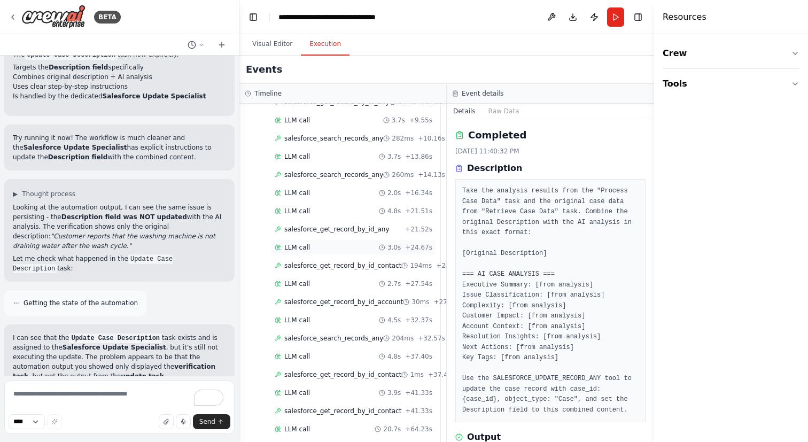
scroll to position [261, 0]
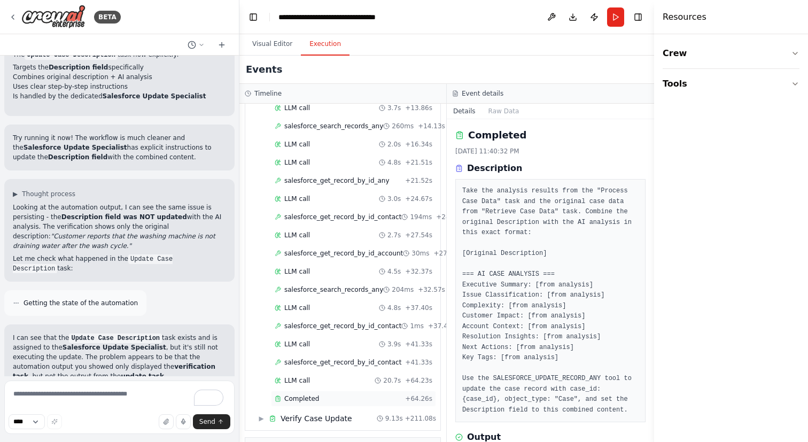
click at [324, 391] on div "Completed + 64.26s" at bounding box center [353, 399] width 165 height 16
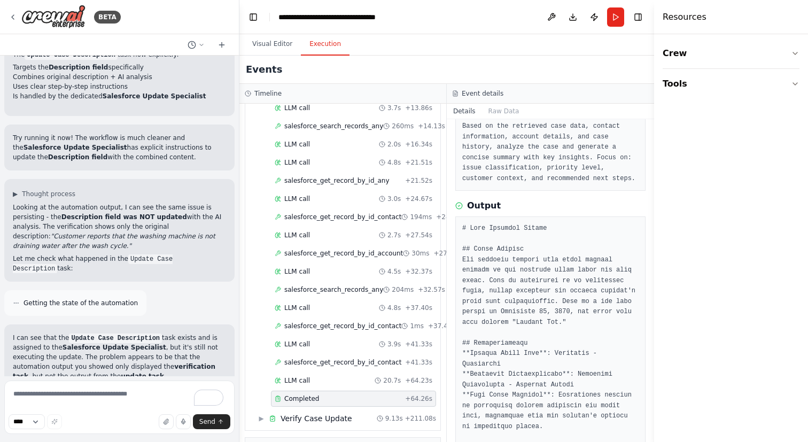
scroll to position [85, 0]
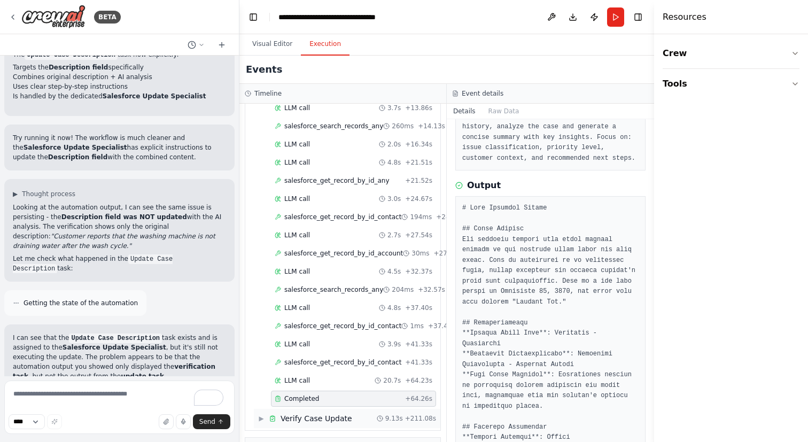
click at [261, 414] on span "▶" at bounding box center [261, 418] width 6 height 9
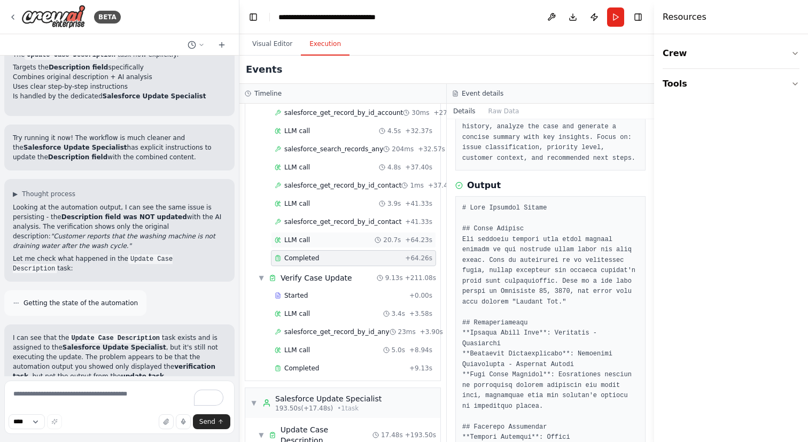
scroll to position [472, 0]
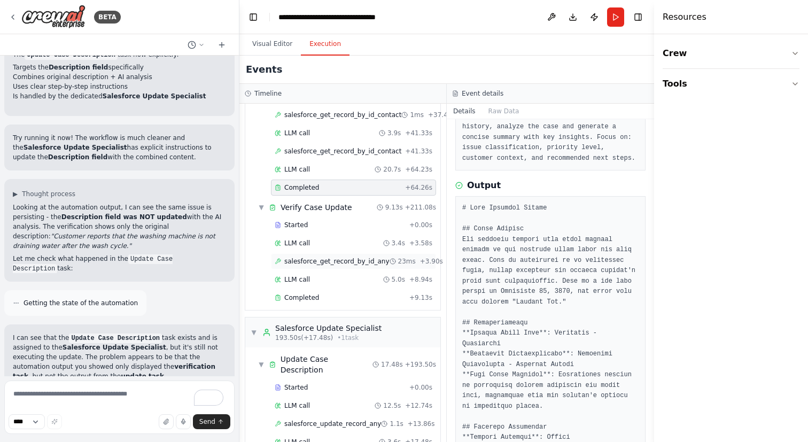
click at [327, 257] on span "salesforce_get_record_by_id_any" at bounding box center [336, 261] width 105 height 9
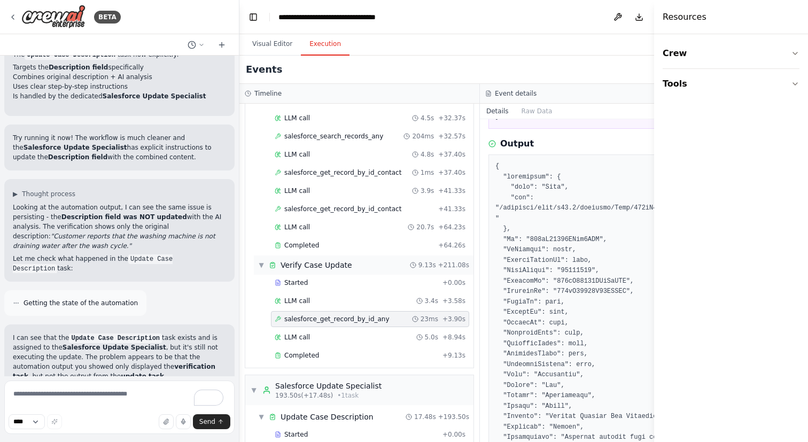
scroll to position [377, 0]
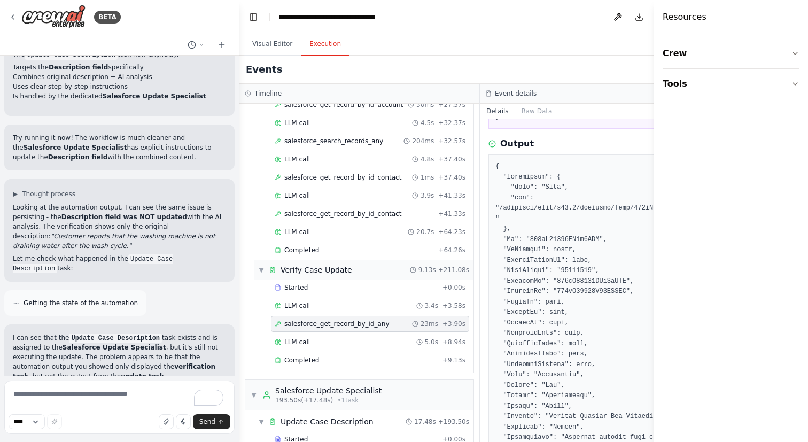
click at [258, 272] on span "▼" at bounding box center [261, 270] width 6 height 9
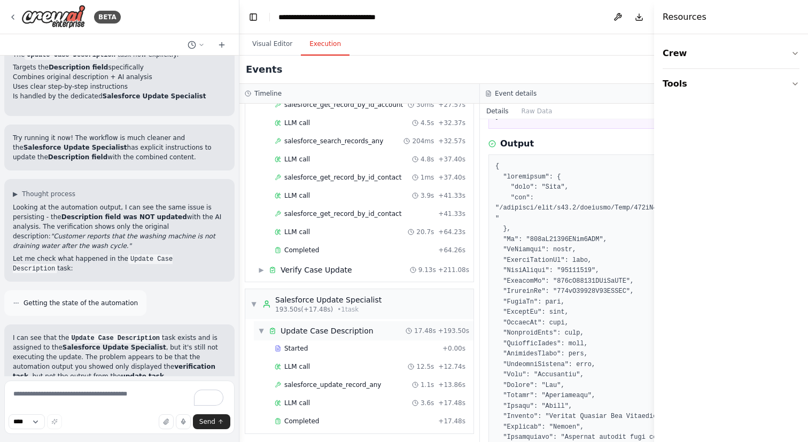
click at [262, 335] on span "▼" at bounding box center [261, 331] width 6 height 9
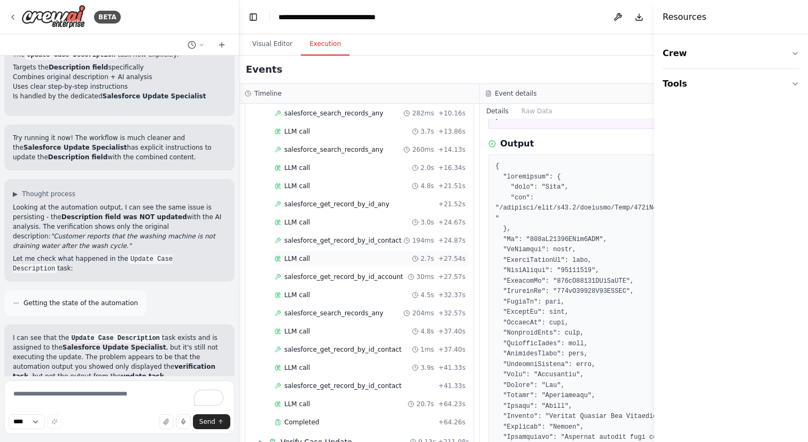
scroll to position [290, 0]
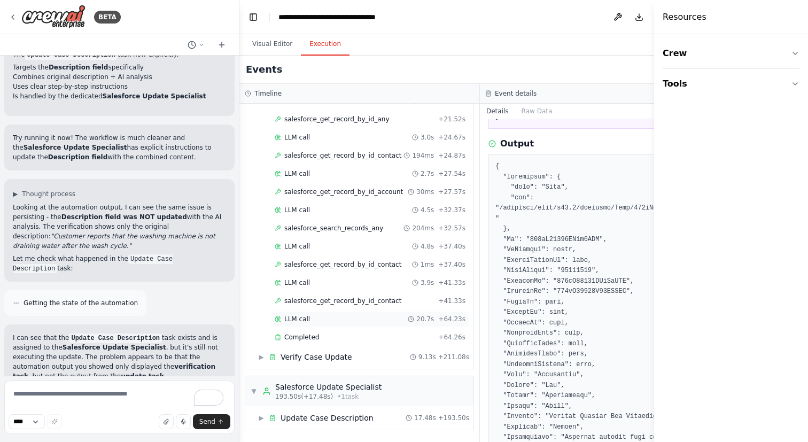
click at [337, 318] on div "LLM call 20.7s + 64.23s" at bounding box center [370, 319] width 191 height 9
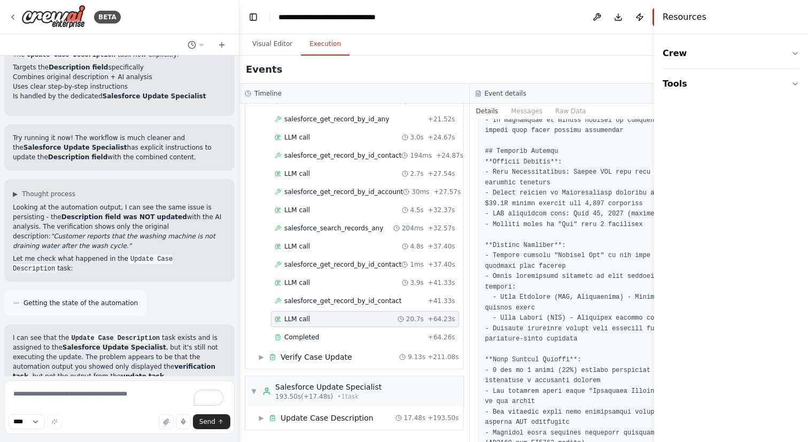
scroll to position [568, 0]
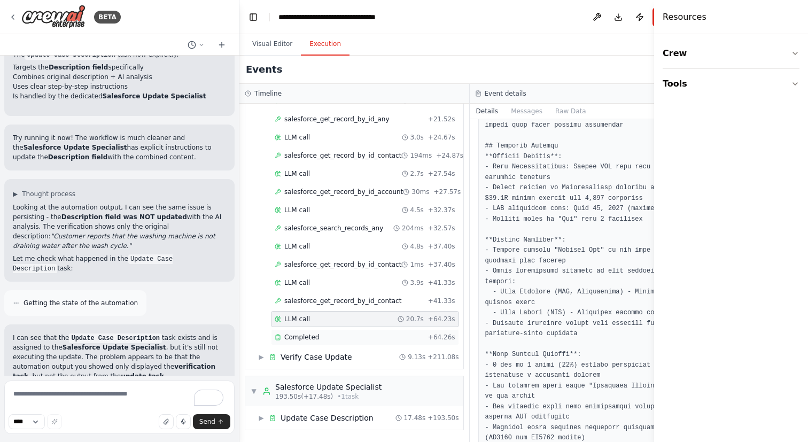
click at [361, 337] on div "Completed" at bounding box center [349, 337] width 149 height 9
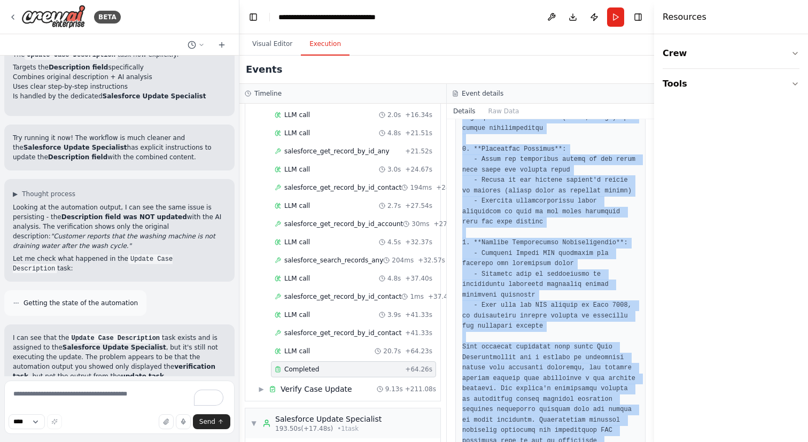
scroll to position [1110, 0]
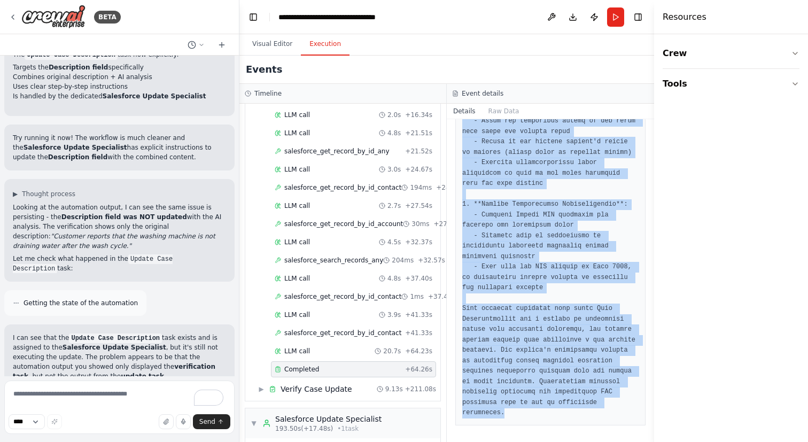
drag, startPoint x: 463, startPoint y: 290, endPoint x: 528, endPoint y: 441, distance: 165.2
click at [528, 441] on div "Completed 9/25/2025, 11:51:45 PM Description Based on the retrieved case data, …" at bounding box center [550, 280] width 207 height 323
copy pre "# Case Analysis Report ## Issue Summary The customer reports that their washing…"
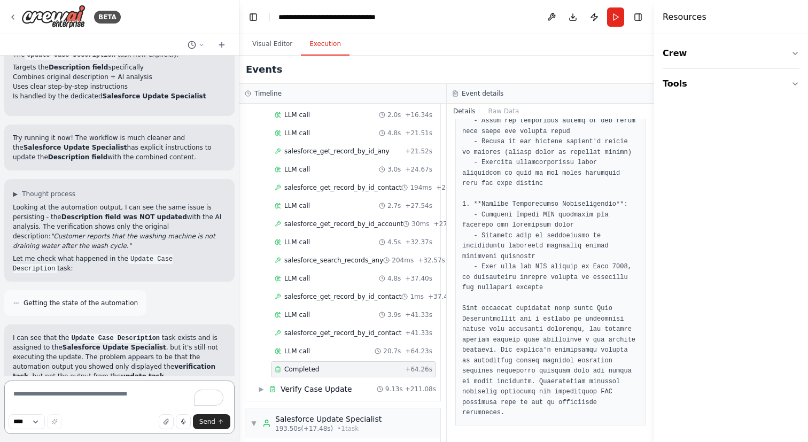
click at [127, 380] on textarea "To enrich screen reader interactions, please activate Accessibility in Grammarl…" at bounding box center [119, 406] width 230 height 53
paste textarea "**********"
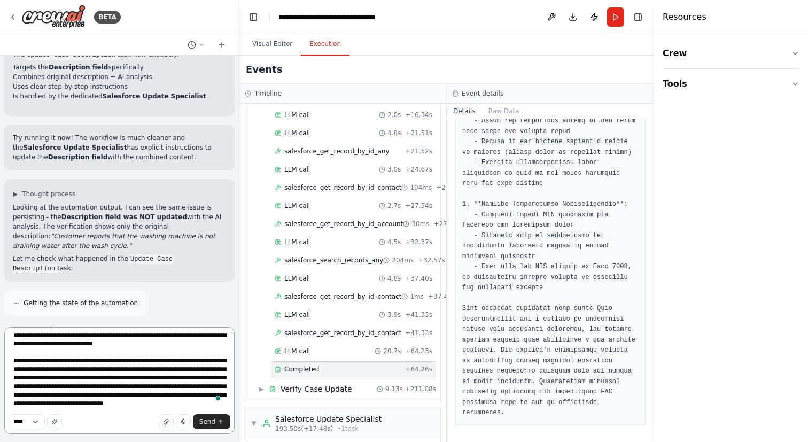
scroll to position [0, 0]
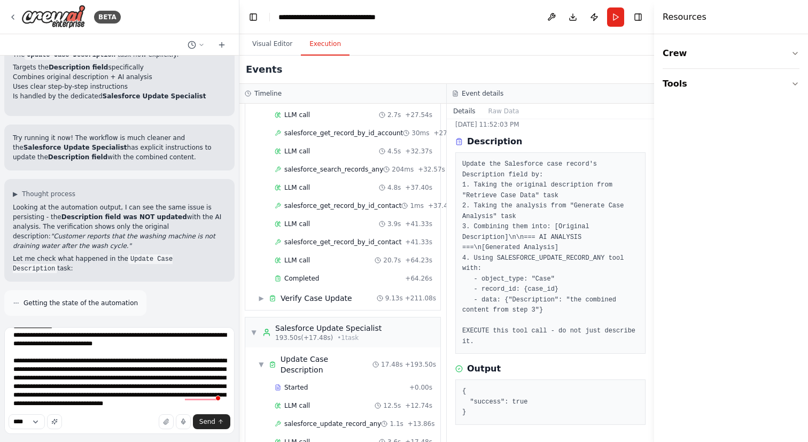
scroll to position [26, 0]
click at [354, 434] on div "LLM call 3.6s + 17.48s" at bounding box center [353, 442] width 165 height 16
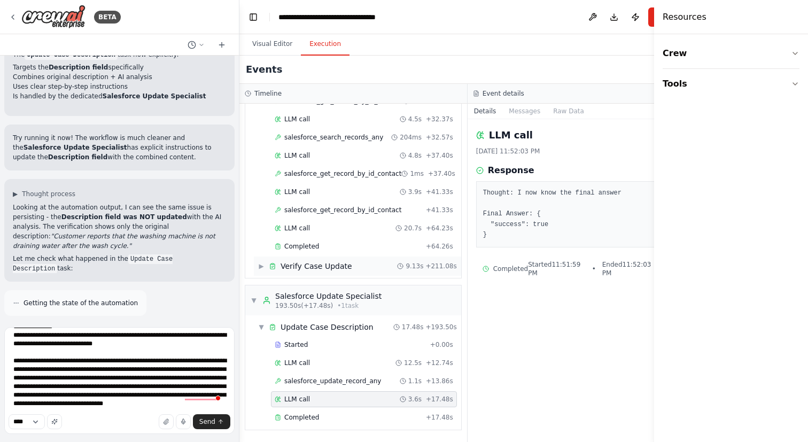
click at [327, 266] on span "Verify Case Update" at bounding box center [317, 266] width 72 height 11
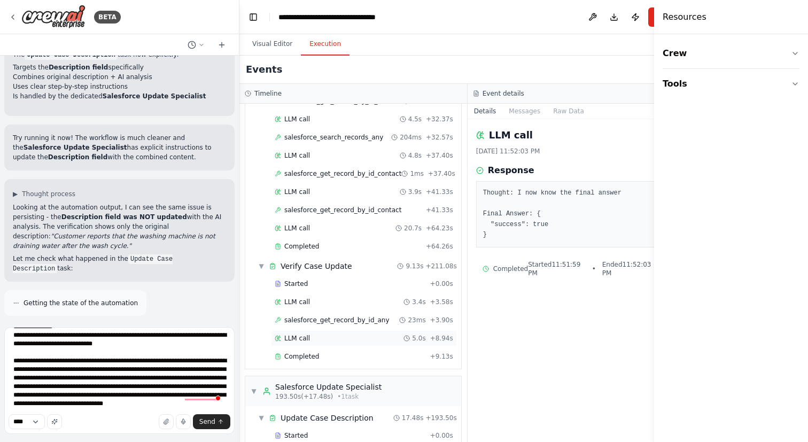
click at [331, 336] on div "LLM call 5.0s + 8.94s" at bounding box center [364, 338] width 178 height 9
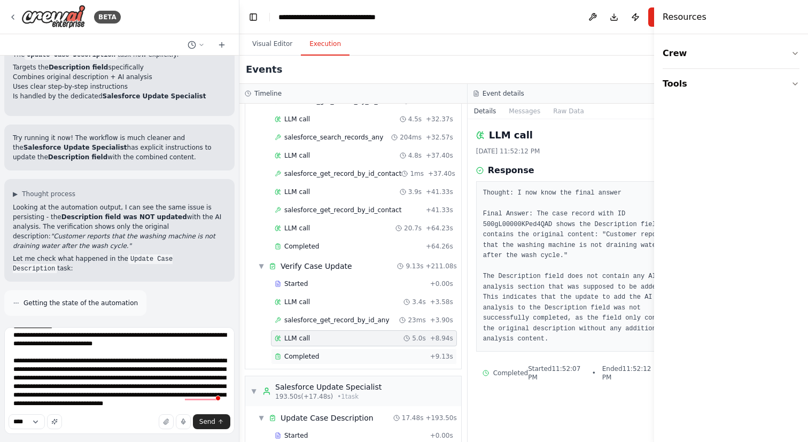
click at [336, 359] on div "Completed" at bounding box center [350, 356] width 151 height 9
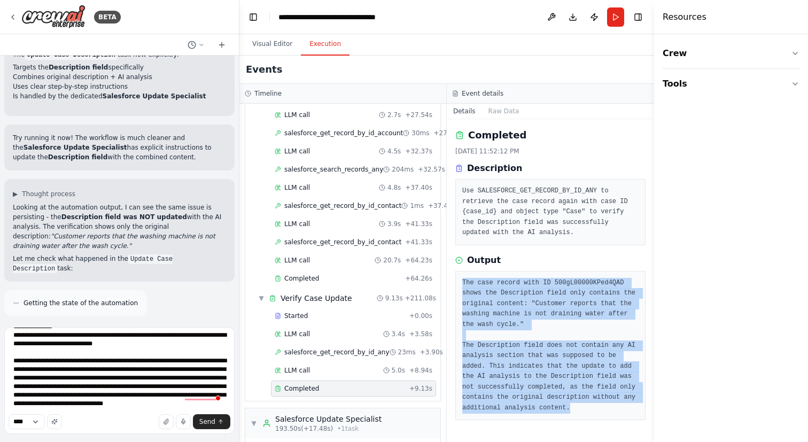
drag, startPoint x: 463, startPoint y: 282, endPoint x: 605, endPoint y: 410, distance: 191.8
click at [605, 410] on pre "The case record with ID 500gL00000KPed4QAD shows the Description field only con…" at bounding box center [550, 346] width 176 height 136
copy pre "The case record with ID 500gL00000KPed4QAD shows the Description field only con…"
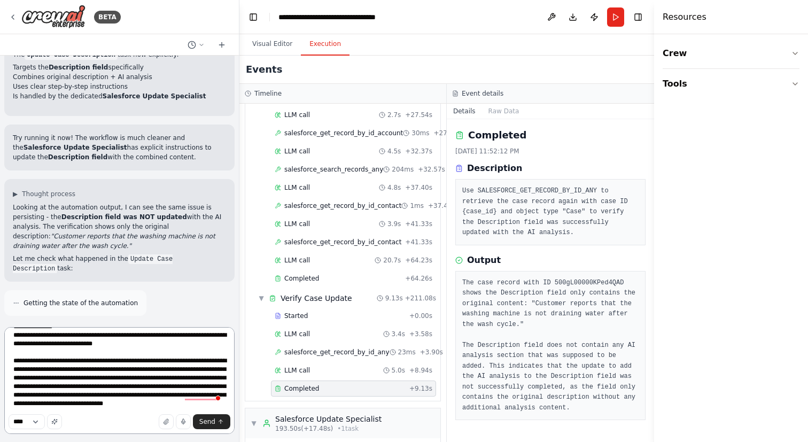
click at [116, 411] on textarea "To enrich screen reader interactions, please activate Accessibility in Grammarl…" at bounding box center [119, 380] width 230 height 107
paste textarea "**********"
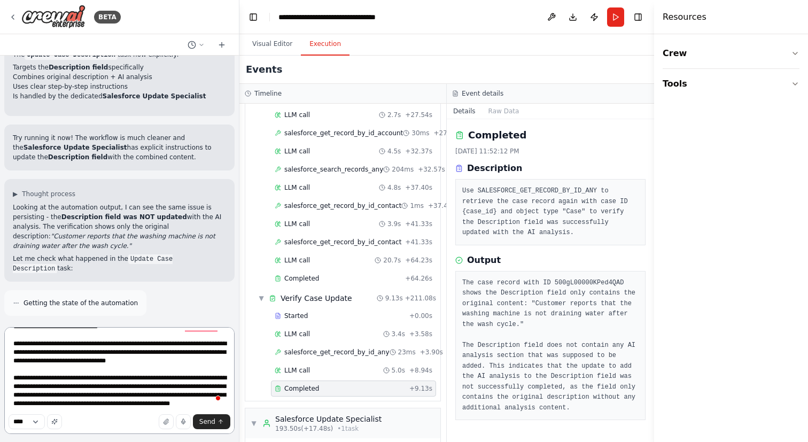
scroll to position [472, 0]
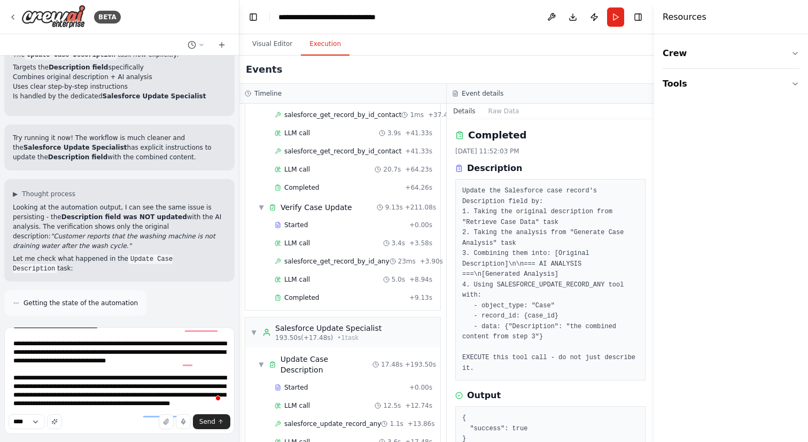
scroll to position [26, 0]
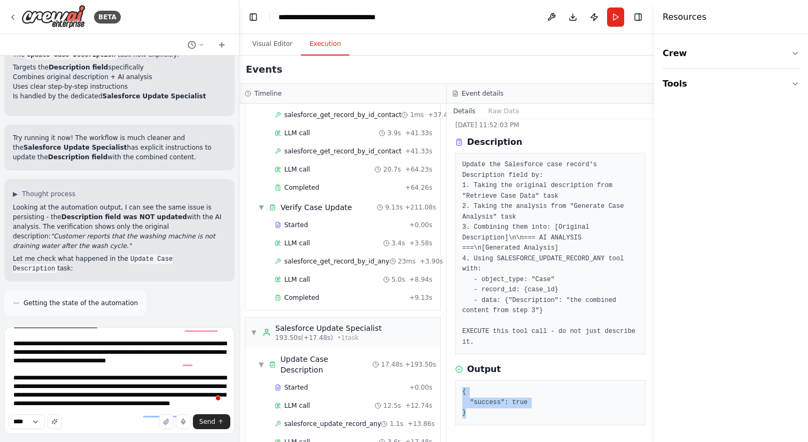
drag, startPoint x: 471, startPoint y: 411, endPoint x: 463, endPoint y: 396, distance: 17.2
click at [463, 396] on pre "{ "success": true }" at bounding box center [550, 403] width 176 height 32
copy pre "{ "success": true }"
click at [226, 359] on textarea "To enrich screen reader interactions, please activate Accessibility in Grammarl…" at bounding box center [119, 380] width 230 height 107
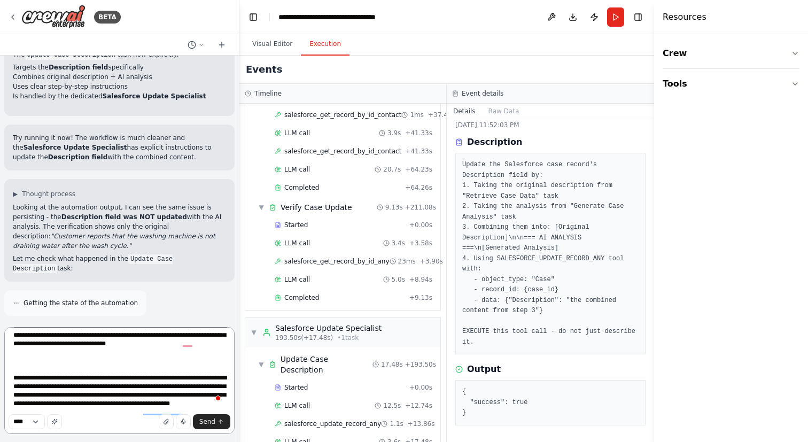
paste textarea "**********"
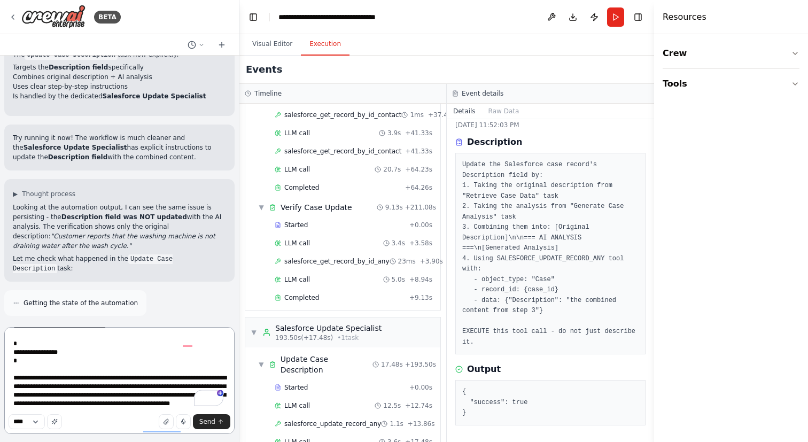
click at [14, 366] on textarea "To enrich screen reader interactions, please activate Accessibility in Grammarl…" at bounding box center [119, 380] width 230 height 107
click at [10, 401] on textarea "To enrich screen reader interactions, please activate Accessibility in Grammarl…" at bounding box center [119, 380] width 230 height 107
type textarea "**********"
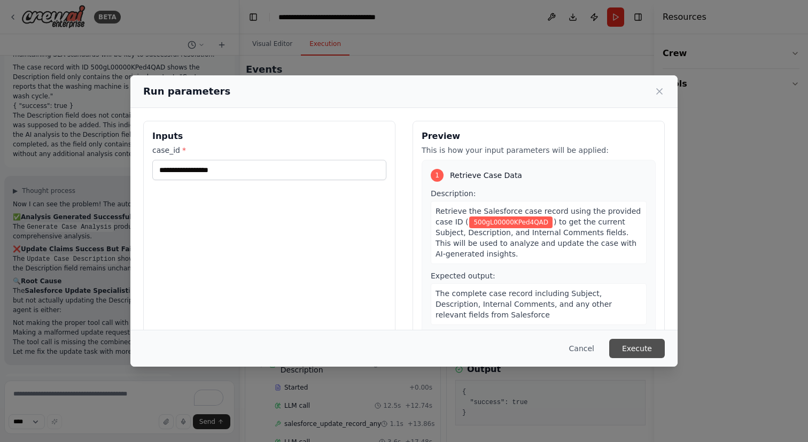
click at [652, 356] on button "Execute" at bounding box center [637, 348] width 56 height 19
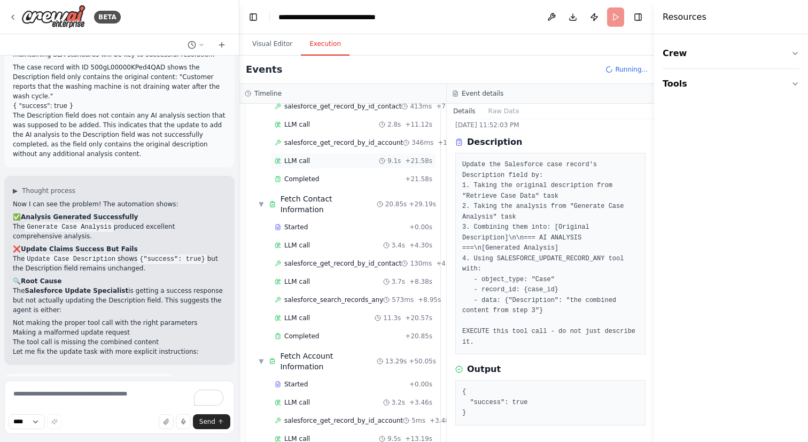
scroll to position [282, 0]
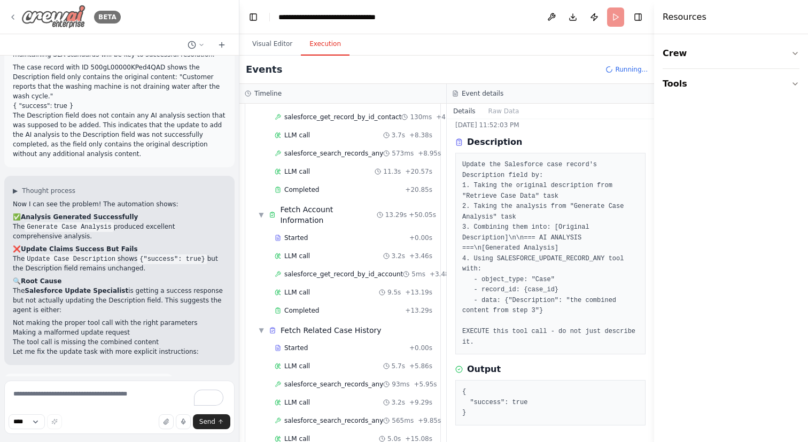
click at [11, 18] on icon at bounding box center [13, 17] width 9 height 9
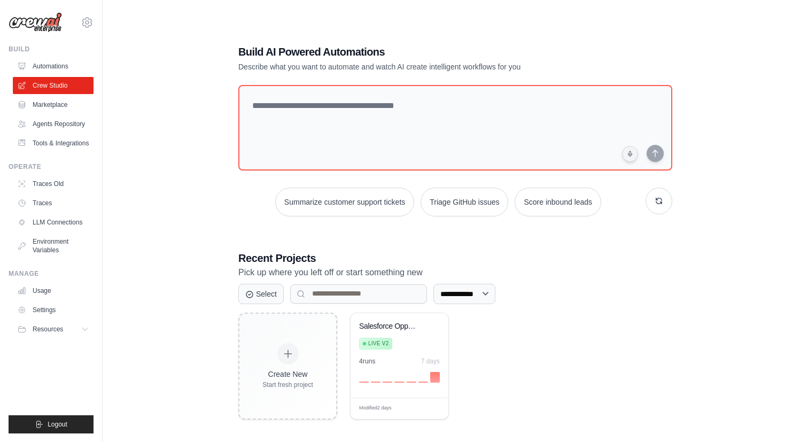
scroll to position [21, 0]
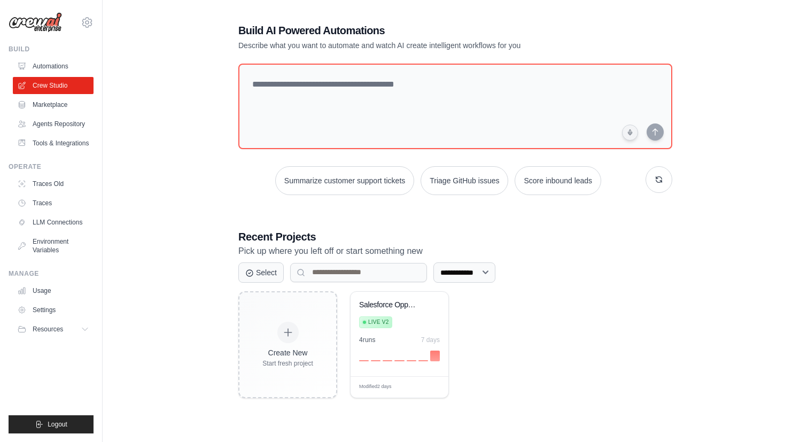
click at [219, 349] on div "**********" at bounding box center [455, 210] width 671 height 442
